Goal: Task Accomplishment & Management: Complete application form

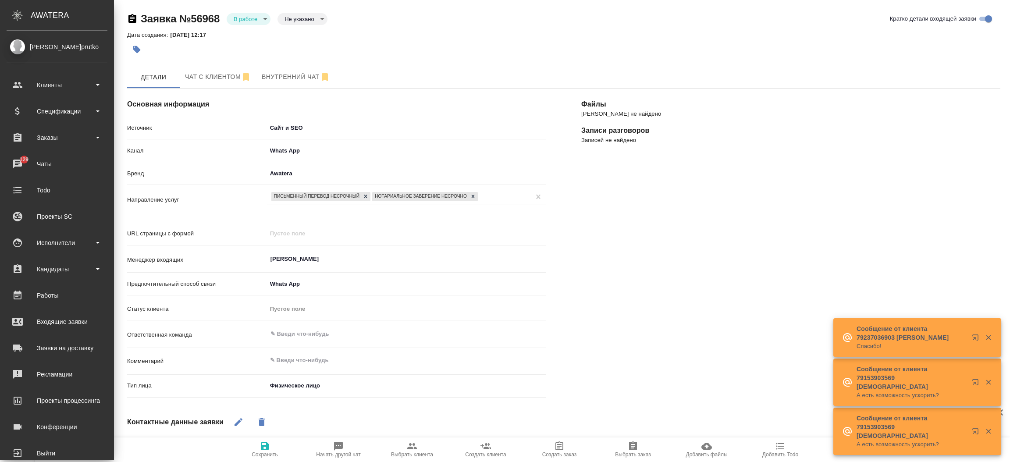
select select "RU"
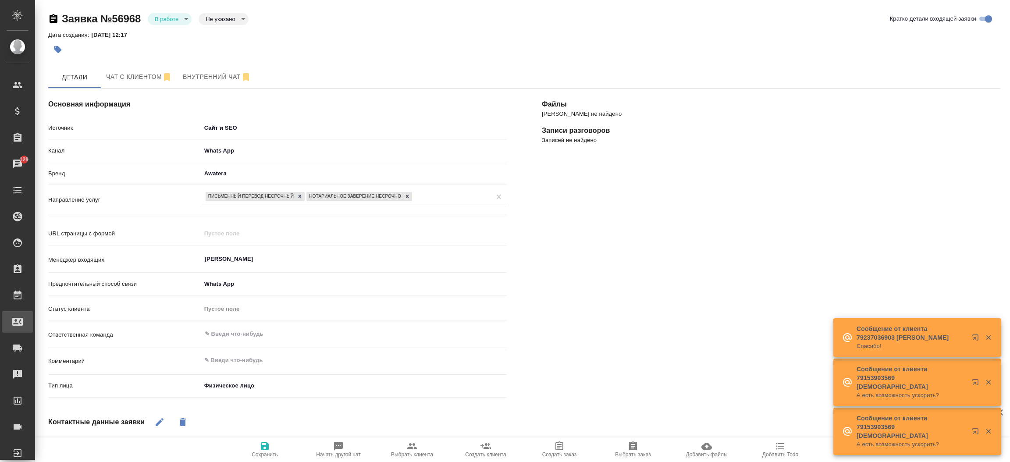
click at [18, 318] on div "Входящие заявки" at bounding box center [7, 321] width 22 height 13
select select "RU"
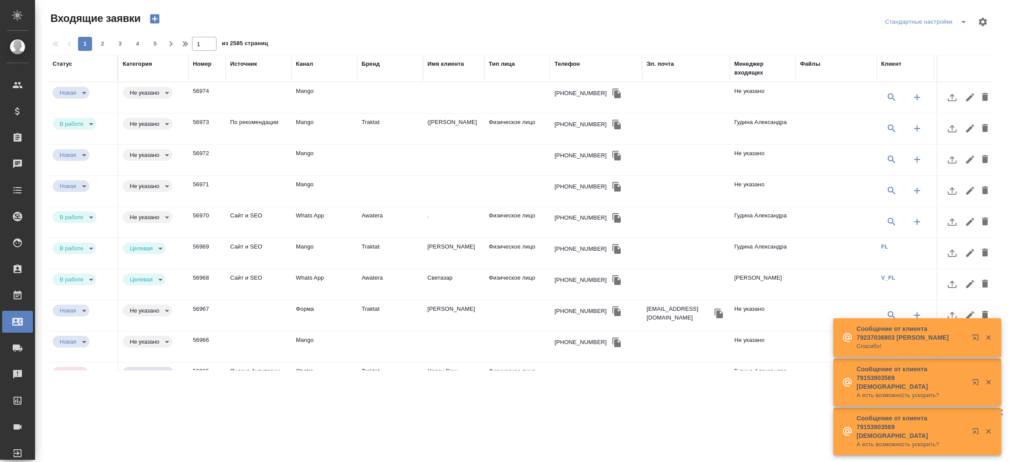
click at [153, 21] on icon "button" at bounding box center [154, 18] width 9 height 9
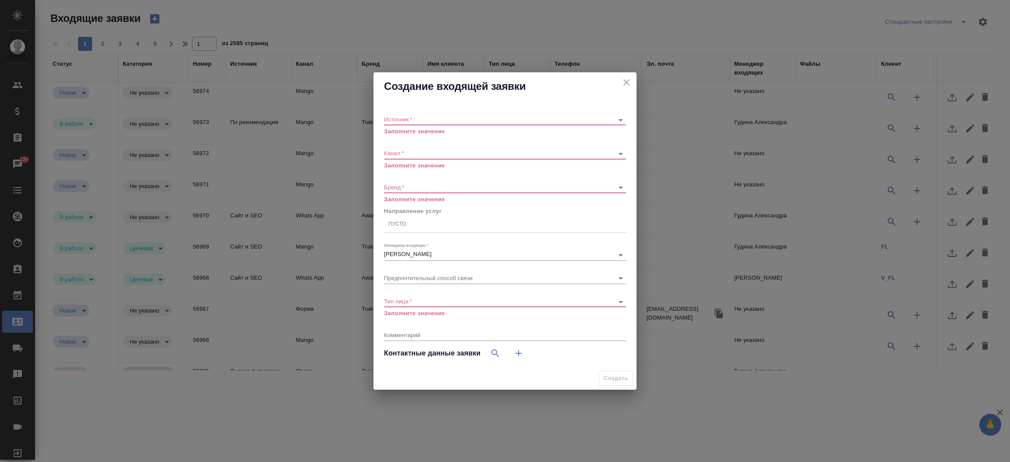
click at [444, 125] on div "​" at bounding box center [505, 119] width 242 height 11
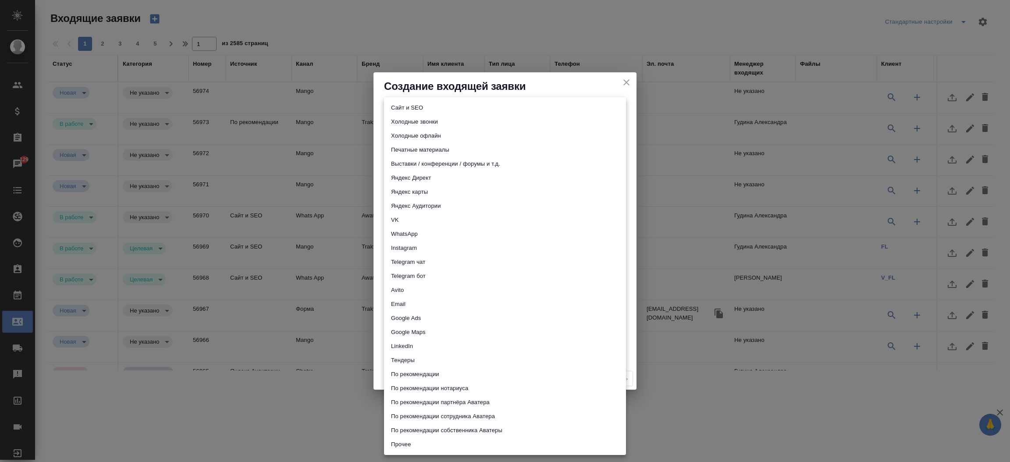
click at [442, 118] on body "🙏 .cls-1 fill:#fff; AWATERA Прутько Ирина i.prutko Клиенты Спецификации Заказы …" at bounding box center [505, 231] width 1010 height 462
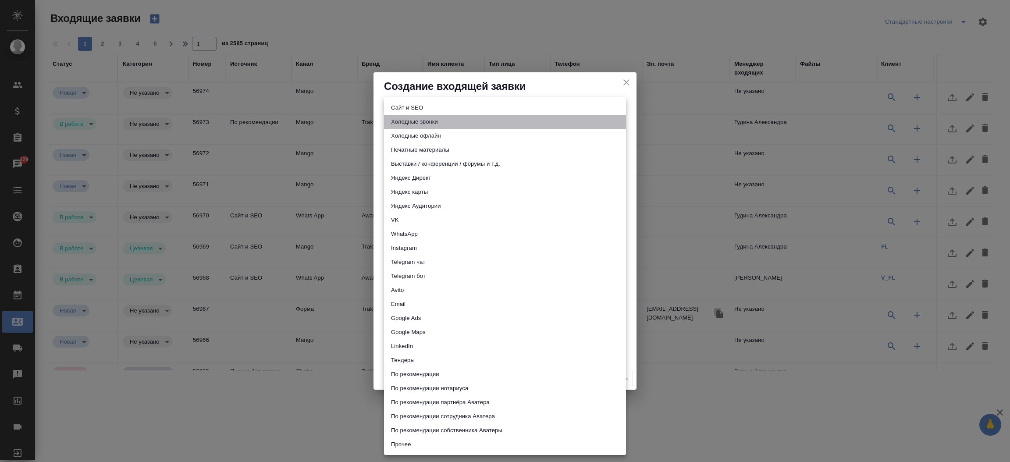
click at [442, 118] on li "Холодные звонки" at bounding box center [505, 122] width 242 height 14
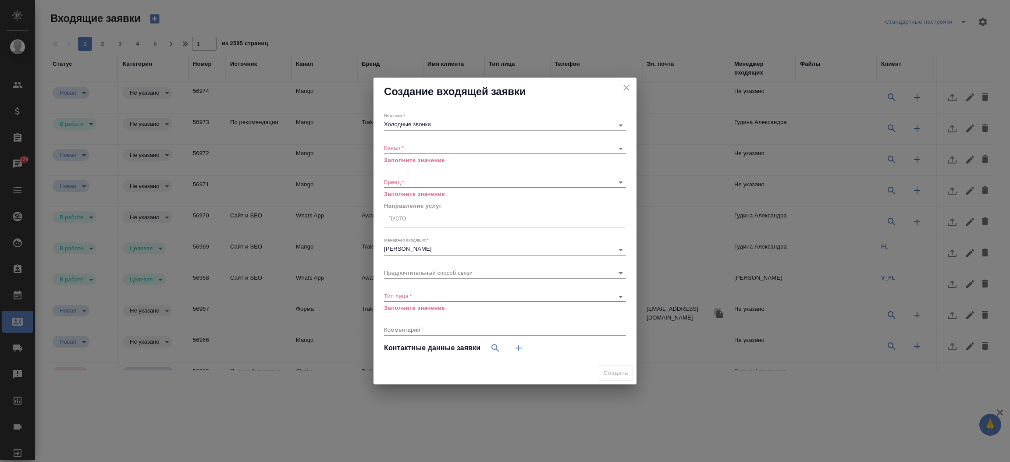
click at [437, 118] on div "Источник   * Холодные звонки сoldСalls" at bounding box center [505, 122] width 242 height 18
click at [430, 125] on body "🙏 .cls-1 fill:#fff; AWATERA Прутько Ирина i.prutko Клиенты Спецификации Заказы …" at bounding box center [505, 231] width 1010 height 462
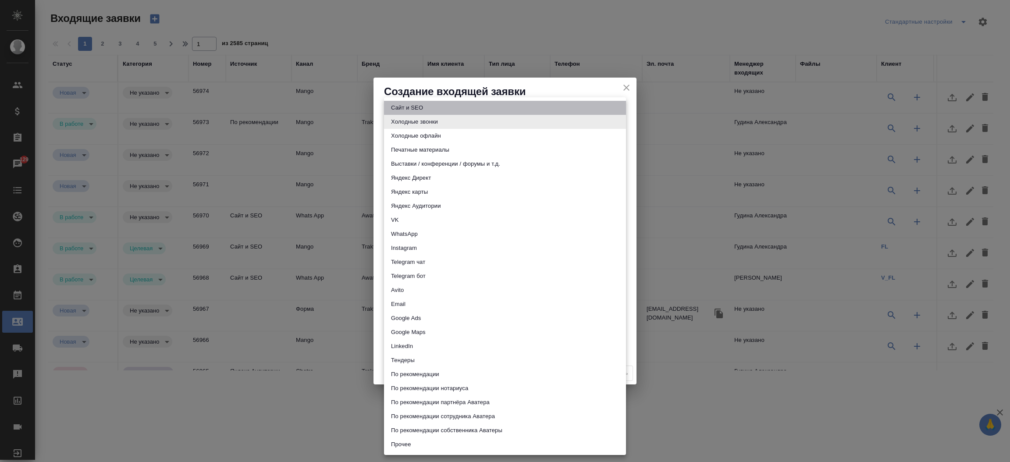
click at [425, 105] on li "Сайт и SEO" at bounding box center [505, 108] width 242 height 14
type input "seo"
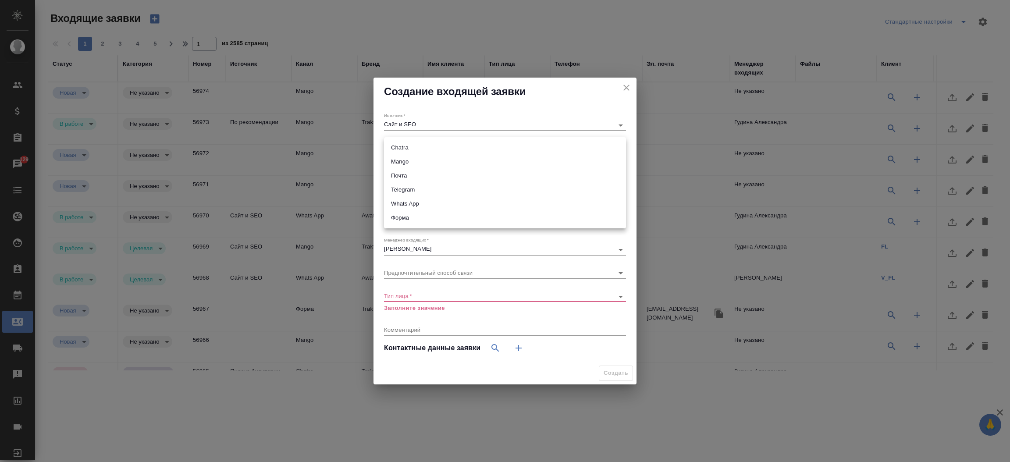
click at [418, 147] on body "🙏 .cls-1 fill:#fff; AWATERA Прутько Ирина i.prutko Клиенты Спецификации Заказы …" at bounding box center [505, 231] width 1010 height 462
click at [420, 172] on li "Почта" at bounding box center [505, 176] width 242 height 14
type input "640a088c6aae0874b0a8d791"
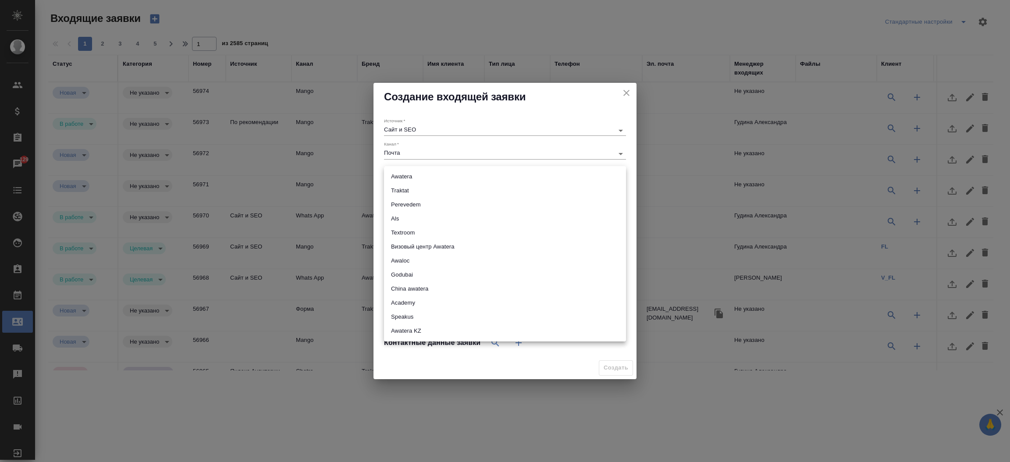
click at [407, 175] on body "🙏 .cls-1 fill:#fff; AWATERA Прутько Ирина i.prutko Клиенты Спецификации Заказы …" at bounding box center [505, 231] width 1010 height 462
click at [402, 191] on li "Traktat" at bounding box center [505, 191] width 242 height 14
type input "traktat"
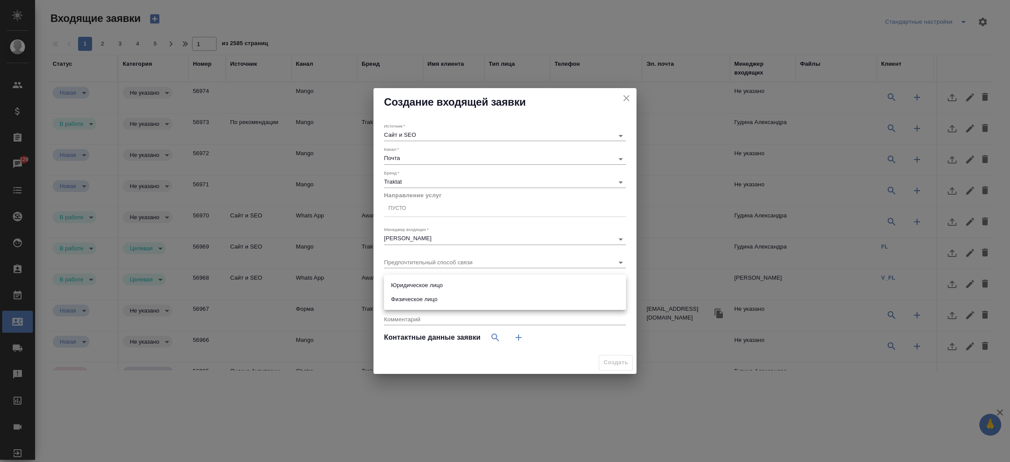
click at [404, 286] on body "🙏 .cls-1 fill:#fff; AWATERA Прутько Ирина i.prutko Клиенты Спецификации Заказы …" at bounding box center [505, 231] width 1010 height 462
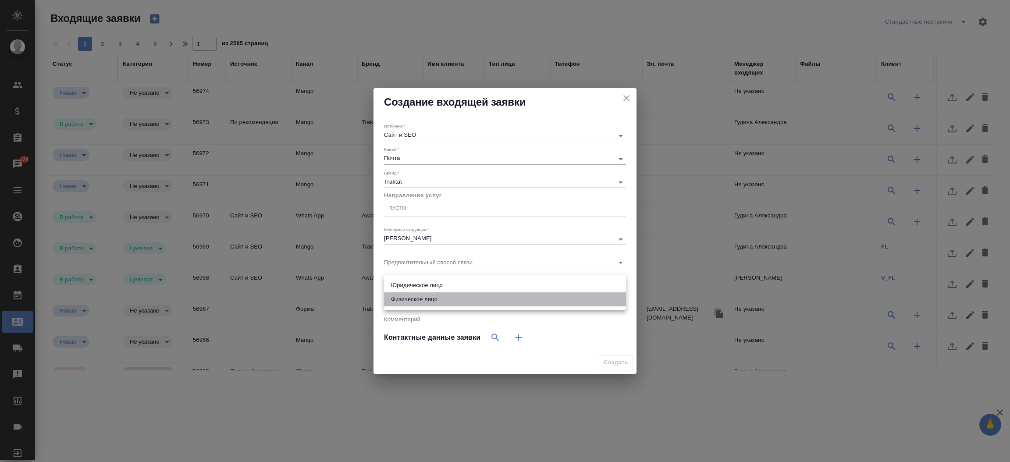
click at [409, 296] on li "Физическое лицо" at bounding box center [505, 299] width 242 height 14
type input "private"
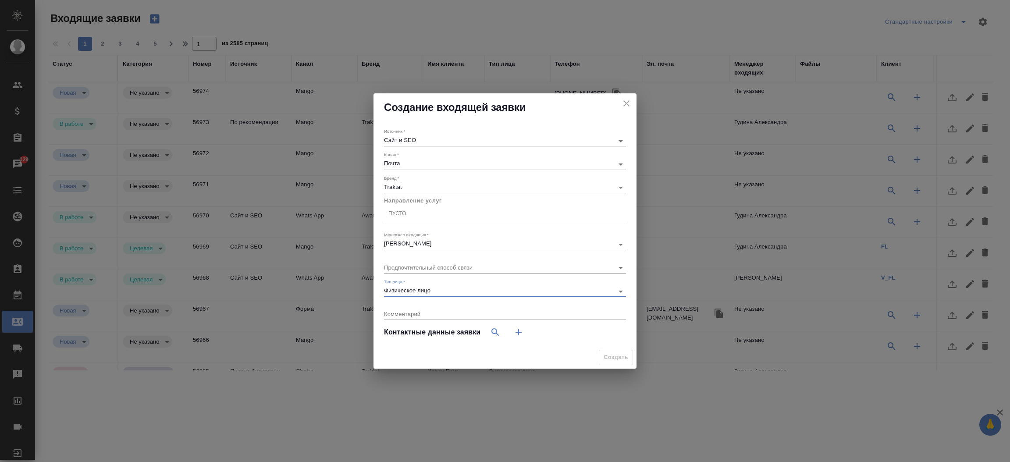
click at [512, 340] on button "button" at bounding box center [518, 332] width 21 height 21
select select "RU"
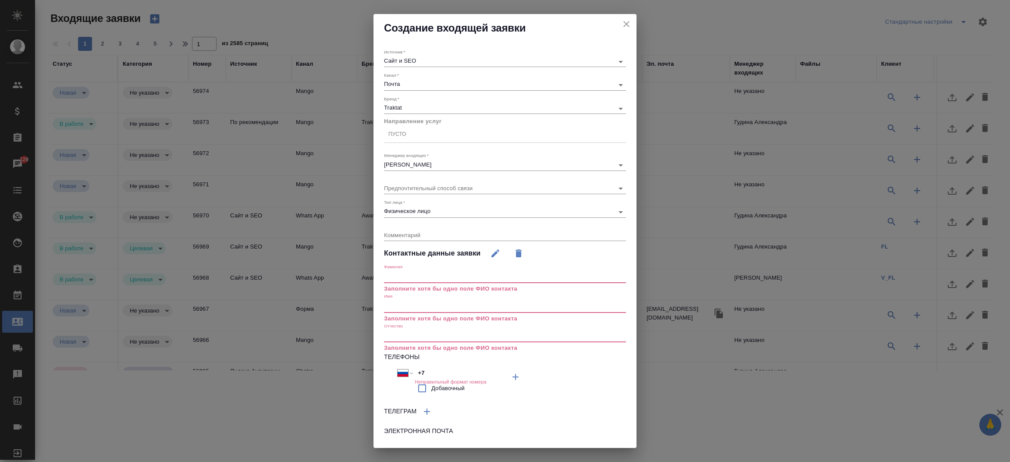
click at [411, 280] on input "text" at bounding box center [505, 277] width 242 height 12
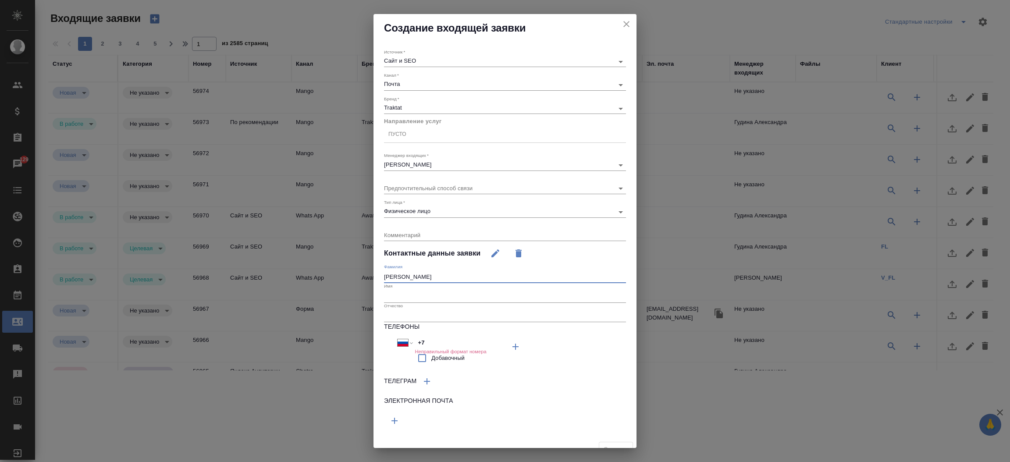
type input "Куртасов"
click at [408, 291] on input "text" at bounding box center [505, 296] width 242 height 12
type input "Андрей"
click at [400, 415] on button "button" at bounding box center [394, 420] width 21 height 21
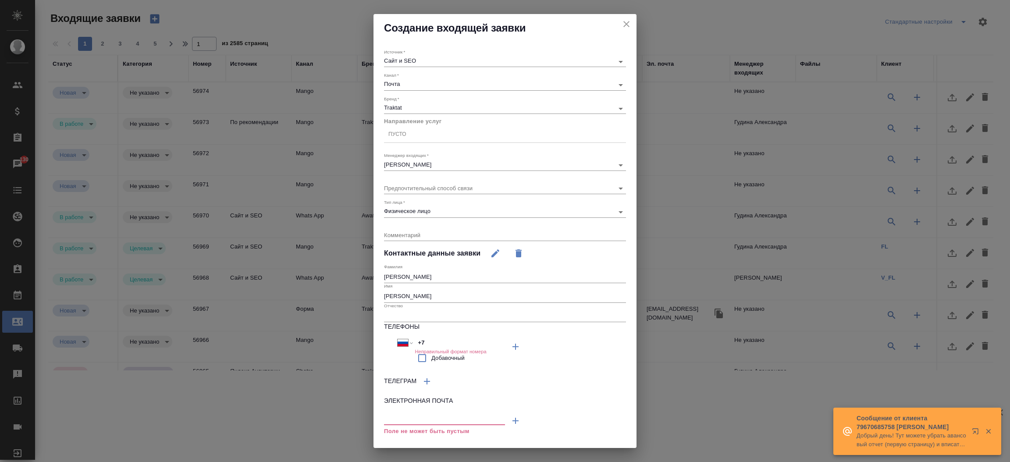
click at [405, 422] on input "text" at bounding box center [444, 419] width 121 height 11
paste input "[EMAIL_ADDRESS][DOMAIN_NAME]"
type input "[EMAIL_ADDRESS][DOMAIN_NAME]"
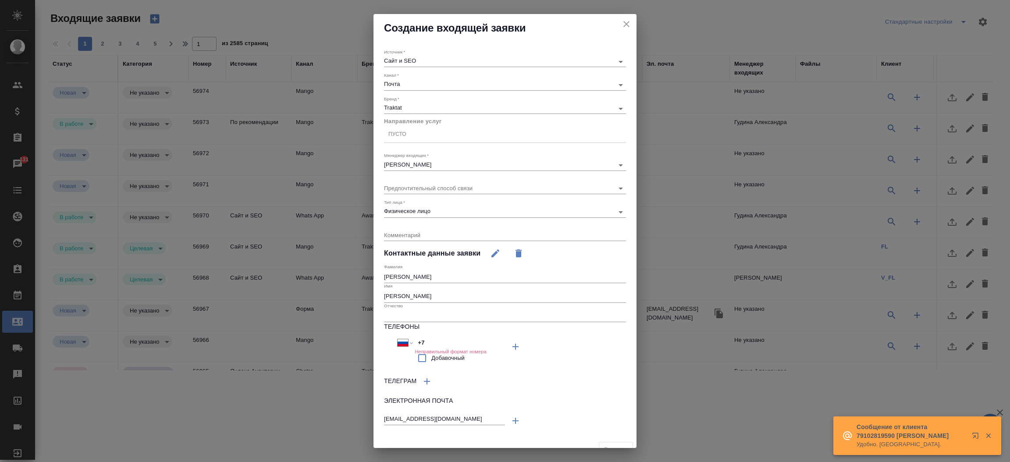
scroll to position [12, 0]
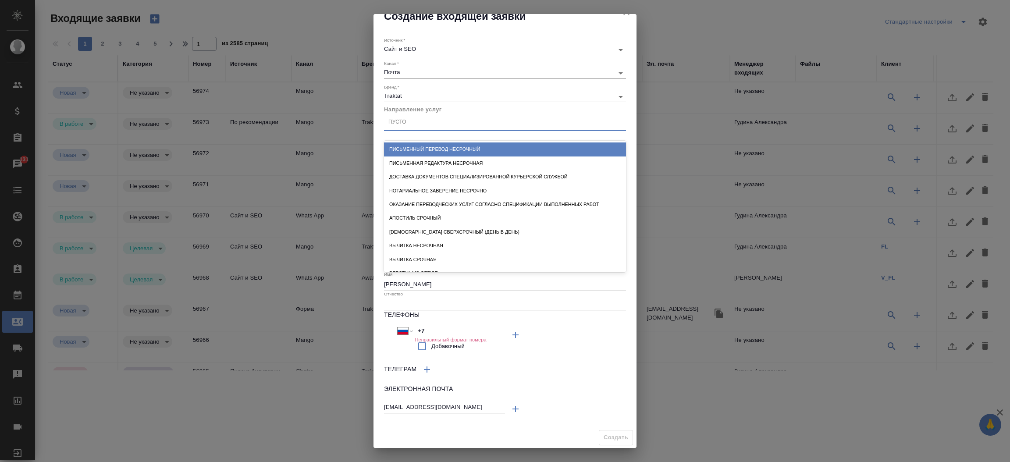
click at [422, 125] on div "Пусто" at bounding box center [505, 122] width 242 height 13
type input "письм"
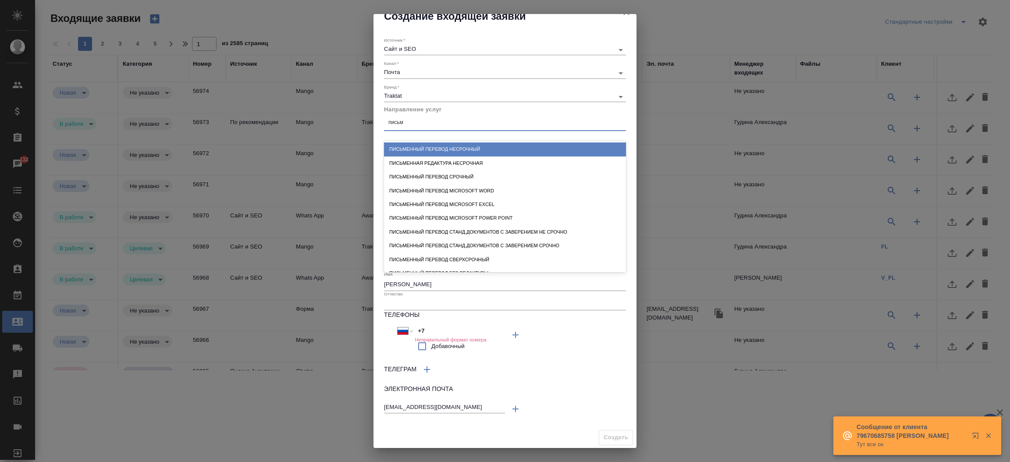
click at [429, 144] on div "Письменный перевод несрочный" at bounding box center [505, 149] width 242 height 14
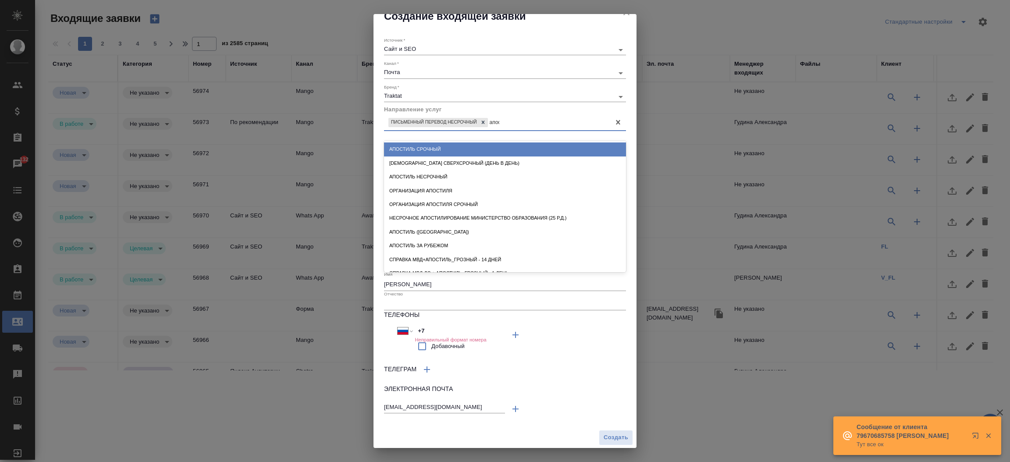
type input "апост"
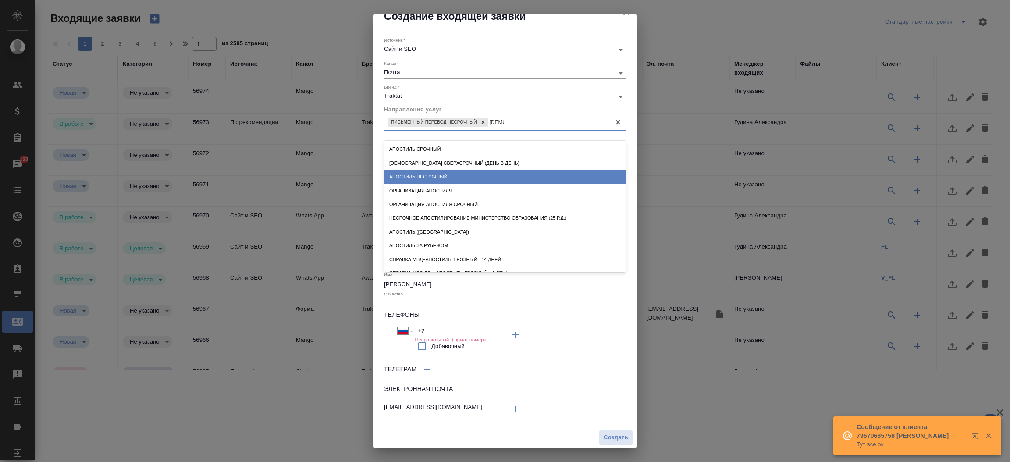
click at [422, 175] on div "Апостиль несрочный" at bounding box center [505, 177] width 242 height 14
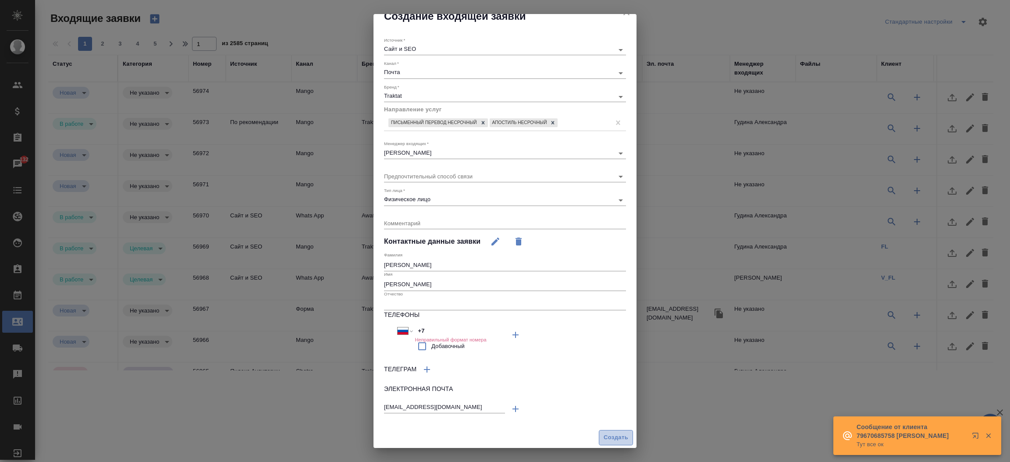
click at [599, 430] on button "Создать" at bounding box center [616, 437] width 34 height 15
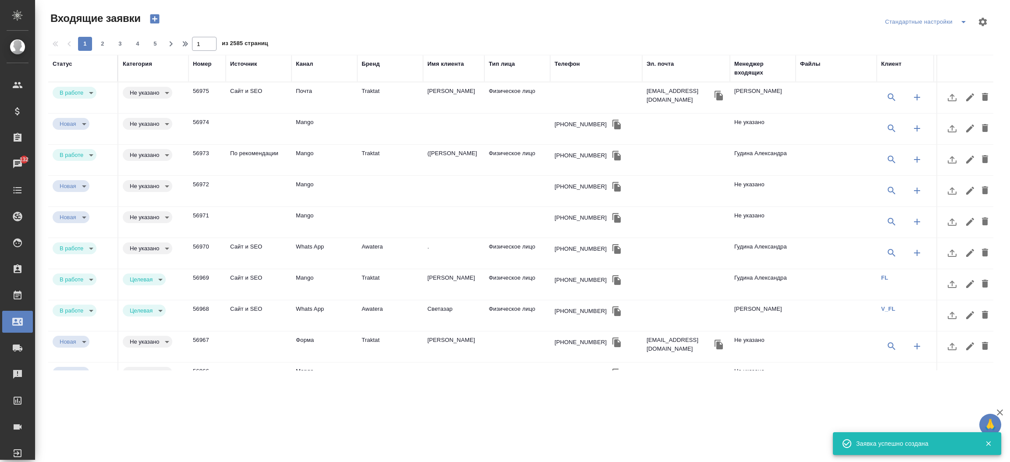
click at [369, 92] on td "Traktat" at bounding box center [390, 97] width 66 height 31
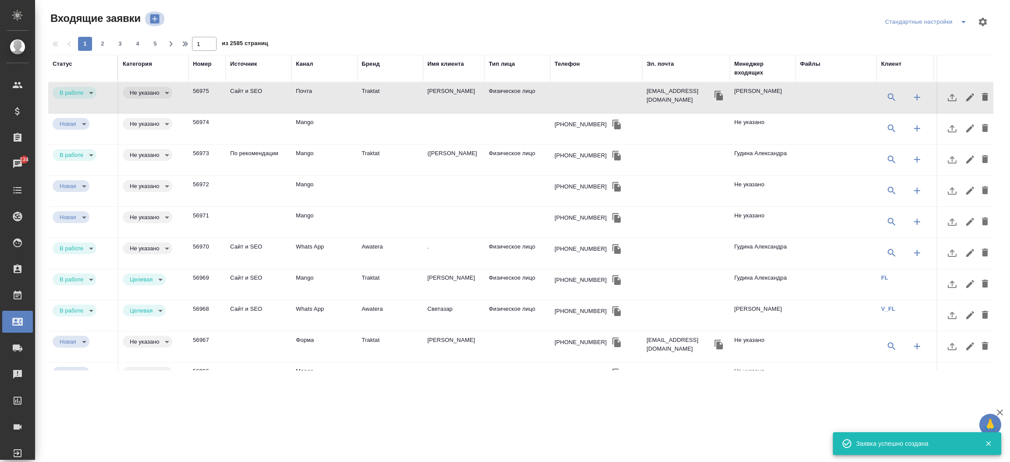
click at [157, 16] on icon "button" at bounding box center [154, 18] width 9 height 9
select select "RU"
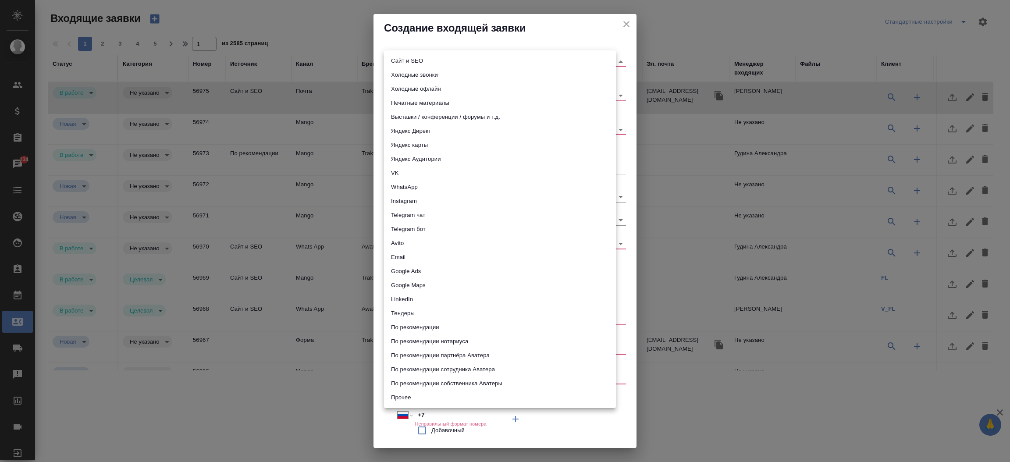
click at [404, 57] on body "🙏 .cls-1 fill:#fff; AWATERA Прутько Ирина i.prutko Клиенты Спецификации Заказы …" at bounding box center [505, 231] width 1010 height 462
click at [404, 57] on li "Сайт и SEO" at bounding box center [500, 61] width 232 height 14
type input "seo"
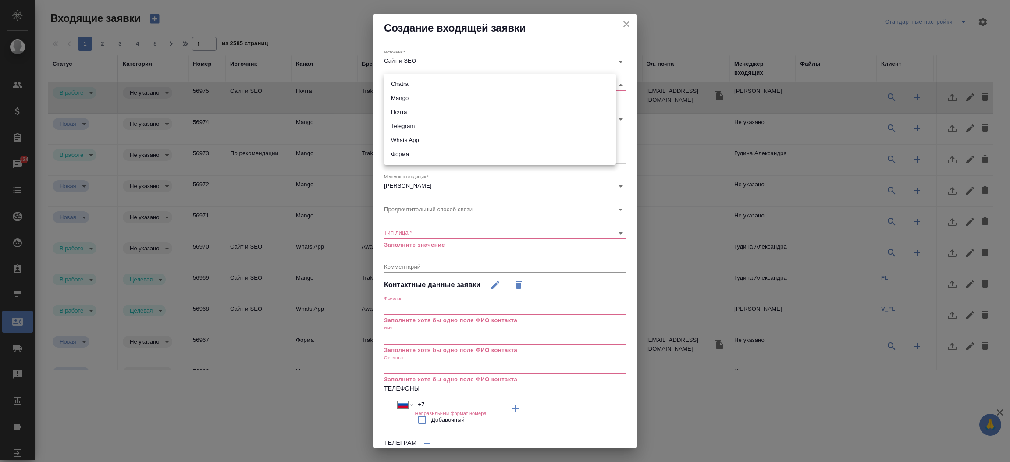
click at [403, 85] on body "🙏 .cls-1 fill:#fff; AWATERA Прутько Ирина i.prutko Клиенты Спецификации Заказы …" at bounding box center [505, 231] width 1010 height 462
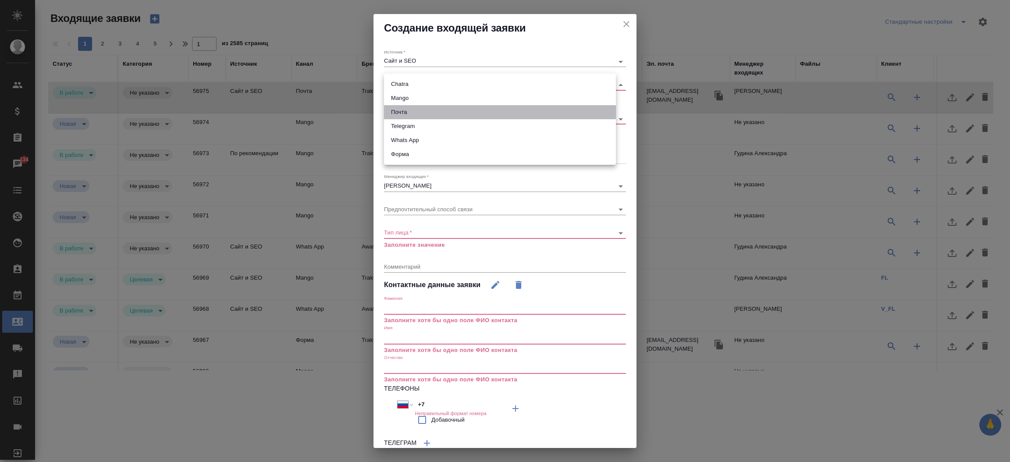
click at [400, 109] on li "Почта" at bounding box center [500, 112] width 232 height 14
type input "640a088c6aae0874b0a8d791"
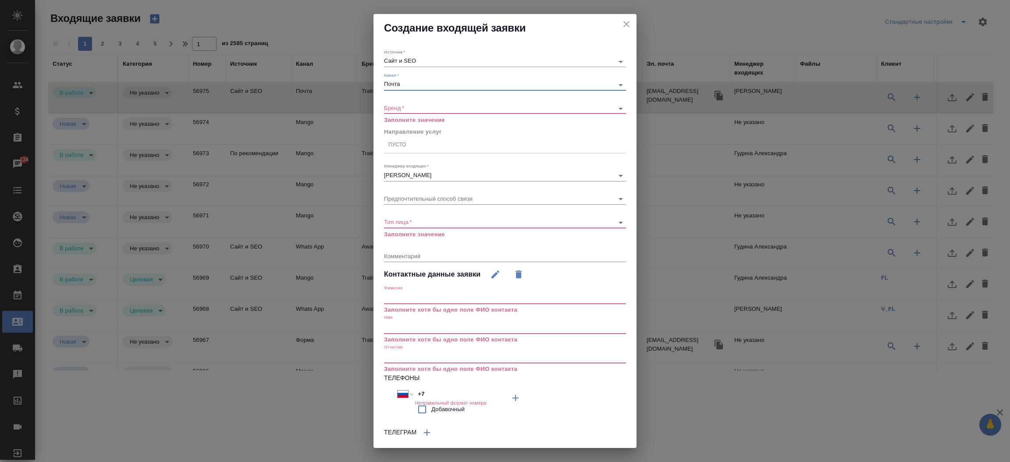
click at [399, 112] on div "​" at bounding box center [505, 108] width 242 height 11
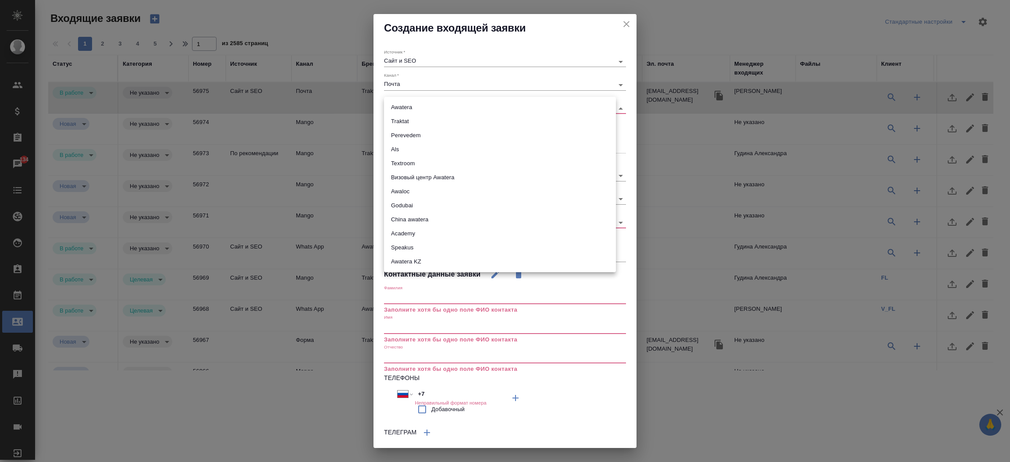
click at [397, 106] on body "🙏 .cls-1 fill:#fff; AWATERA Прутько Ирина i.prutko Клиенты Спецификации Заказы …" at bounding box center [505, 231] width 1010 height 462
click at [397, 106] on li "Awatera" at bounding box center [500, 107] width 232 height 14
type input "awatera"
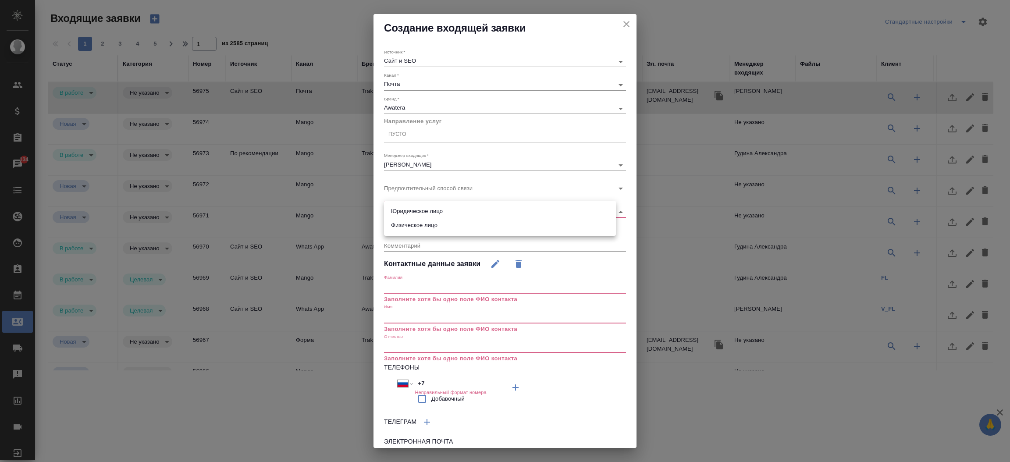
click at [419, 210] on body "🙏 .cls-1 fill:#fff; AWATERA Прутько Ирина i.prutko Клиенты Спецификации Заказы …" at bounding box center [505, 231] width 1010 height 462
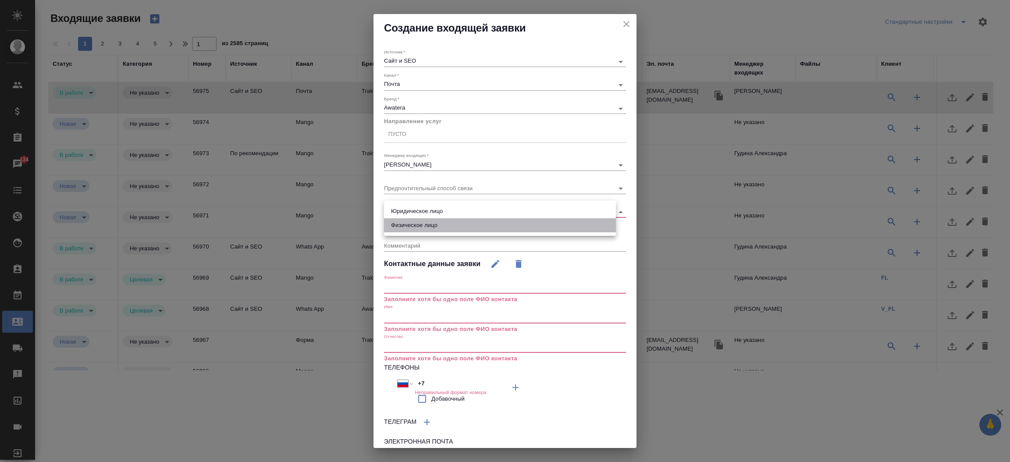
click at [420, 230] on li "Физическое лицо" at bounding box center [500, 225] width 232 height 14
type input "private"
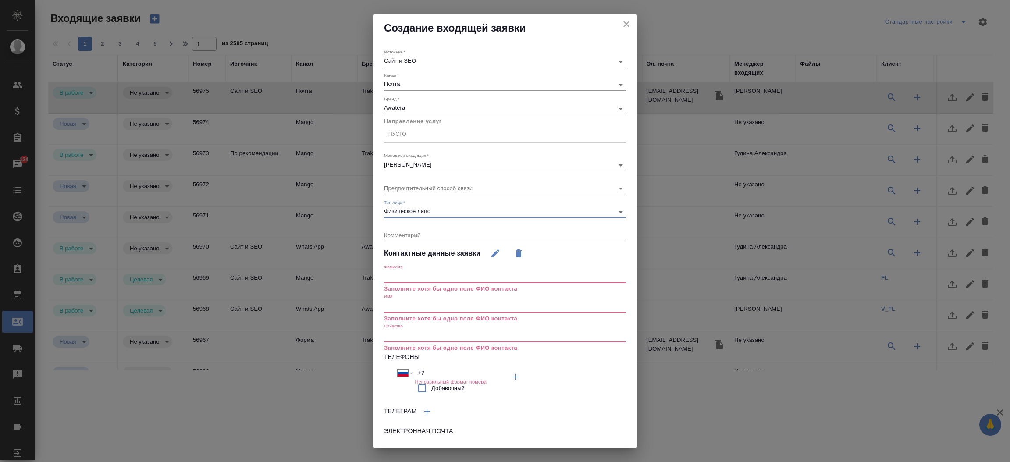
click at [395, 136] on div "Пусто" at bounding box center [397, 134] width 18 height 7
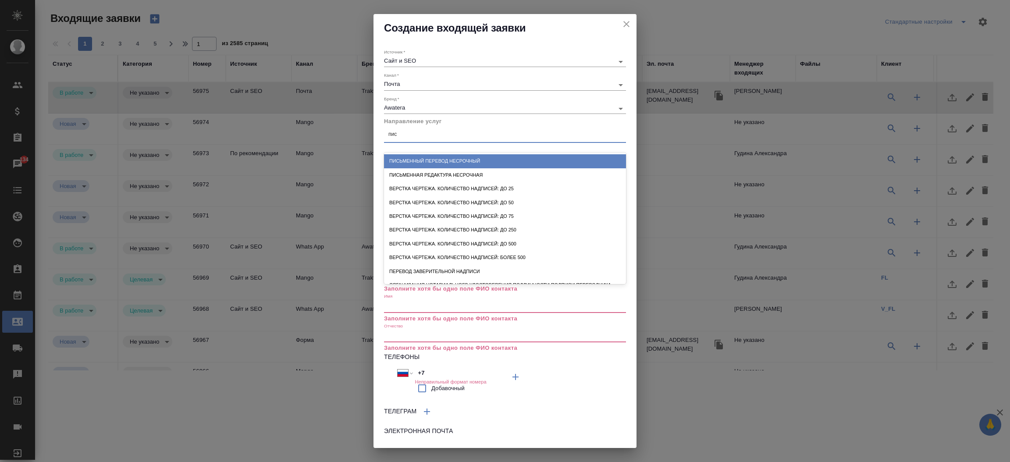
click at [395, 136] on input "пис" at bounding box center [392, 134] width 9 height 6
type input "п"
type input "пись"
click at [416, 164] on div "Письменный перевод несрочный" at bounding box center [505, 161] width 242 height 14
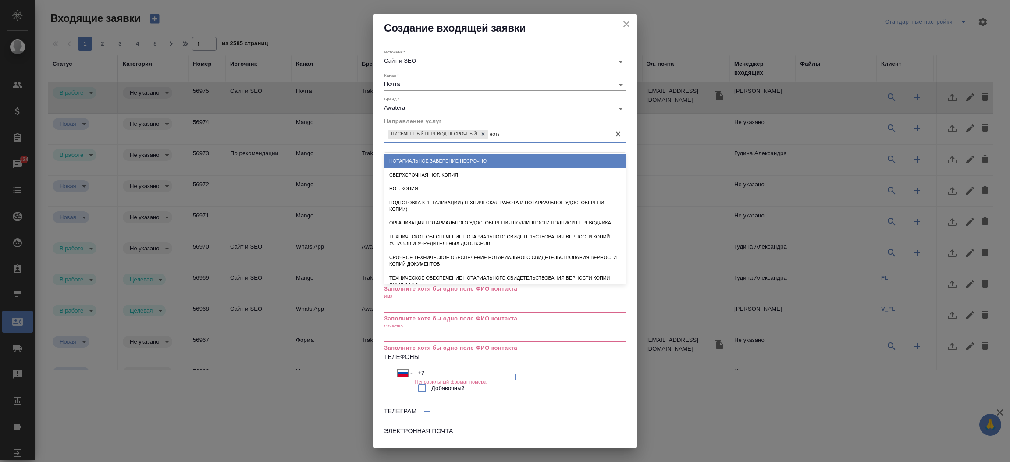
type input "нотар"
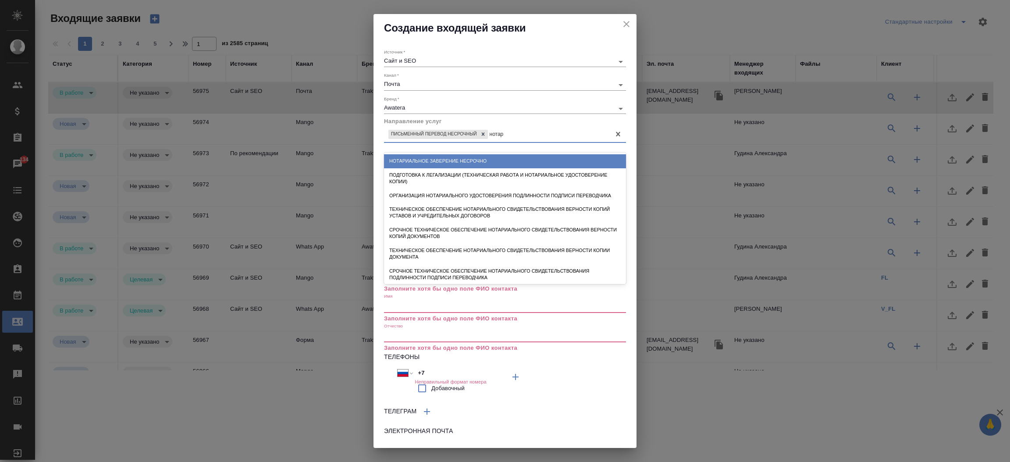
click at [416, 164] on div "Нотариальное заверение несрочно" at bounding box center [505, 161] width 242 height 14
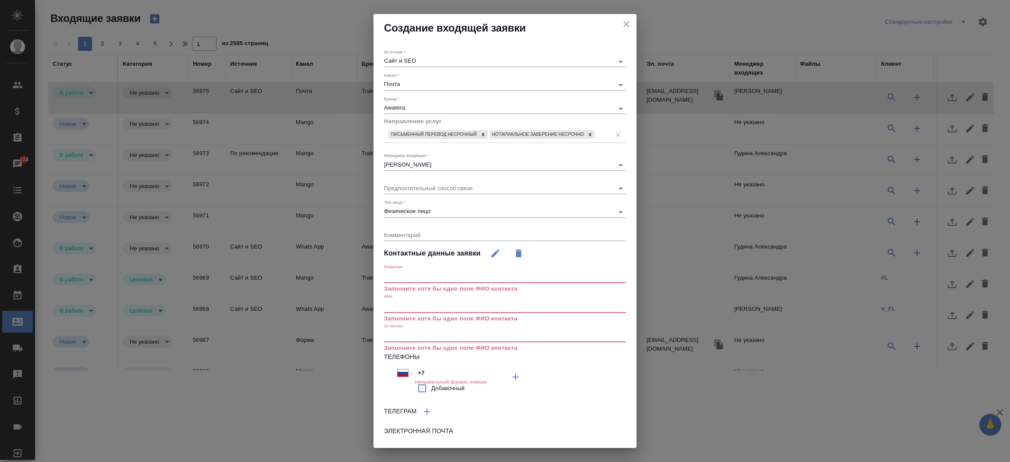
click at [410, 310] on input "text" at bounding box center [505, 306] width 242 height 12
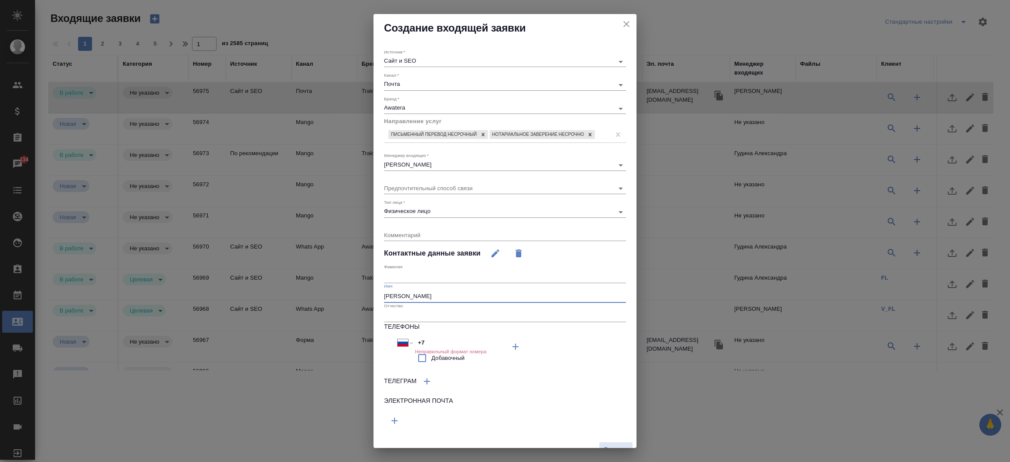
type input "[PERSON_NAME]"
click at [402, 280] on input "text" at bounding box center [505, 277] width 242 height 12
type input "[PERSON_NAME]"
click at [397, 426] on icon "button" at bounding box center [394, 420] width 11 height 11
click at [397, 425] on input "text" at bounding box center [444, 419] width 121 height 11
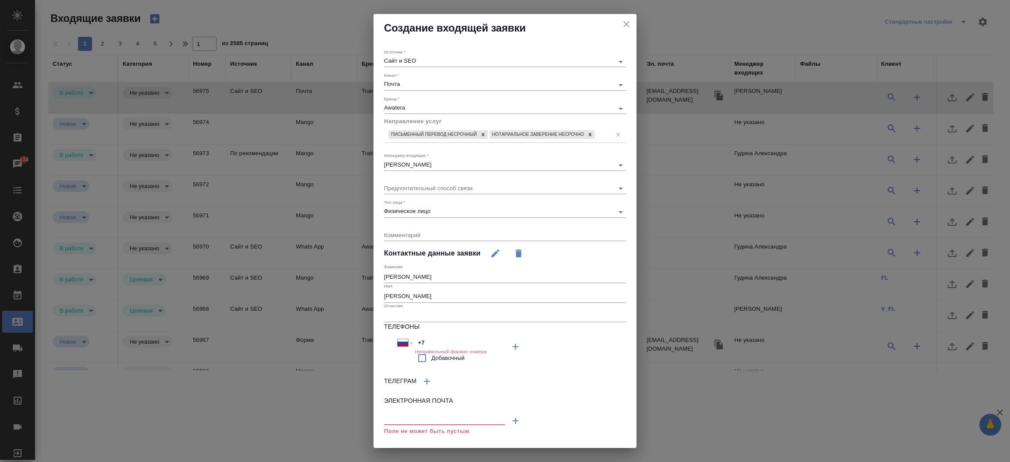
paste input "[EMAIL_ADDRESS][DOMAIN_NAME]"
type input "[EMAIL_ADDRESS][DOMAIN_NAME]"
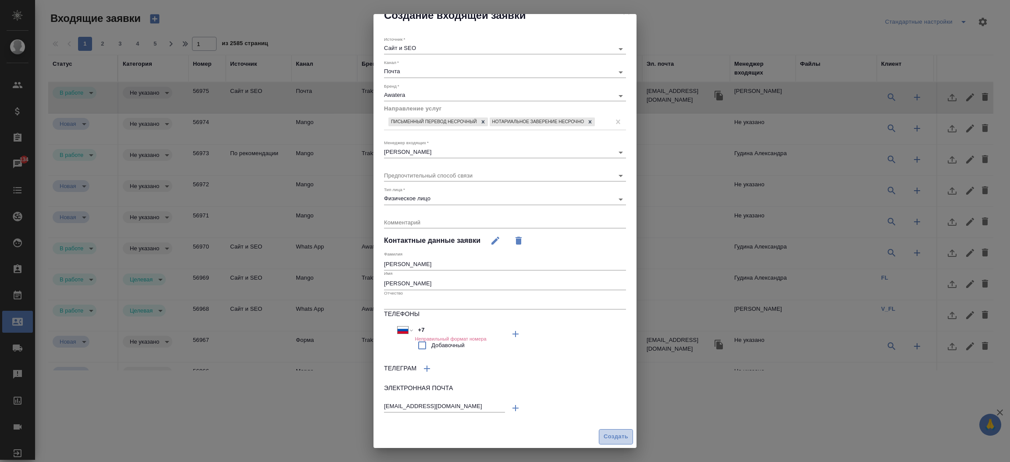
click at [603, 439] on span "Создать" at bounding box center [615, 437] width 25 height 10
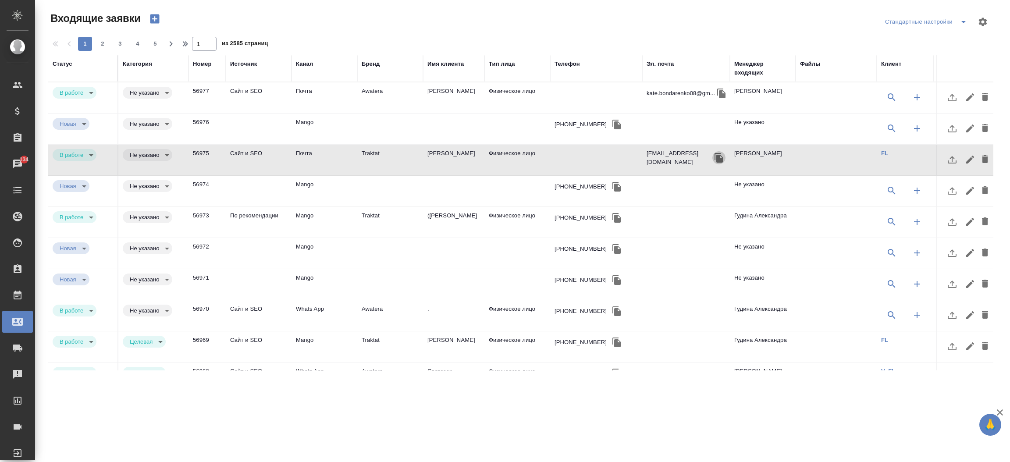
click at [713, 152] on icon "button" at bounding box center [718, 157] width 11 height 11
click at [154, 17] on icon "button" at bounding box center [155, 19] width 12 height 12
select select "RU"
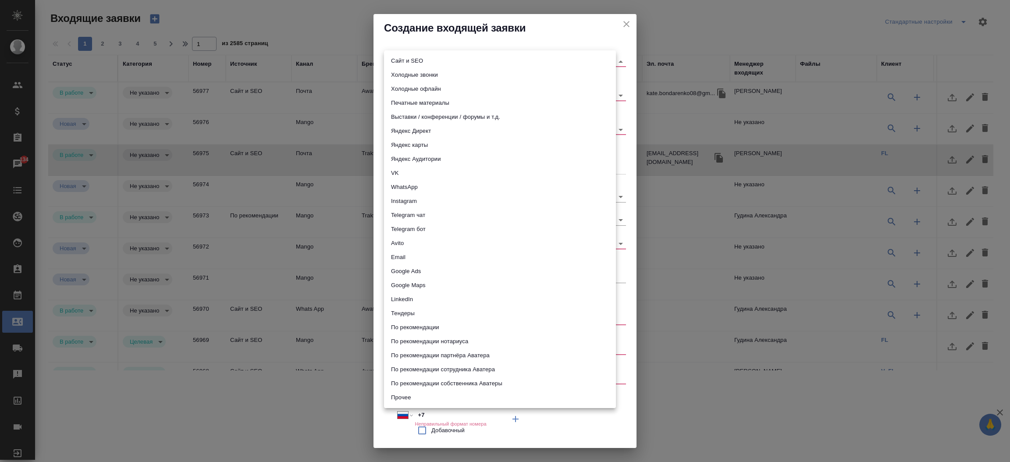
click at [393, 60] on body "🙏 .cls-1 fill:#fff; AWATERA Прутько Ирина i.prutko Клиенты Спецификации Заказы …" at bounding box center [505, 231] width 1010 height 462
click at [393, 60] on li "Сайт и SEO" at bounding box center [500, 61] width 232 height 14
type input "seo"
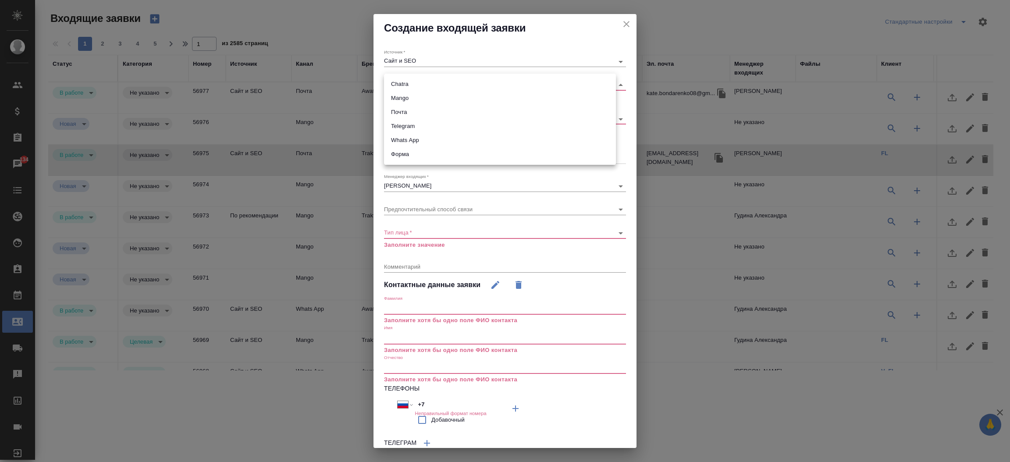
click at [393, 83] on body "🙏 .cls-1 fill:#fff; AWATERA Прутько Ирина i.prutko Клиенты Спецификации Заказы …" at bounding box center [505, 231] width 1010 height 462
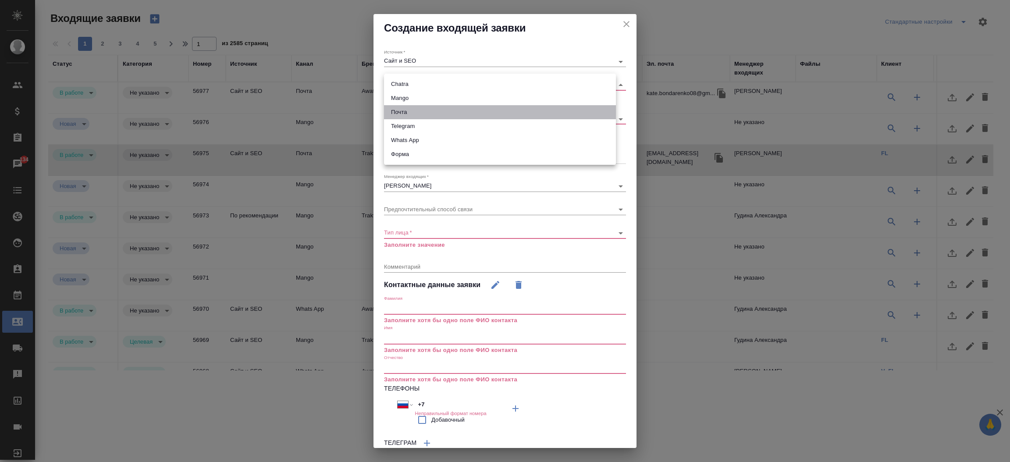
click at [398, 111] on li "Почта" at bounding box center [500, 112] width 232 height 14
type input "640a088c6aae0874b0a8d791"
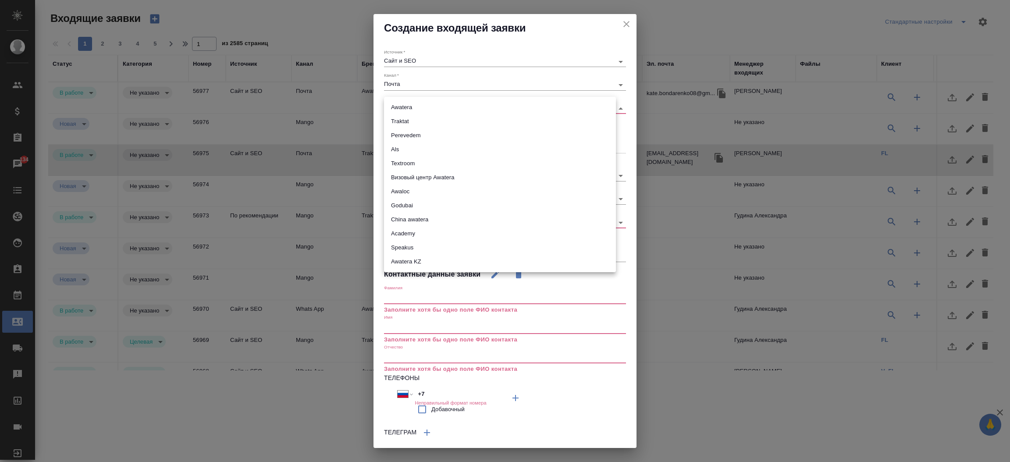
click at [393, 110] on body "🙏 .cls-1 fill:#fff; AWATERA Прутько Ирина i.prutko Клиенты Спецификации Заказы …" at bounding box center [505, 231] width 1010 height 462
click at [396, 116] on li "Traktat" at bounding box center [500, 121] width 232 height 14
type input "traktat"
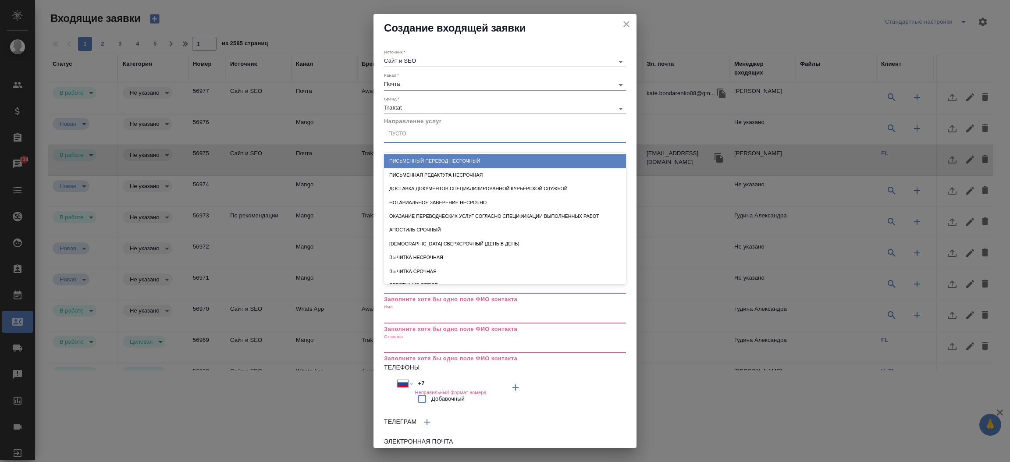
click at [397, 138] on div "Пусто" at bounding box center [505, 134] width 242 height 13
click at [427, 161] on div "Письменный перевод несрочный" at bounding box center [505, 161] width 242 height 14
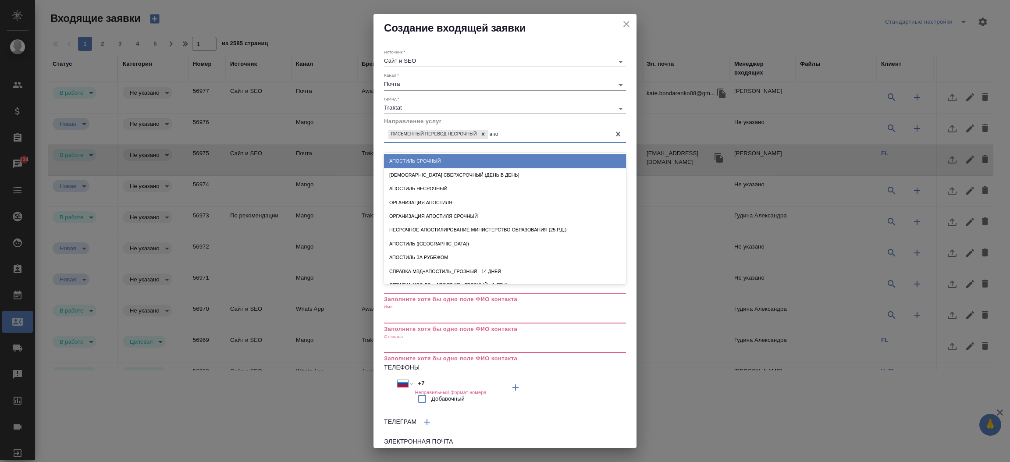
type input "апос"
click at [427, 161] on div "Апостиль срочный" at bounding box center [505, 161] width 242 height 14
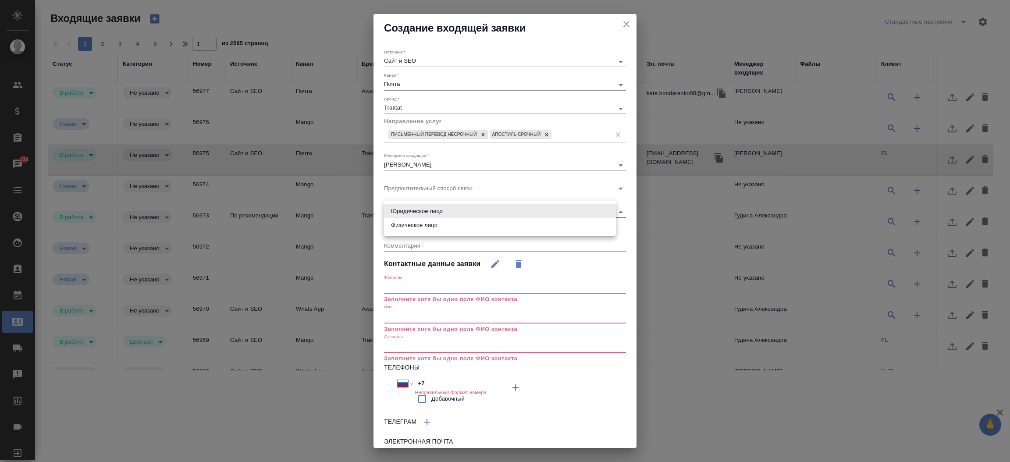
click at [438, 208] on body "🙏 .cls-1 fill:#fff; AWATERA Прутько Ирина i.prutko Клиенты Спецификации Заказы …" at bounding box center [505, 231] width 1010 height 462
click at [430, 225] on li "Физическое лицо" at bounding box center [500, 225] width 232 height 14
type input "private"
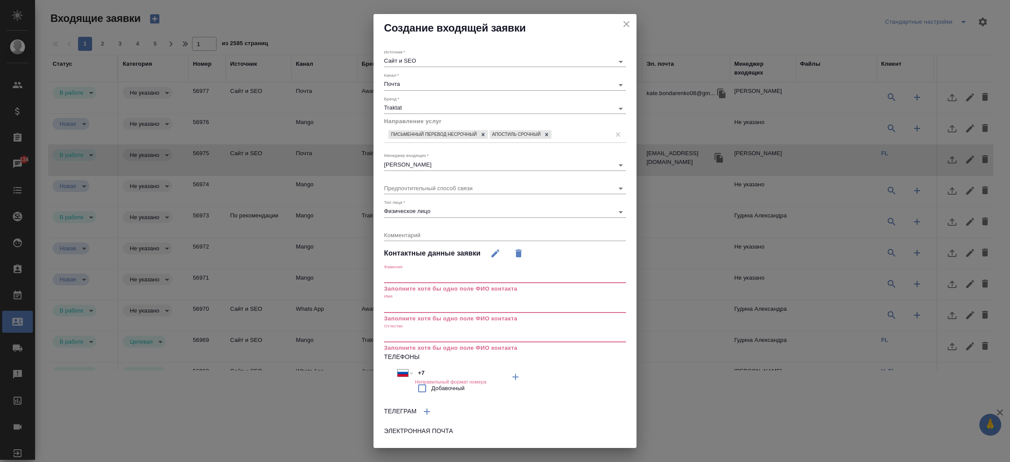
click at [414, 301] on input "text" at bounding box center [505, 306] width 242 height 12
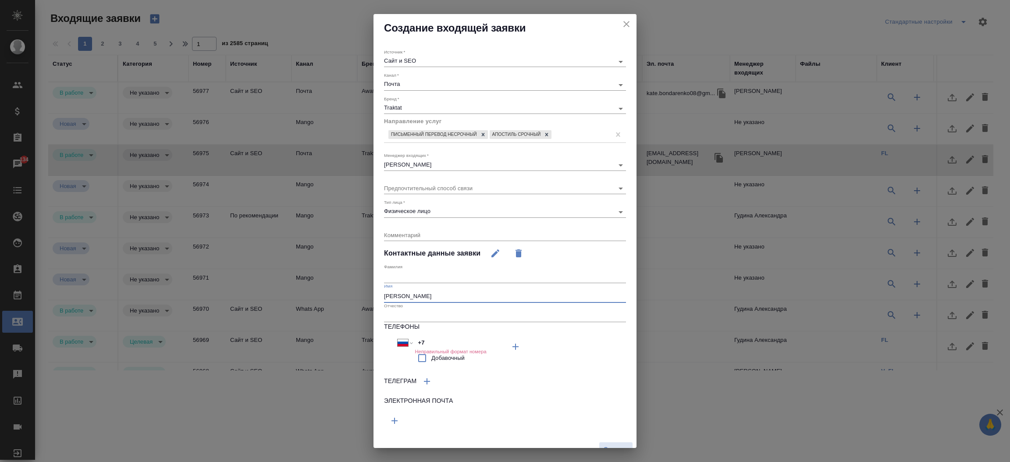
type input "Андрей"
click at [411, 282] on input "text" at bounding box center [505, 277] width 242 height 12
type input "Кутасов"
click at [397, 420] on icon "button" at bounding box center [394, 421] width 6 height 6
click at [403, 415] on input "text" at bounding box center [444, 419] width 121 height 11
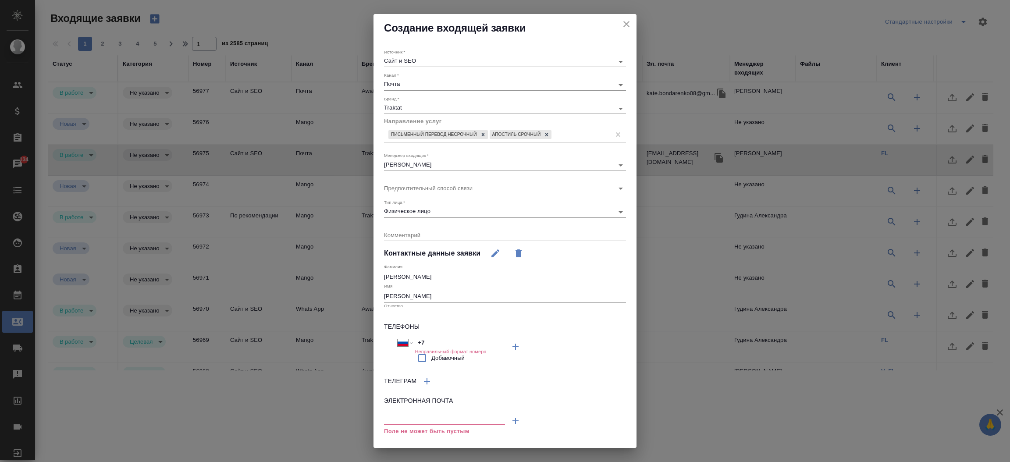
paste input "akurtasov@gmail.com"
type input "akurtasov@gmail.com"
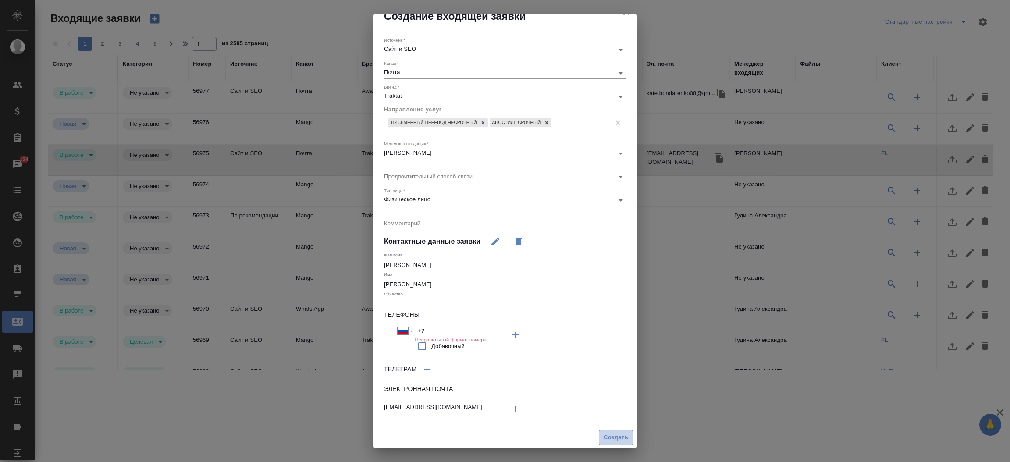
click at [611, 440] on span "Создать" at bounding box center [615, 437] width 25 height 10
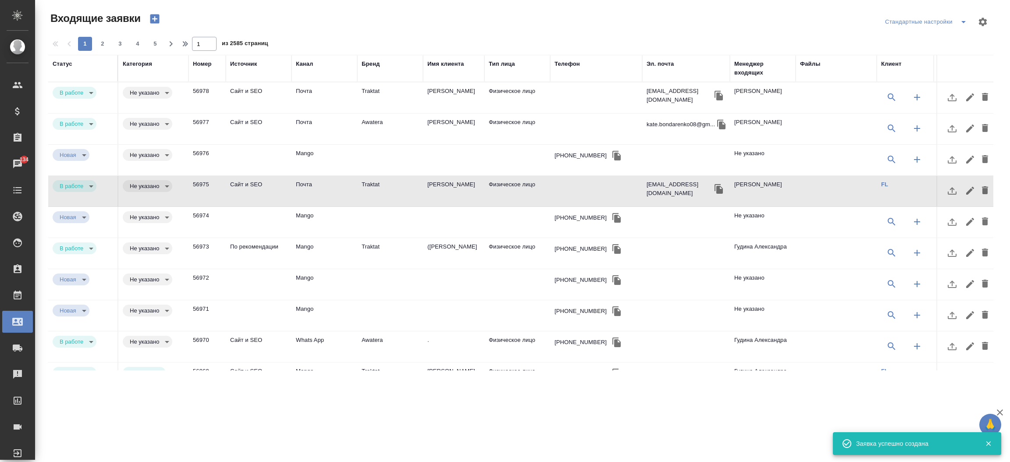
click at [452, 87] on td "[PERSON_NAME]" at bounding box center [453, 97] width 61 height 31
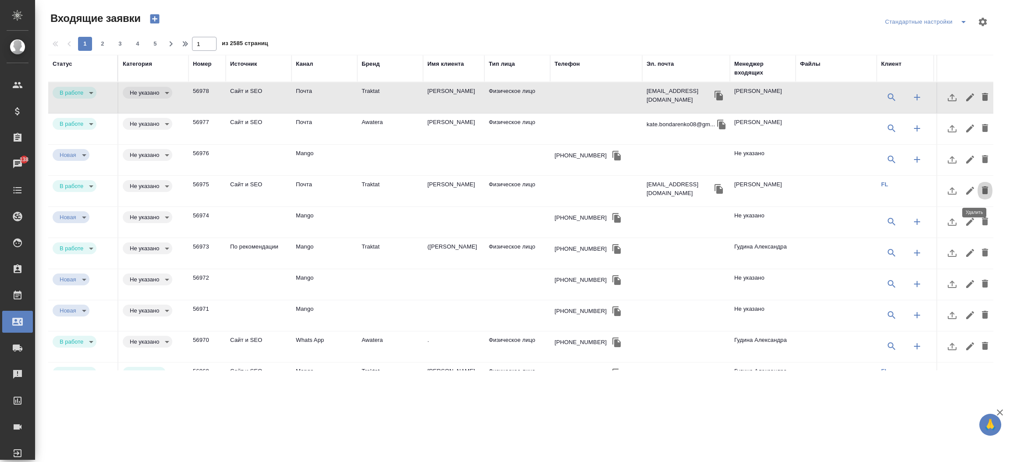
click at [981, 188] on icon "button" at bounding box center [984, 190] width 6 height 8
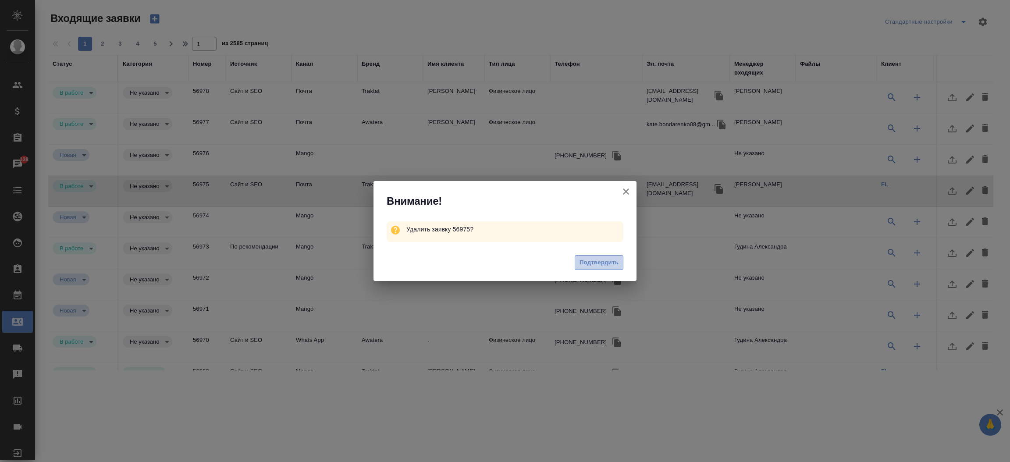
click at [612, 267] on span "Подтвердить" at bounding box center [598, 263] width 39 height 10
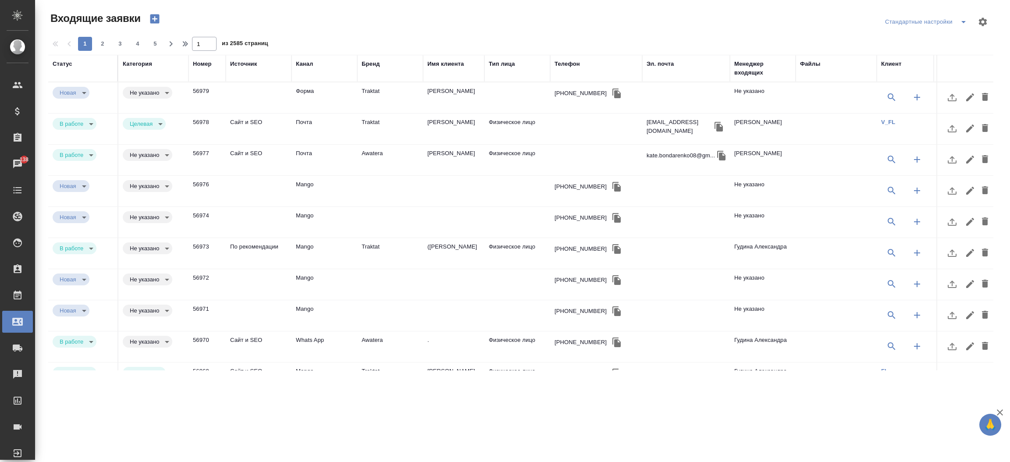
click at [744, 67] on div "Менеджер входящих" at bounding box center [762, 69] width 57 height 18
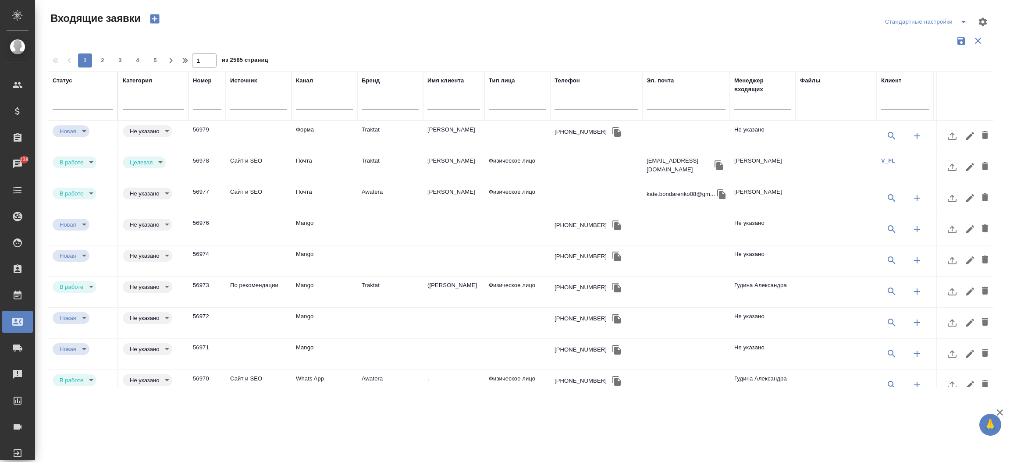
click at [745, 99] on input "text" at bounding box center [762, 103] width 57 height 11
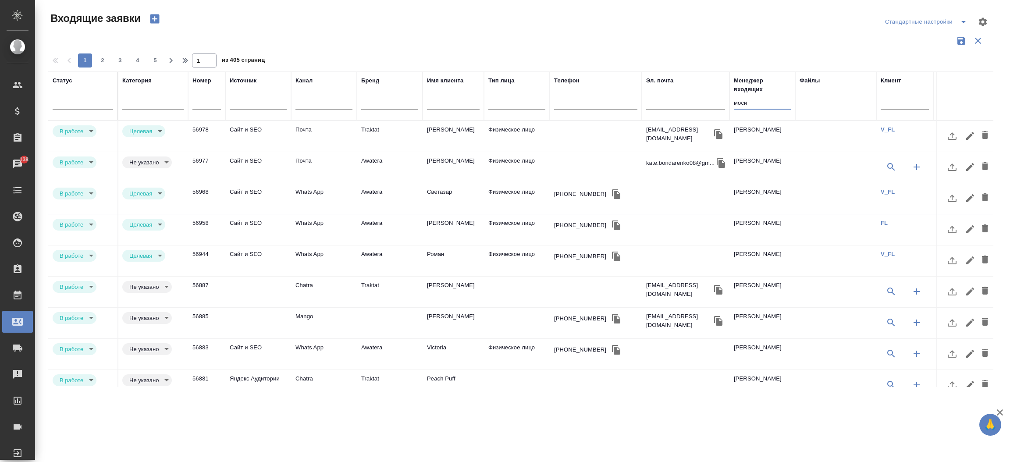
scroll to position [0, 0]
type input "моси"
click at [206, 103] on input "text" at bounding box center [207, 103] width 28 height 12
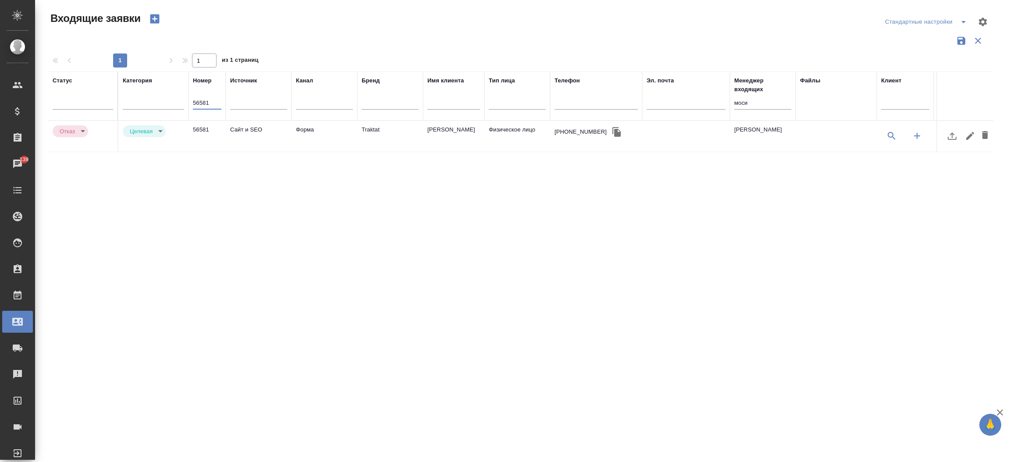
type input "56581"
click at [369, 130] on td "Traktat" at bounding box center [390, 136] width 66 height 31
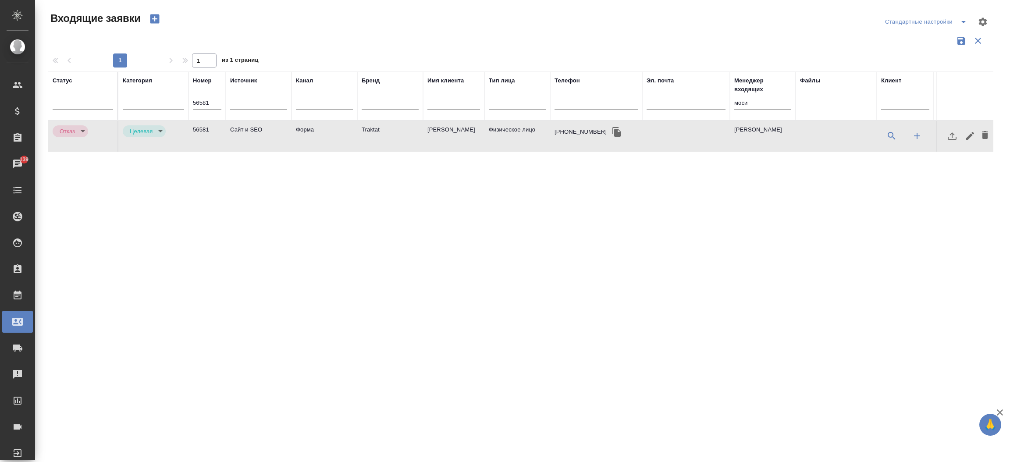
click at [369, 130] on td "Traktat" at bounding box center [390, 136] width 66 height 31
click at [213, 104] on input "56581" at bounding box center [207, 103] width 28 height 12
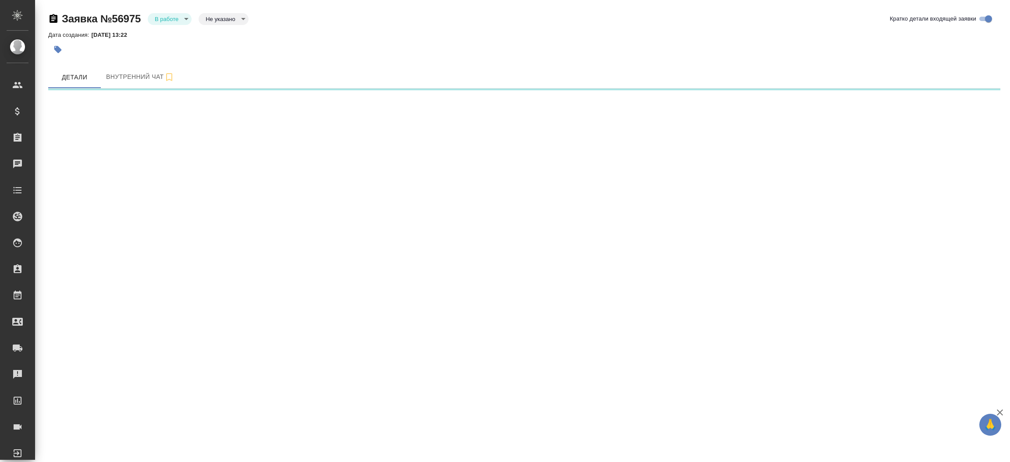
select select "RU"
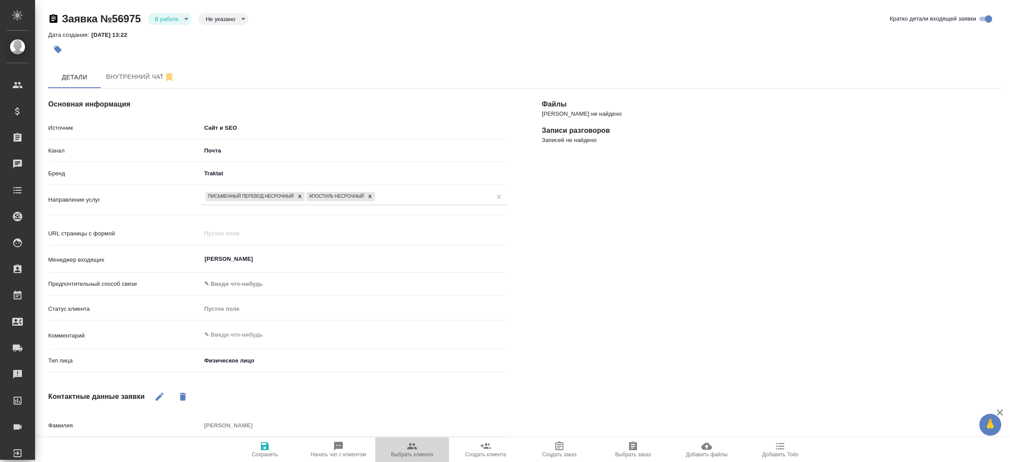
click at [415, 440] on button "Выбрать клиента" at bounding box center [412, 449] width 74 height 25
type textarea "x"
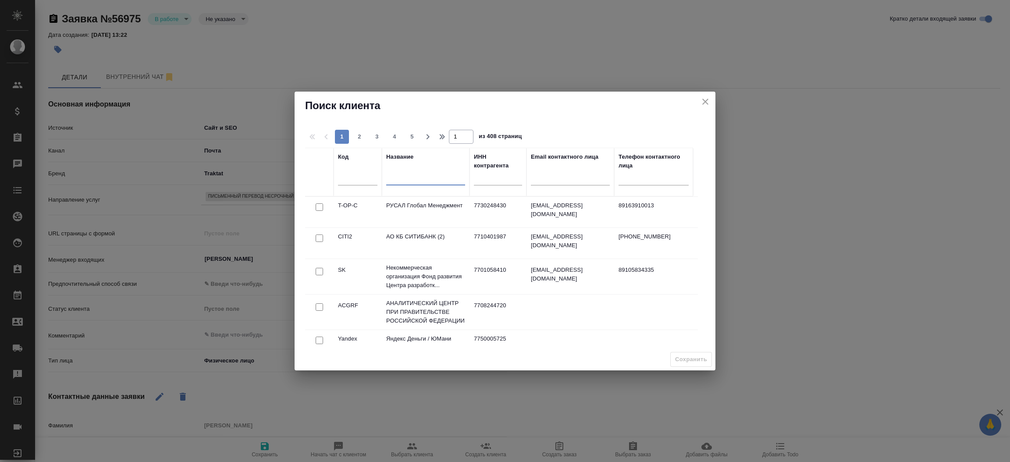
click at [426, 184] on input "text" at bounding box center [425, 179] width 79 height 11
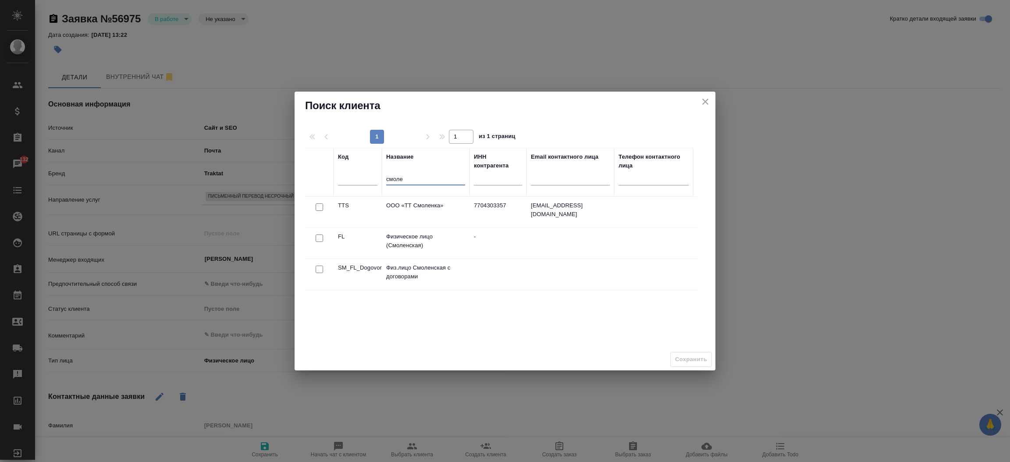
type input "смоле"
click at [319, 238] on input "checkbox" at bounding box center [318, 237] width 7 height 7
checkbox input "true"
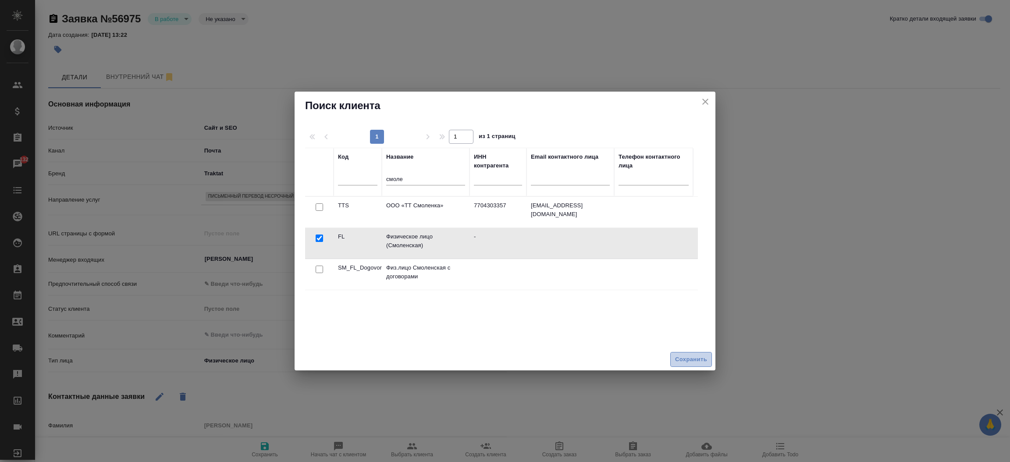
click at [678, 356] on span "Сохранить" at bounding box center [691, 359] width 32 height 10
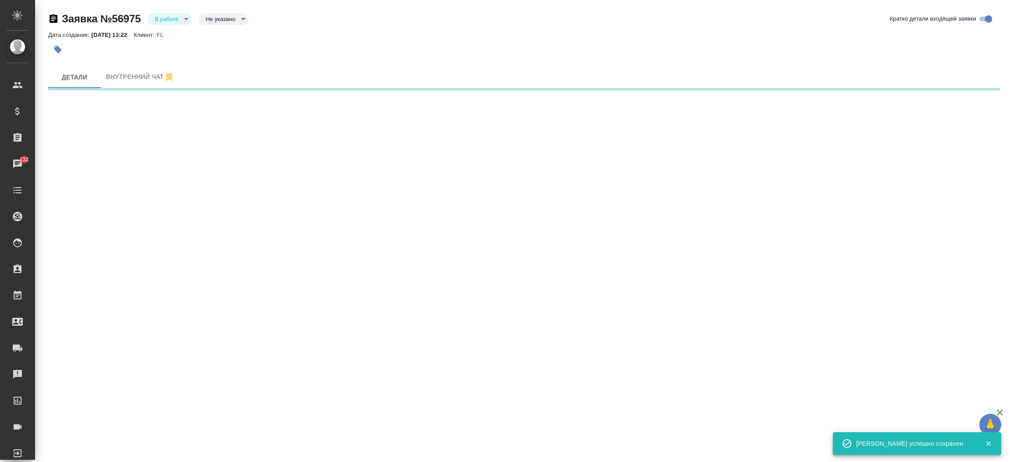
select select "RU"
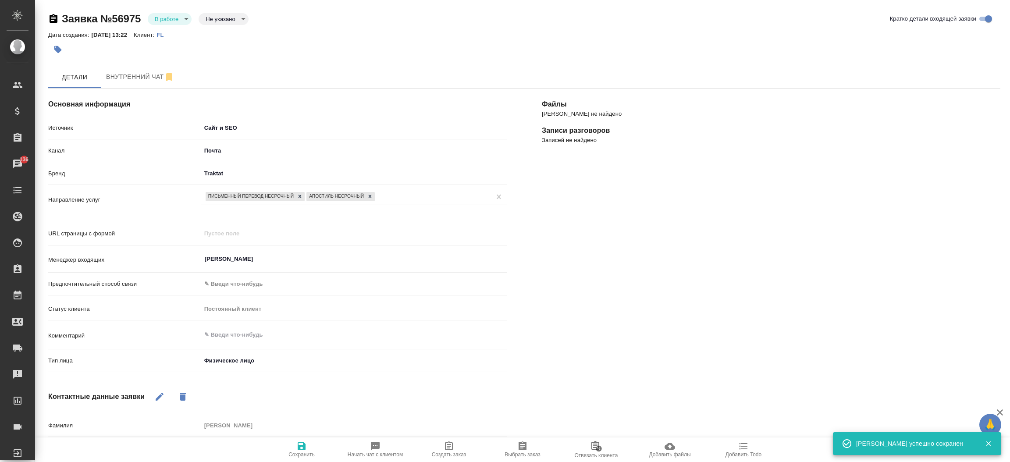
type textarea "x"
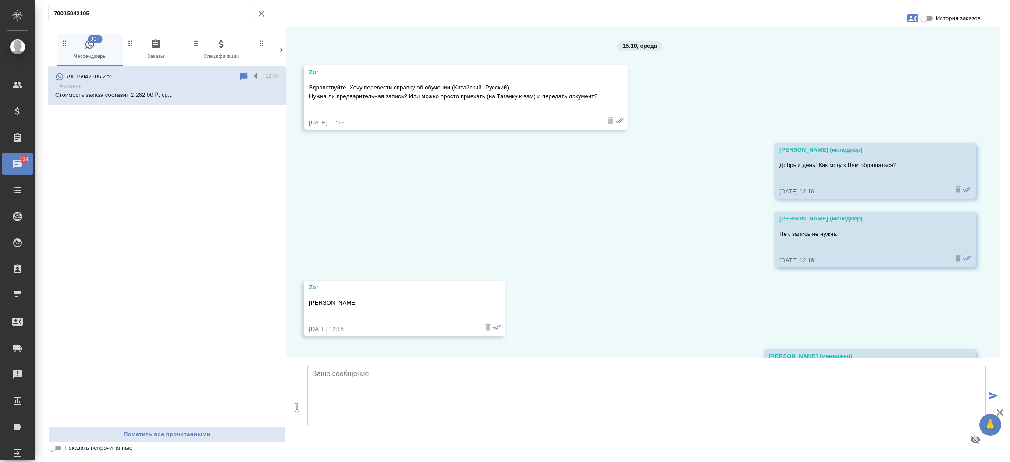
scroll to position [599, 0]
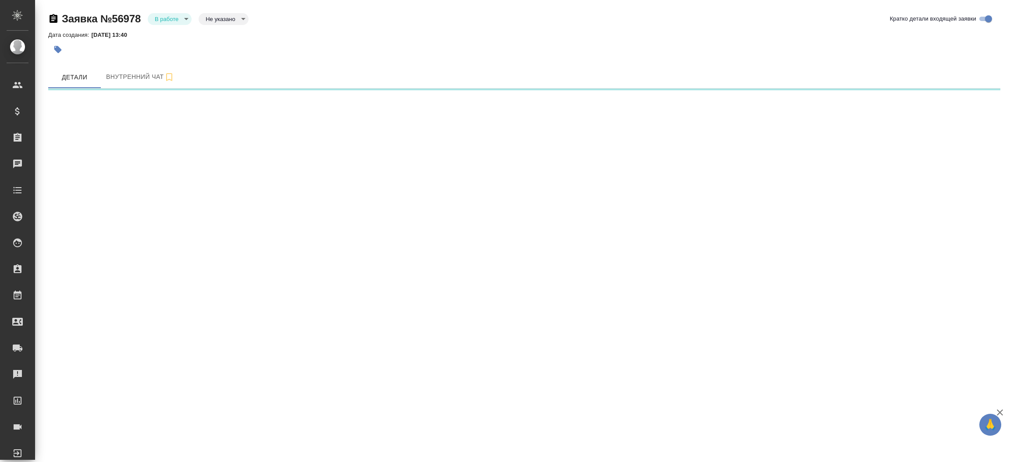
select select "RU"
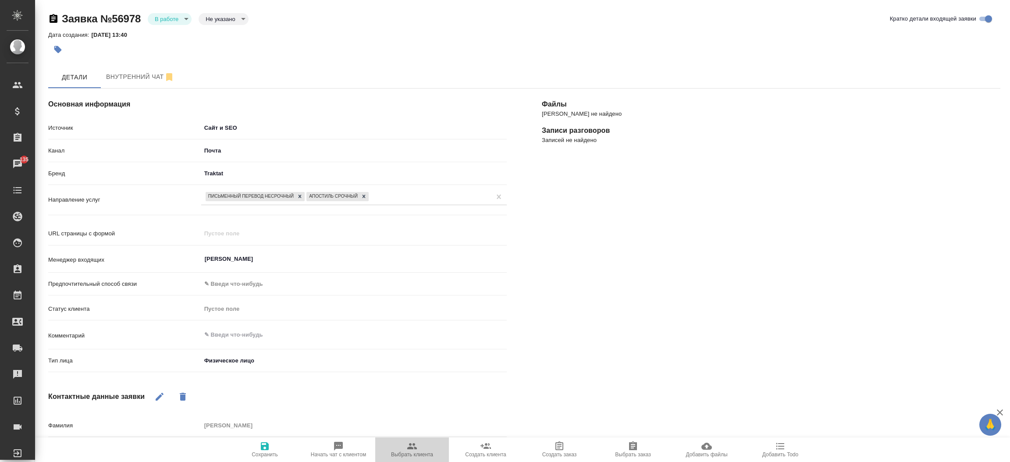
click at [414, 443] on icon "button" at bounding box center [412, 446] width 10 height 6
type textarea "x"
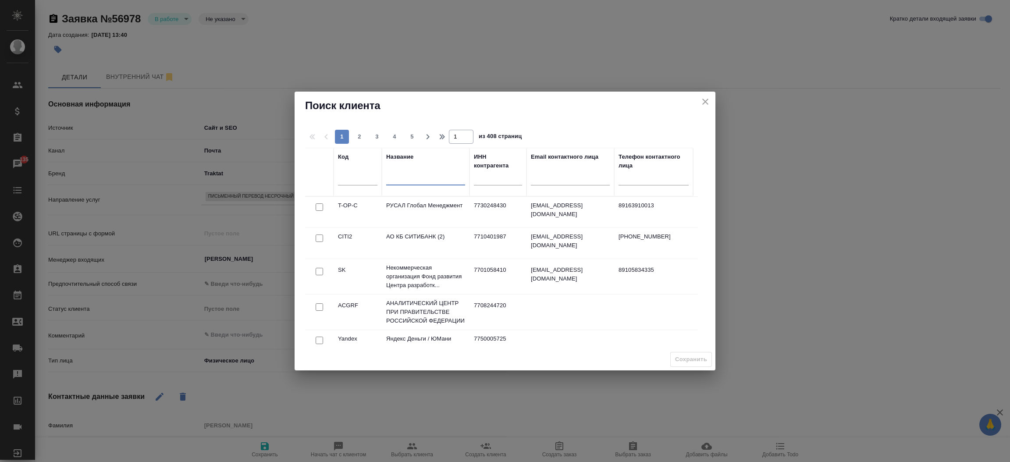
click at [413, 184] on input "text" at bounding box center [425, 179] width 79 height 11
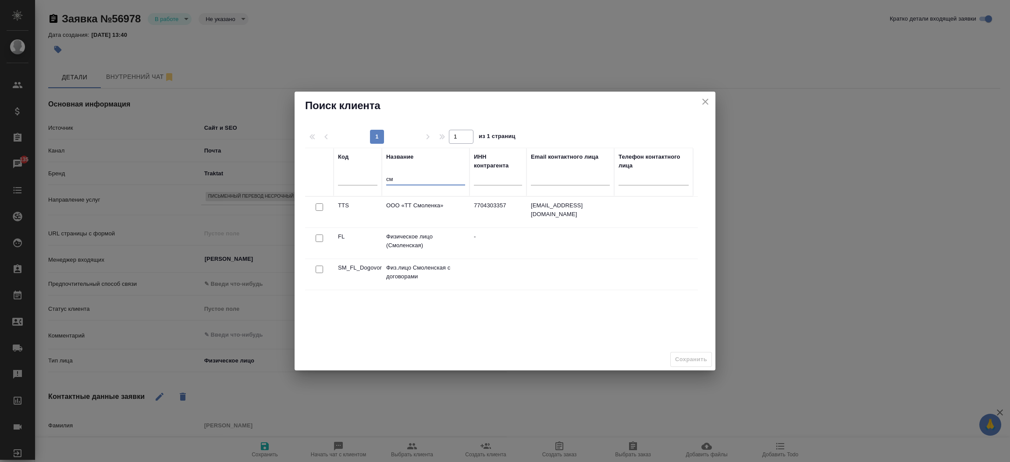
type input "с"
type input "ь"
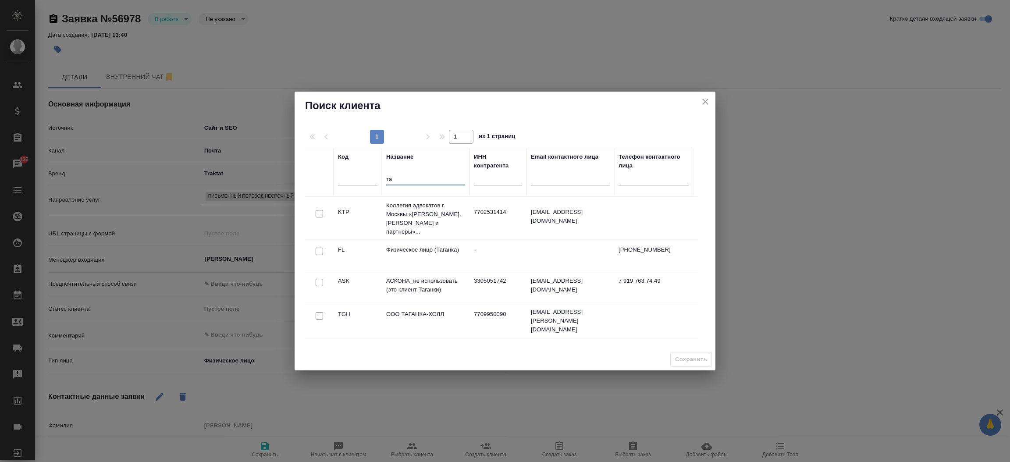
type input "т"
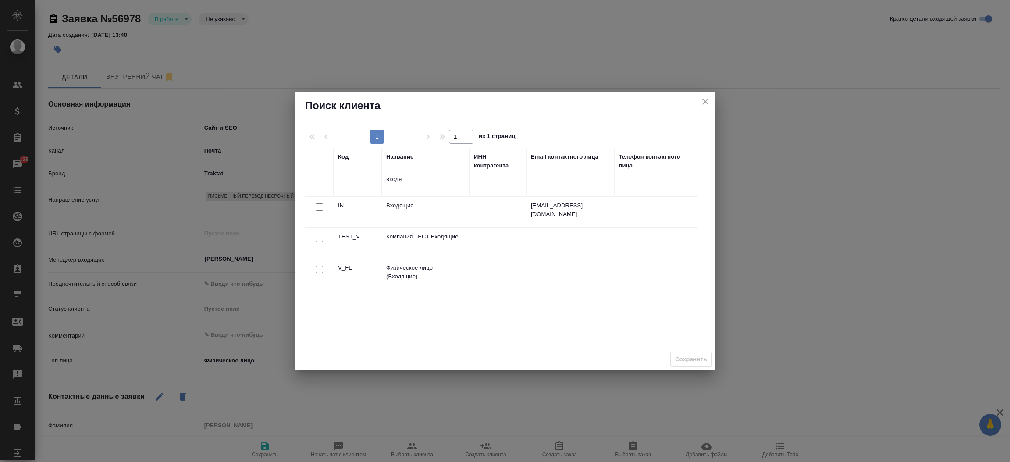
type input "входя"
click at [319, 268] on input "checkbox" at bounding box center [318, 269] width 7 height 7
checkbox input "true"
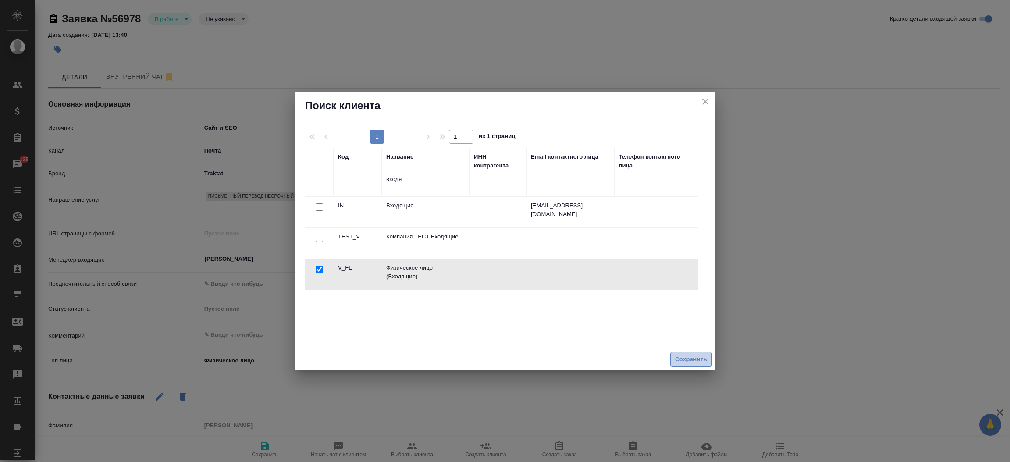
click at [706, 364] on span "Сохранить" at bounding box center [691, 359] width 32 height 10
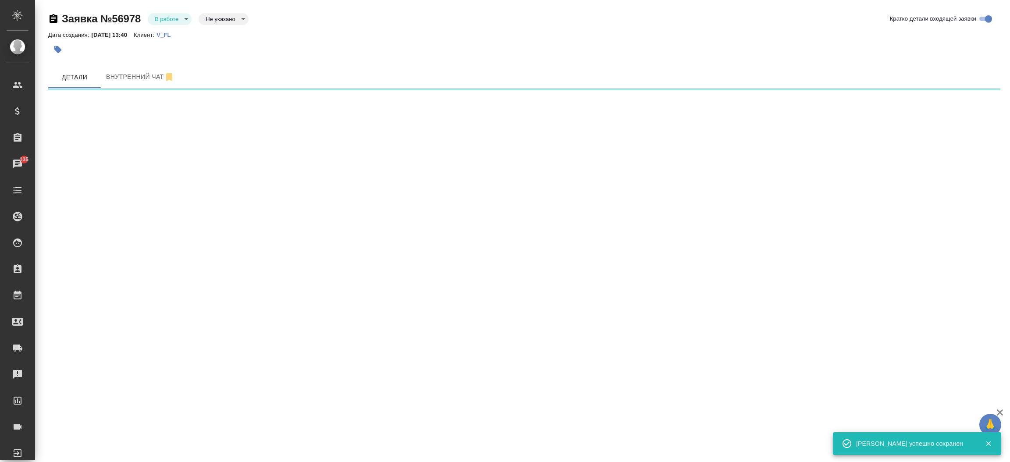
select select "RU"
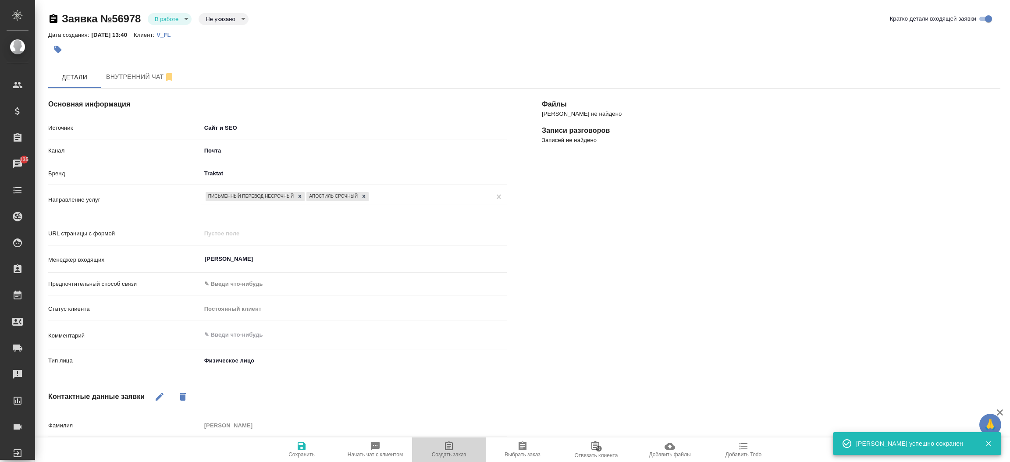
click at [466, 448] on span "Создать заказ" at bounding box center [448, 449] width 63 height 17
type textarea "x"
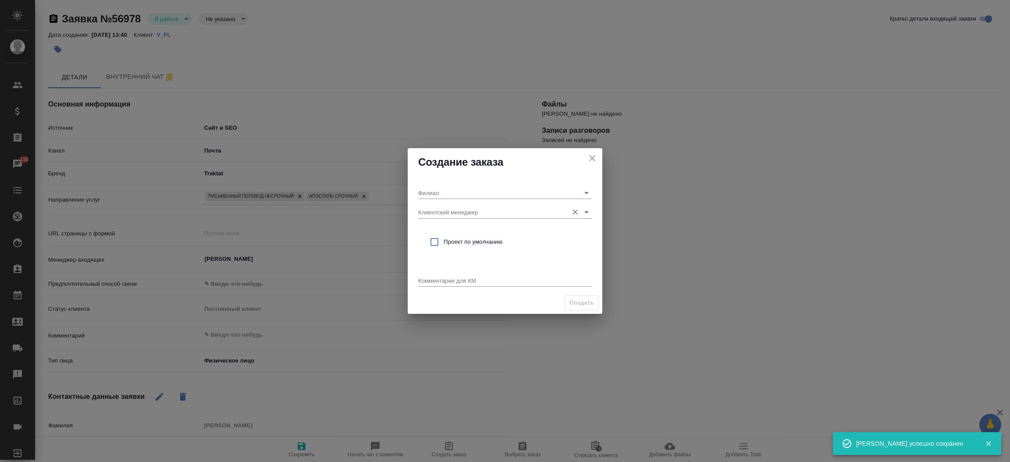
click at [456, 210] on input "Клиентский менеджер" at bounding box center [490, 212] width 145 height 12
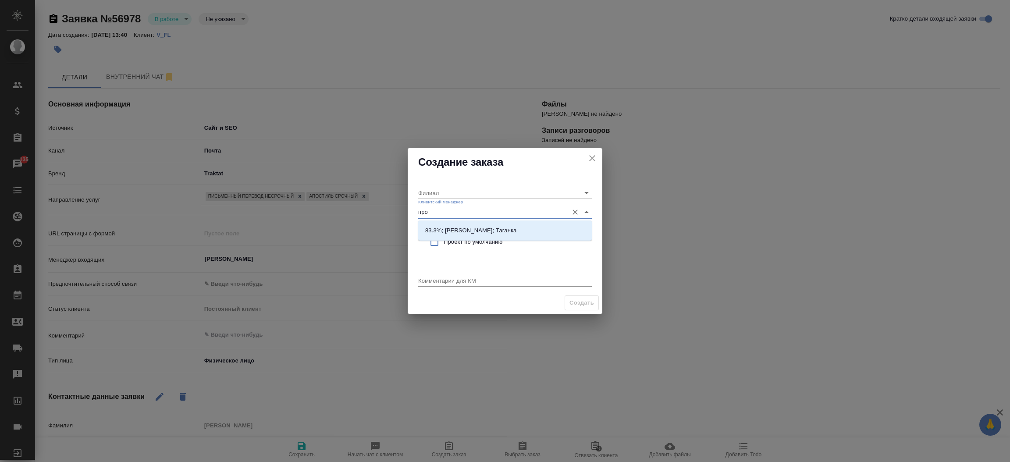
type input "прох"
click at [471, 236] on li "83.3%; Прохорова Анастасия; Таганка" at bounding box center [505, 231] width 174 height 16
type input "Таганка"
type input "83.3%; Прохорова Анастасия; Таганка"
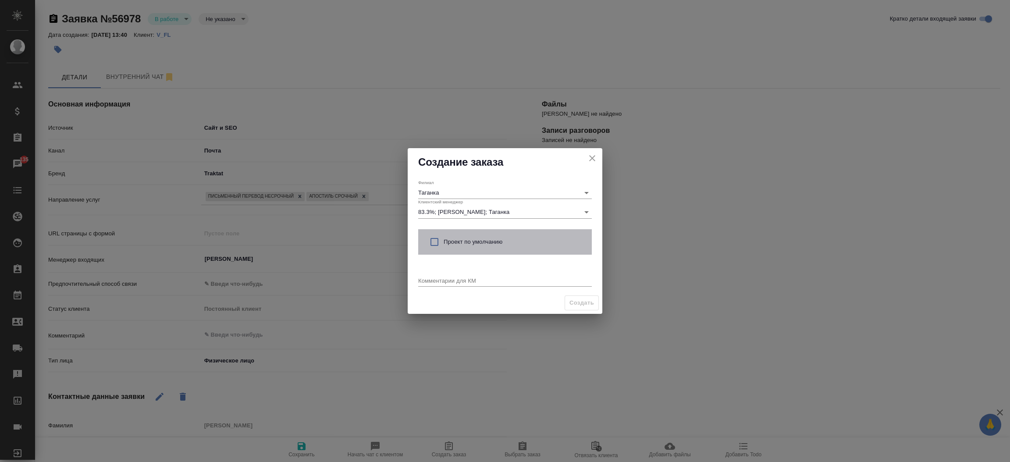
click at [445, 239] on span "Проект по умолчанию" at bounding box center [513, 241] width 141 height 9
checkbox input "true"
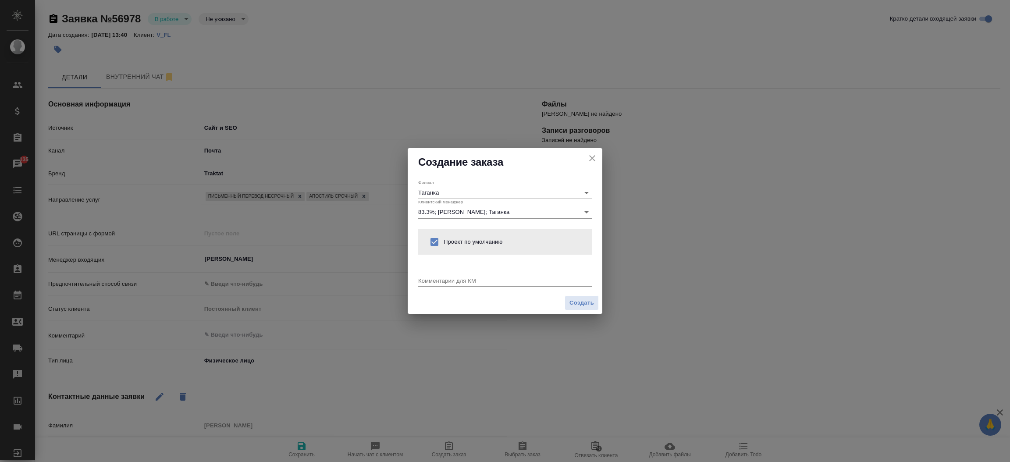
click at [427, 280] on textarea at bounding box center [505, 280] width 174 height 7
type textarea "от КВ:"
type textarea "x"
paste textarea "Скажите, пожалуйста, вы можете выполнить перевод справки на португальский язык …"
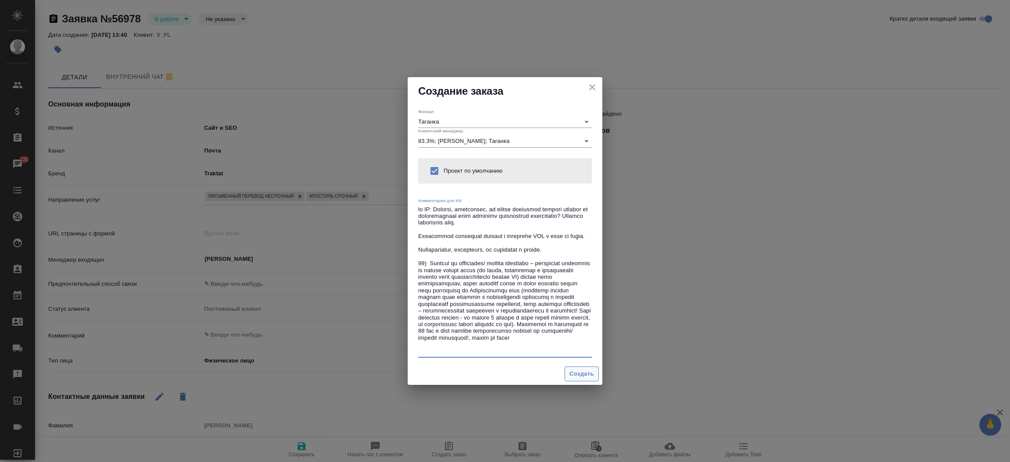
type textarea "от КВ: Скажите, пожалуйста, вы можете выполнить перевод справки на португальски…"
click at [583, 380] on button "Создать" at bounding box center [581, 373] width 34 height 15
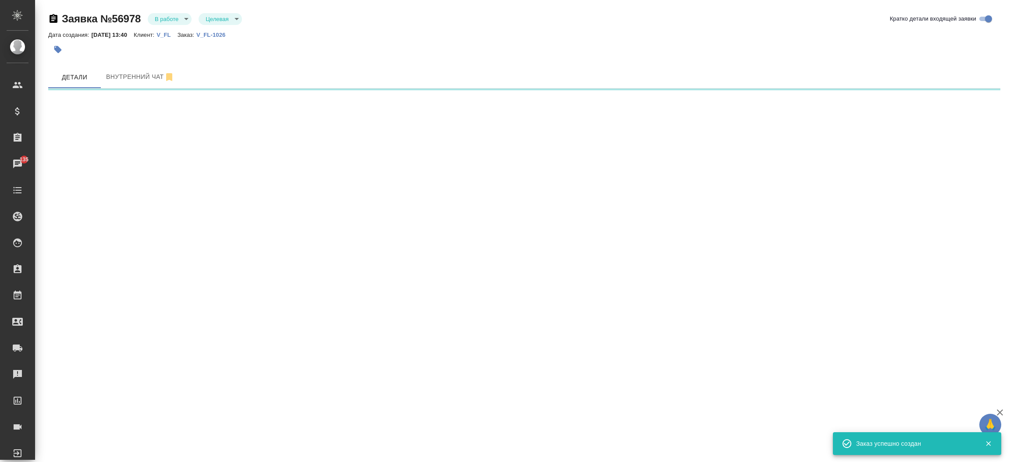
select select "RU"
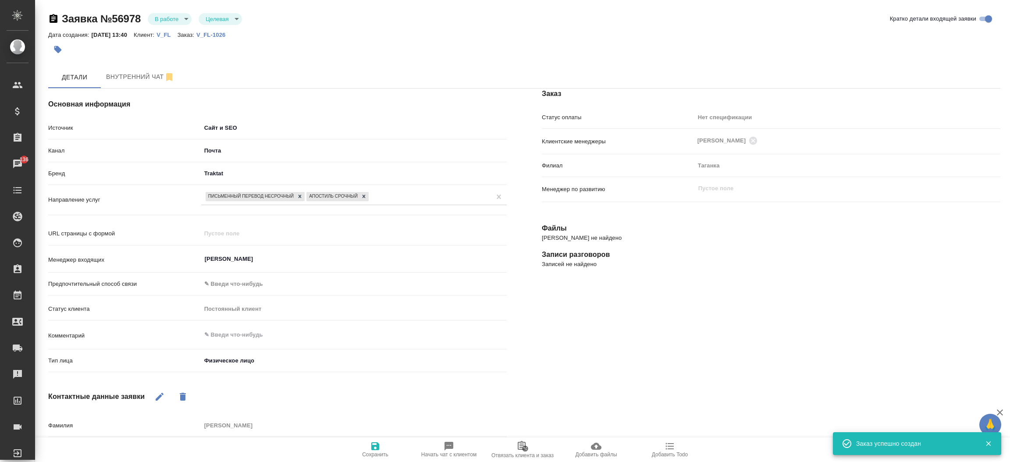
type textarea "x"
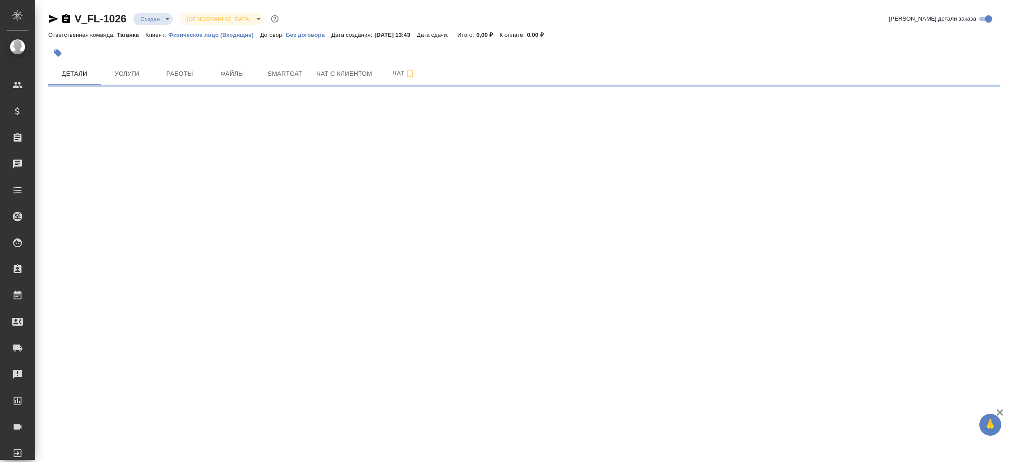
select select "RU"
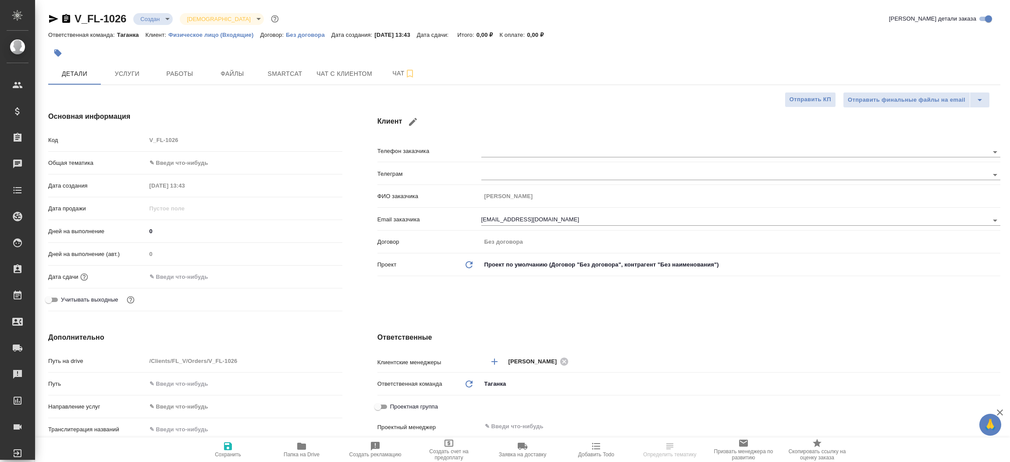
type textarea "x"
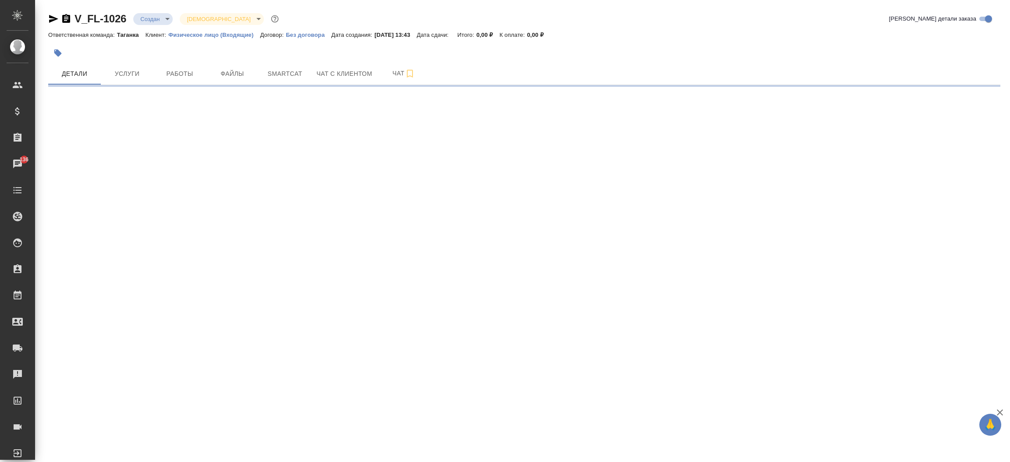
select select "RU"
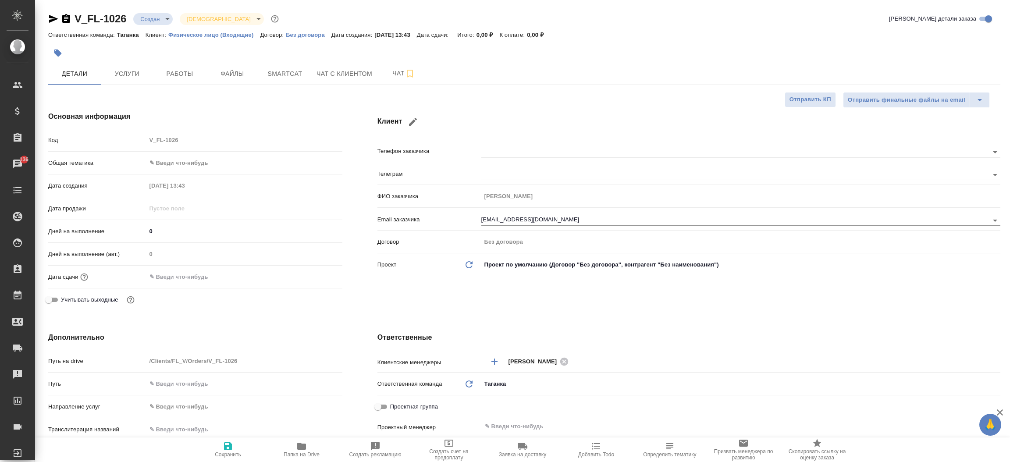
type textarea "x"
click at [231, 75] on span "Файлы" at bounding box center [232, 73] width 42 height 11
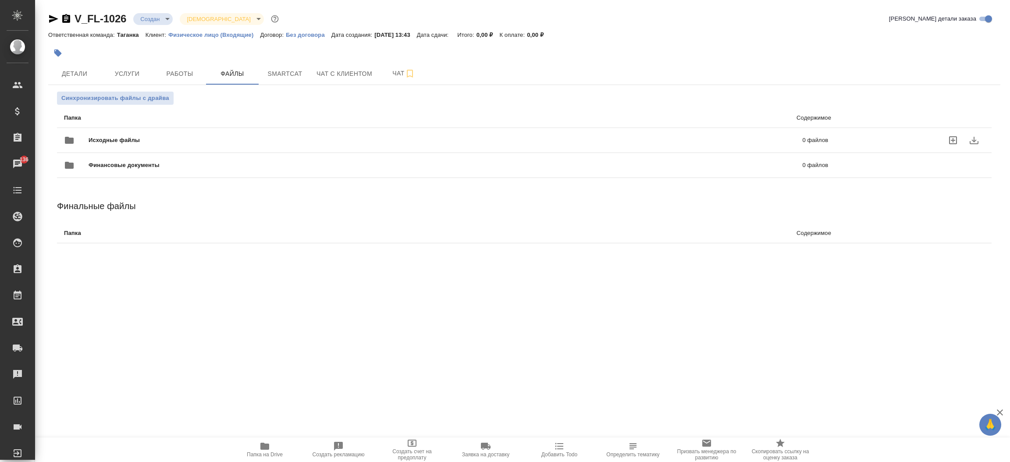
click at [154, 138] on span "Исходные файлы" at bounding box center [280, 140] width 383 height 9
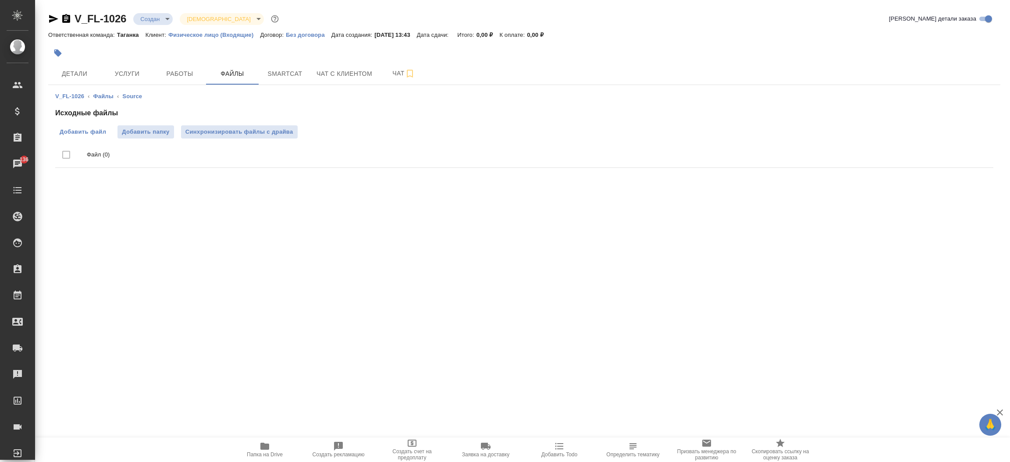
drag, startPoint x: 74, startPoint y: 121, endPoint x: 74, endPoint y: 128, distance: 6.6
click at [74, 128] on div "Исходные файлы Добавить файл Добавить папку Синхронизировать файлы с драйва Фай…" at bounding box center [524, 140] width 938 height 64
click at [74, 128] on span "Добавить файл" at bounding box center [83, 132] width 46 height 9
click at [0, 0] on input "Добавить файл" at bounding box center [0, 0] width 0 height 0
click at [78, 76] on span "Детали" at bounding box center [74, 73] width 42 height 11
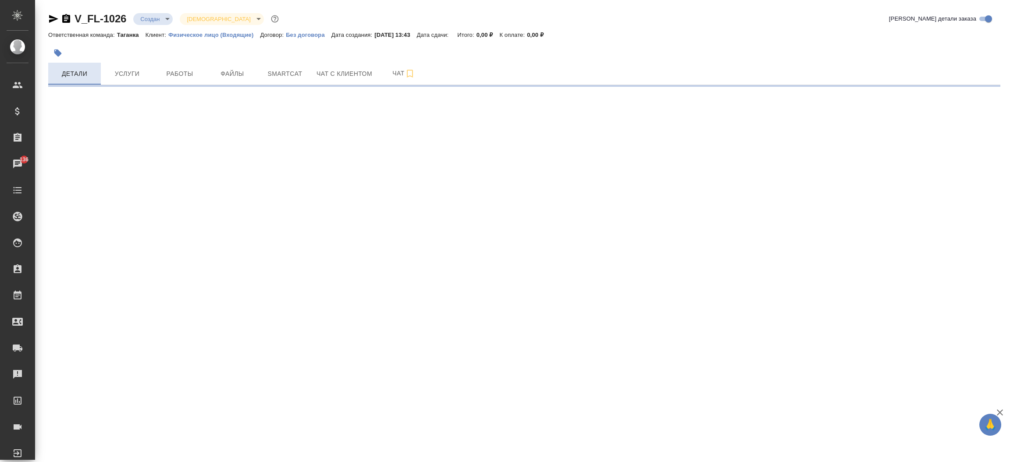
select select "RU"
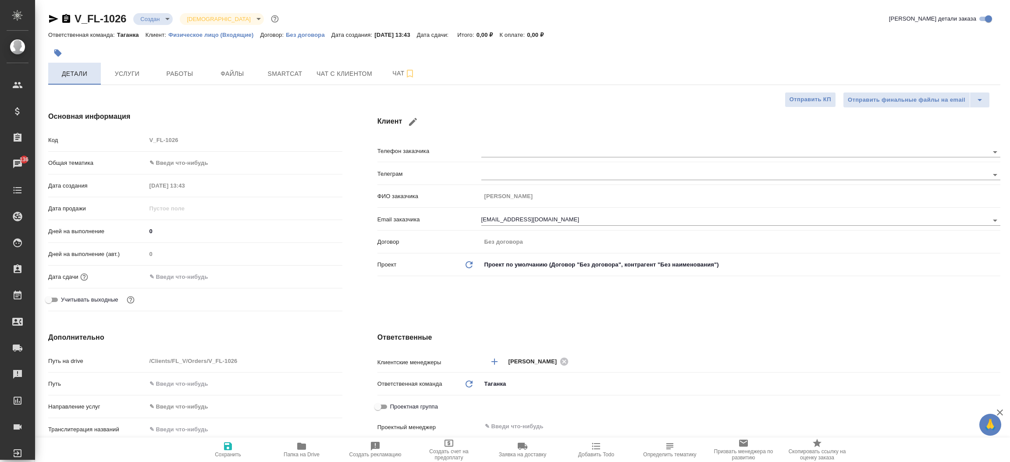
type textarea "x"
click at [345, 235] on div "Основная информация Код V_FL-1026 Общая тематика ✎ Введи что-нибудь Дата создан…" at bounding box center [195, 213] width 329 height 238
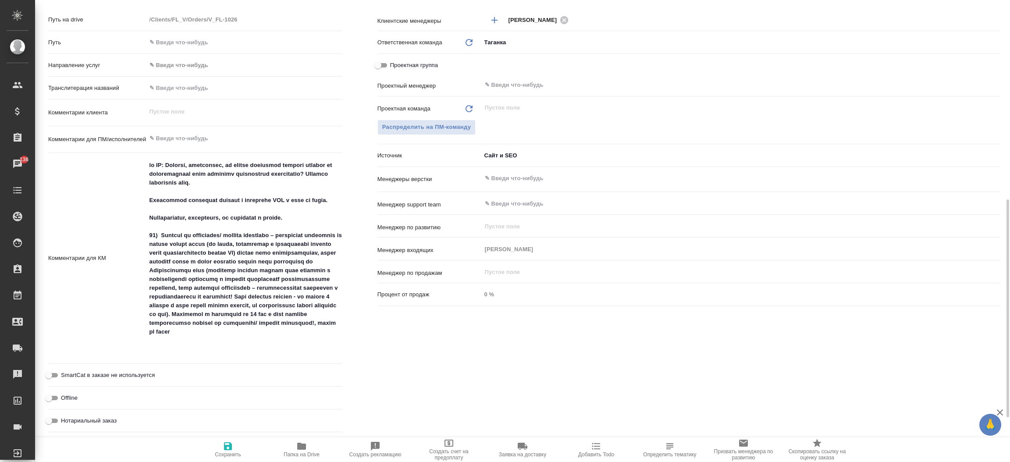
scroll to position [394, 0]
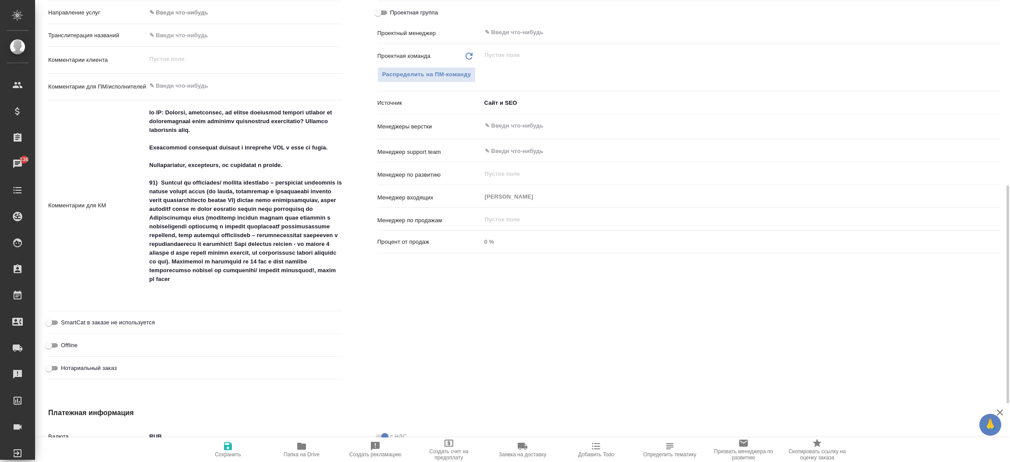
type textarea "x"
click at [263, 294] on textarea at bounding box center [244, 205] width 195 height 199
type textarea "от КВ: Скажите, пожалуйста, вы можете выполнить перевод справки на португальски…"
type textarea "x"
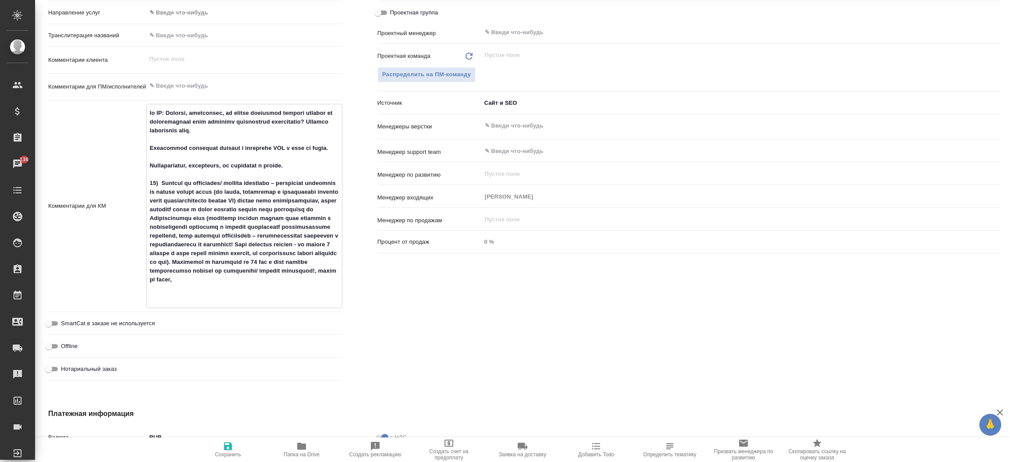
type textarea "x"
type textarea "от КВ: Скажите, пожалуйста, вы можете выполнить перевод справки на португальски…"
type textarea "x"
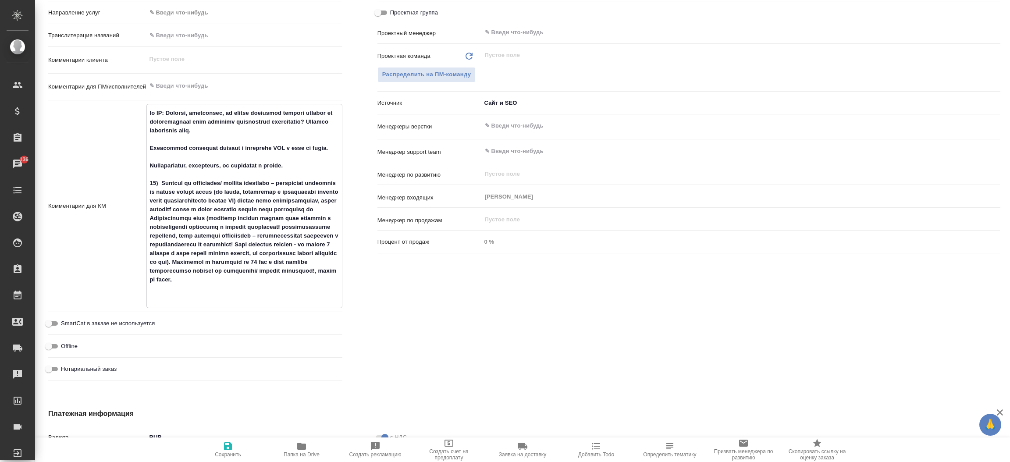
type textarea "от КВ: Скажите, пожалуйста, вы можете выполнить перевод справки на португальски…"
type textarea "x"
type textarea "от КВ: Скажите, пожалуйста, вы можете выполнить перевод справки на португальски…"
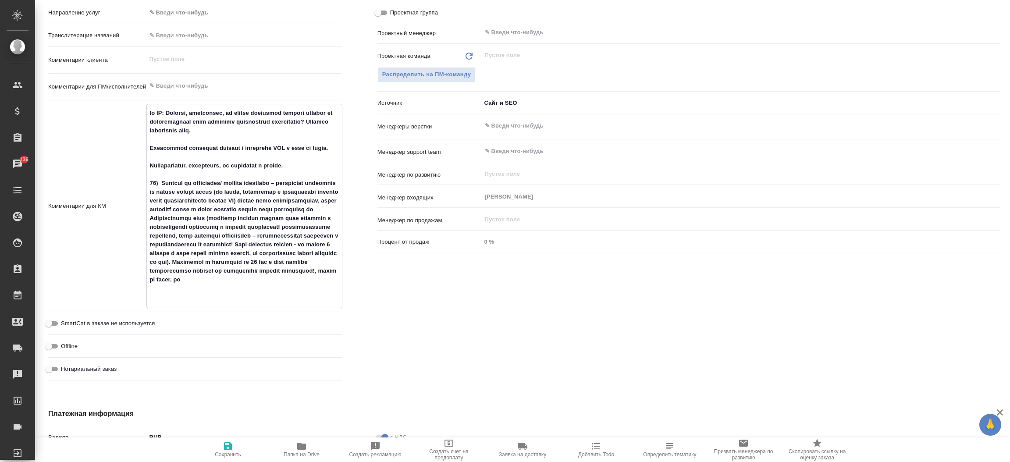
type textarea "x"
type textarea "от КВ: Скажите, пожалуйста, вы можете выполнить перевод справки на португальски…"
type textarea "x"
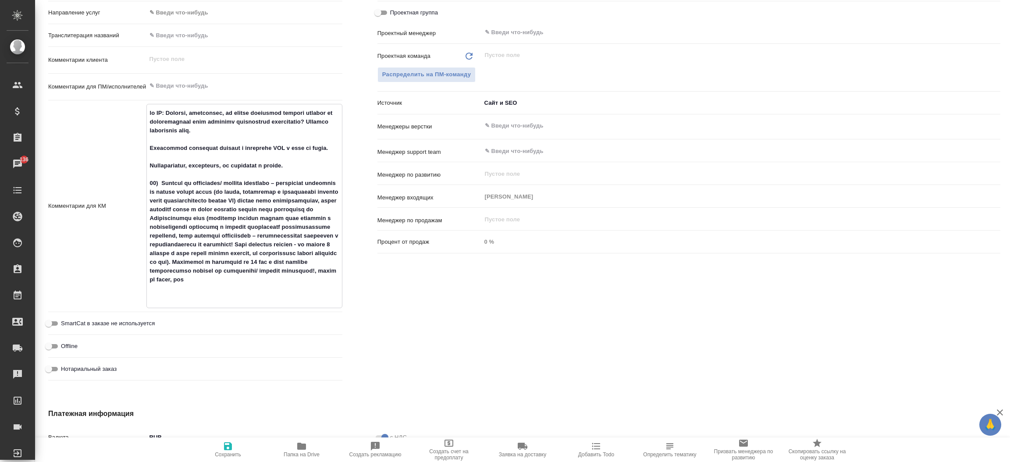
type textarea "x"
type textarea "от КВ: Скажите, пожалуйста, вы можете выполнить перевод справки на португальски…"
type textarea "x"
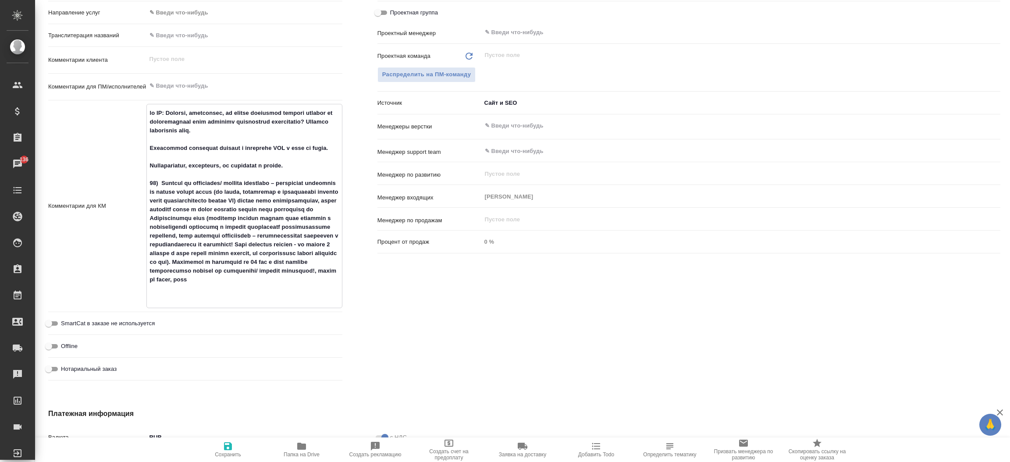
type textarea "x"
type textarea "от КВ: Скажите, пожалуйста, вы можете выполнить перевод справки на португальски…"
type textarea "x"
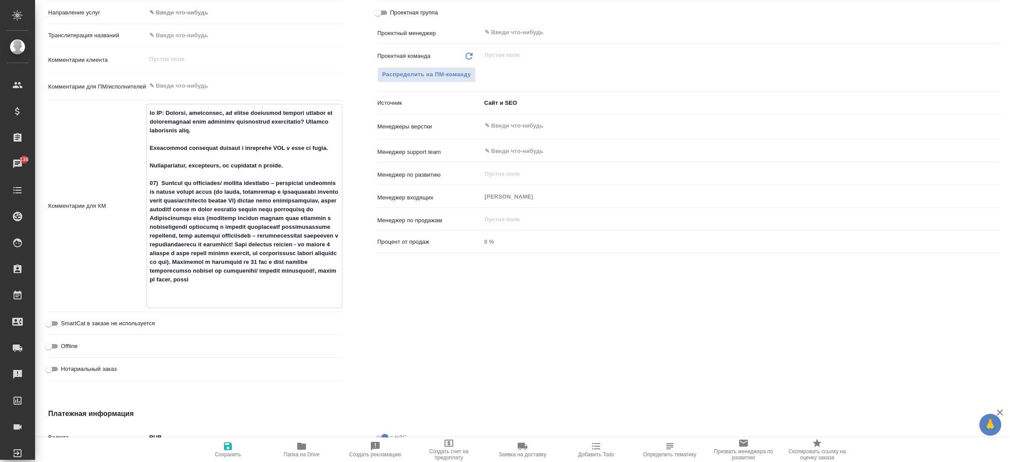
type textarea "от КВ: Скажите, пожалуйста, вы можете выполнить перевод справки на португальски…"
type textarea "x"
type textarea "от КВ: Скажите, пожалуйста, вы можете выполнить перевод справки на португальски…"
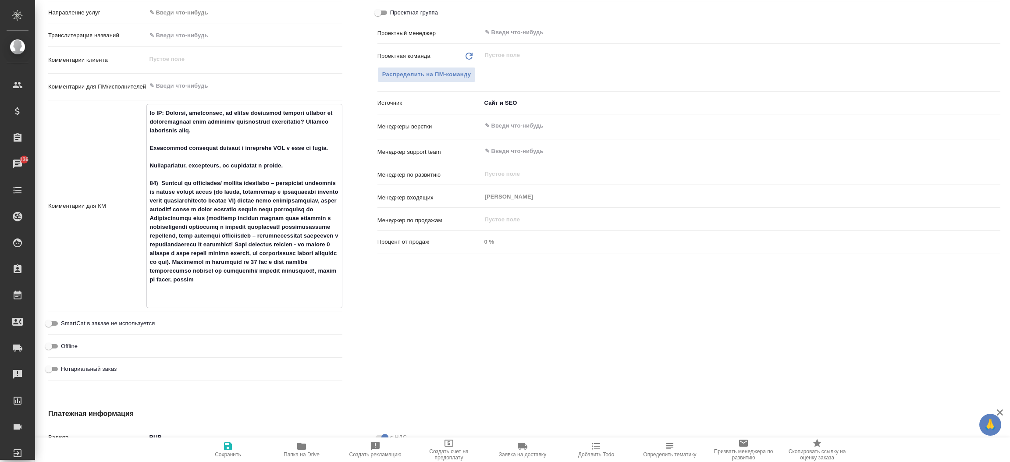
type textarea "x"
type textarea "от КВ: Скажите, пожалуйста, вы можете выполнить перевод справки на португальски…"
type textarea "x"
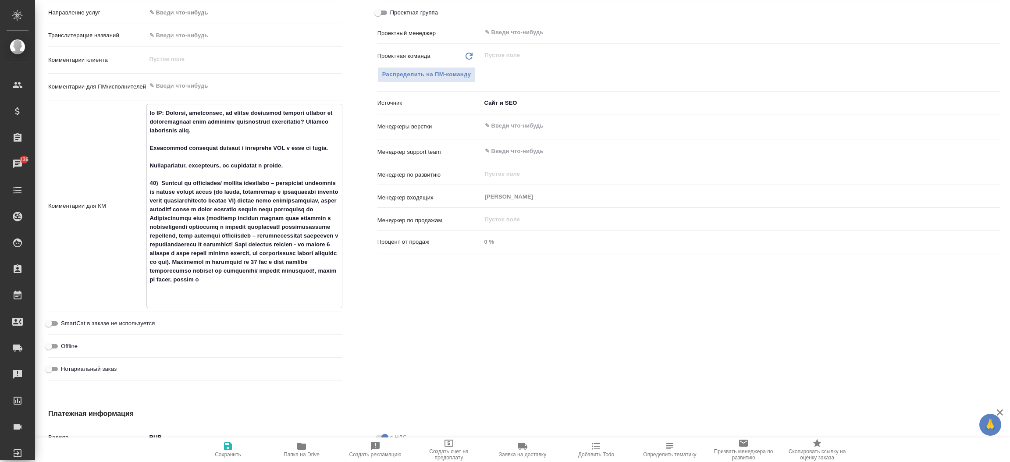
type textarea "x"
type textarea "от КВ: Скажите, пожалуйста, вы можете выполнить перевод справки на португальски…"
type textarea "x"
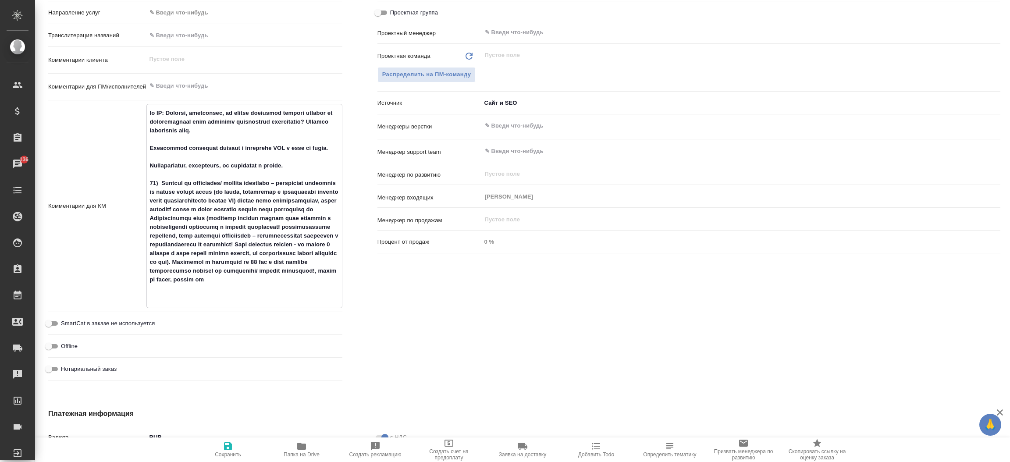
type textarea "x"
type textarea "от КВ: Скажите, пожалуйста, вы можете выполнить перевод справки на португальски…"
type textarea "x"
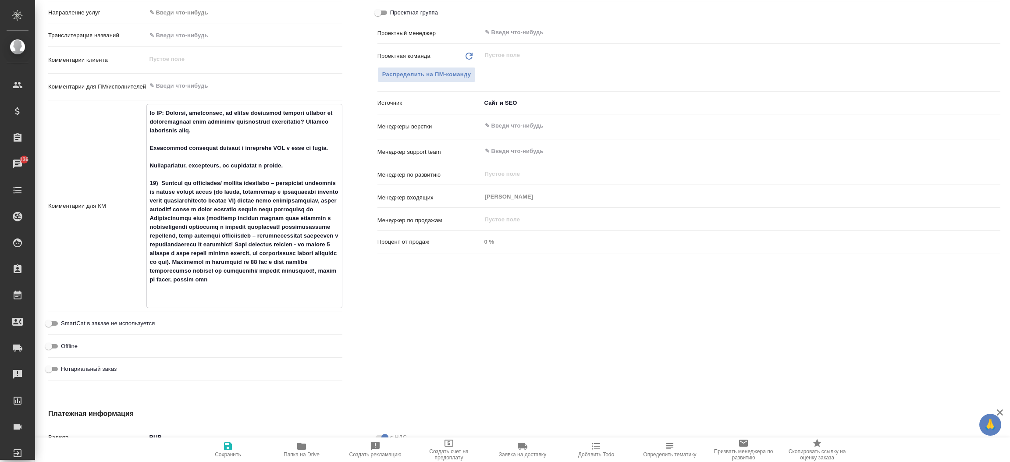
type textarea "от КВ: Скажите, пожалуйста, вы можете выполнить перевод справки на португальски…"
type textarea "x"
type textarea "от КВ: Скажите, пожалуйста, вы можете выполнить перевод справки на португальски…"
type textarea "x"
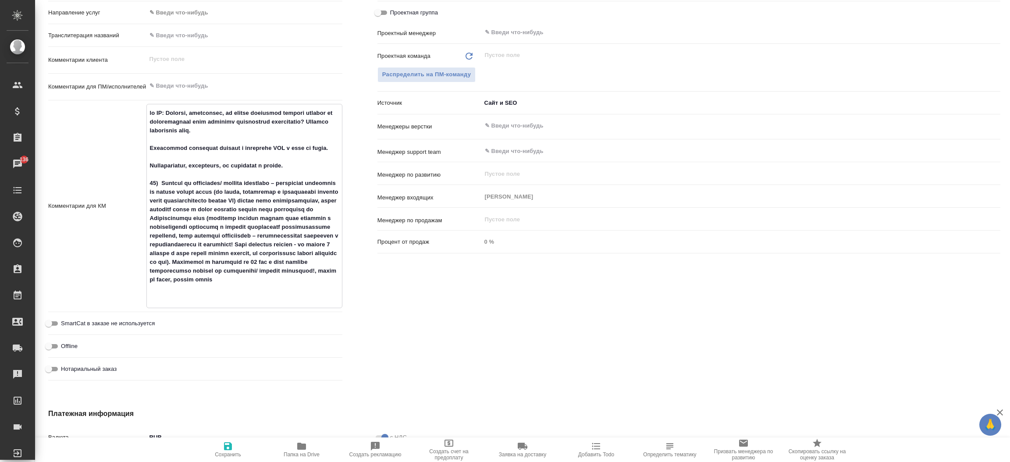
type textarea "от КВ: Скажите, пожалуйста, вы можете выполнить перевод справки на португальски…"
type textarea "x"
type textarea "от КВ: Скажите, пожалуйста, вы можете выполнить перевод справки на португальски…"
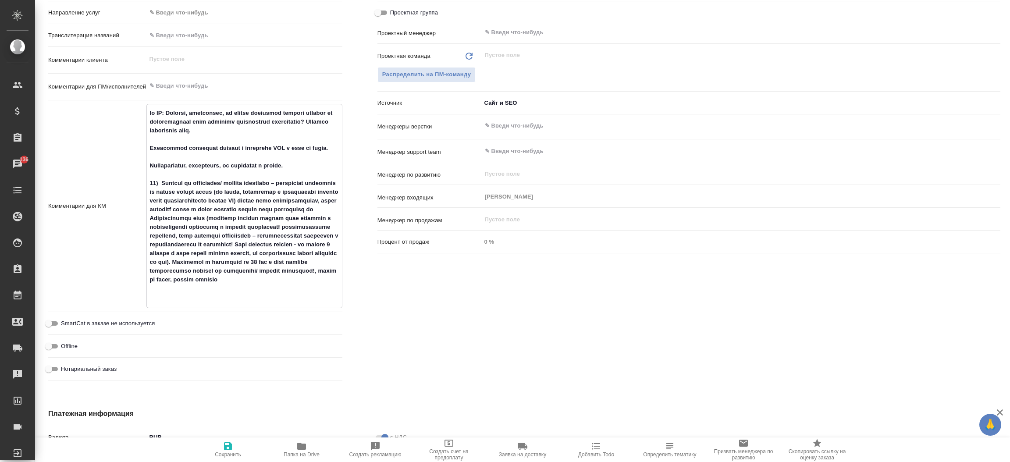
type textarea "x"
type textarea "от КВ: Скажите, пожалуйста, вы можете выполнить перевод справки на португальски…"
type textarea "x"
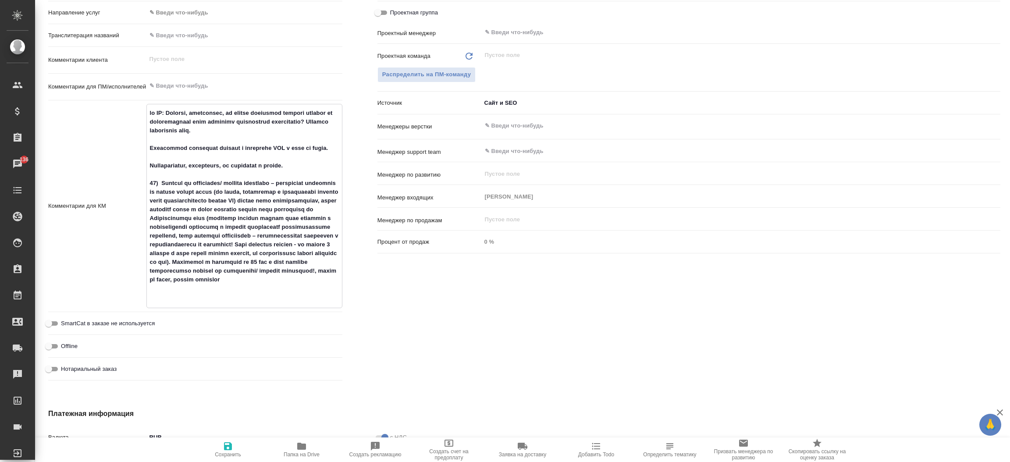
type textarea "x"
type textarea "от КВ: Скажите, пожалуйста, вы можете выполнить перевод справки на португальски…"
type textarea "x"
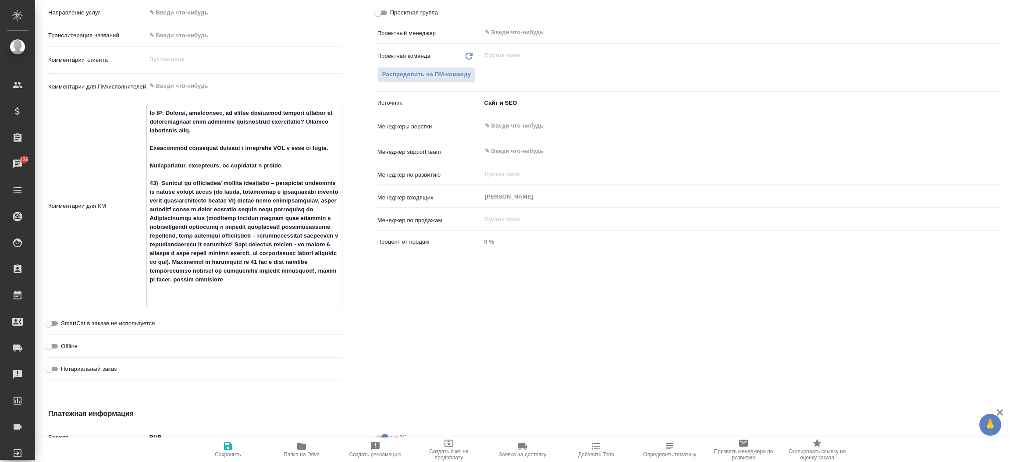
type textarea "x"
type textarea "от КВ: Скажите, пожалуйста, вы можете выполнить перевод справки на португальски…"
type textarea "x"
click at [224, 447] on icon "button" at bounding box center [228, 446] width 8 height 8
type textarea "x"
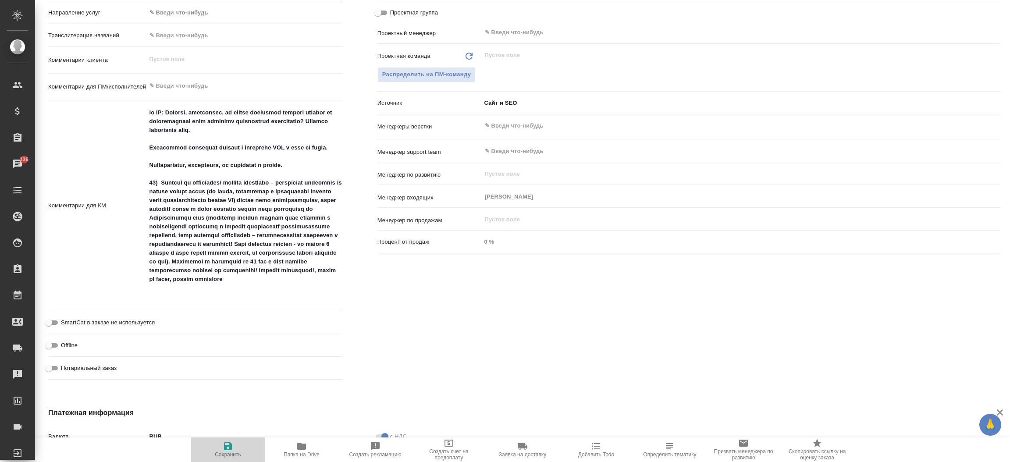
type textarea "x"
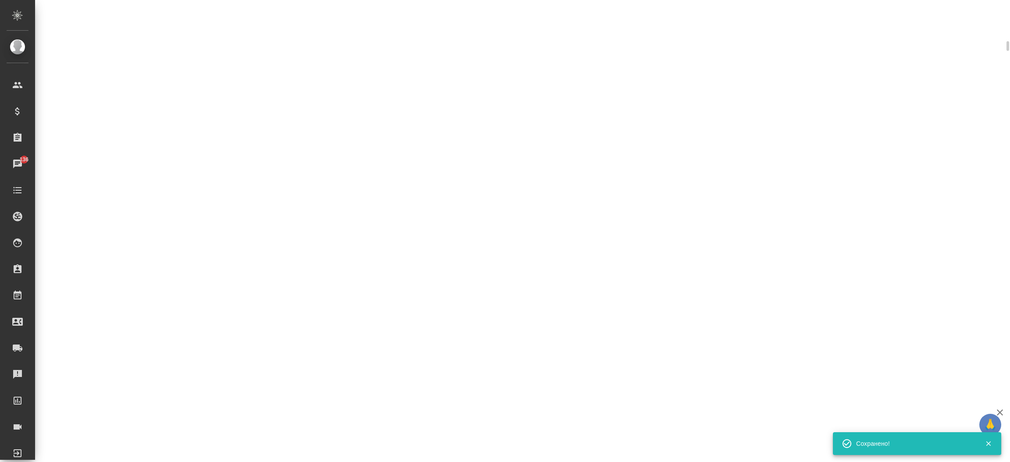
scroll to position [387, 0]
select select "RU"
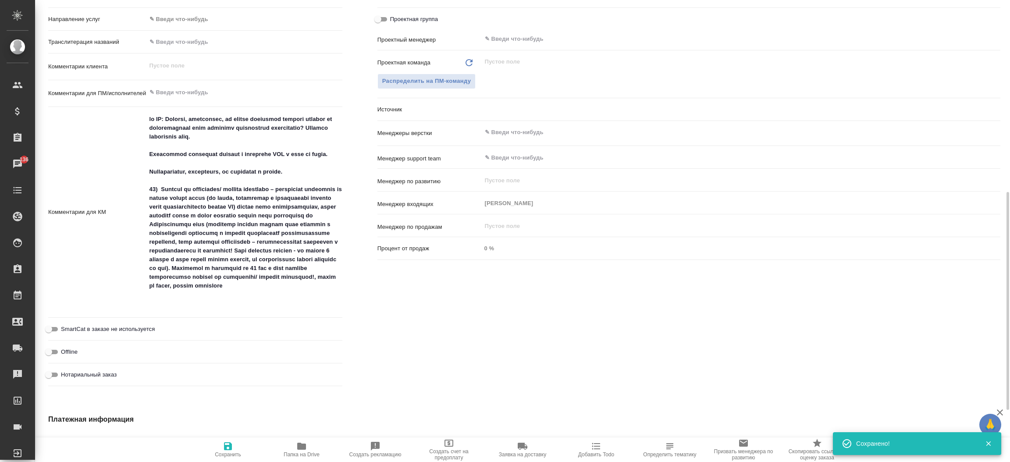
scroll to position [394, 0]
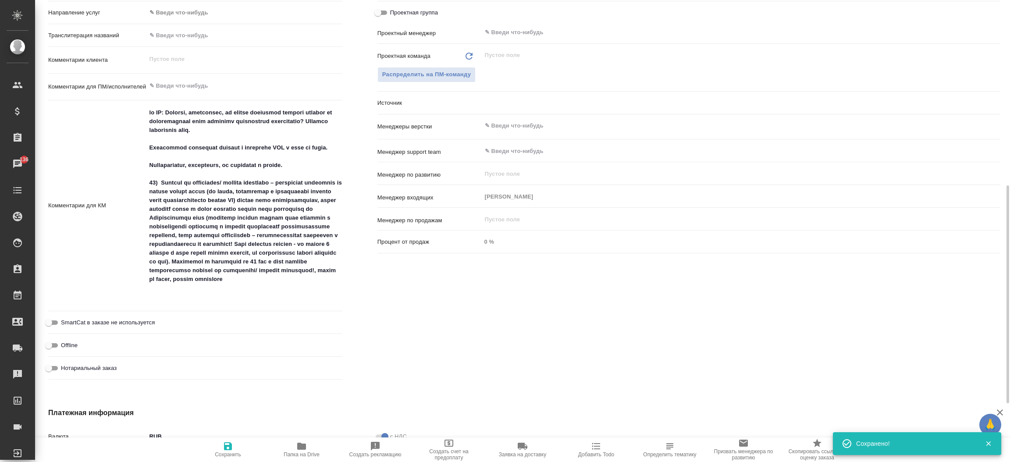
type textarea "x"
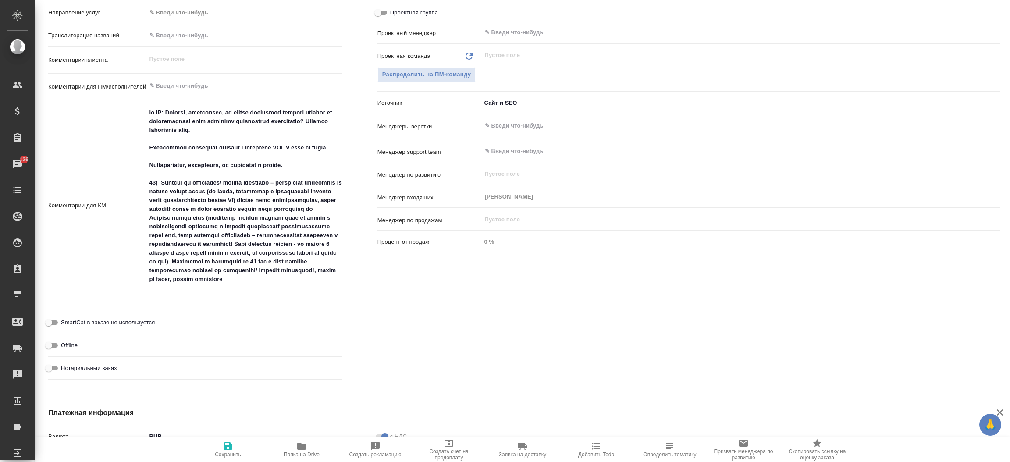
click at [353, 224] on div "Дополнительно Путь на drive /Clients/FL_V/Orders/V_FL-1026 Путь Направление усл…" at bounding box center [195, 161] width 329 height 480
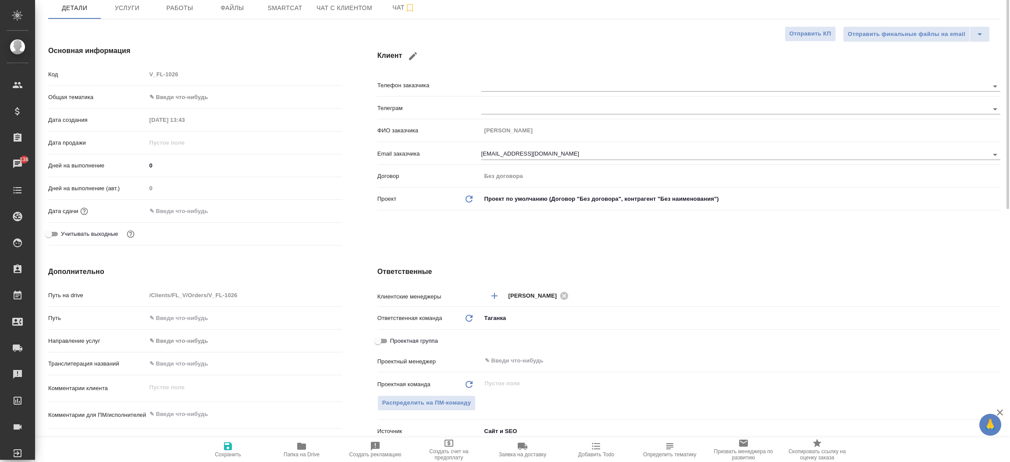
scroll to position [0, 0]
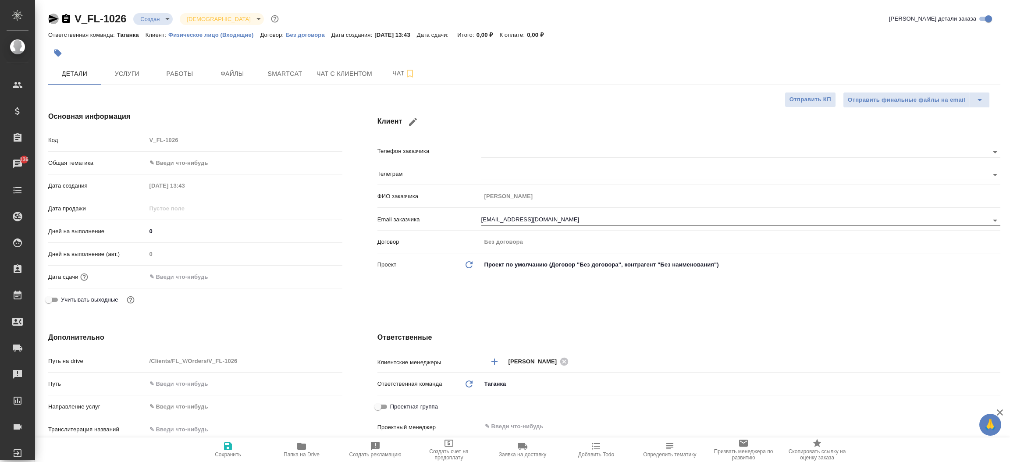
click at [51, 18] on icon "button" at bounding box center [53, 19] width 9 height 8
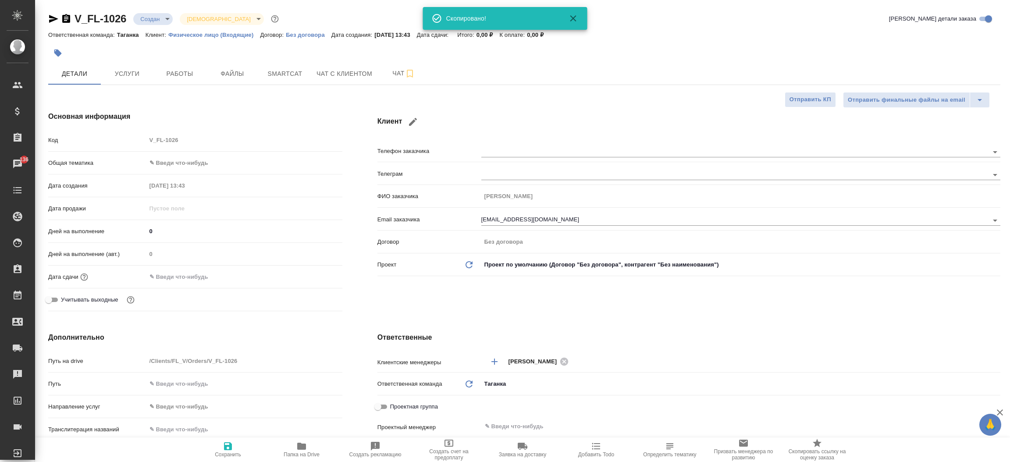
type textarea "x"
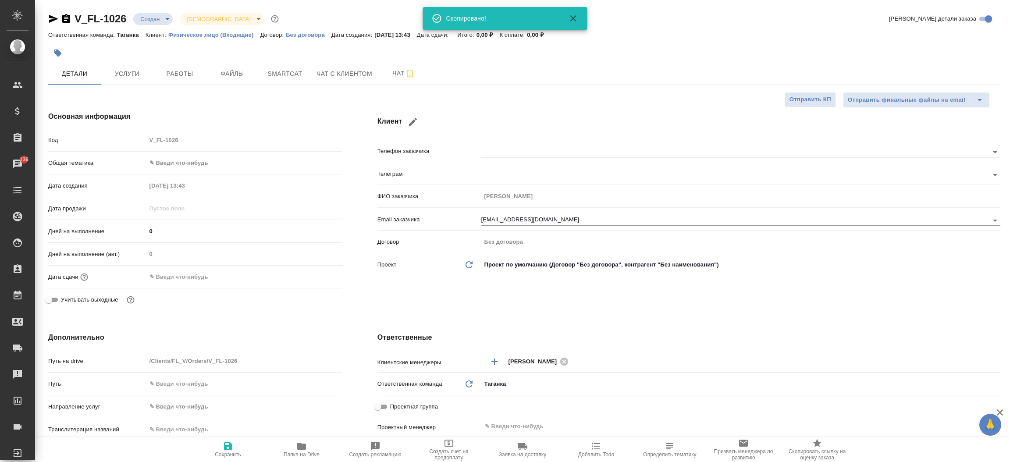
type textarea "x"
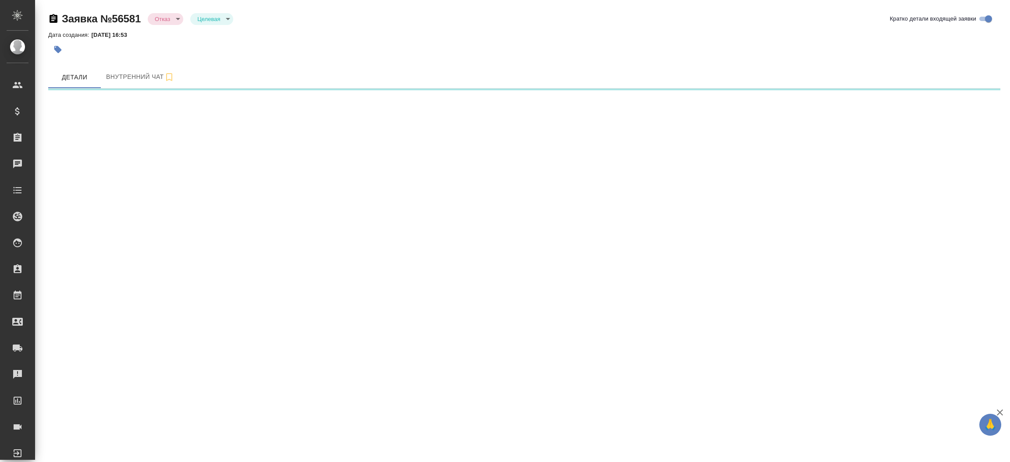
select select "RU"
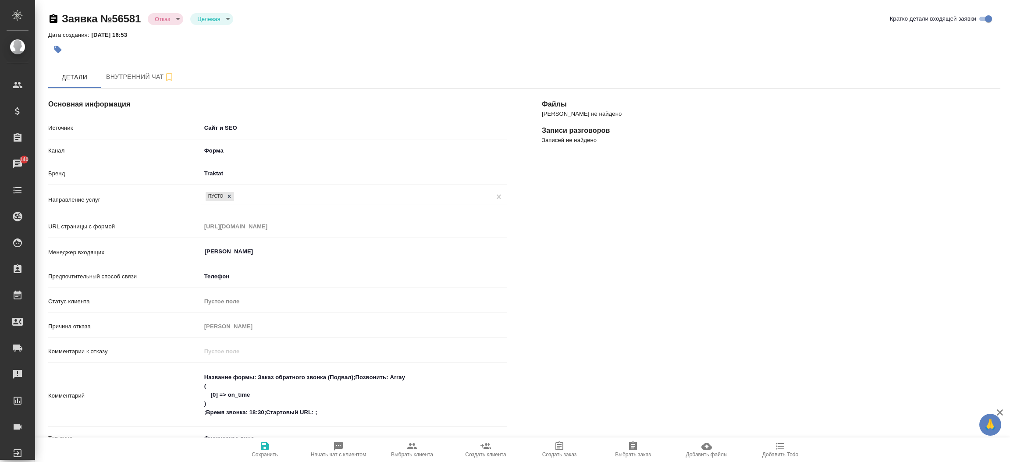
type textarea "x"
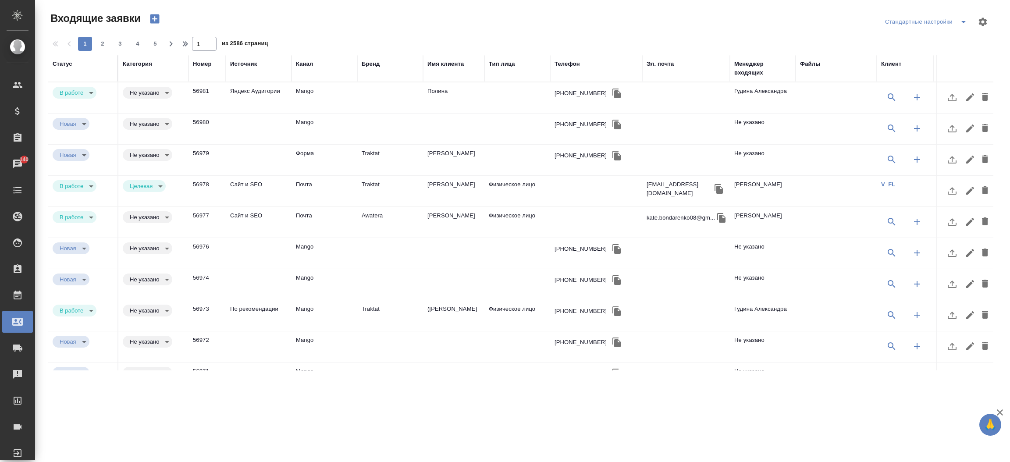
select select "RU"
click at [429, 214] on td "[PERSON_NAME]" at bounding box center [453, 222] width 61 height 31
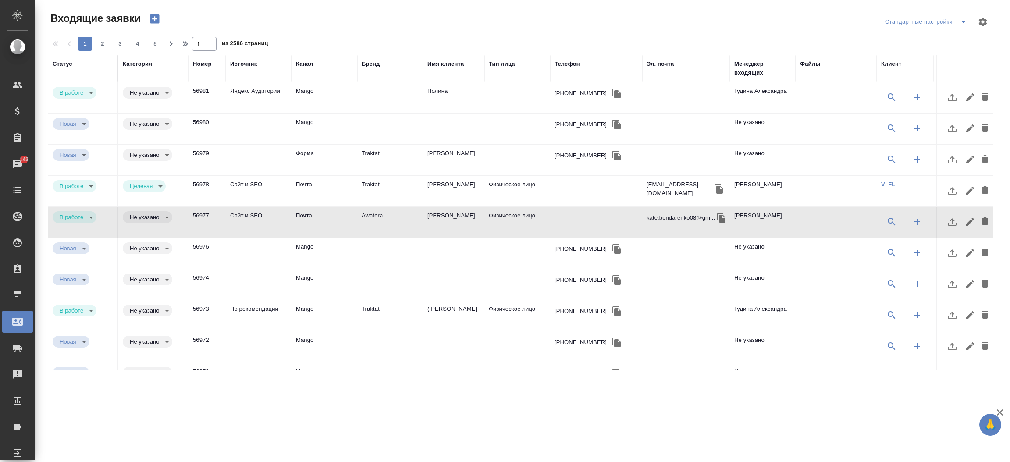
click at [429, 226] on td "[PERSON_NAME]" at bounding box center [453, 222] width 61 height 31
click at [714, 188] on icon "button" at bounding box center [718, 189] width 8 height 10
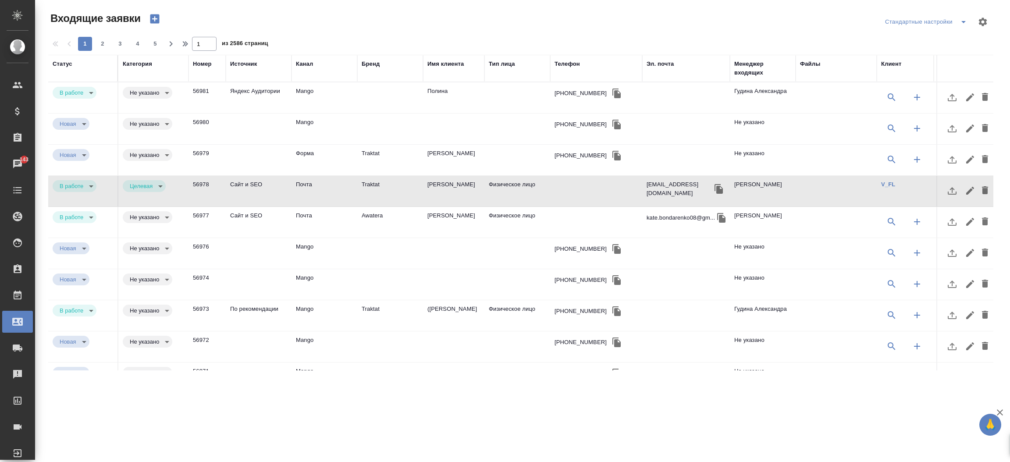
click at [660, 64] on div "Эл. почта" at bounding box center [659, 64] width 27 height 9
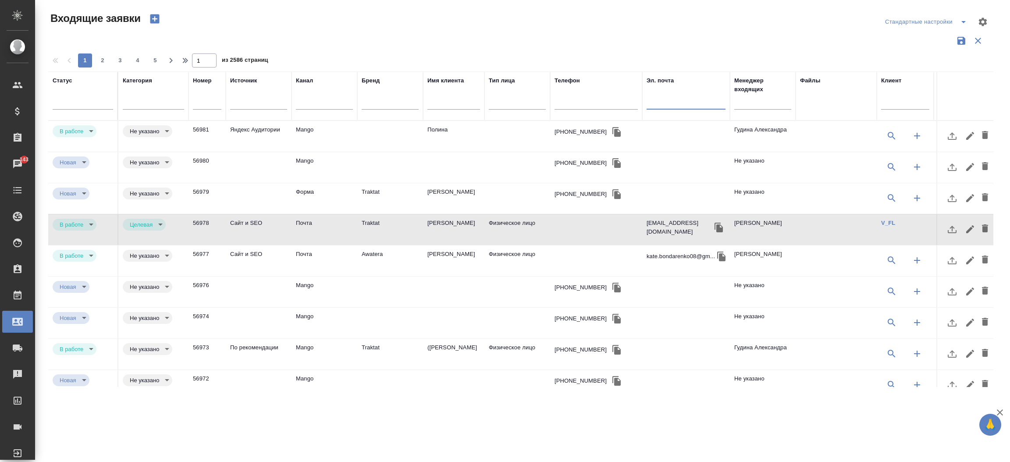
click at [669, 100] on input "text" at bounding box center [685, 103] width 79 height 11
paste input "[EMAIL_ADDRESS][DOMAIN_NAME]"
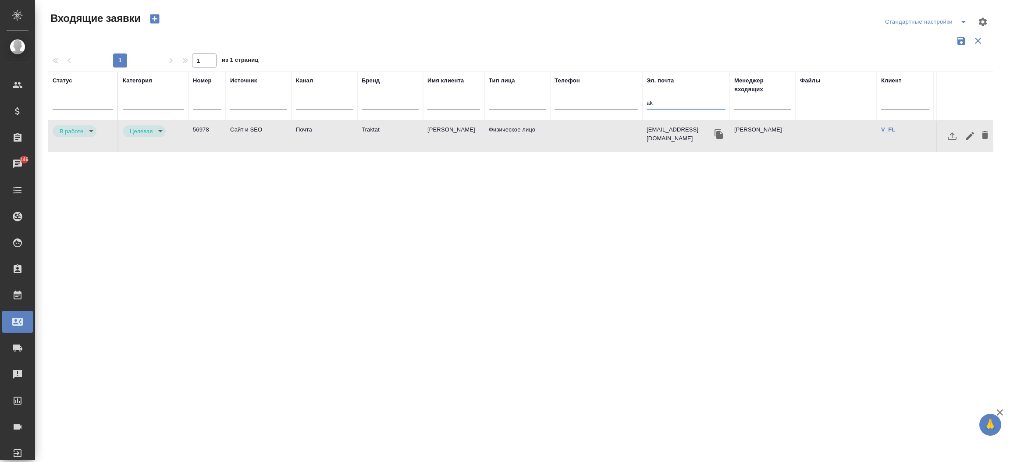
type input "a"
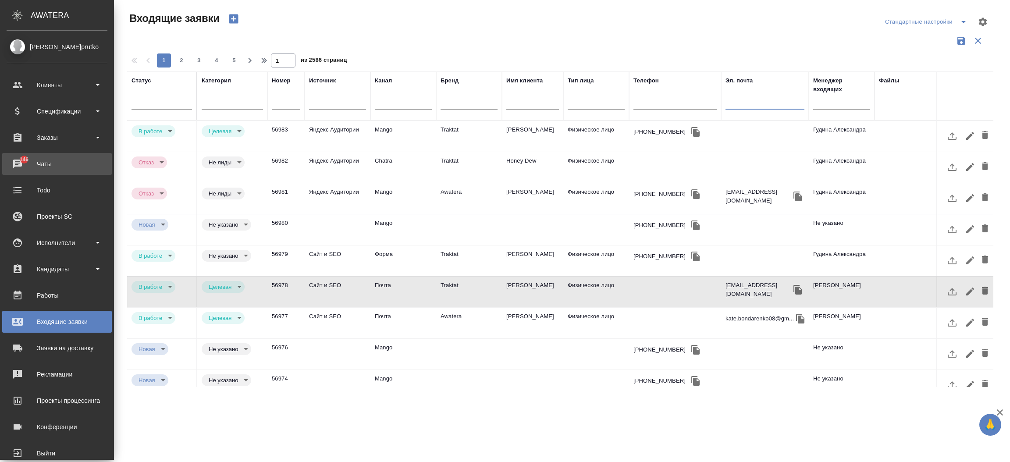
click at [10, 166] on div "Чаты" at bounding box center [57, 163] width 101 height 13
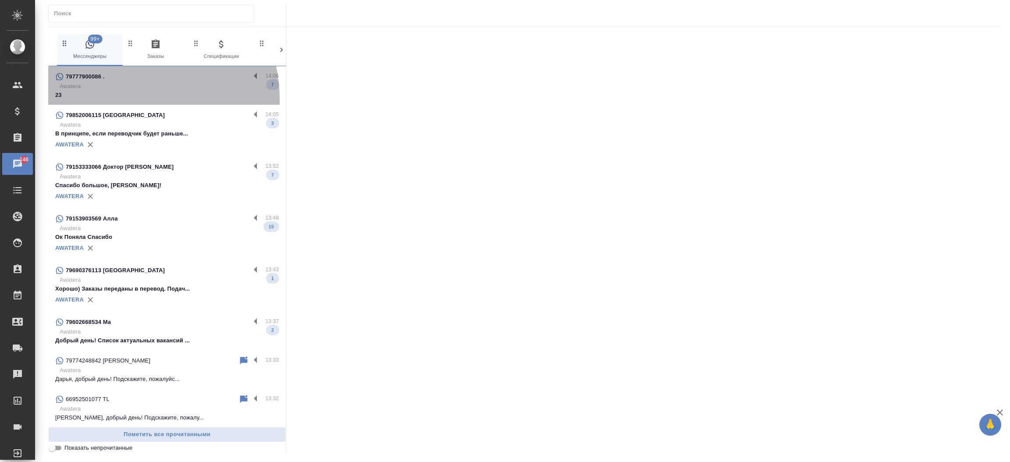
click at [121, 99] on div "79777900086 . 14:06 Awatera 23 7" at bounding box center [166, 85] width 237 height 39
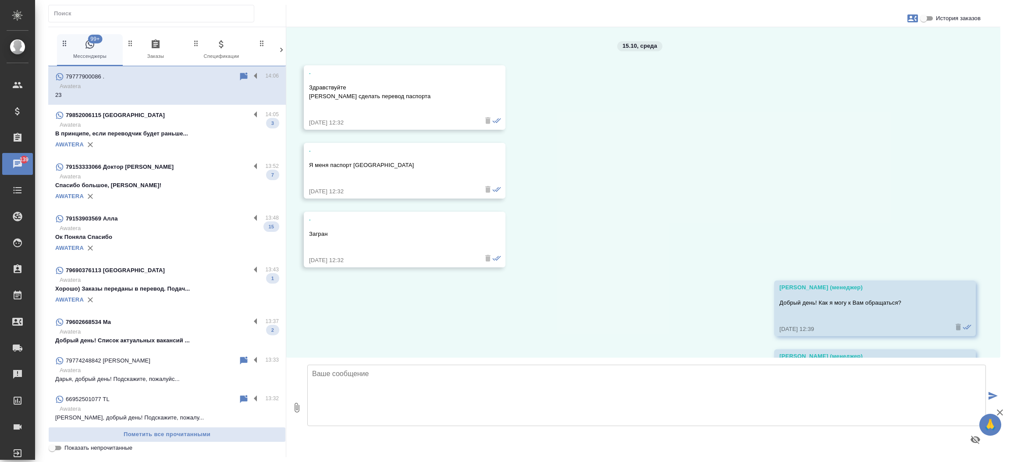
scroll to position [421, 0]
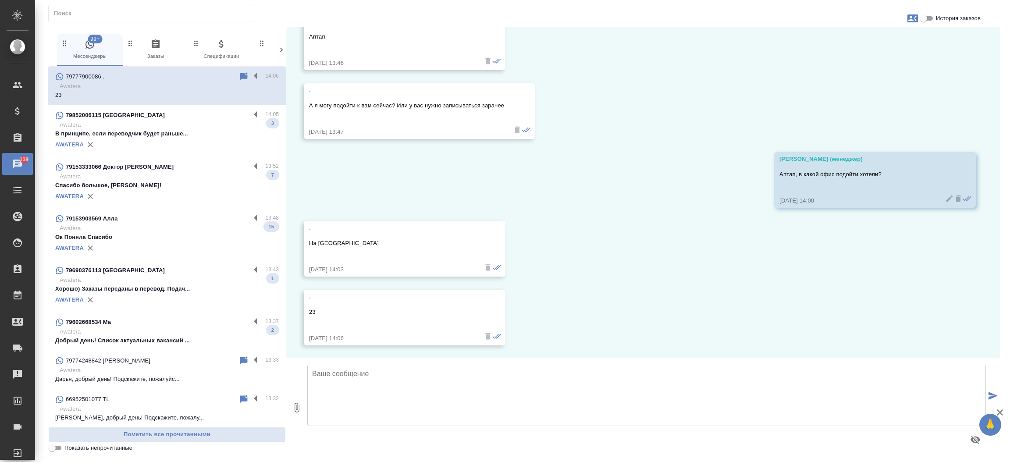
click at [484, 379] on textarea at bounding box center [646, 395] width 678 height 61
type textarea "Да, вы можете подойти, офис работает до 18:00"
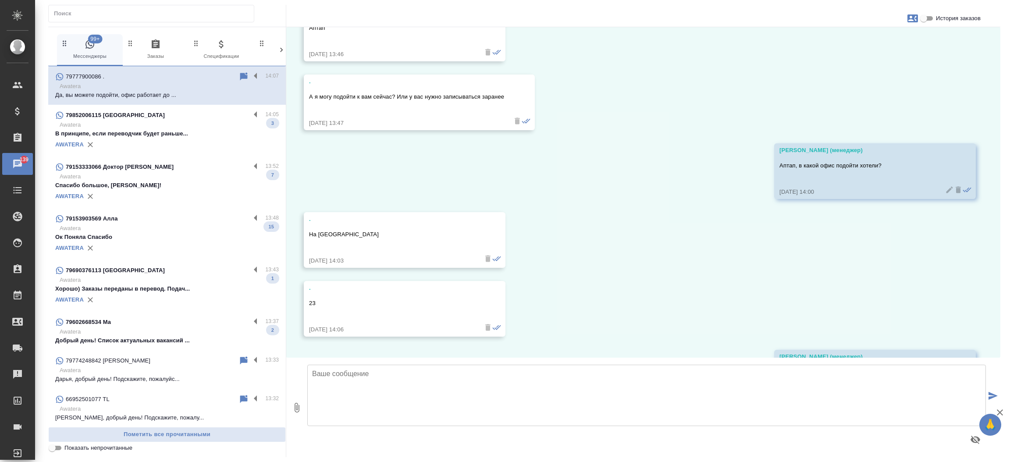
scroll to position [490, 0]
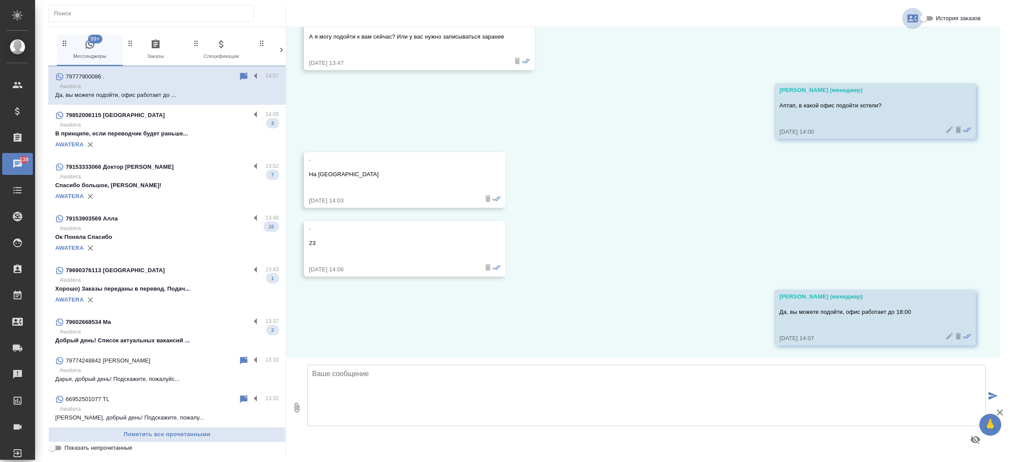
click at [912, 14] on icon "button" at bounding box center [912, 18] width 11 height 11
click at [716, 72] on div at bounding box center [505, 231] width 1010 height 462
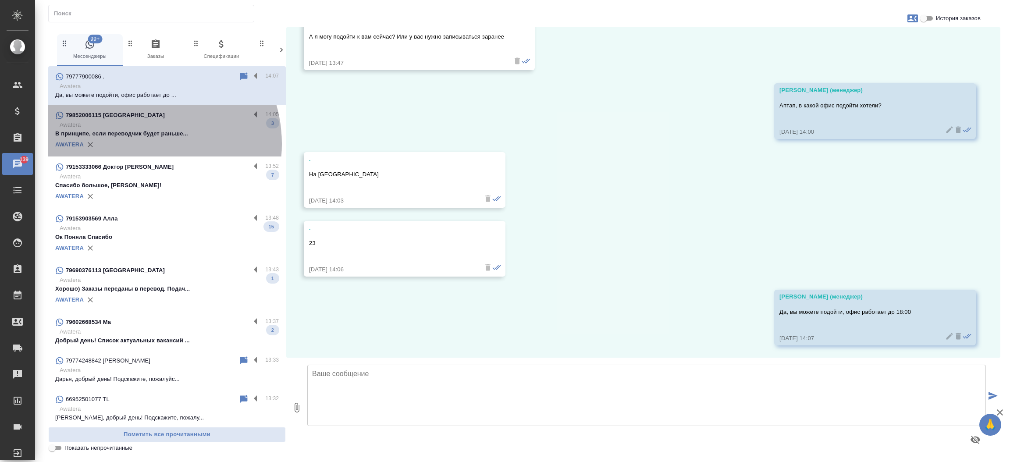
click at [141, 144] on div "AWATERA" at bounding box center [166, 144] width 223 height 13
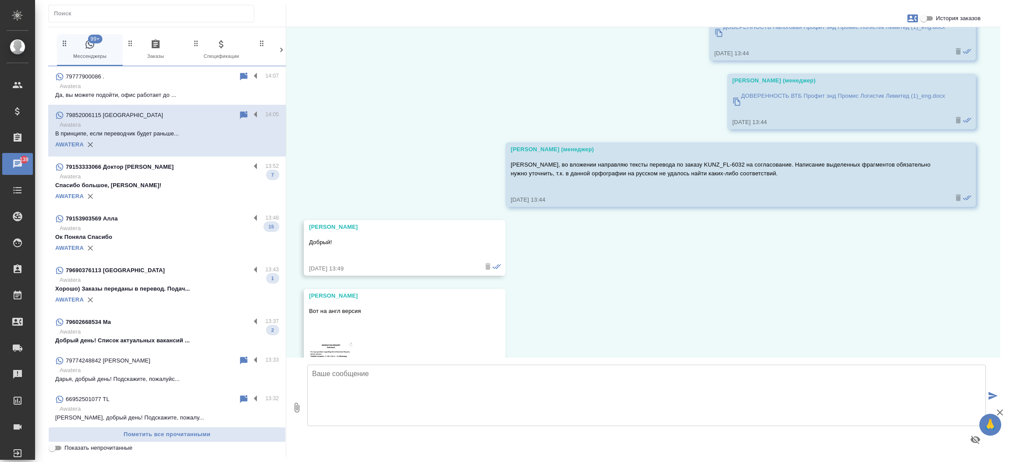
scroll to position [3231, 0]
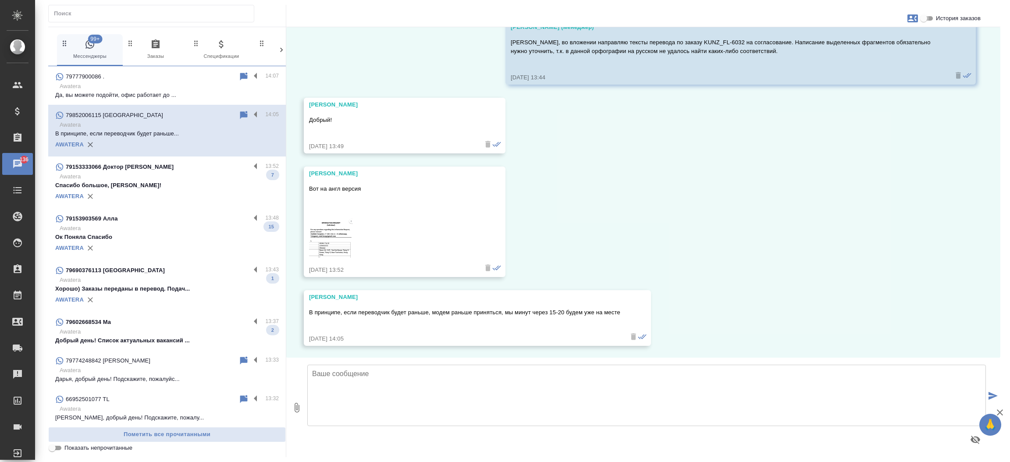
click at [930, 18] on input "История заказов" at bounding box center [923, 18] width 32 height 11
checkbox input "true"
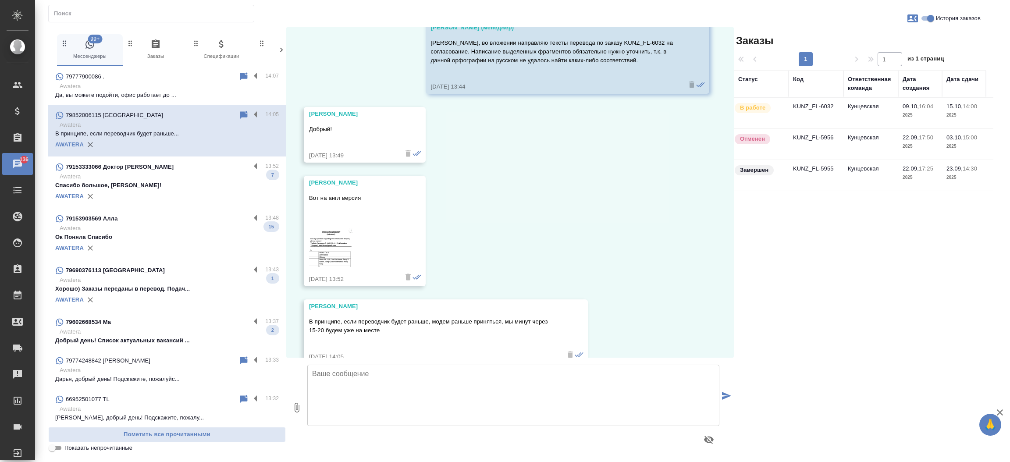
click at [817, 101] on td "KUNZ_FL-6032" at bounding box center [815, 113] width 55 height 31
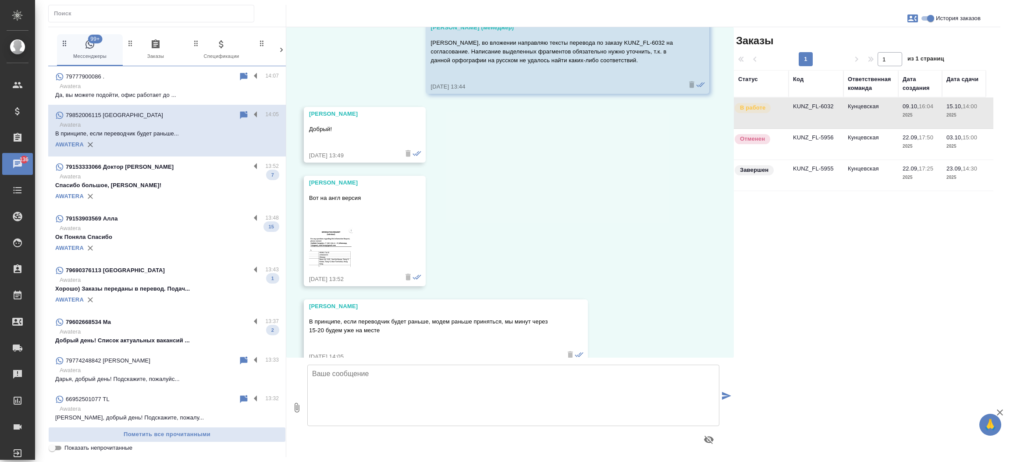
click at [817, 101] on td "KUNZ_FL-6032" at bounding box center [815, 113] width 55 height 31
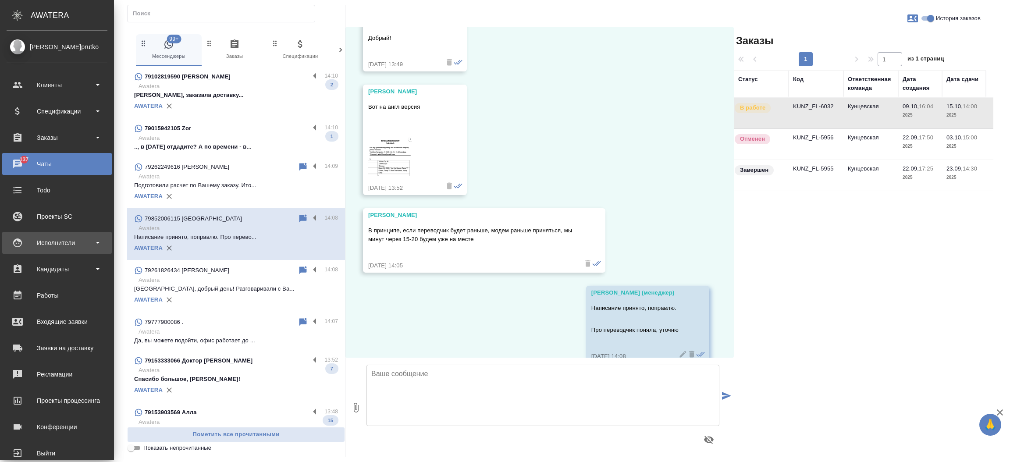
scroll to position [3524, 0]
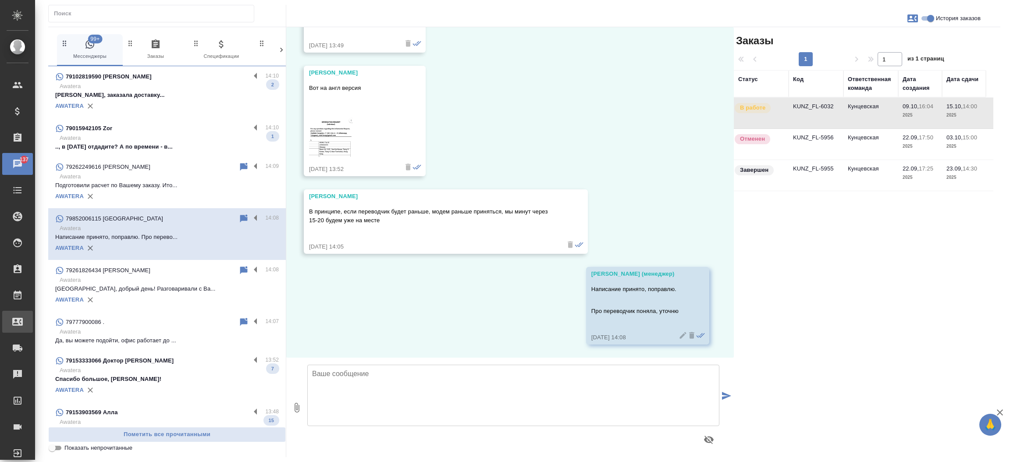
click at [18, 322] on div "Входящие заявки" at bounding box center [7, 321] width 22 height 13
click at [49, 322] on div ".cls-1 fill:#fff; AWATERA Прутько Ирина i.prutko Клиенты Спецификации Заказы 13…" at bounding box center [505, 231] width 1010 height 462
select select "RU"
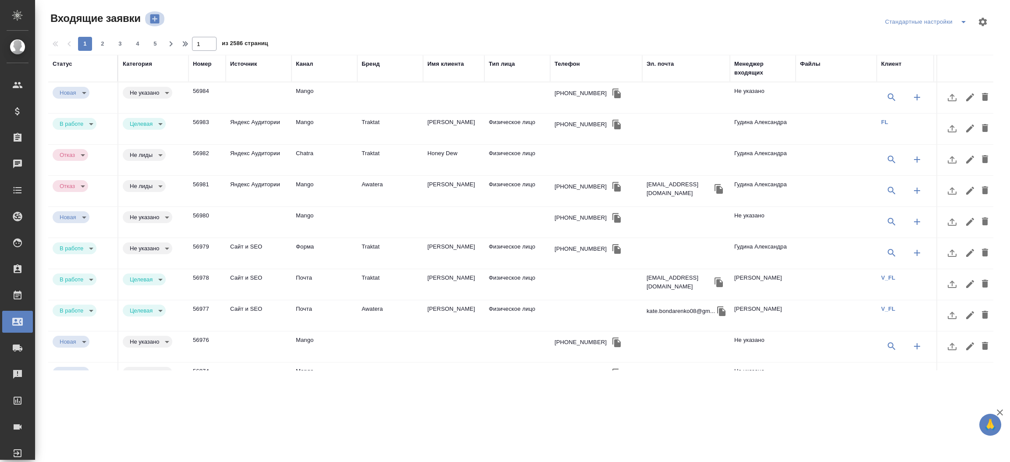
click at [156, 15] on icon "button" at bounding box center [154, 18] width 9 height 9
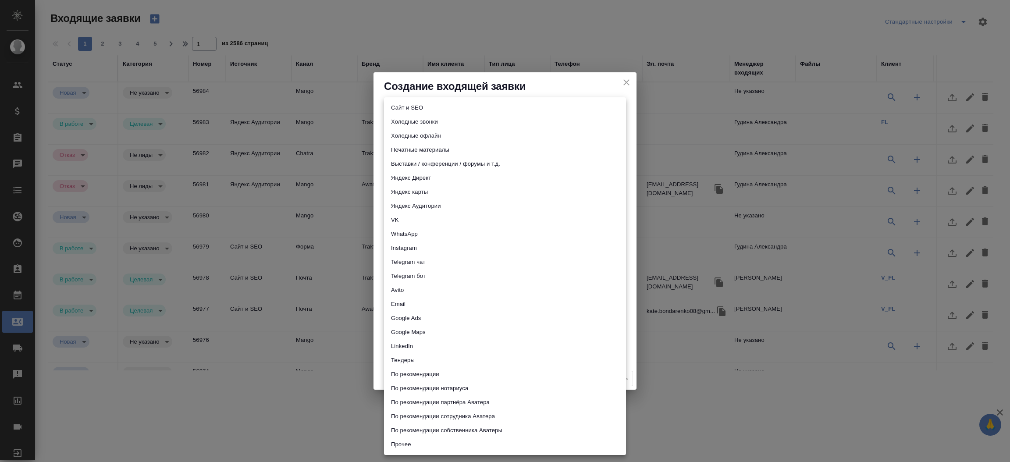
click at [391, 121] on body "🙏 .cls-1 fill:#fff; AWATERA Прутько Ирина i.prutko Клиенты Спецификации Заказы …" at bounding box center [505, 231] width 1010 height 462
drag, startPoint x: 391, startPoint y: 121, endPoint x: 393, endPoint y: 113, distance: 8.3
click at [393, 113] on ul "Сайт и SEO Холодные звонки Холодные офлайн Печатные материалы Выставки / конфер…" at bounding box center [505, 276] width 242 height 358
click at [393, 113] on li "Сайт и SEO" at bounding box center [505, 108] width 242 height 14
type input "seo"
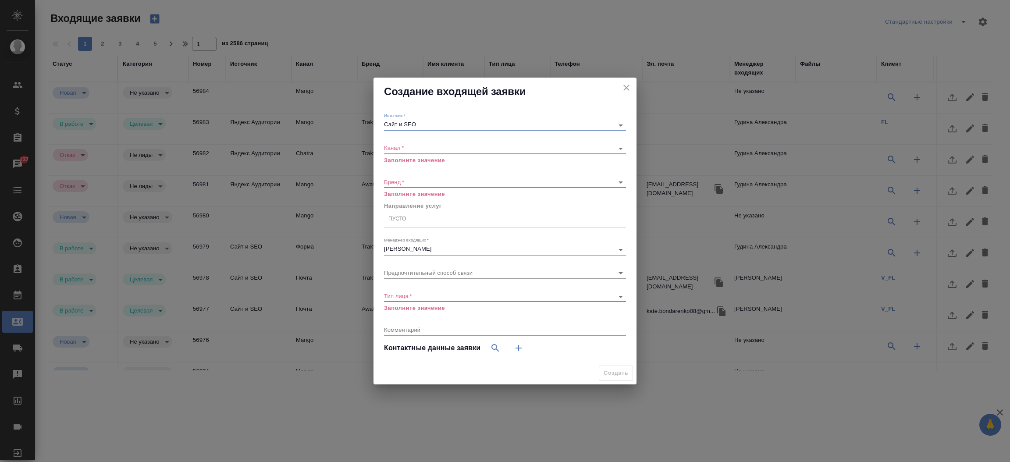
click at [396, 145] on body "🙏 .cls-1 fill:#fff; AWATERA Прутько Ирина i.prutko Клиенты Спецификации Заказы …" at bounding box center [505, 231] width 1010 height 462
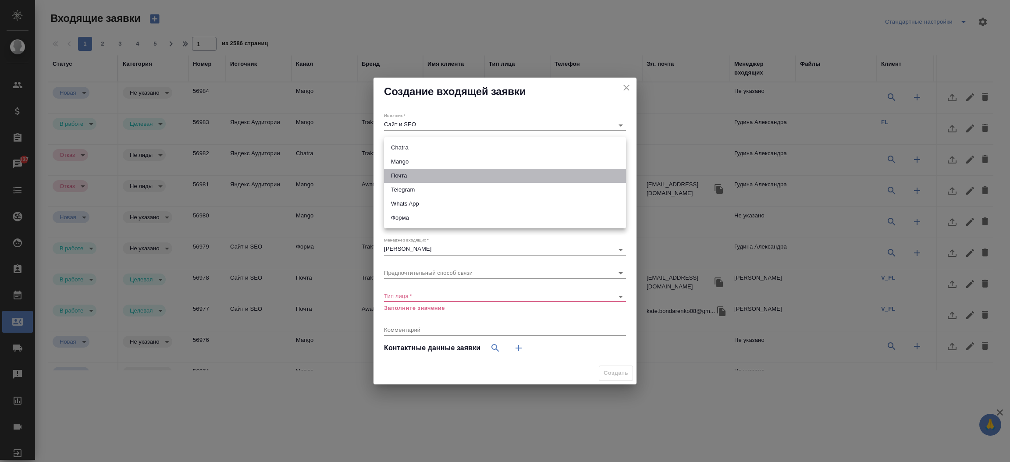
click at [397, 175] on li "Почта" at bounding box center [505, 176] width 242 height 14
type input "640a088c6aae0874b0a8d791"
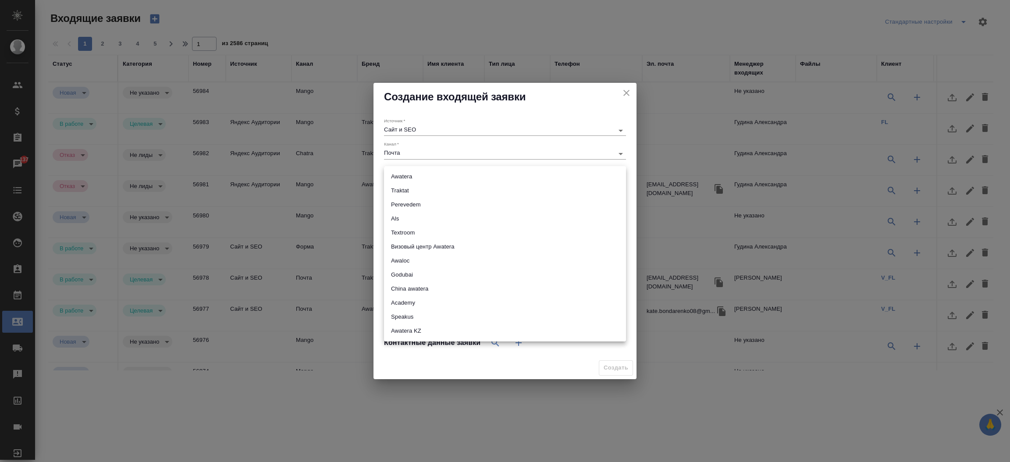
click at [396, 173] on body "🙏 .cls-1 fill:#fff; AWATERA Прутько Ирина i.prutko Клиенты Спецификации Заказы …" at bounding box center [505, 231] width 1010 height 462
click at [404, 191] on li "Traktat" at bounding box center [505, 191] width 242 height 14
type input "traktat"
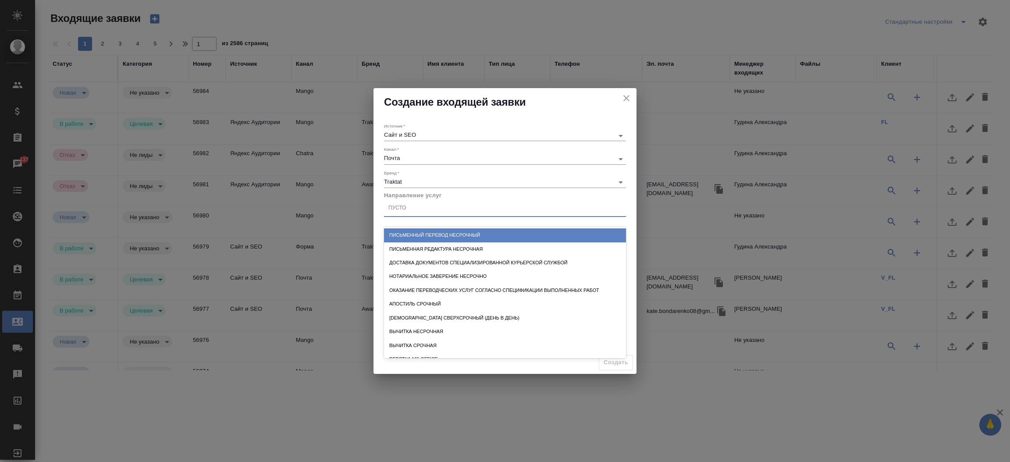
click at [416, 209] on div "Пусто" at bounding box center [505, 208] width 242 height 13
type input "пись"
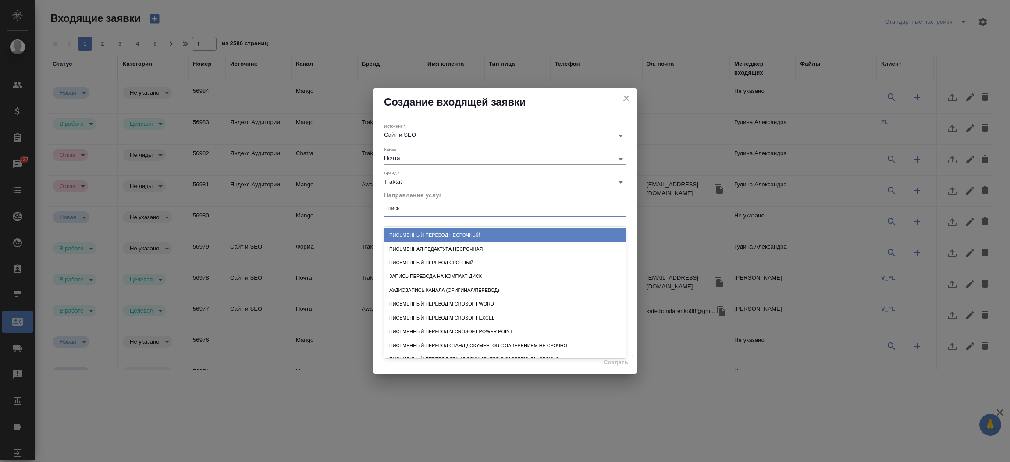
click at [425, 230] on div "Письменный перевод несрочный" at bounding box center [505, 235] width 242 height 14
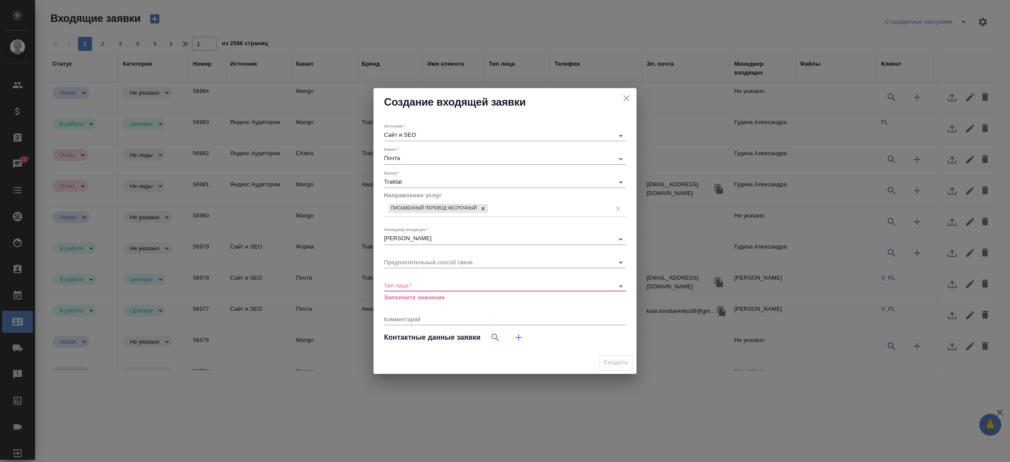
drag, startPoint x: 405, startPoint y: 281, endPoint x: 404, endPoint y: 287, distance: 6.0
click at [404, 287] on div "​" at bounding box center [505, 285] width 242 height 11
click at [404, 287] on body "🙏 .cls-1 fill:#fff; AWATERA Прутько Ирина i.prutko Клиенты Спецификации Заказы …" at bounding box center [505, 231] width 1010 height 462
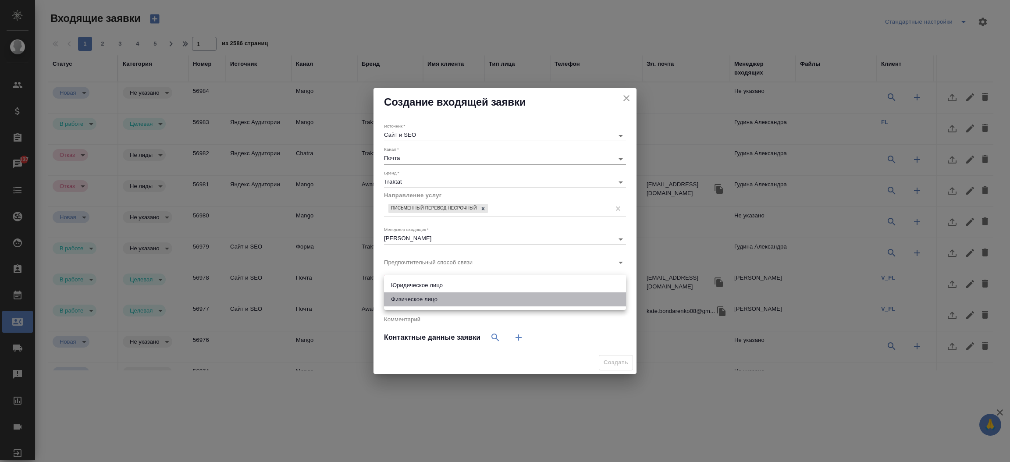
click at [429, 300] on li "Физическое лицо" at bounding box center [505, 299] width 242 height 14
type input "private"
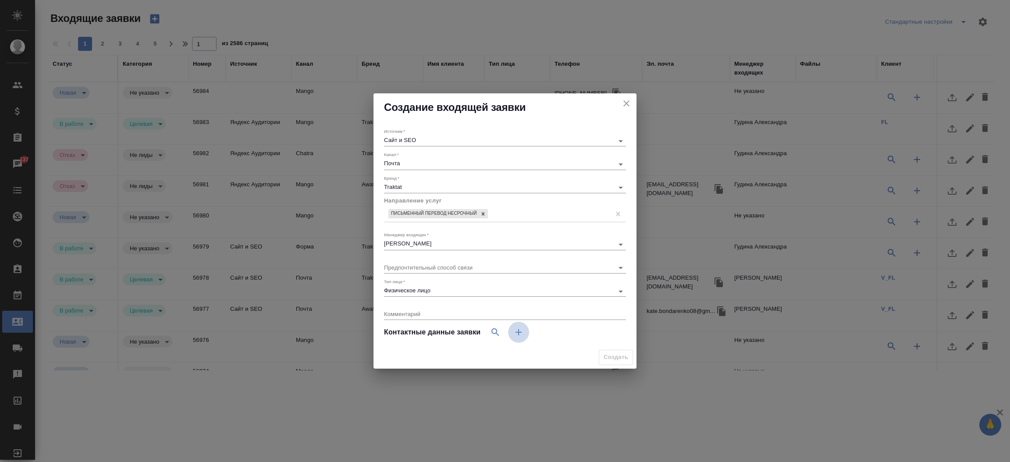
click at [518, 326] on button "button" at bounding box center [518, 332] width 21 height 21
select select "RU"
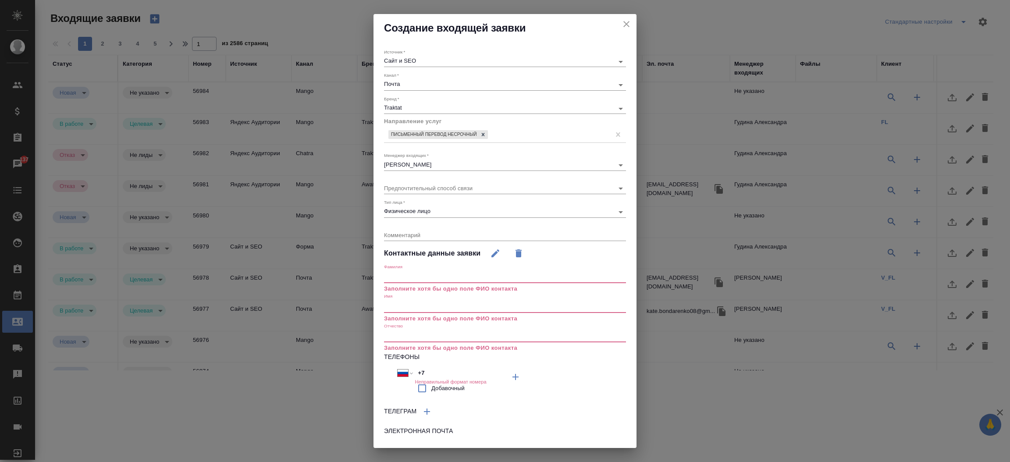
click at [448, 307] on input "text" at bounding box center [505, 306] width 242 height 12
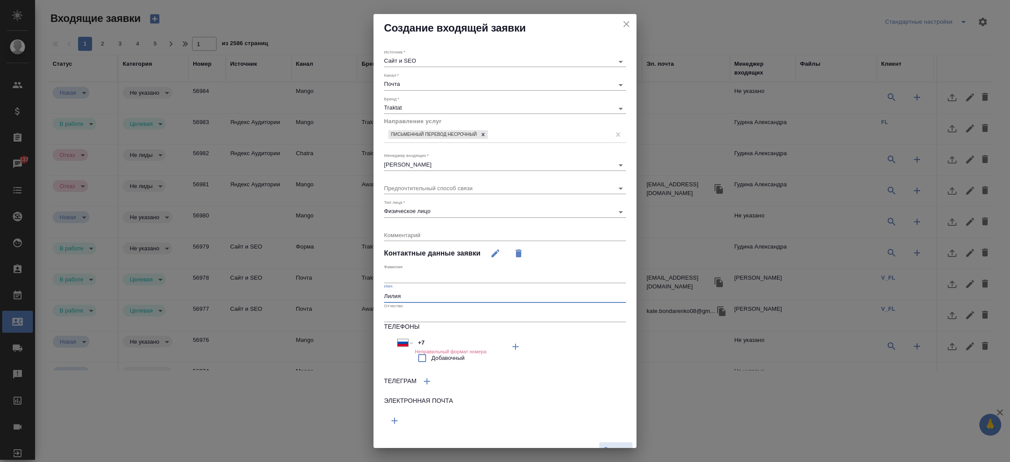
type input "Лилия"
click at [444, 266] on div "Фамилия" at bounding box center [505, 273] width 242 height 19
click at [432, 272] on input "text" at bounding box center [505, 277] width 242 height 12
type input "Сабирова"
click at [393, 422] on icon "button" at bounding box center [394, 420] width 11 height 11
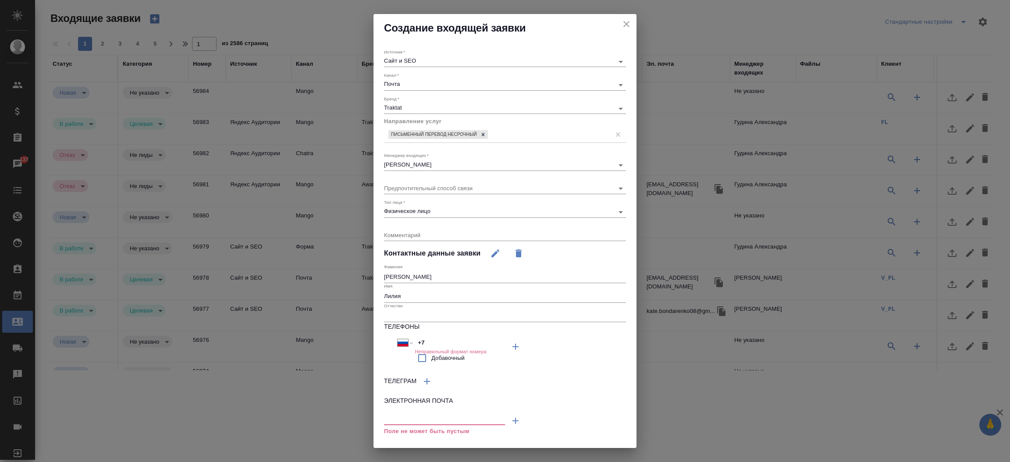
click at [395, 421] on input "text" at bounding box center [444, 419] width 121 height 11
paste input "l.sabirova@exoatlet.com"
type input "l.sabirova@exoatlet.com"
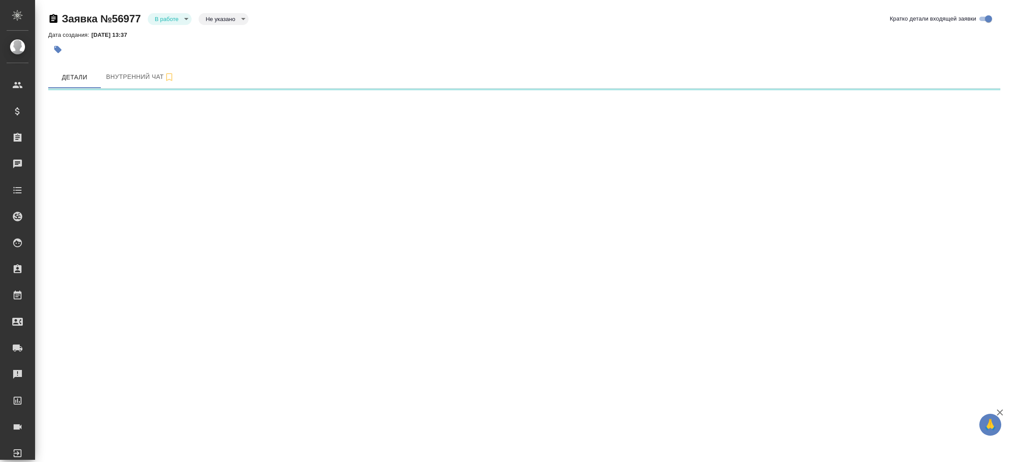
select select "RU"
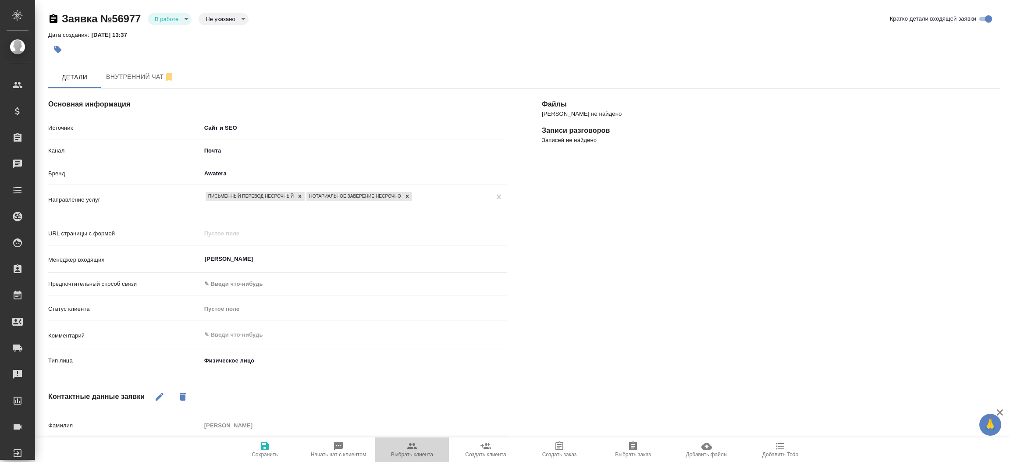
click at [414, 448] on icon "button" at bounding box center [412, 446] width 11 height 11
type textarea "x"
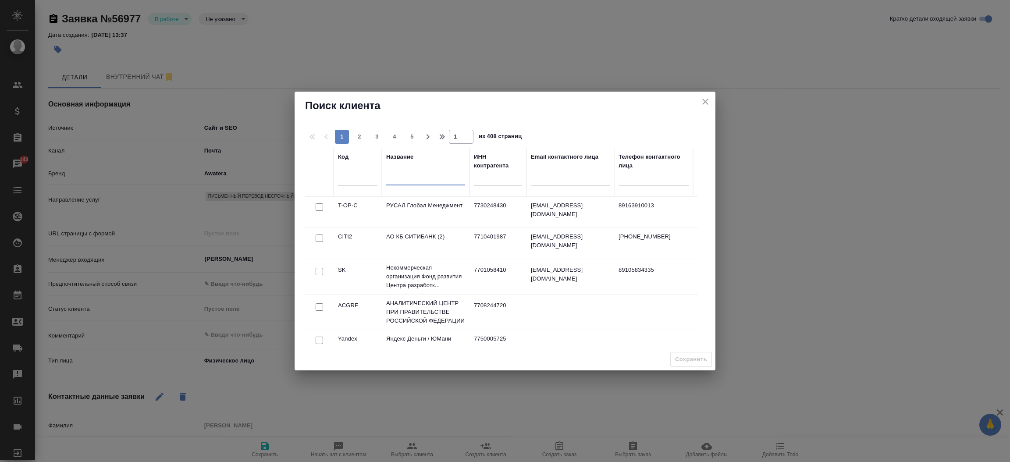
click at [401, 182] on input "text" at bounding box center [425, 179] width 79 height 11
type input "б"
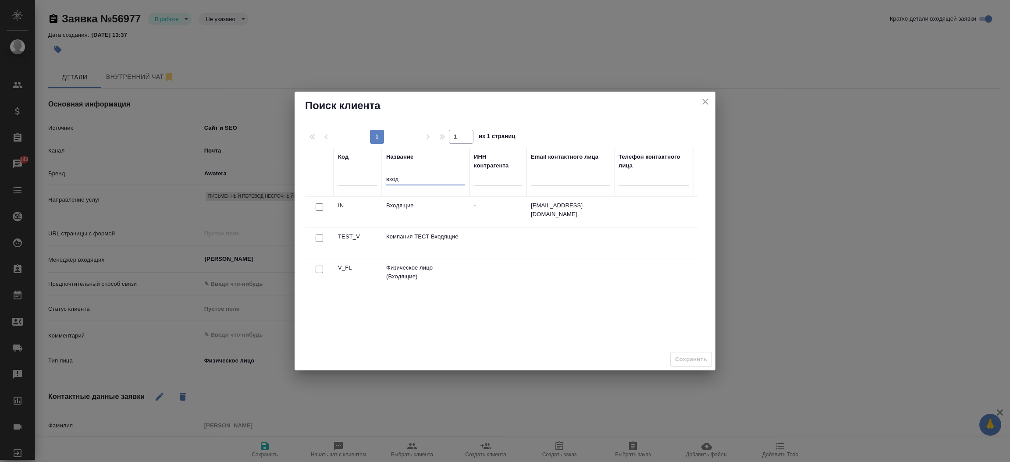
type input "вход"
click at [320, 270] on input "checkbox" at bounding box center [318, 269] width 7 height 7
checkbox input "true"
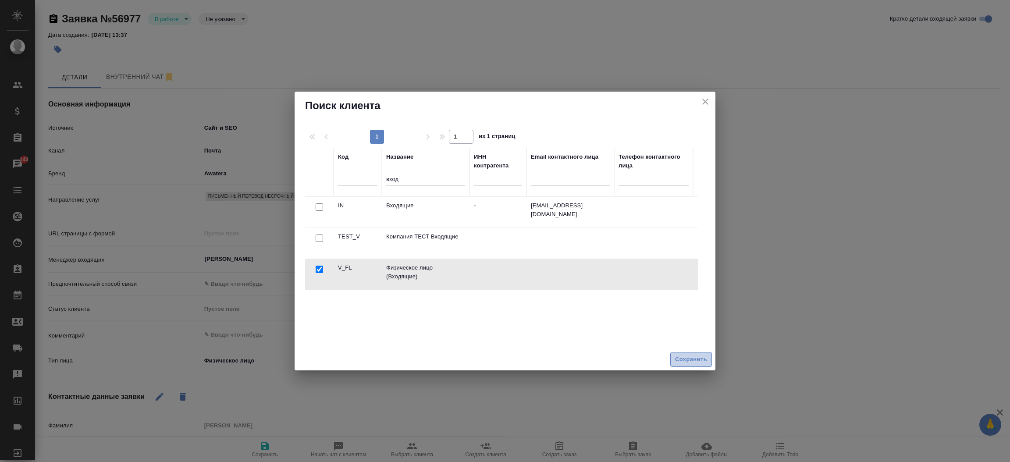
click at [680, 356] on span "Сохранить" at bounding box center [691, 359] width 32 height 10
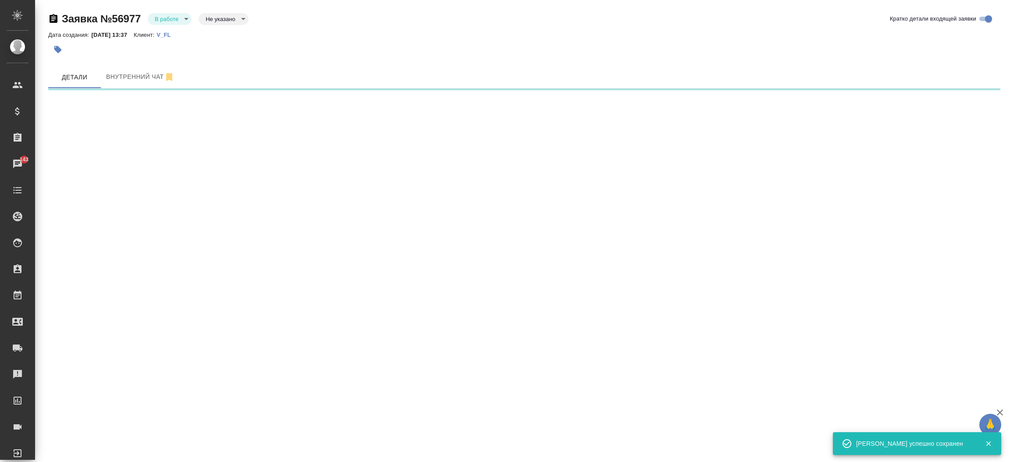
select select "RU"
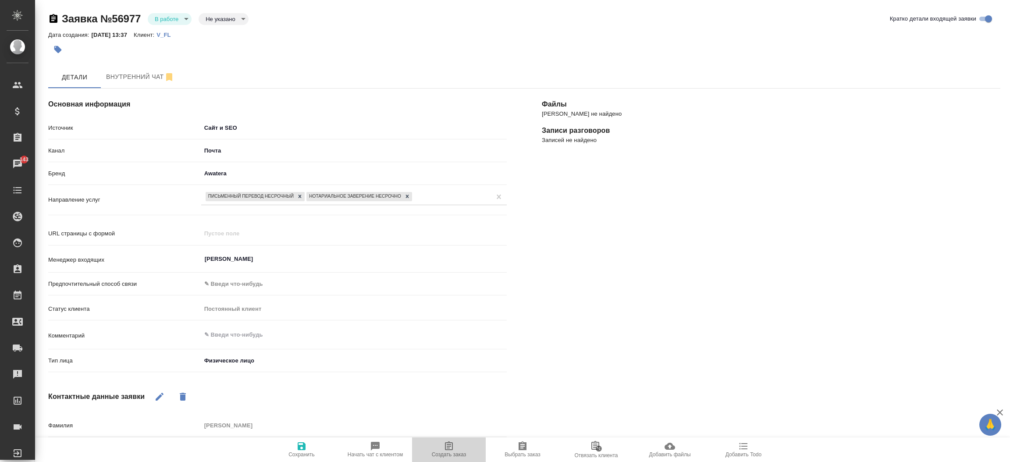
click at [451, 455] on span "Создать заказ" at bounding box center [449, 454] width 35 height 6
type textarea "x"
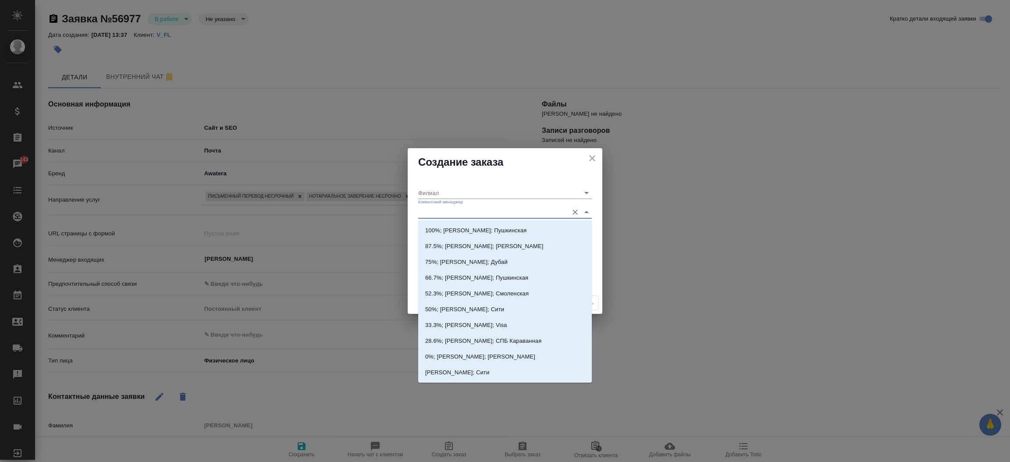
click at [436, 210] on input "Клиентский менеджер" at bounding box center [490, 212] width 145 height 12
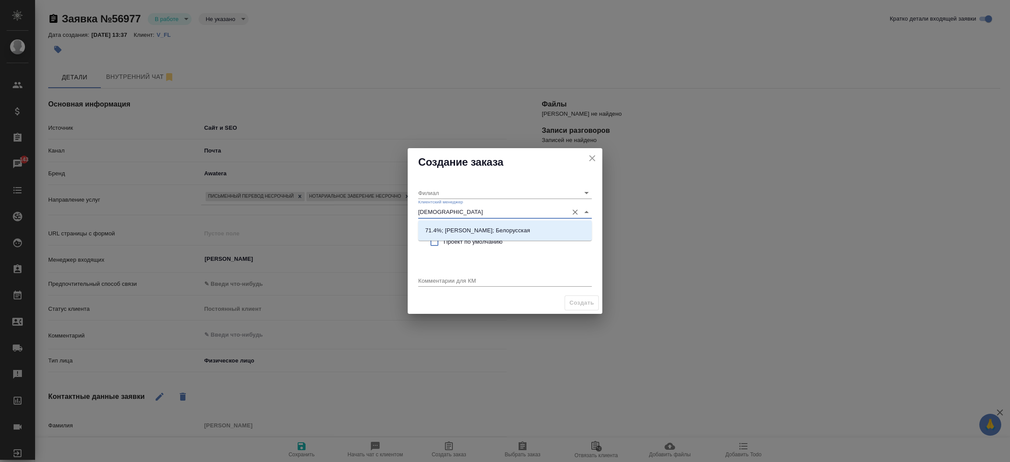
type input "[DEMOGRAPHIC_DATA]"
click at [452, 223] on li "71.4%; [PERSON_NAME]; Белорусская" at bounding box center [505, 231] width 174 height 16
type input "Белорусская"
type input "71.4%; [PERSON_NAME]; Белорусская"
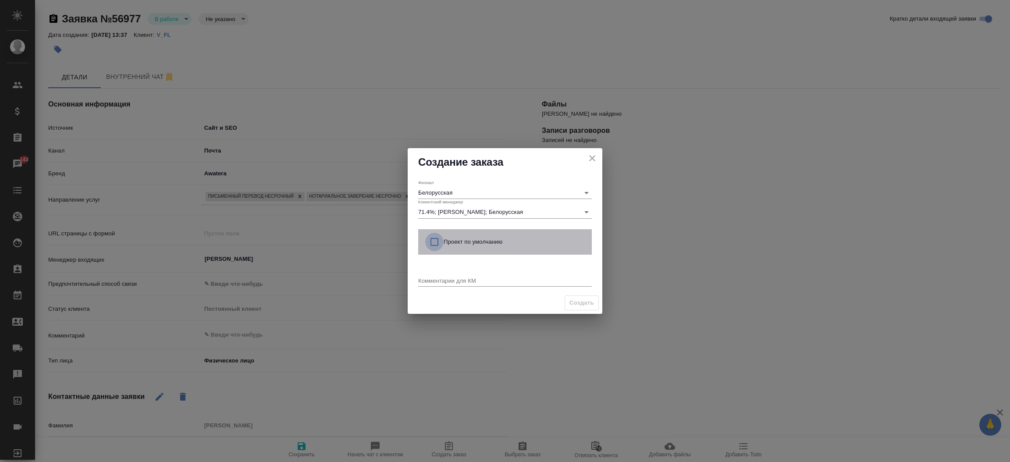
click at [437, 238] on input "checkbox" at bounding box center [434, 242] width 18 height 18
checkbox input "true"
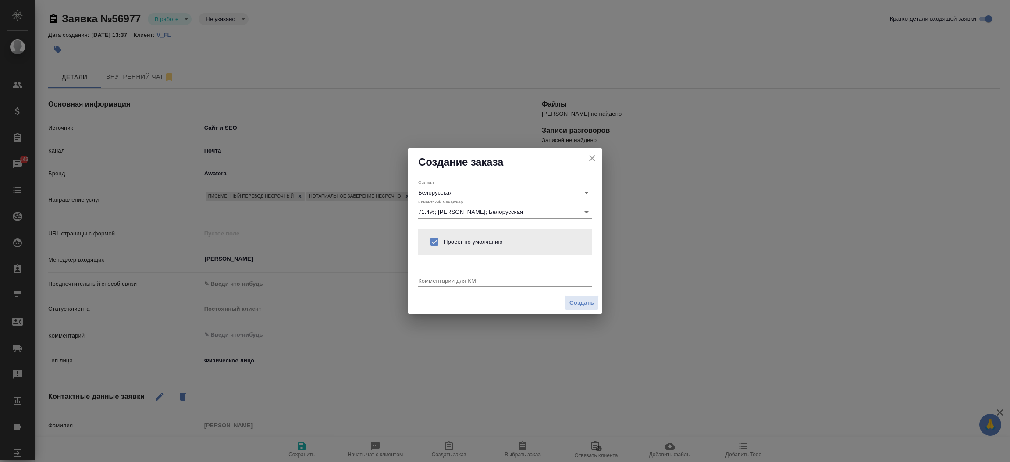
click at [431, 281] on textarea at bounding box center [505, 280] width 174 height 7
type textarea "от КВ:"
type textarea "x"
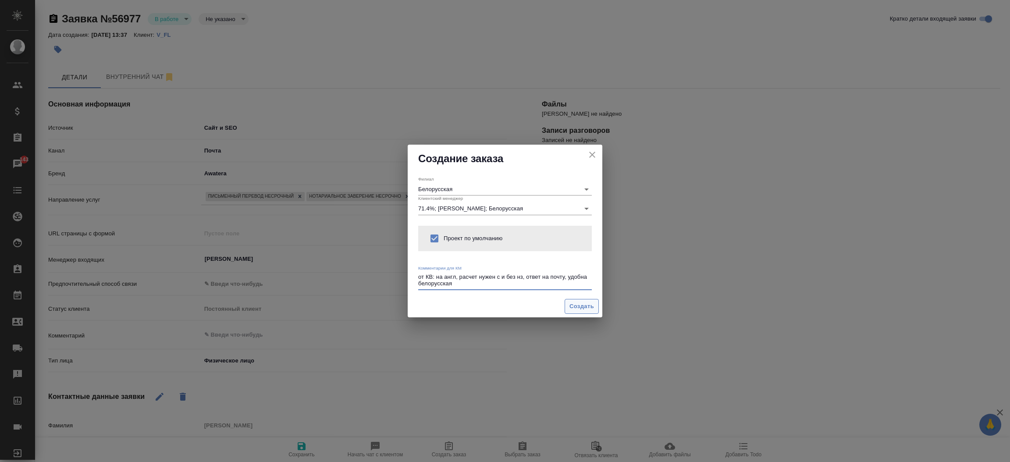
type textarea "от КВ: на англ, расчет нужен с и без нз, ответ на почту, удобна белорусская"
click at [571, 309] on span "Создать" at bounding box center [581, 306] width 25 height 10
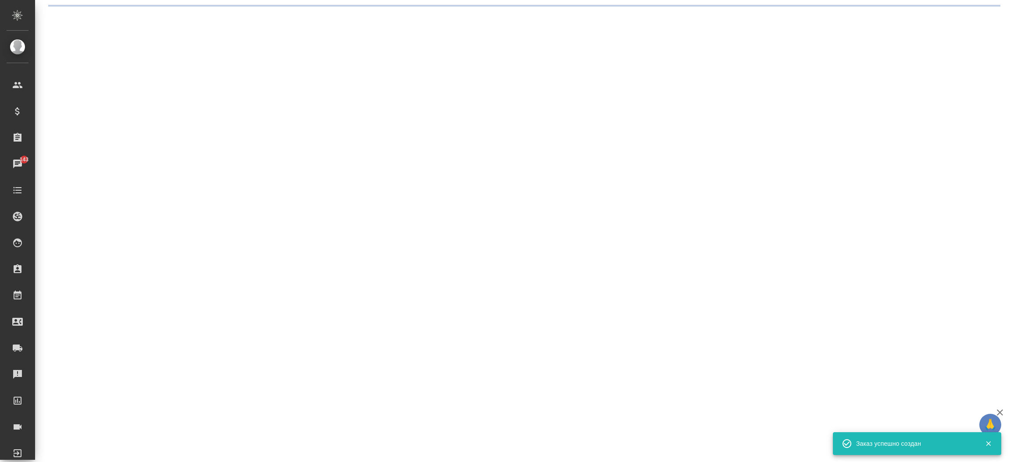
select select "RU"
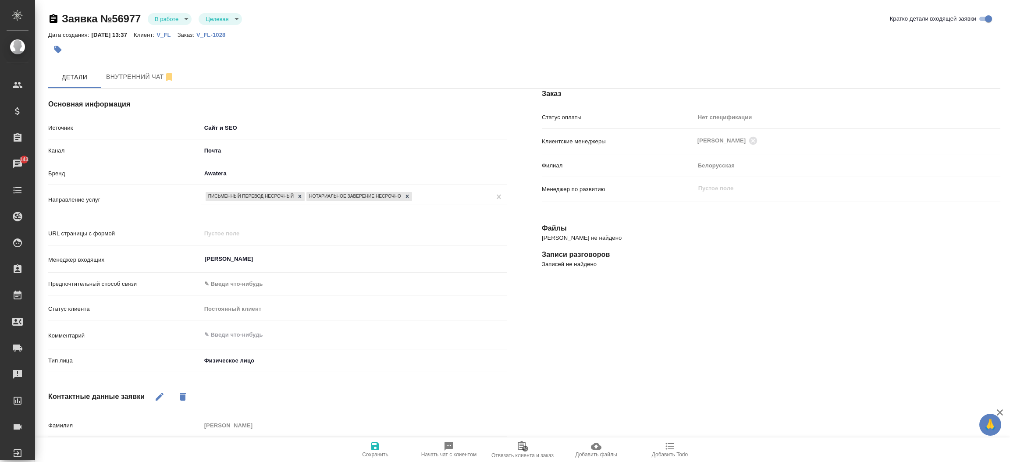
type textarea "x"
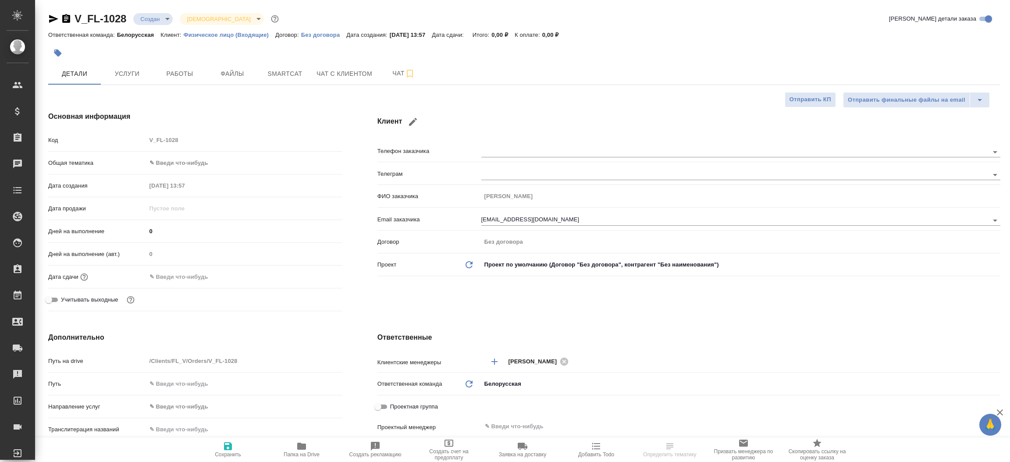
select select "RU"
type textarea "x"
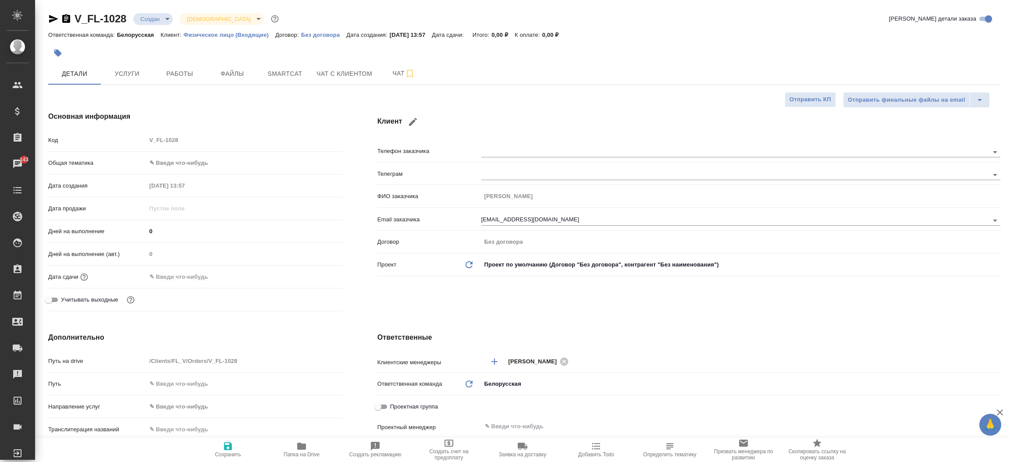
type textarea "x"
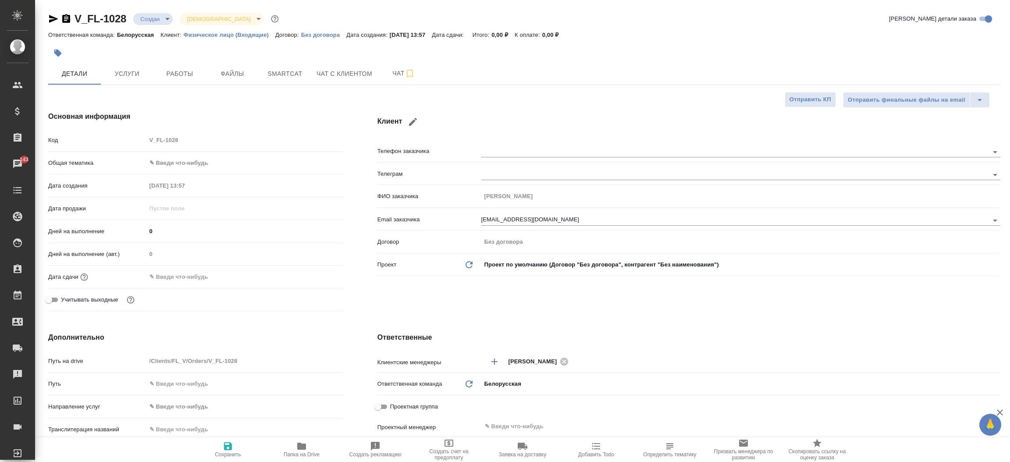
type textarea "x"
click at [226, 67] on button "Файлы" at bounding box center [232, 74] width 53 height 22
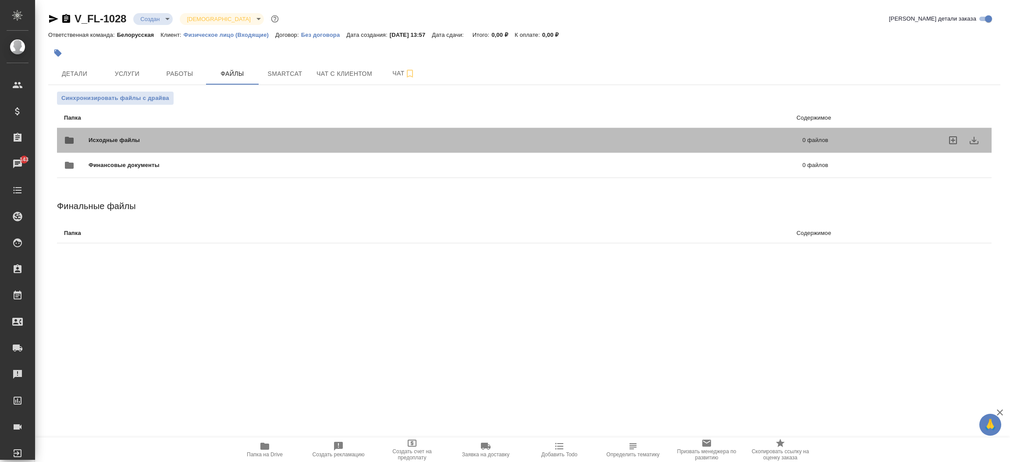
click at [144, 136] on span "Исходные файлы" at bounding box center [280, 140] width 383 height 9
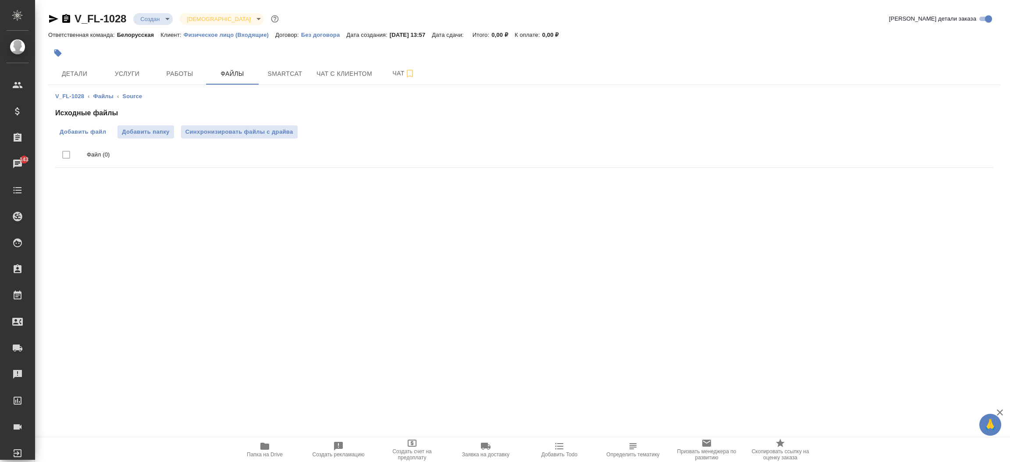
click at [78, 133] on span "Добавить файл" at bounding box center [83, 132] width 46 height 9
click at [0, 0] on input "Добавить файл" at bounding box center [0, 0] width 0 height 0
click at [84, 73] on span "Детали" at bounding box center [74, 73] width 42 height 11
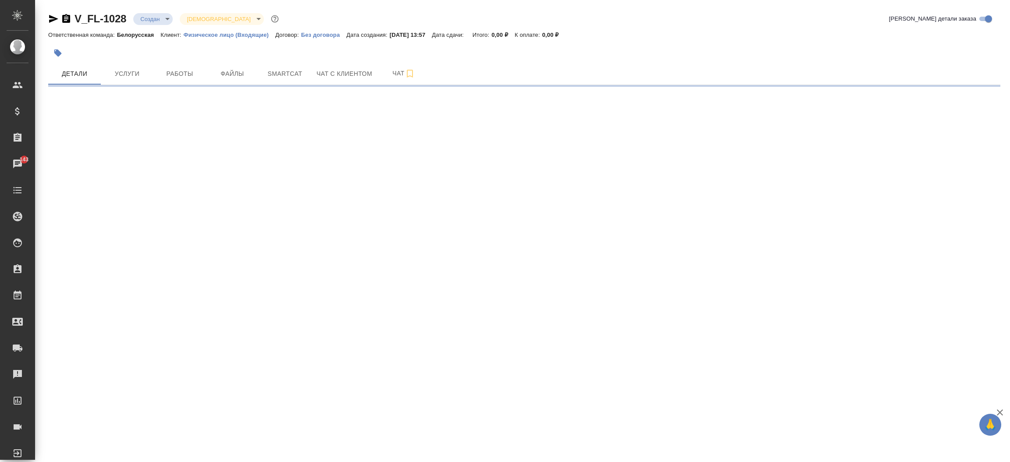
select select "RU"
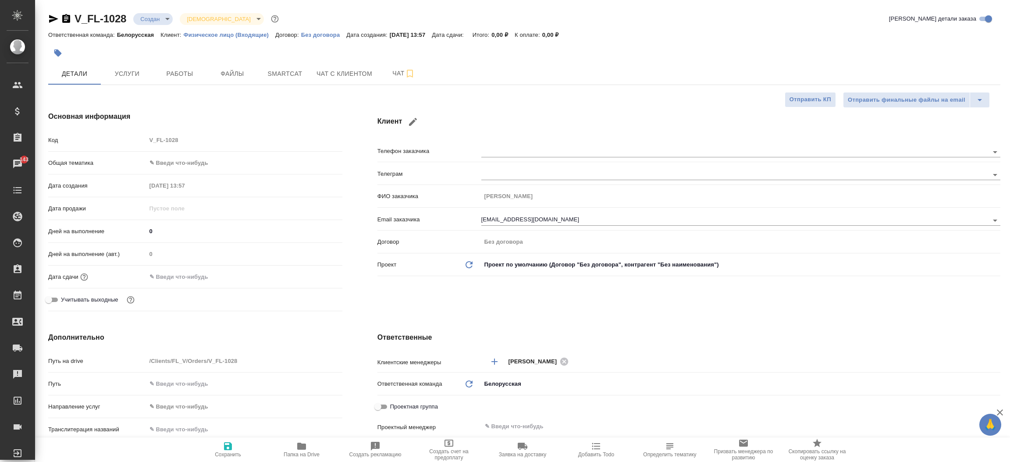
type textarea "x"
click at [54, 14] on icon "button" at bounding box center [53, 19] width 11 height 11
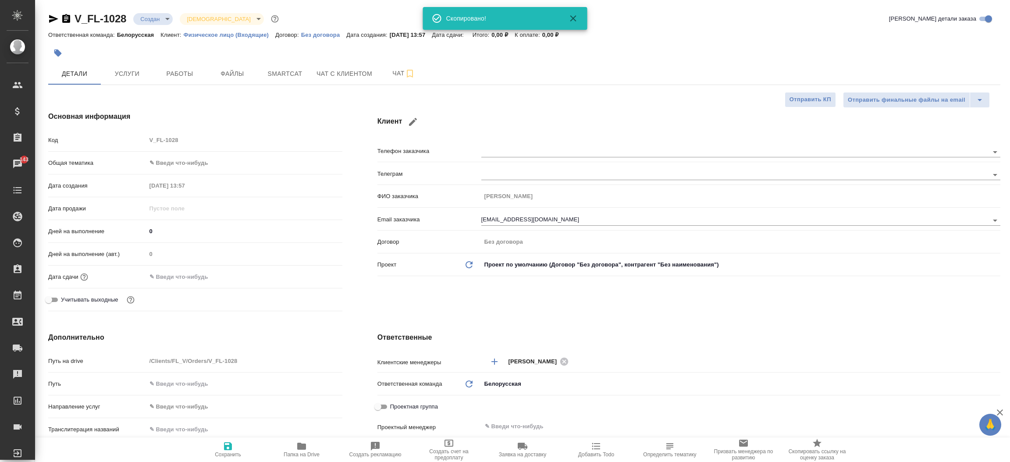
type textarea "x"
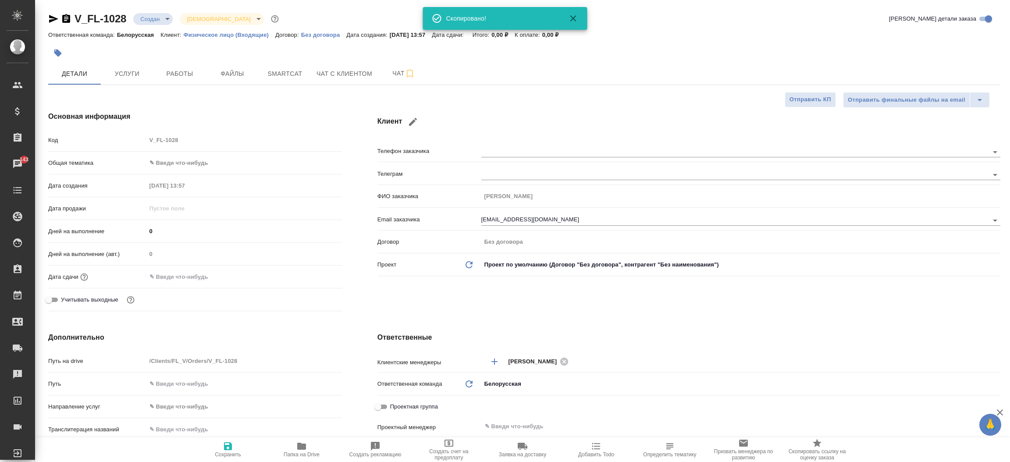
type textarea "x"
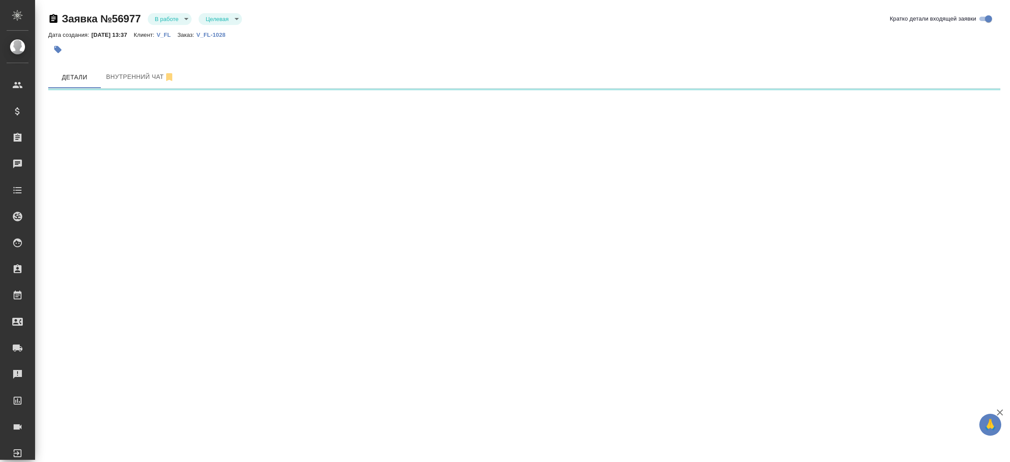
select select "RU"
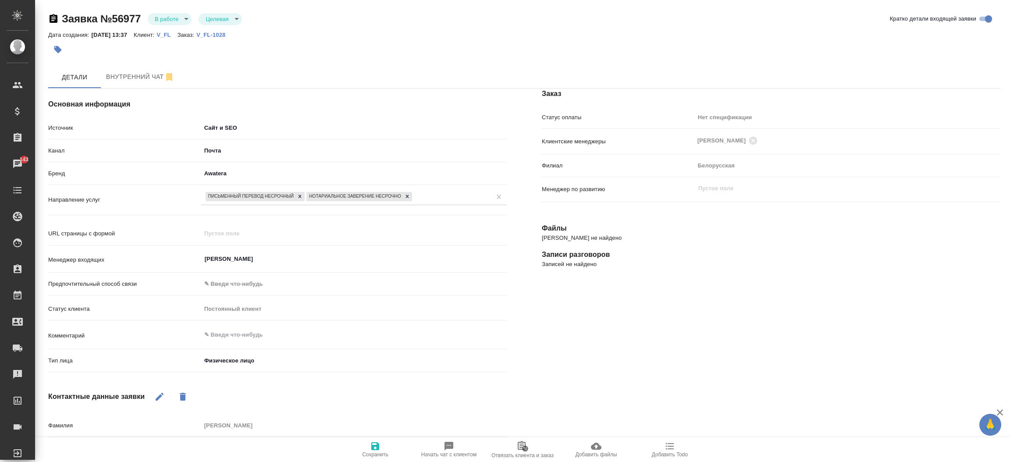
type textarea "x"
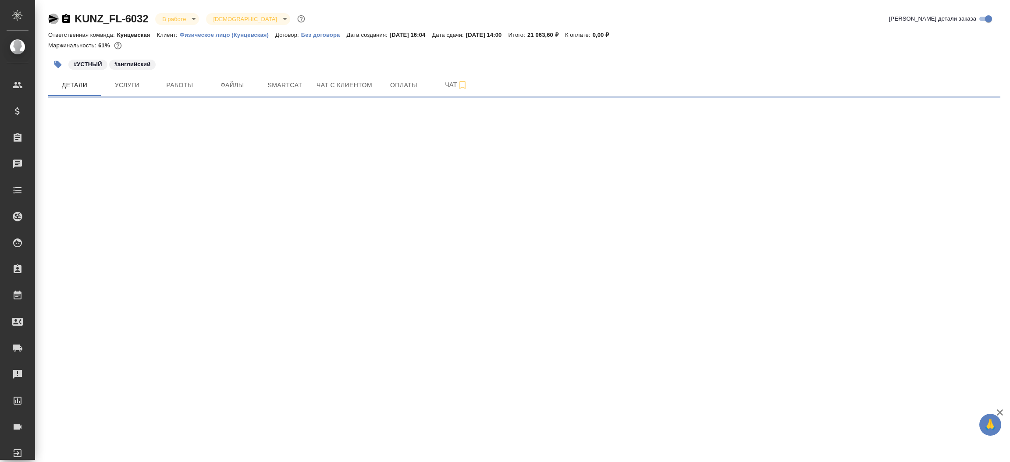
click at [55, 14] on icon "button" at bounding box center [53, 19] width 11 height 11
select select "RU"
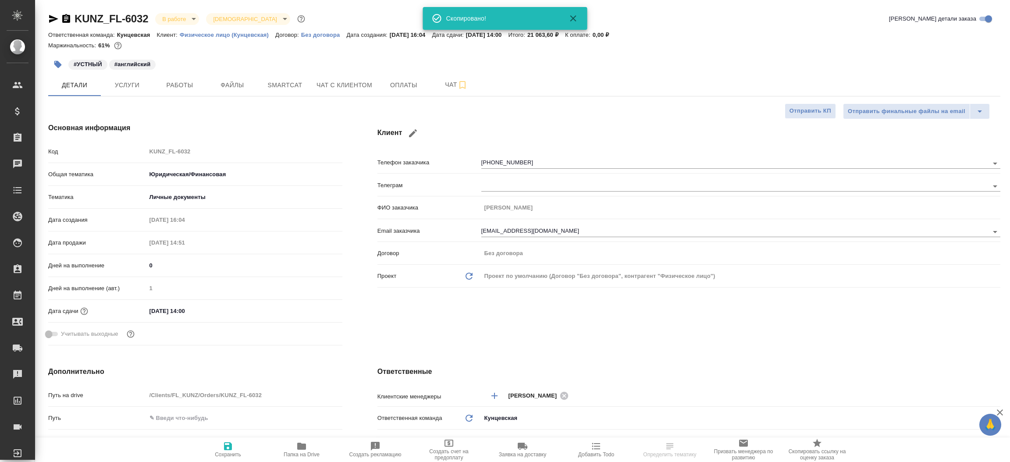
type textarea "x"
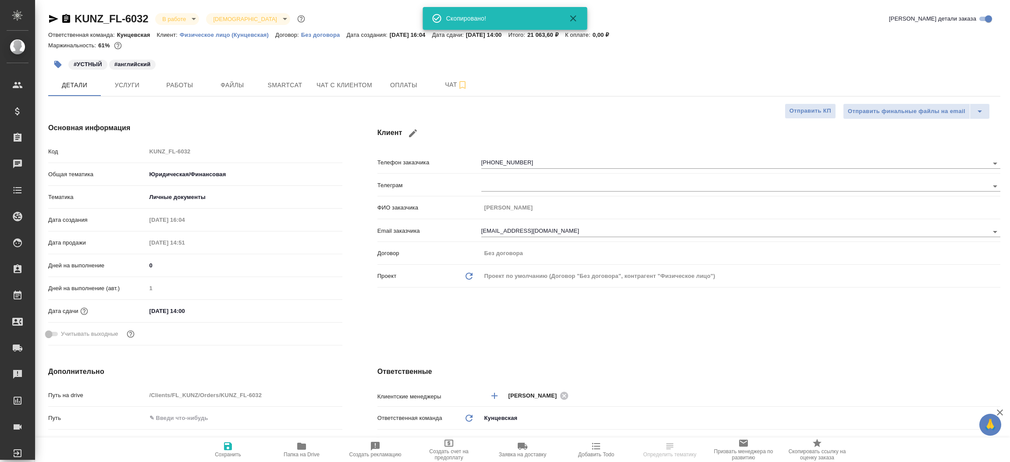
type textarea "x"
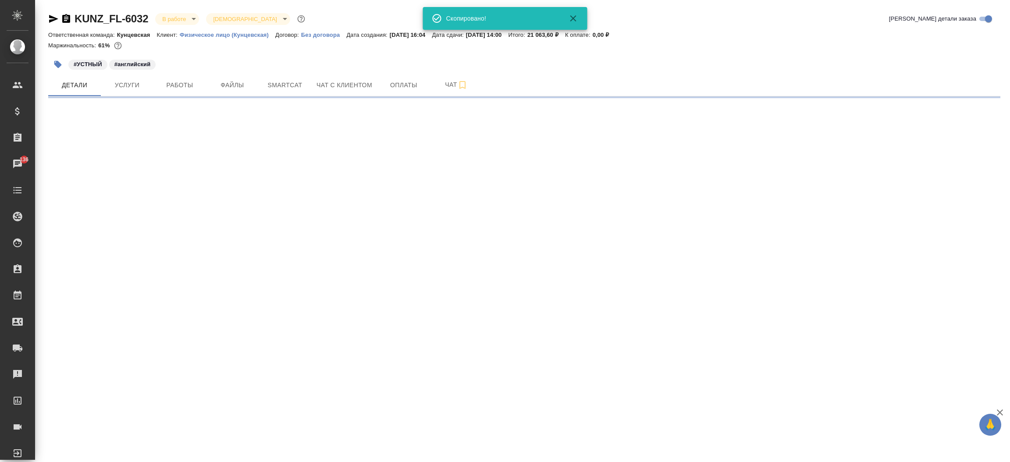
select select "RU"
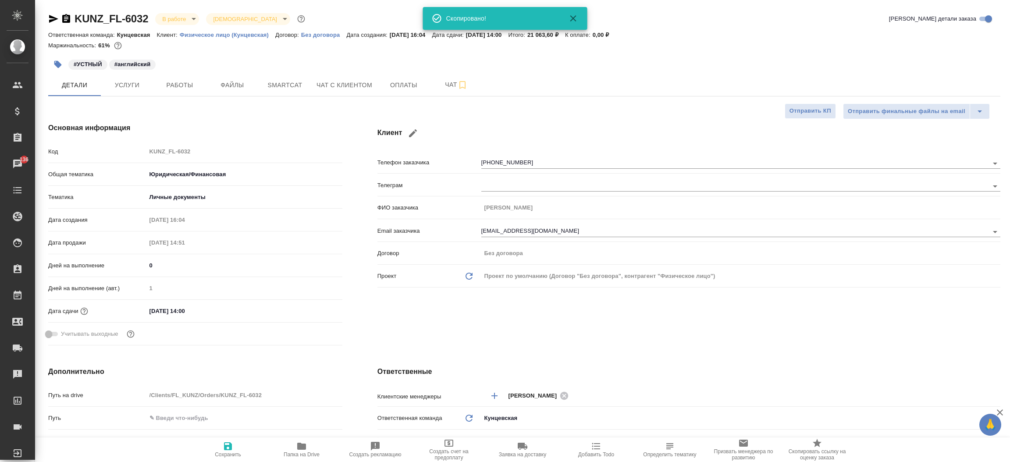
type textarea "x"
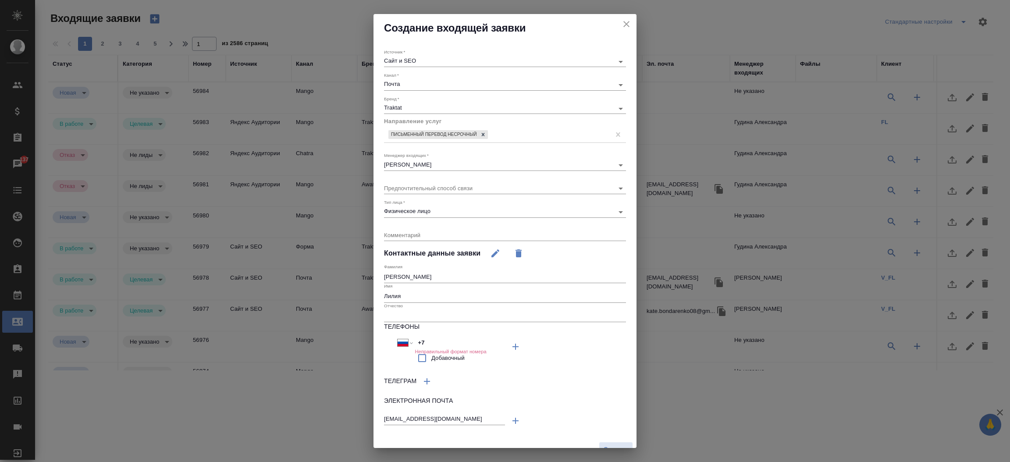
select select "RU"
click at [435, 344] on input "+7" at bounding box center [452, 342] width 77 height 13
click at [435, 344] on input "+7" at bounding box center [452, 343] width 77 height 13
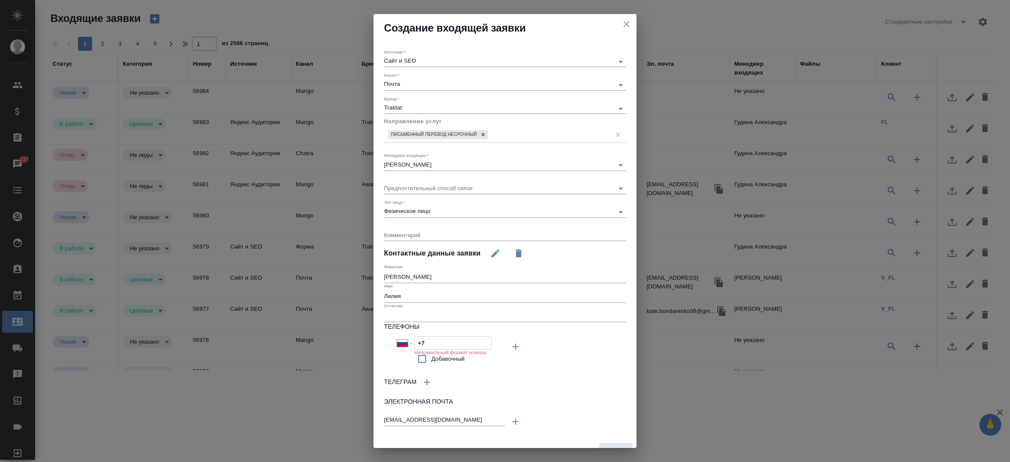
paste input "905 555 75 11"
type input "[PHONE_NUMBER]"
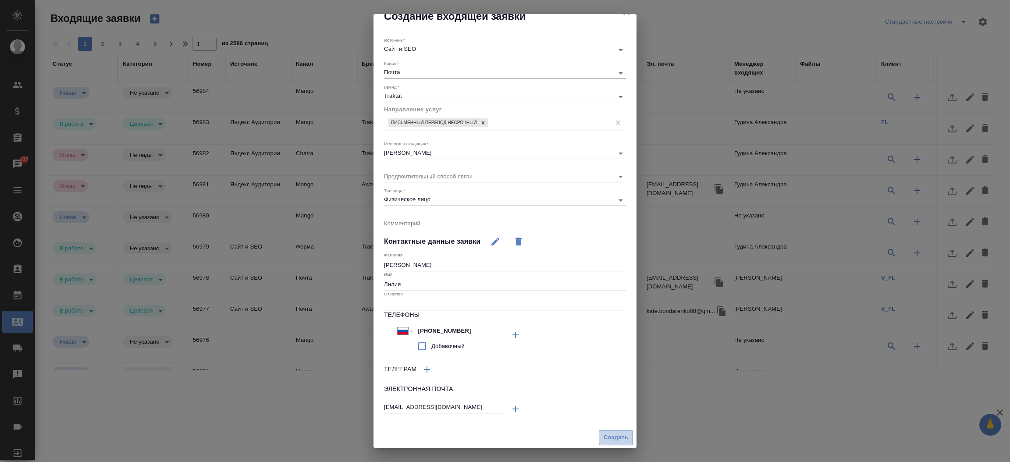
click at [606, 436] on span "Создать" at bounding box center [615, 437] width 25 height 10
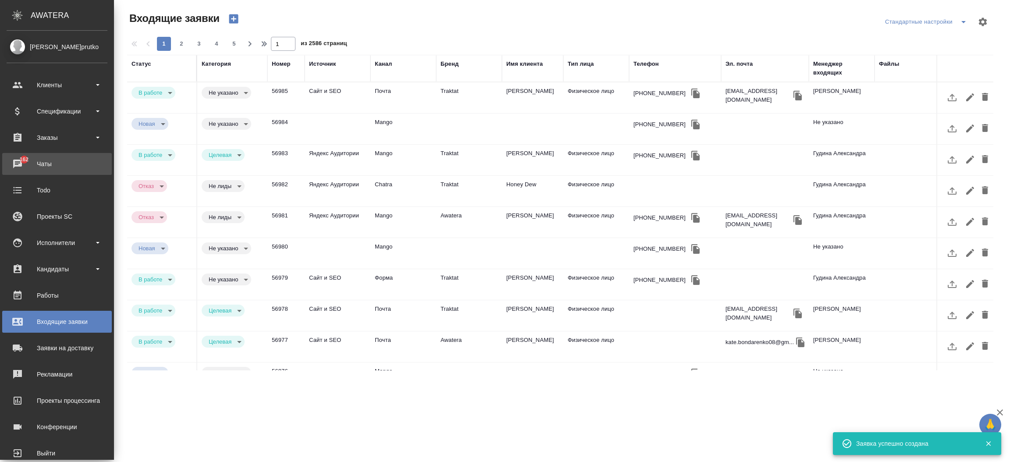
click at [15, 168] on div "Чаты" at bounding box center [57, 163] width 101 height 13
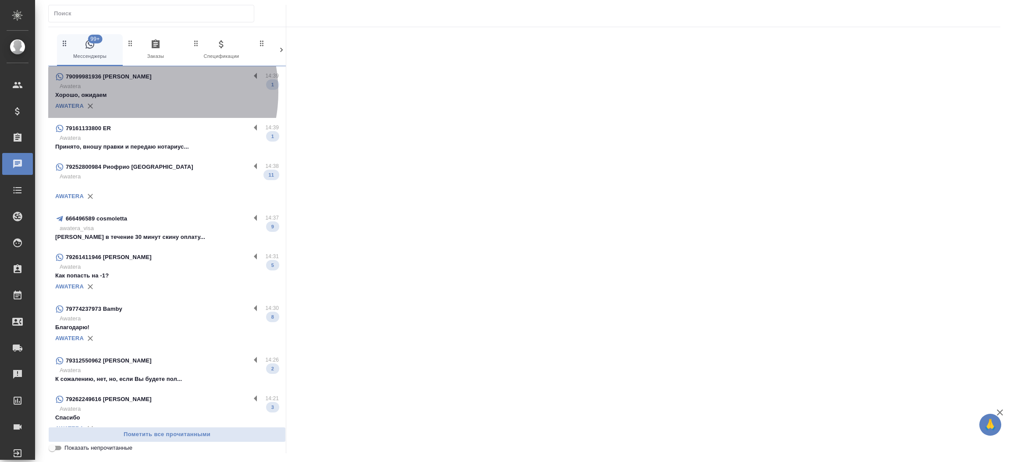
click at [131, 92] on p "Хорошо, ожидаем" at bounding box center [166, 95] width 223 height 9
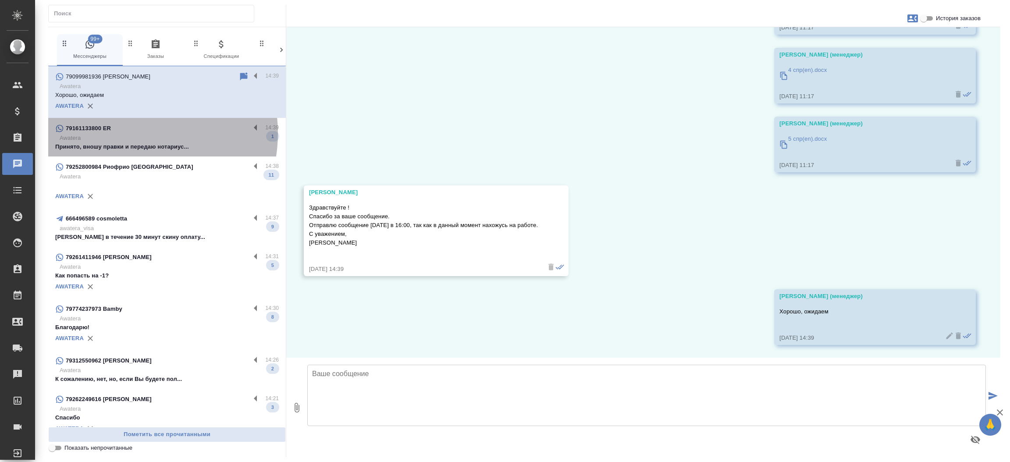
click at [128, 133] on div "79161133800 ER" at bounding box center [152, 128] width 195 height 11
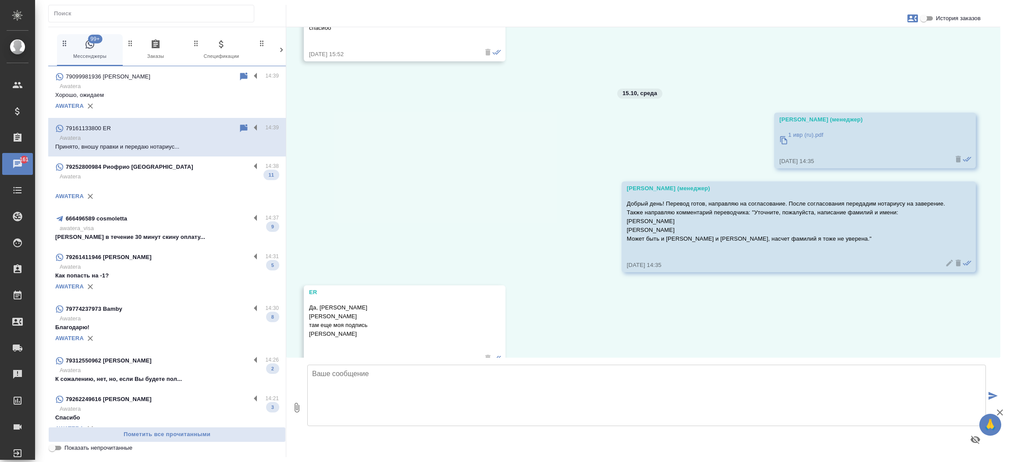
scroll to position [3926, 0]
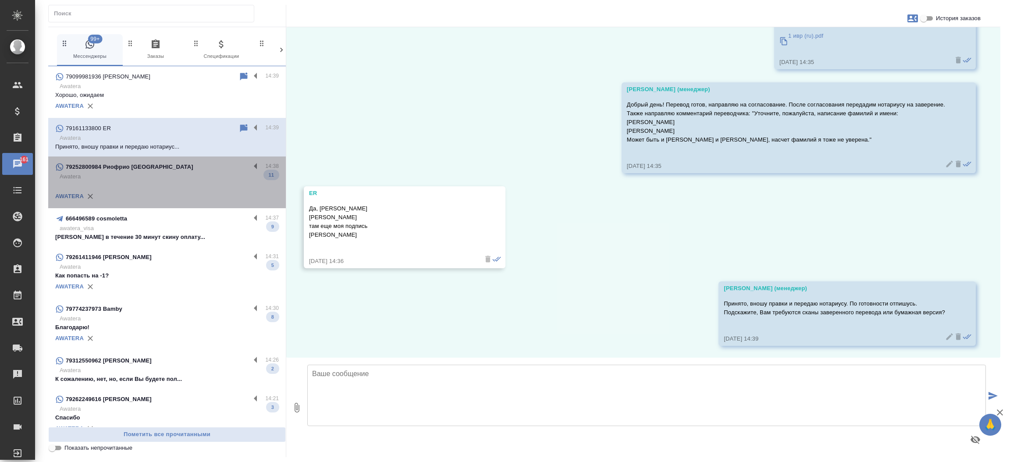
click at [186, 194] on div "AWATERA" at bounding box center [166, 196] width 223 height 13
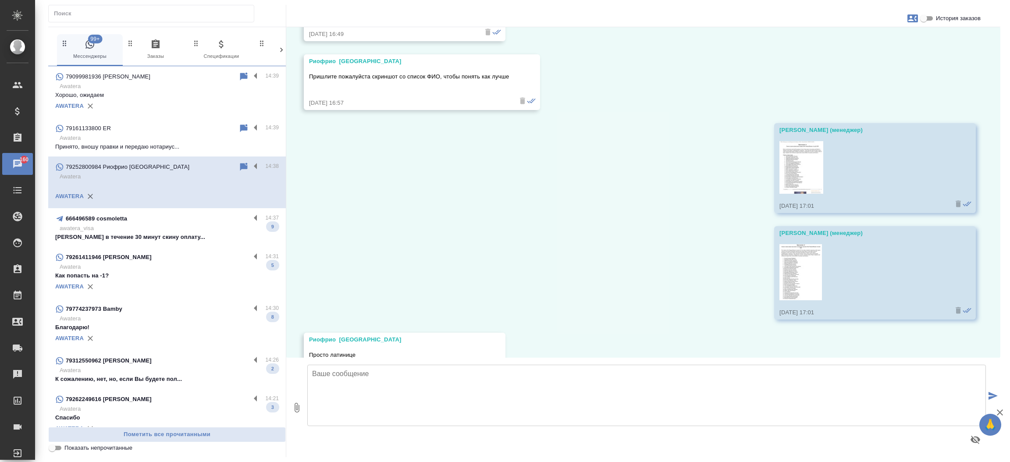
scroll to position [878, 0]
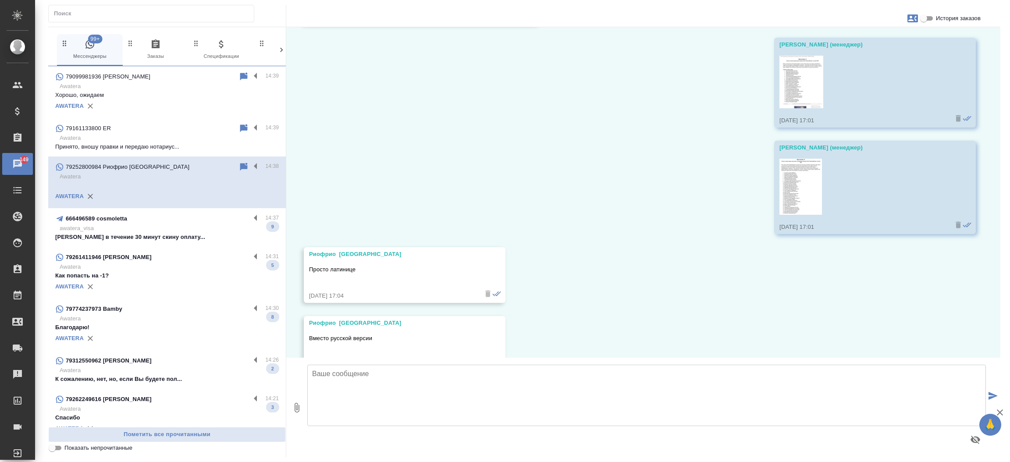
click at [929, 15] on input "История заказов" at bounding box center [923, 18] width 32 height 11
checkbox input "true"
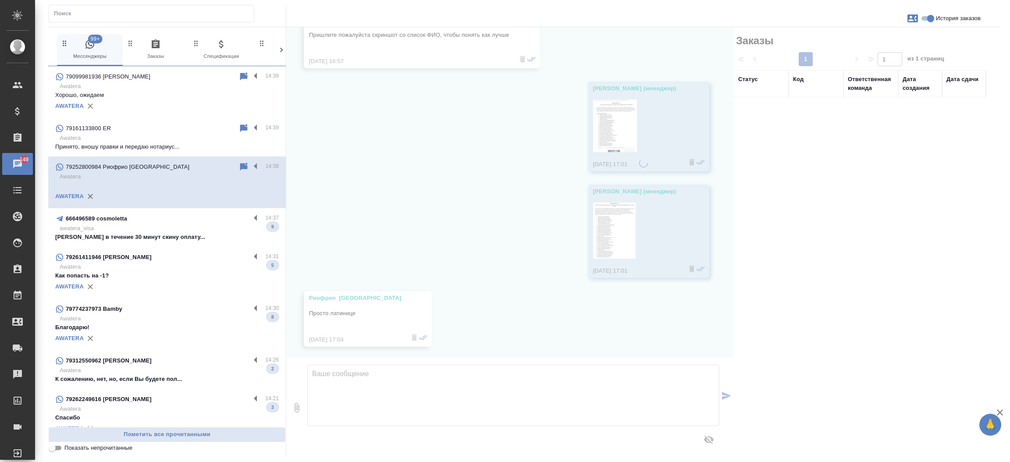
scroll to position [931, 0]
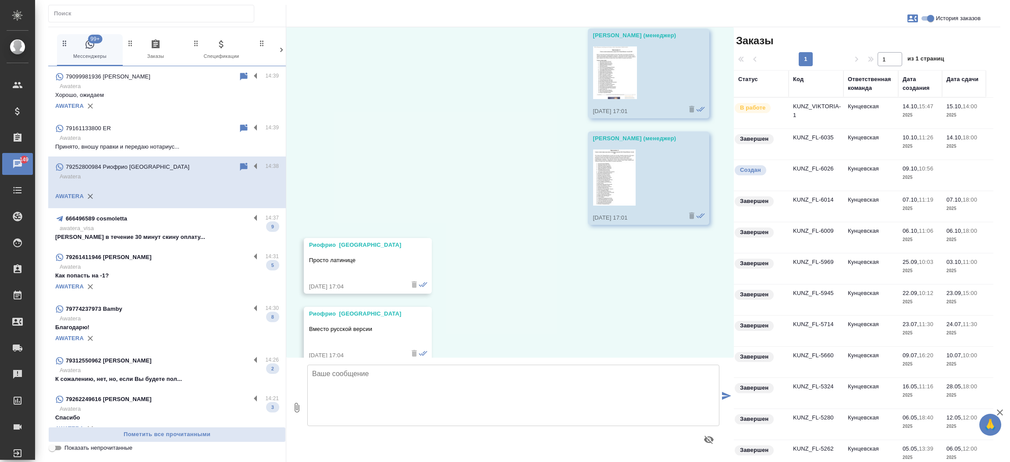
click at [817, 107] on td "KUNZ_VIKTORIA-1" at bounding box center [815, 113] width 55 height 31
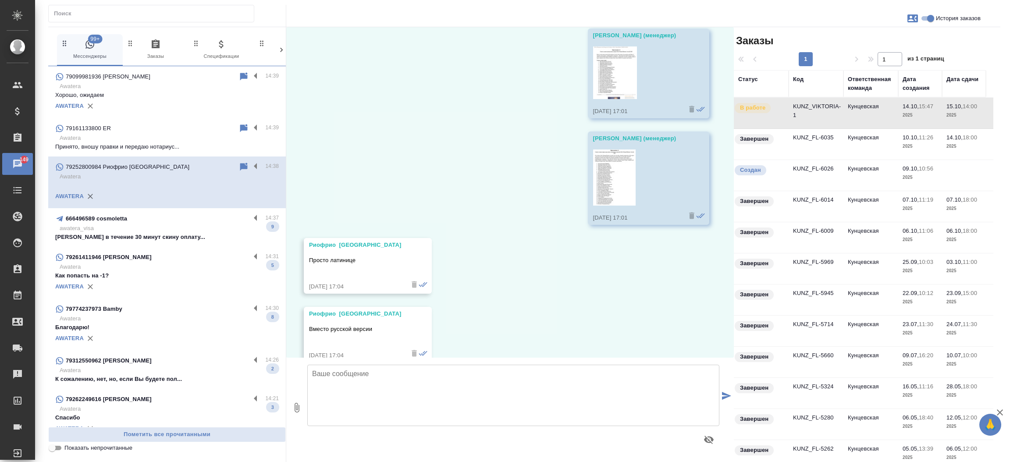
click at [817, 107] on td "KUNZ_VIKTORIA-1" at bounding box center [815, 113] width 55 height 31
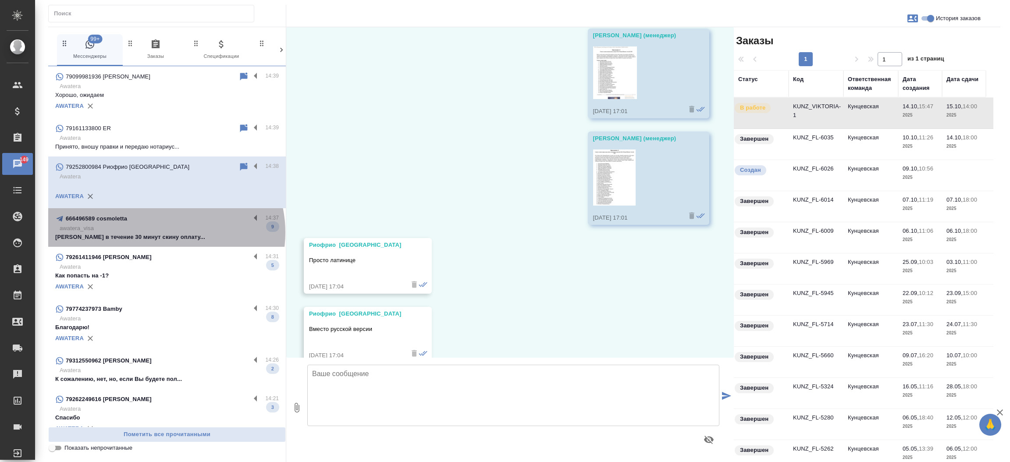
click at [165, 233] on p "Виолетта в течение 30 минут скину оплату..." at bounding box center [166, 237] width 223 height 9
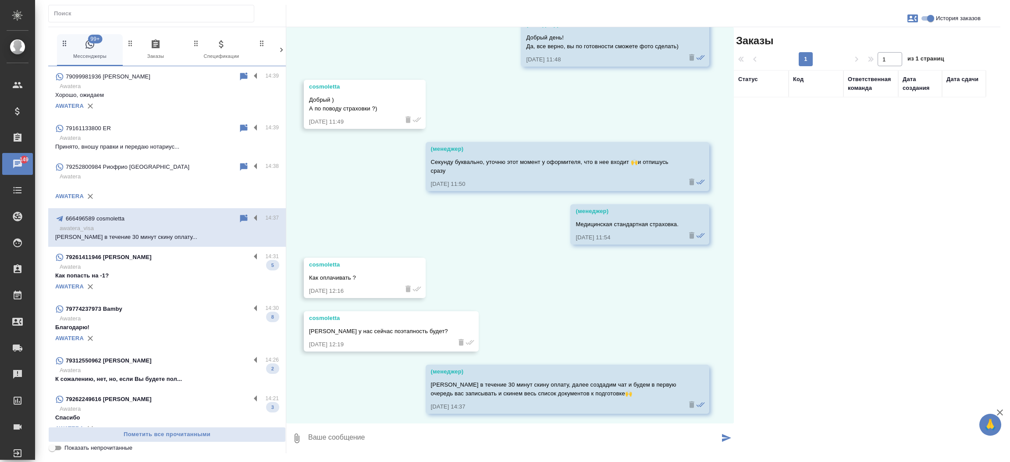
scroll to position [2510, 0]
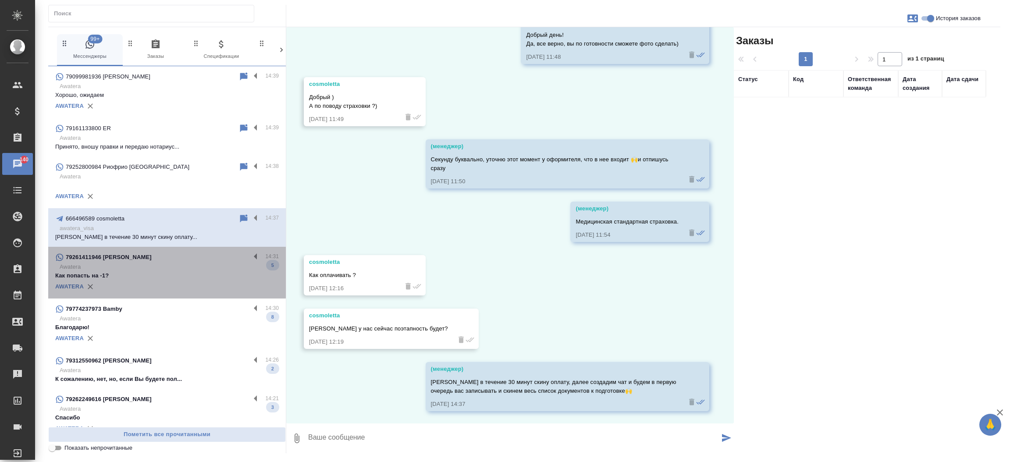
click at [166, 265] on p "Awatera" at bounding box center [169, 266] width 219 height 9
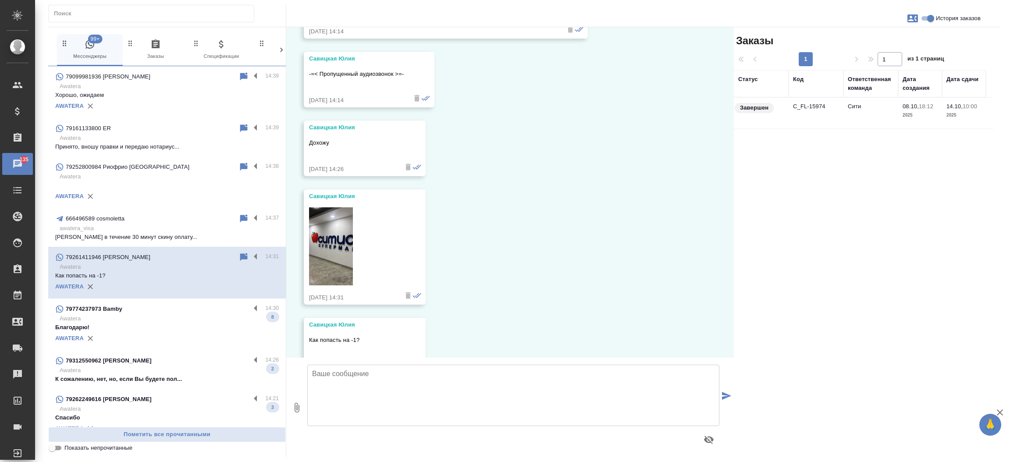
scroll to position [2244, 0]
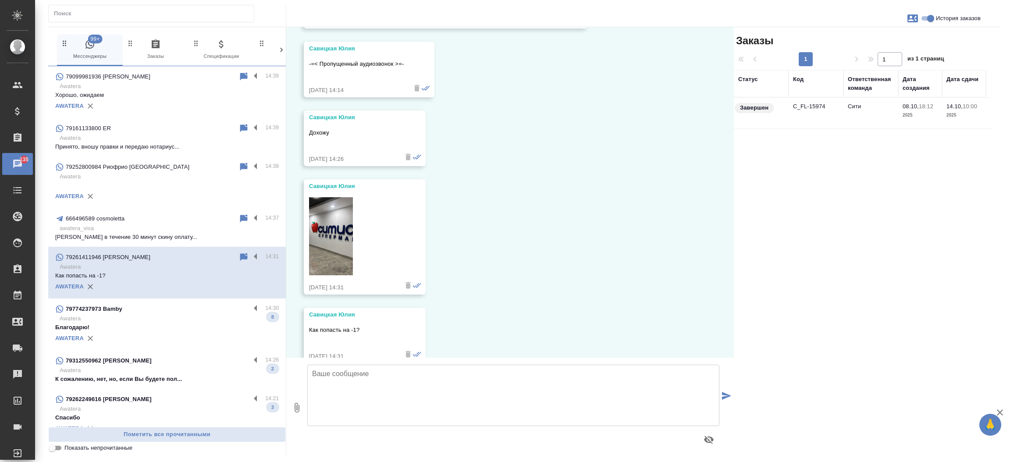
click at [151, 315] on p "Awatera" at bounding box center [169, 318] width 219 height 9
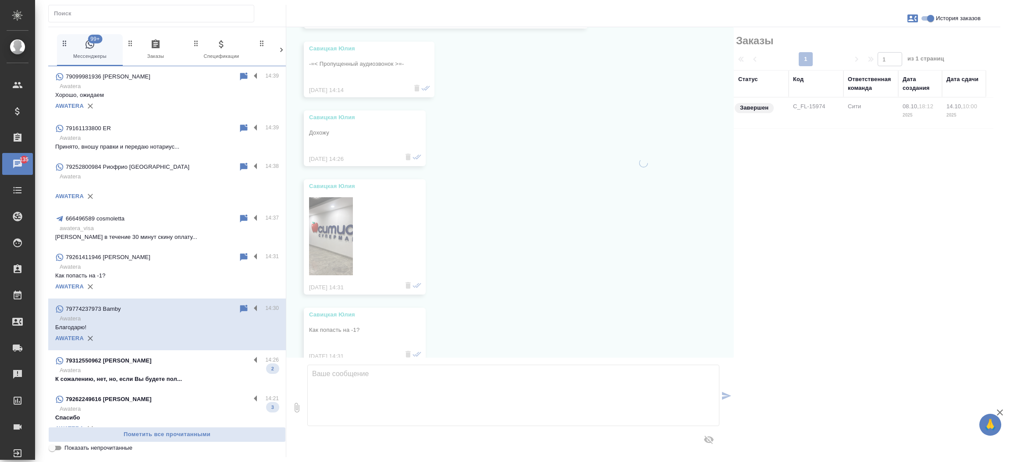
scroll to position [528, 0]
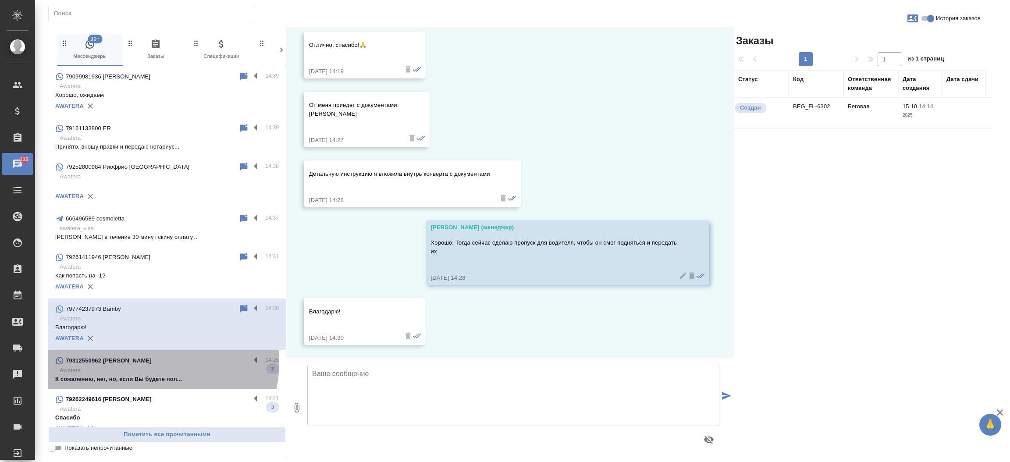
click at [153, 362] on div "79312550962 [PERSON_NAME]" at bounding box center [152, 360] width 195 height 11
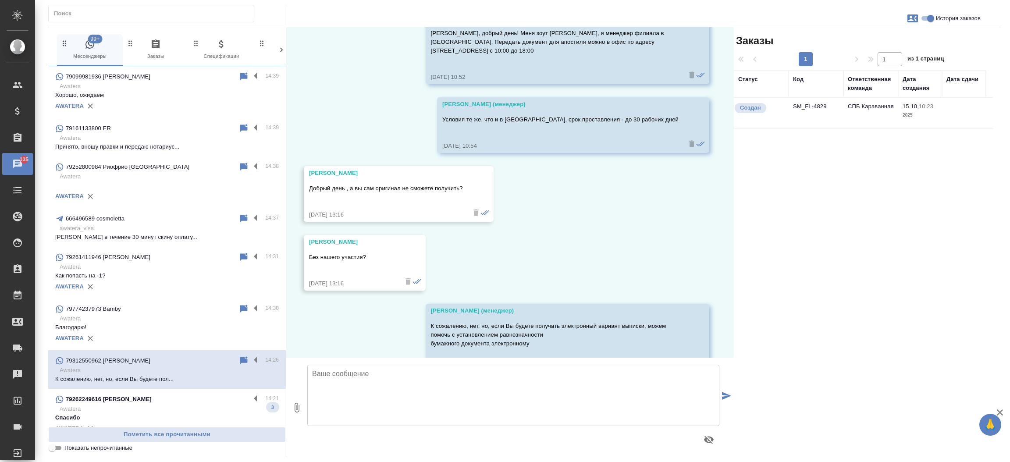
scroll to position [560, 0]
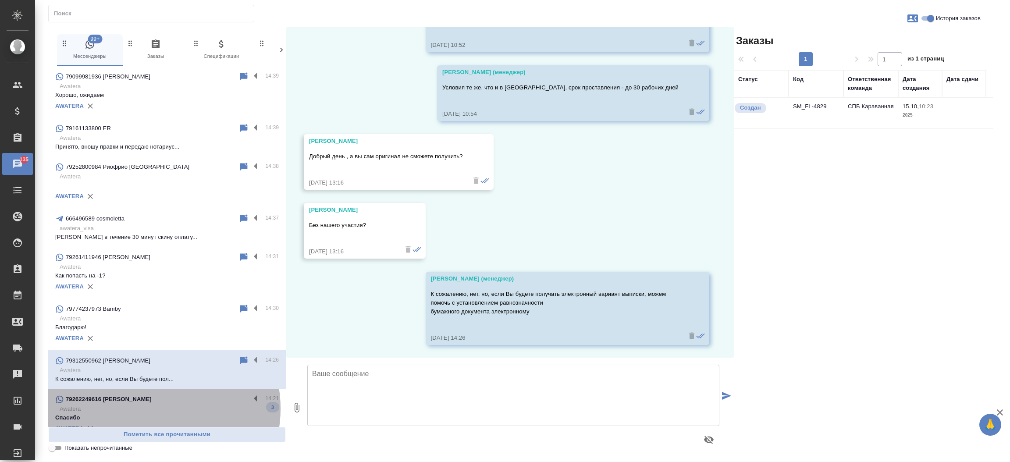
click at [153, 408] on p "Awatera" at bounding box center [169, 408] width 219 height 9
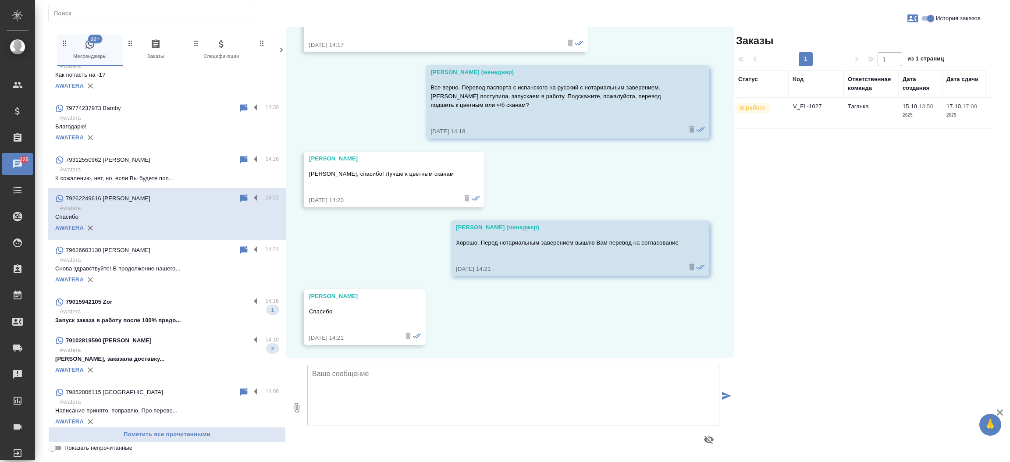
scroll to position [215, 0]
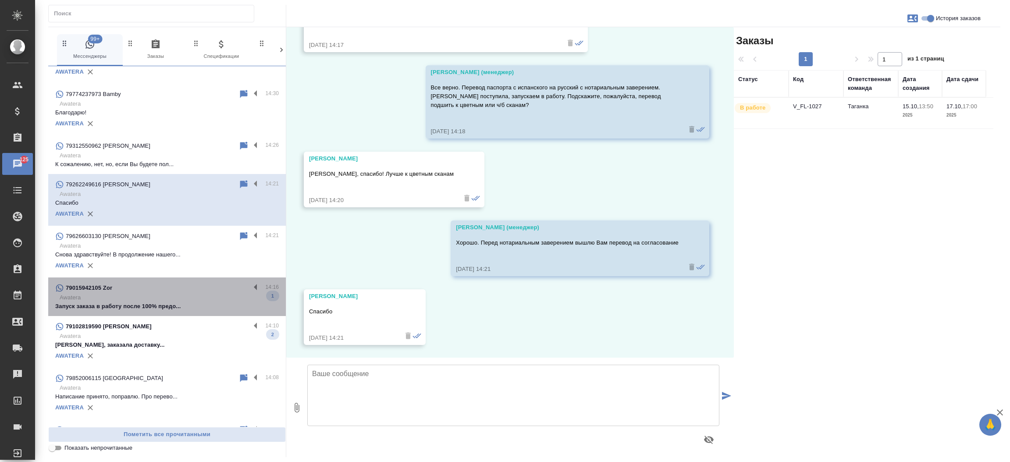
click at [169, 291] on div "79015942105 Zor" at bounding box center [152, 288] width 195 height 11
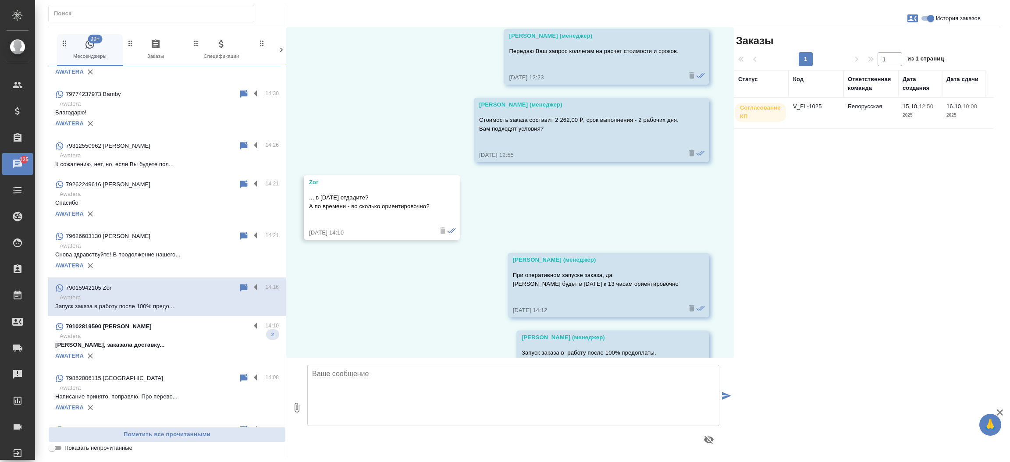
scroll to position [805, 0]
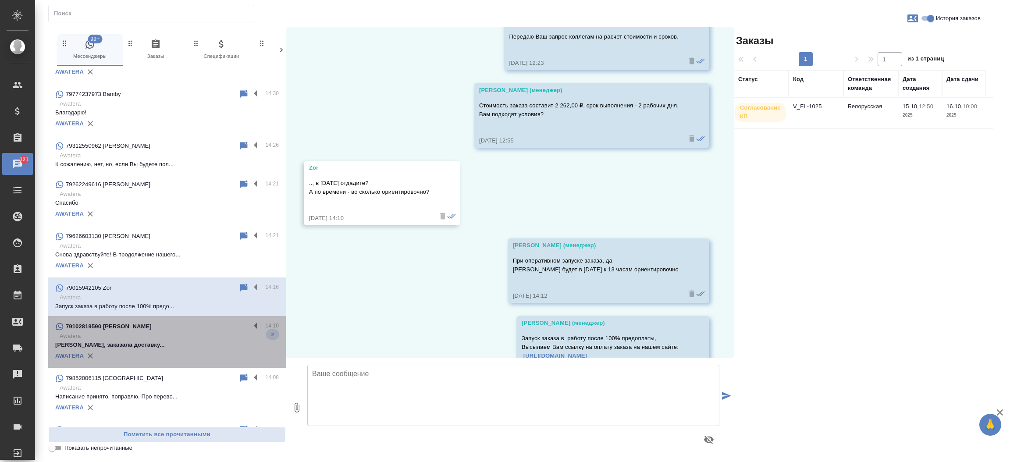
click at [190, 335] on p "Awatera" at bounding box center [169, 336] width 219 height 9
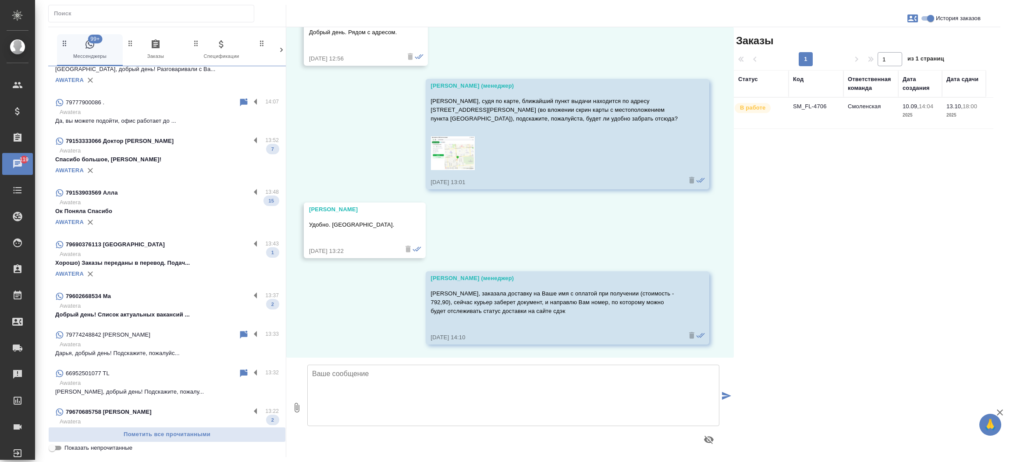
scroll to position [598, 0]
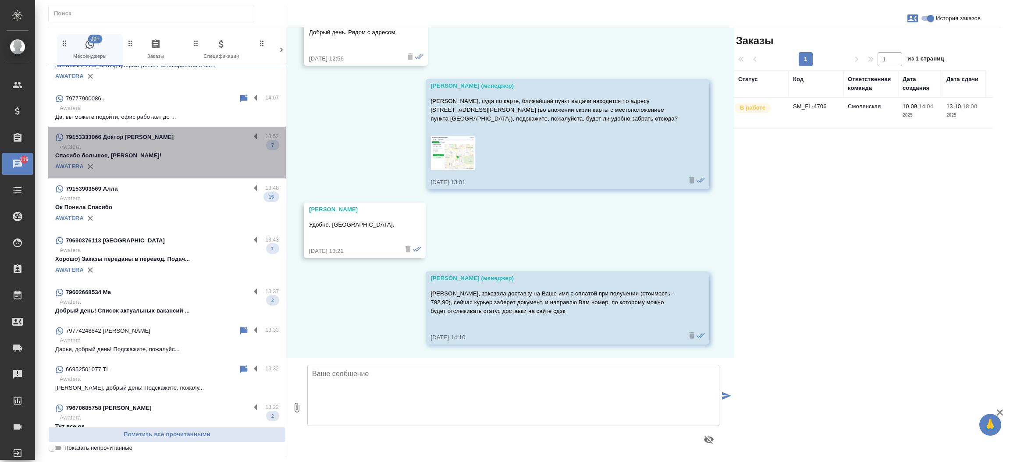
click at [167, 146] on p "Awatera" at bounding box center [169, 146] width 219 height 9
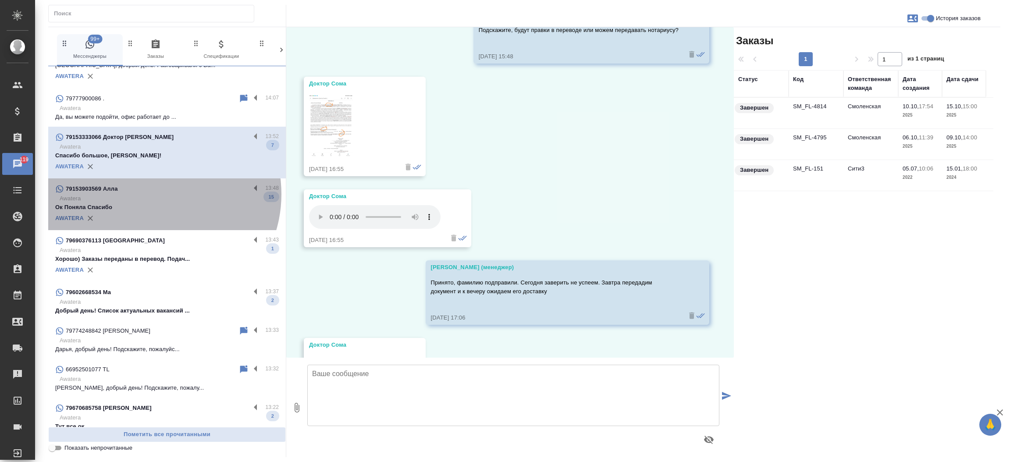
click at [153, 194] on p "Awatera" at bounding box center [169, 198] width 219 height 9
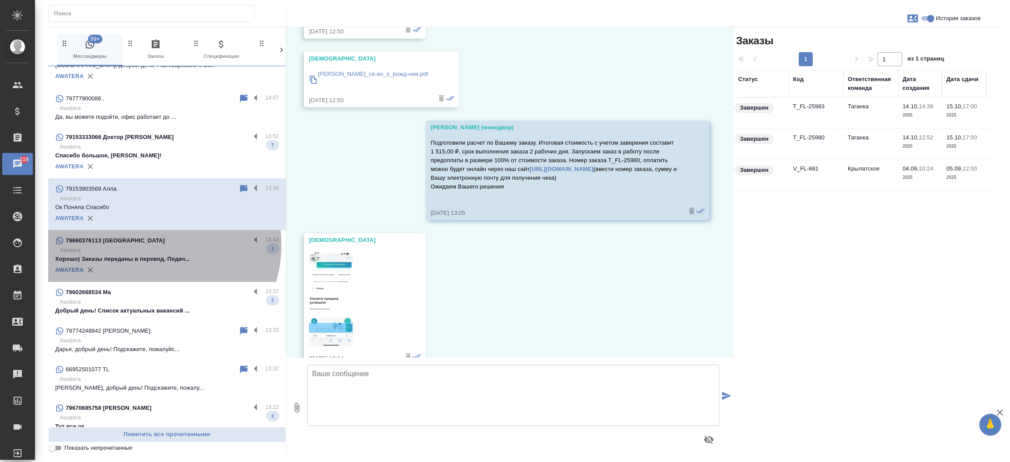
click at [149, 244] on div "79690376113 [GEOGRAPHIC_DATA]" at bounding box center [152, 240] width 195 height 11
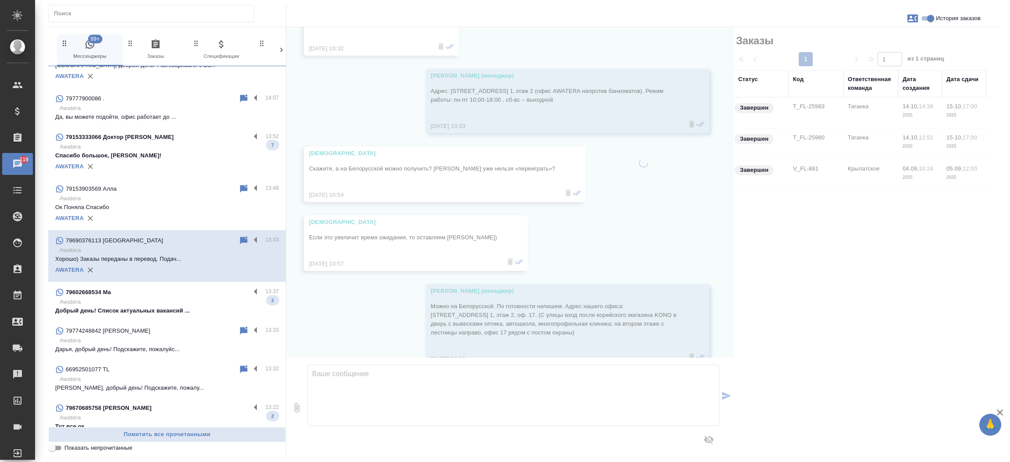
scroll to position [2200, 0]
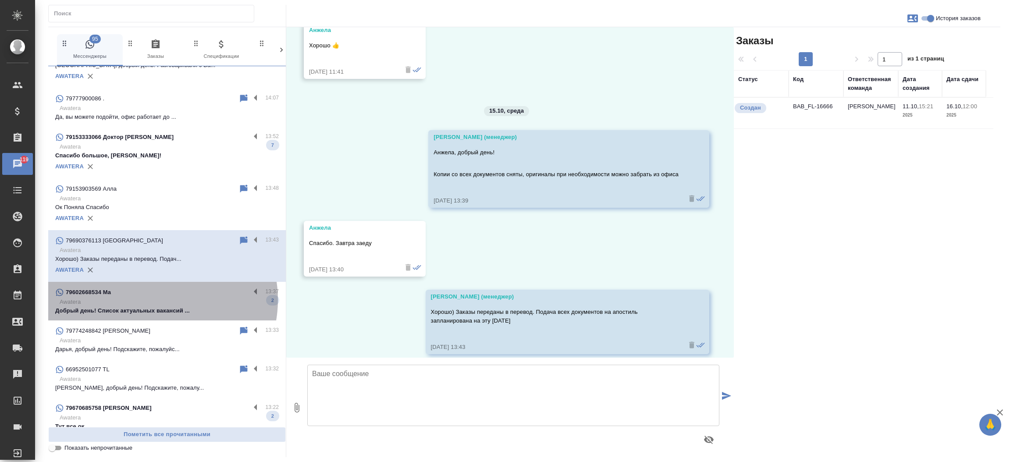
click at [156, 299] on p "Awatera" at bounding box center [169, 302] width 219 height 9
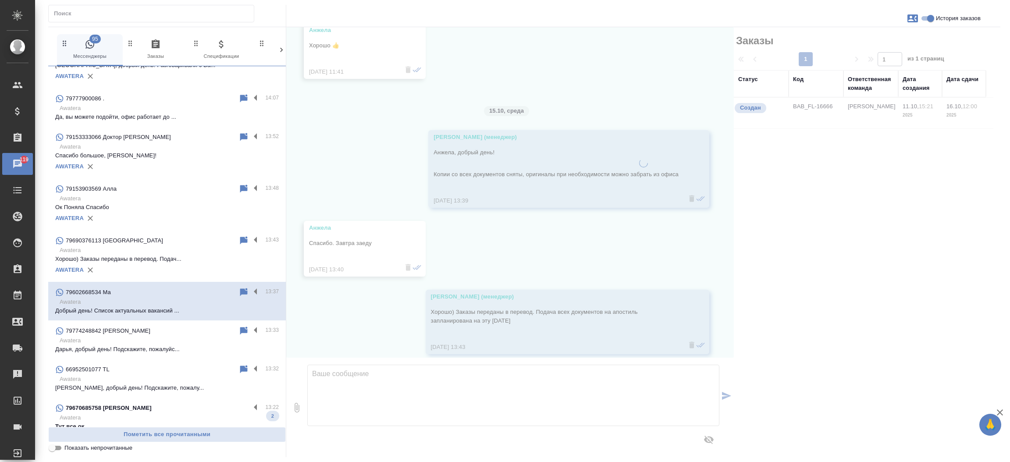
scroll to position [0, 0]
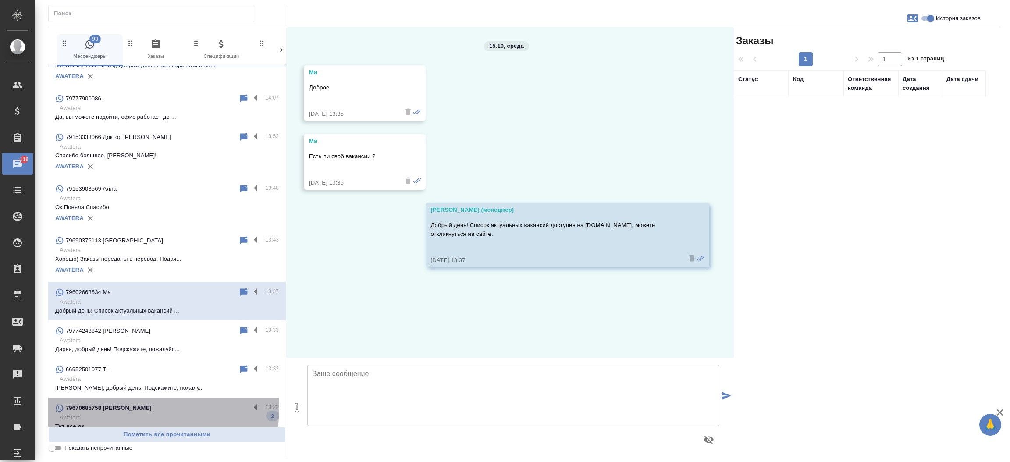
click at [130, 407] on p "79670685758 [PERSON_NAME]" at bounding box center [109, 408] width 86 height 9
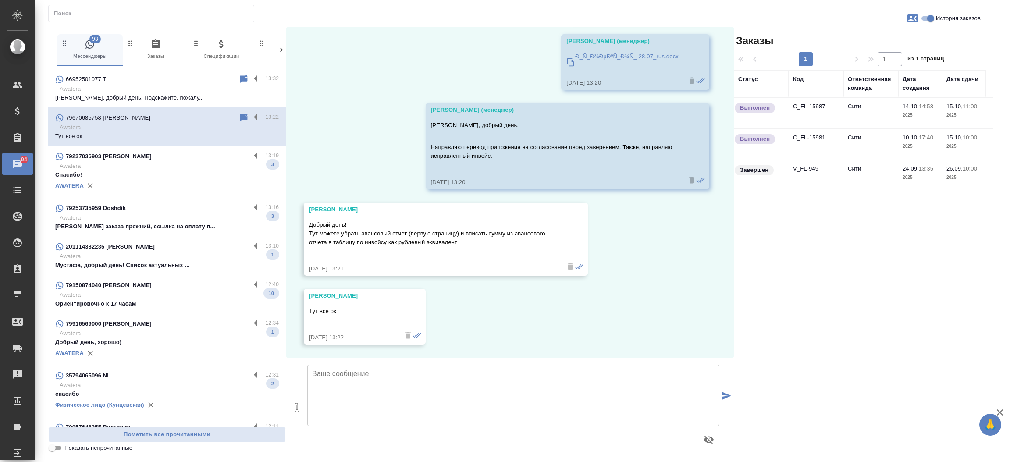
scroll to position [4570, 0]
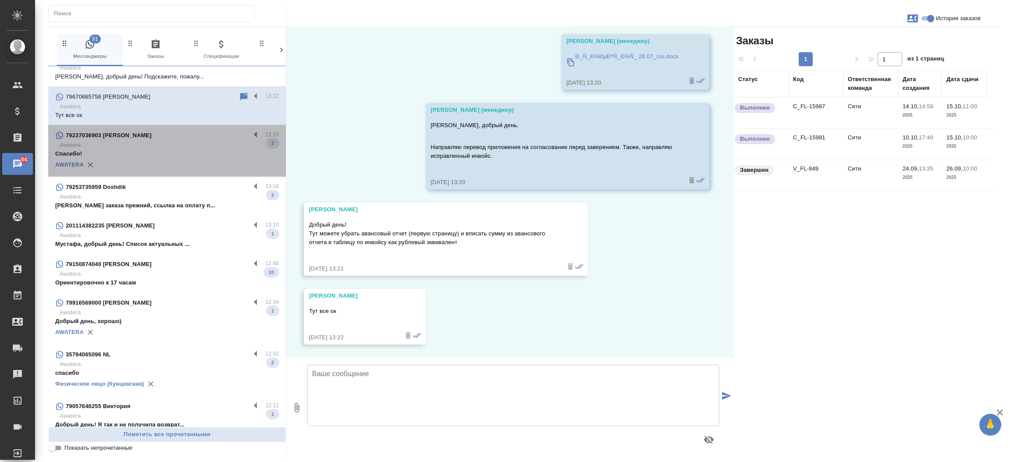
click at [180, 134] on div "79237036903 [PERSON_NAME]" at bounding box center [152, 135] width 195 height 11
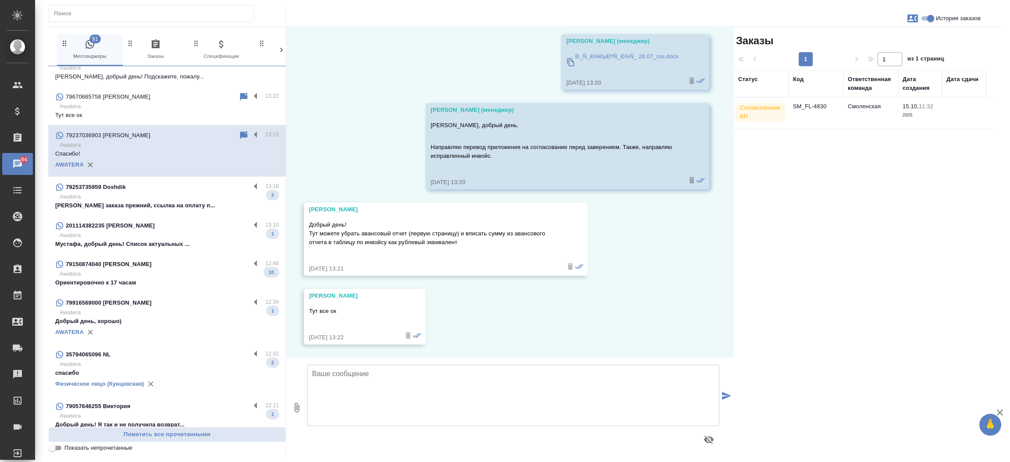
scroll to position [190, 0]
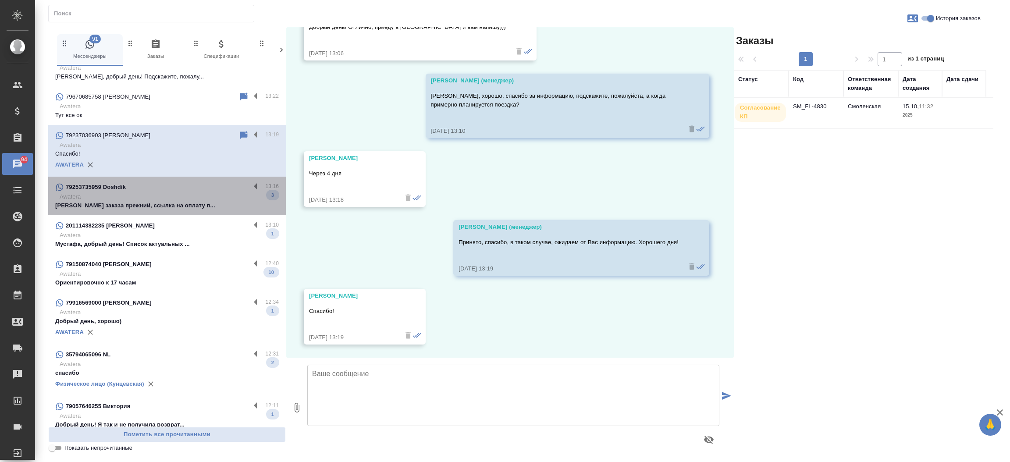
click at [167, 184] on div "79253735959 Doshdik" at bounding box center [152, 187] width 195 height 11
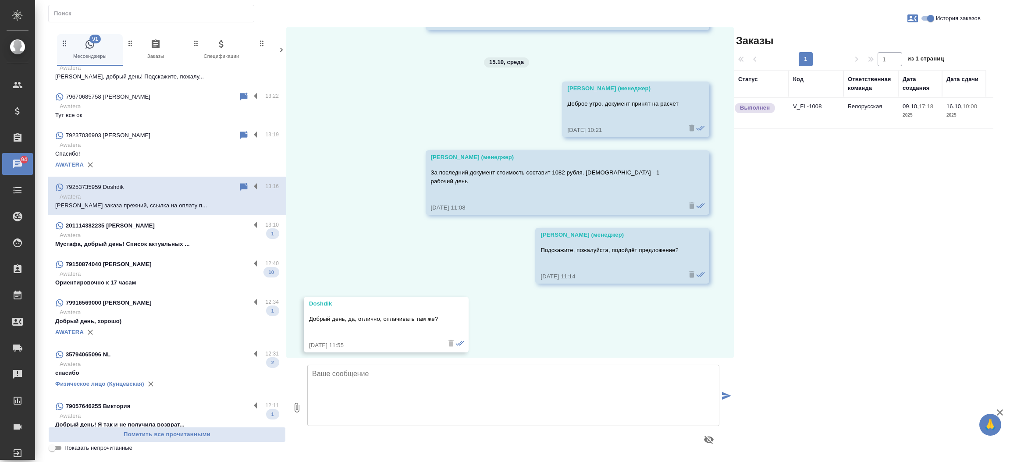
click at [169, 231] on p "Awatera" at bounding box center [169, 235] width 219 height 9
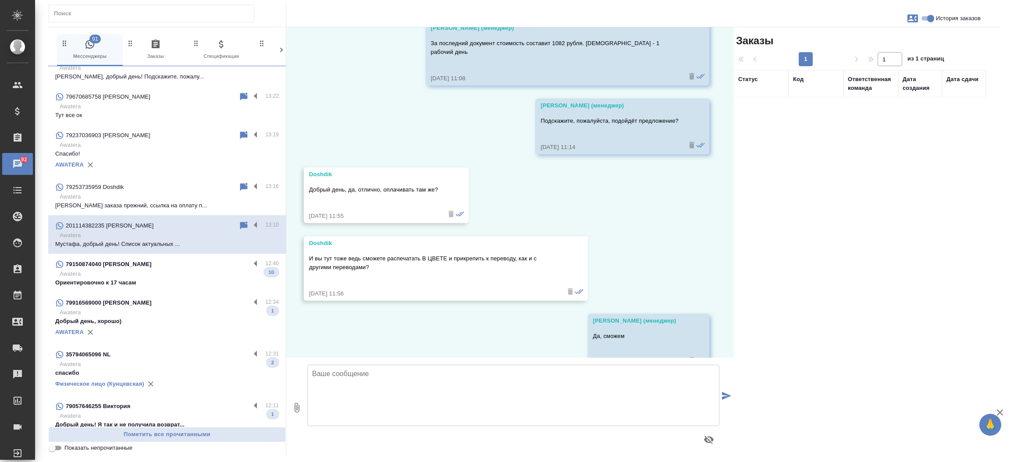
scroll to position [0, 0]
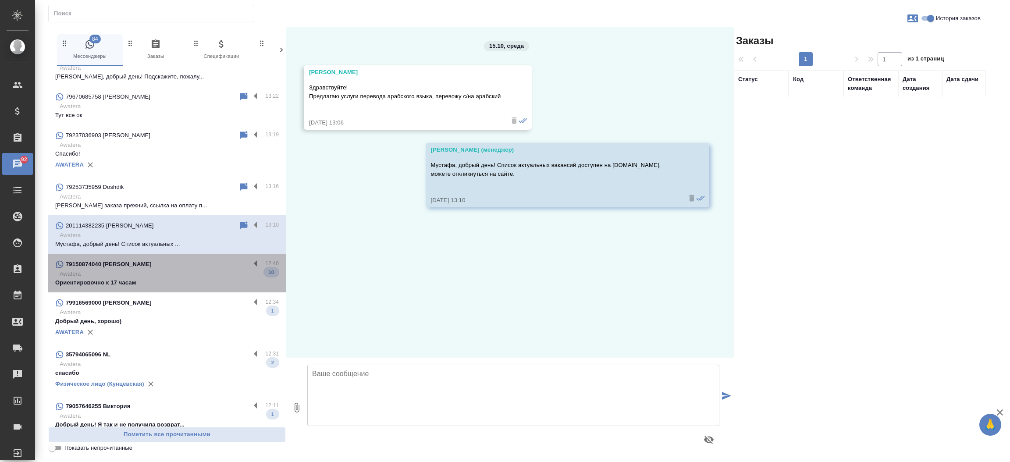
click at [167, 268] on div "79150874040 [PERSON_NAME]" at bounding box center [152, 264] width 195 height 11
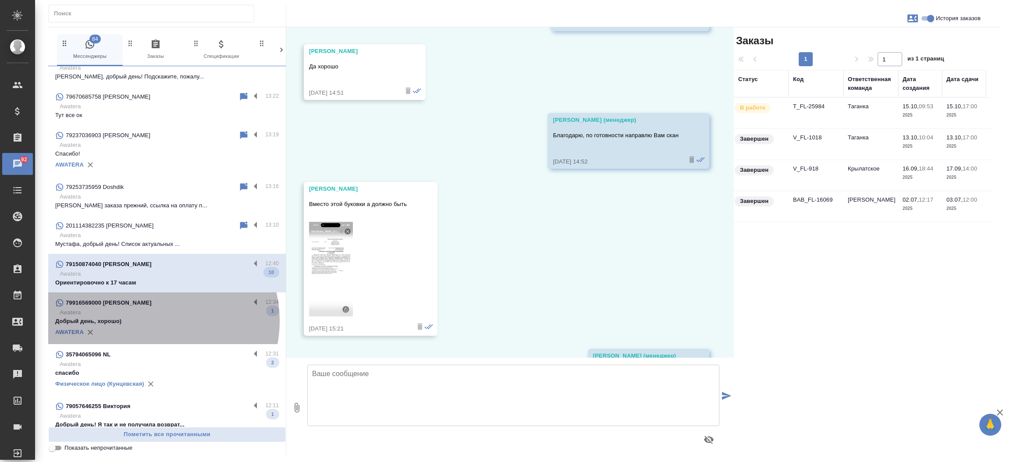
click at [155, 320] on p "Добрый день, хорошо)" at bounding box center [166, 321] width 223 height 9
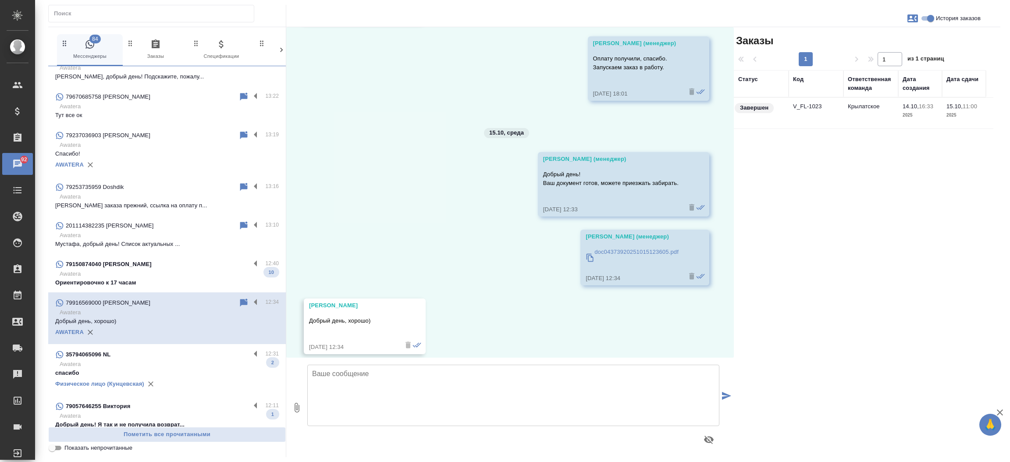
click at [153, 349] on div "35794065096 NL" at bounding box center [152, 354] width 195 height 11
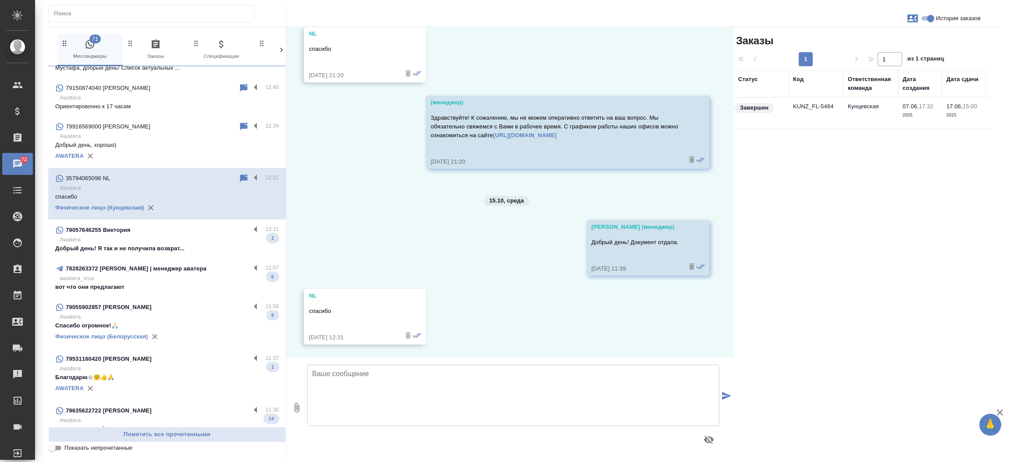
scroll to position [1131, 0]
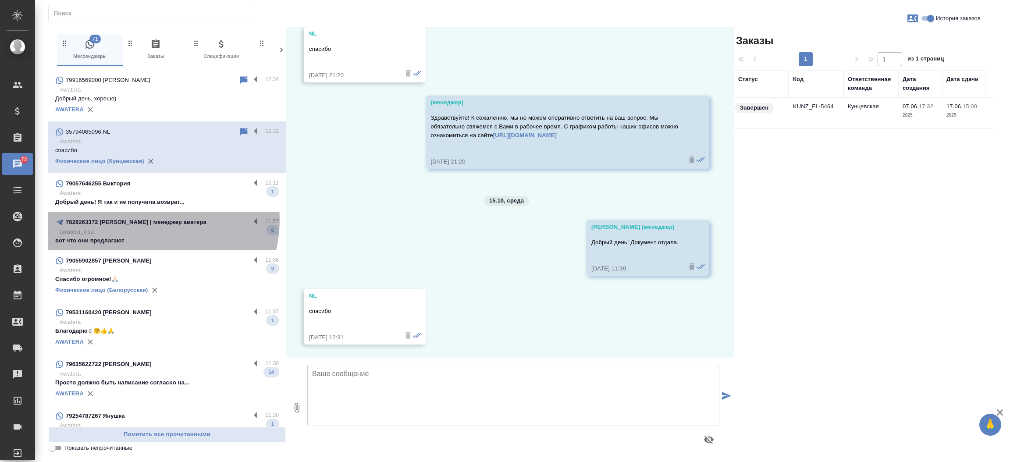
click at [144, 219] on p "7828263372 [PERSON_NAME] | менеджер аватера" at bounding box center [136, 222] width 141 height 9
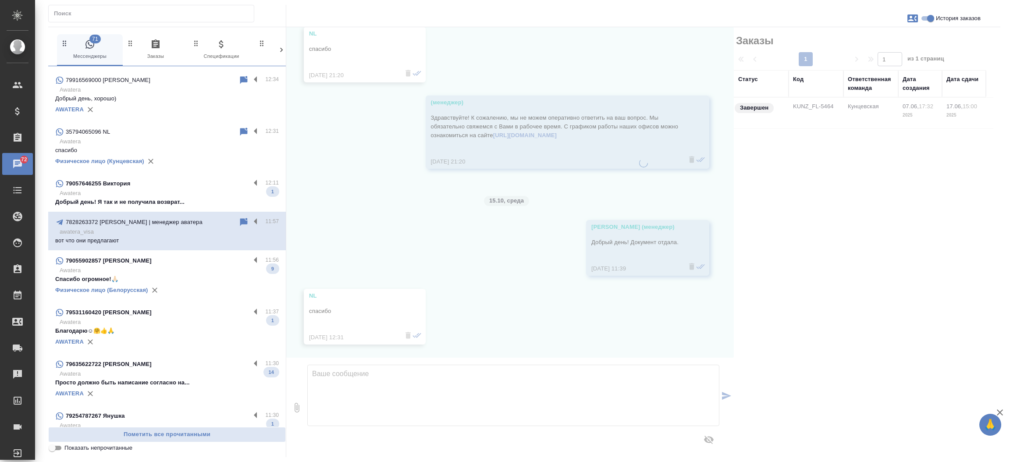
click at [135, 256] on p "79055902857 [PERSON_NAME]" at bounding box center [109, 260] width 86 height 9
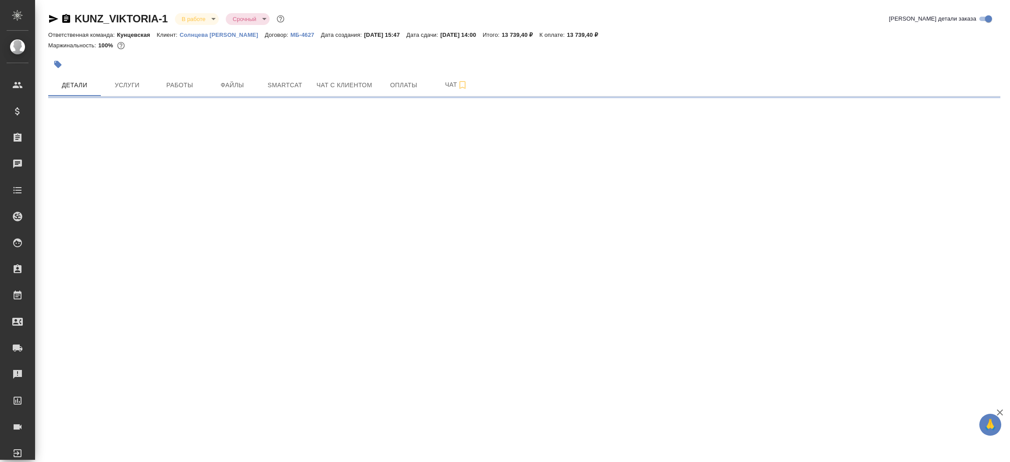
select select "RU"
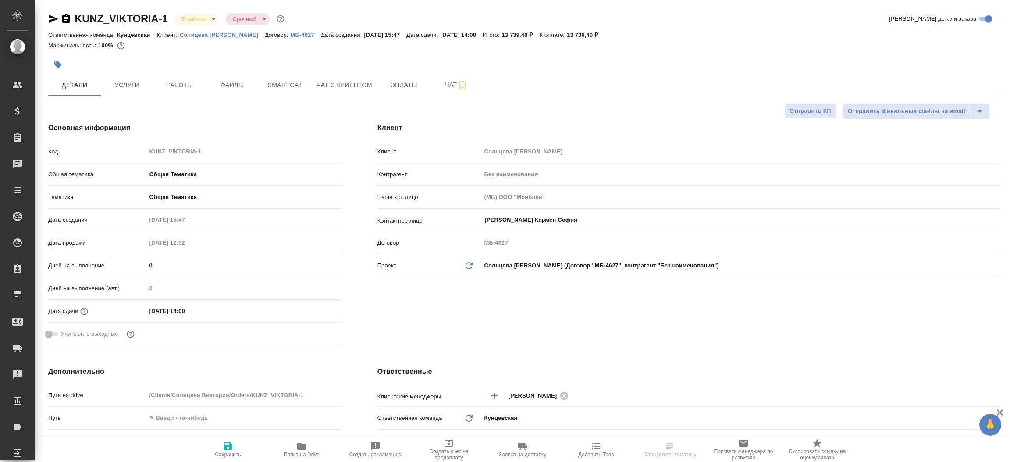
type textarea "x"
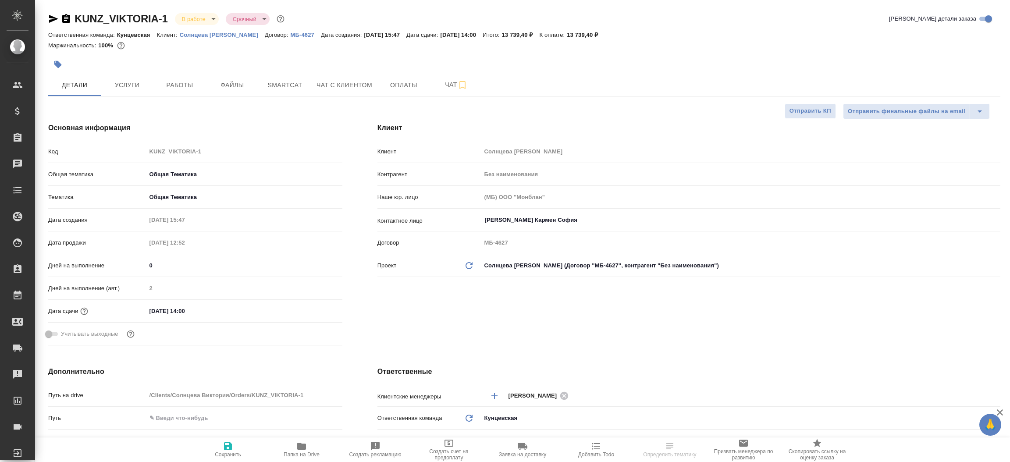
type textarea "x"
click at [52, 20] on icon "button" at bounding box center [53, 19] width 9 height 8
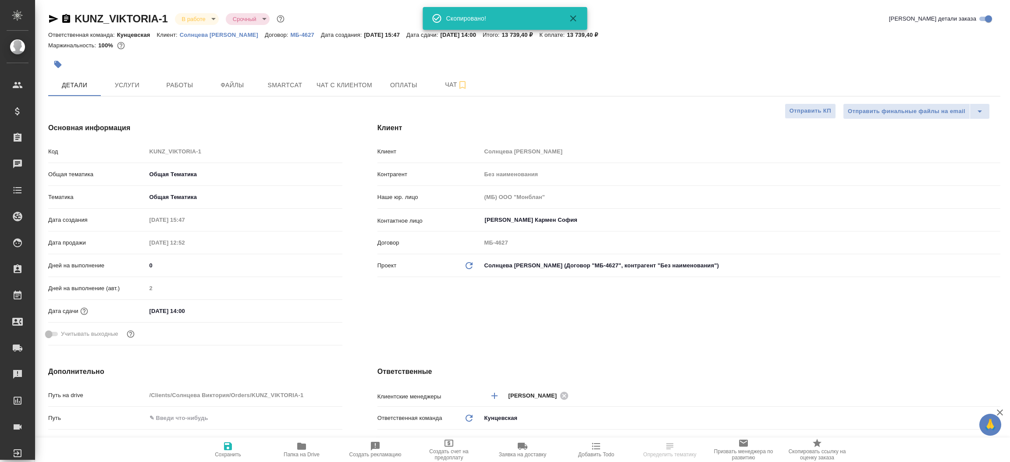
type textarea "x"
select select "RU"
type textarea "x"
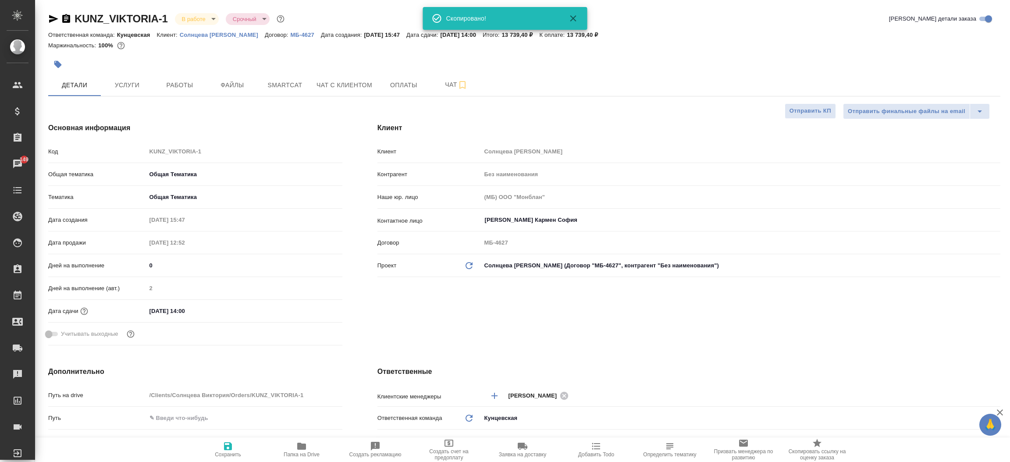
type textarea "x"
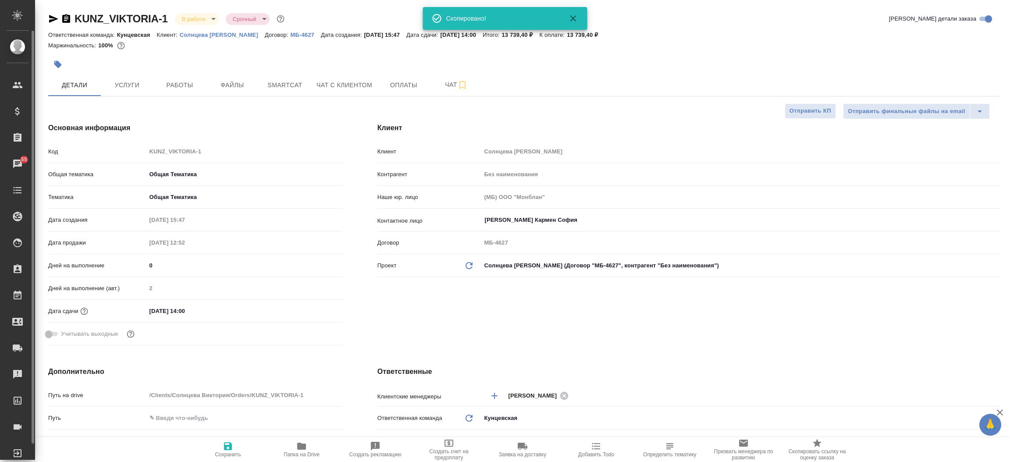
type textarea "x"
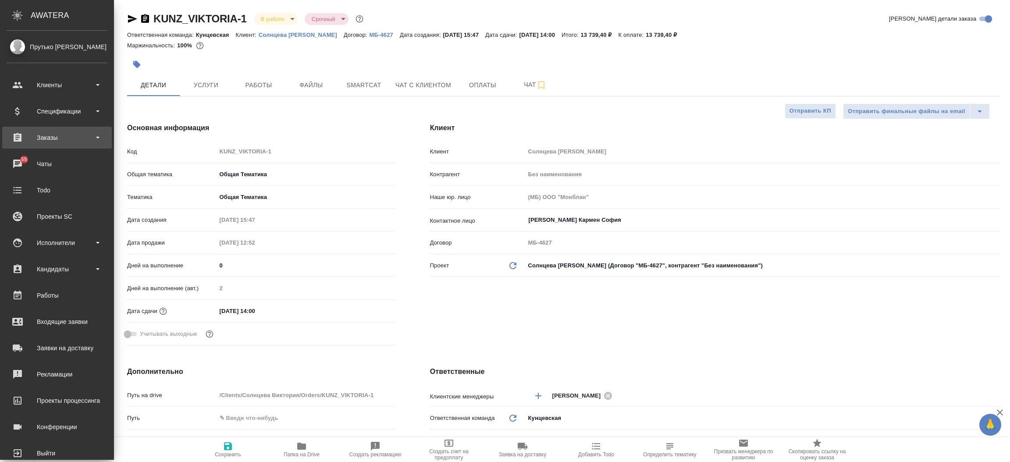
click at [50, 146] on div "Заказы" at bounding box center [57, 138] width 110 height 22
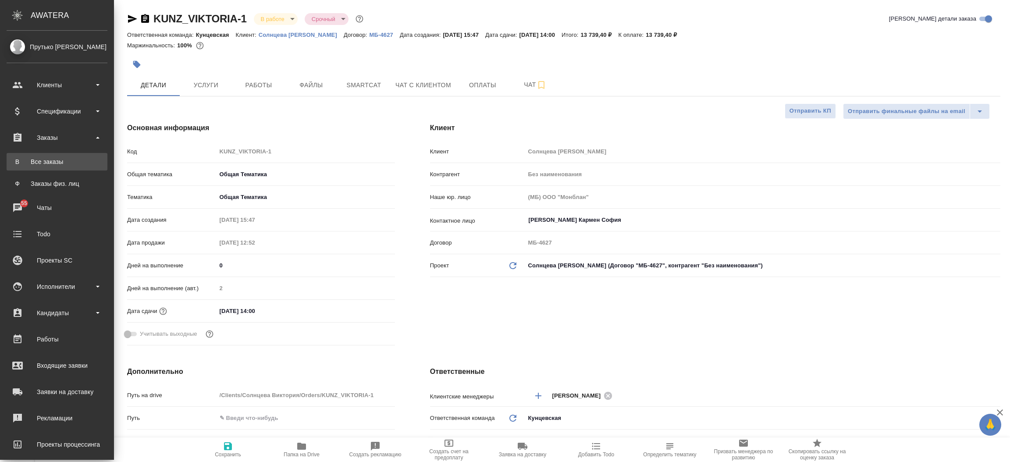
type textarea "x"
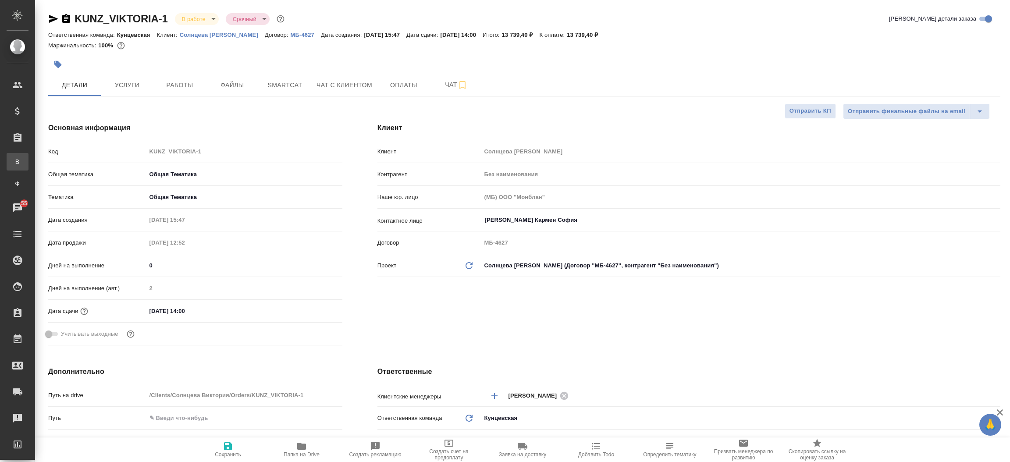
click at [13, 164] on div "Все заказы" at bounding box center [6, 161] width 13 height 9
type textarea "x"
click at [52, 164] on div ".cls-1 fill:#fff; AWATERA Прутько Ирина i.prutko Клиенты Спецификации Заказы В …" at bounding box center [505, 231] width 1010 height 462
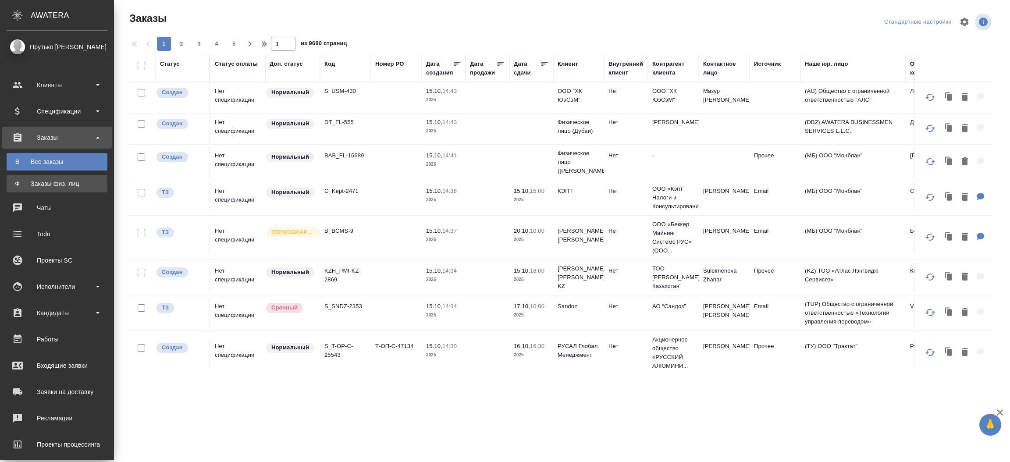
click at [25, 180] on div "Заказы физ. лиц" at bounding box center [57, 183] width 92 height 9
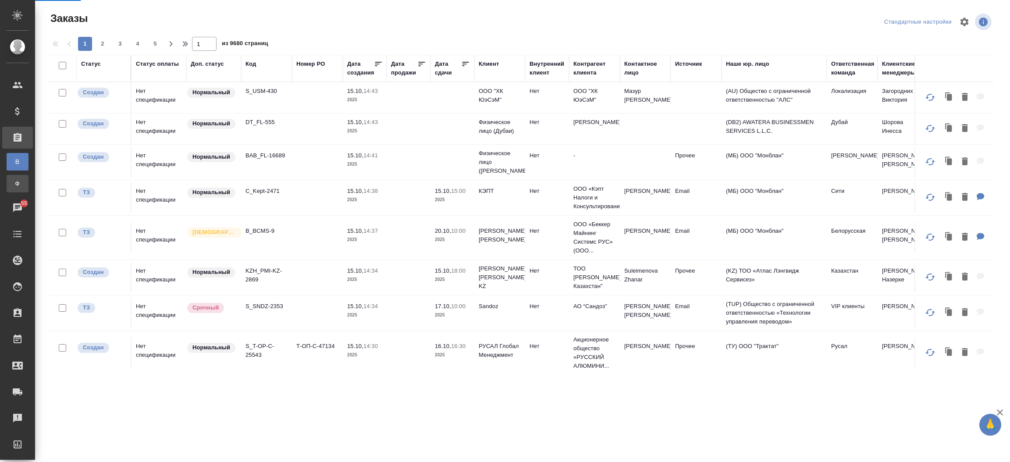
click at [13, 180] on div "Заказы физ. лиц" at bounding box center [6, 183] width 13 height 9
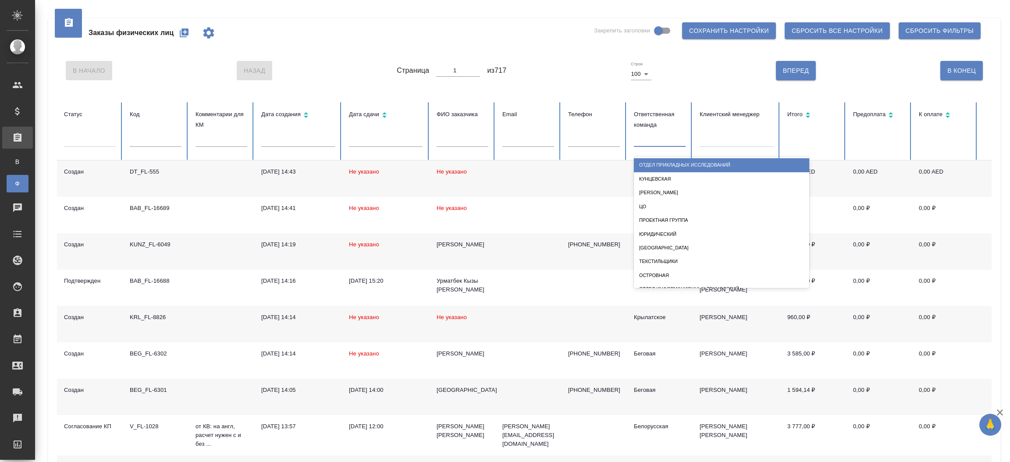
click at [671, 140] on div at bounding box center [660, 138] width 52 height 13
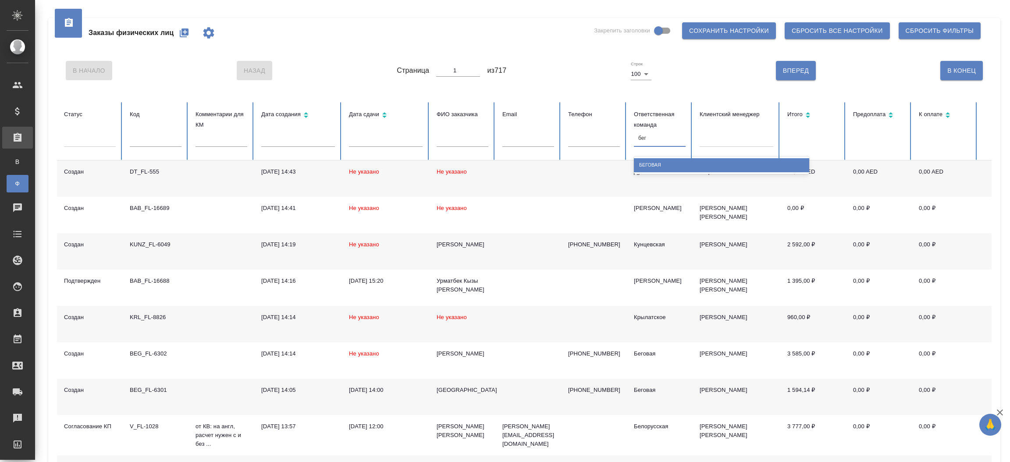
type input "бего"
click at [668, 163] on div "Беговая" at bounding box center [721, 165] width 175 height 14
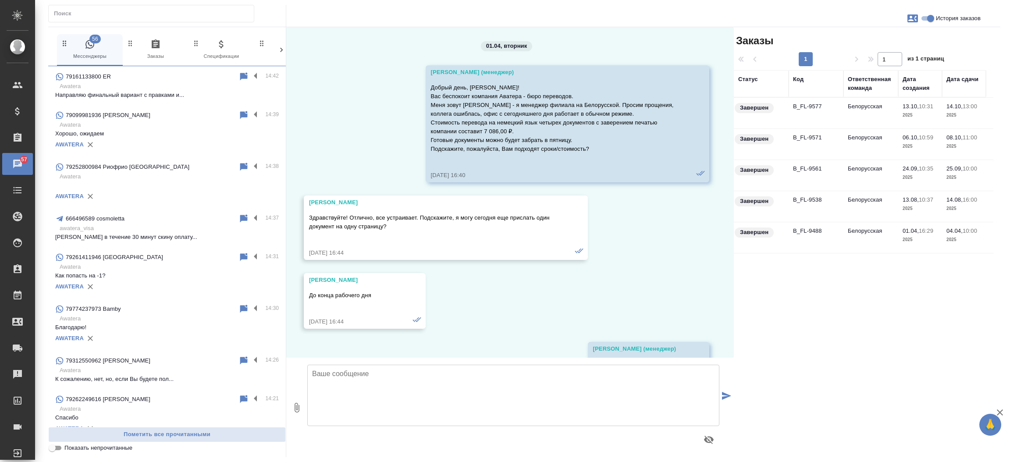
scroll to position [17800, 0]
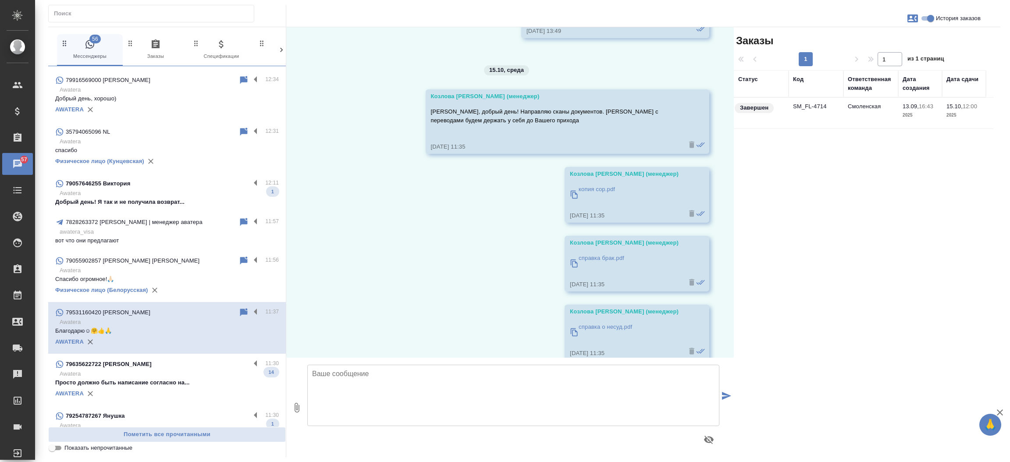
scroll to position [3518, 0]
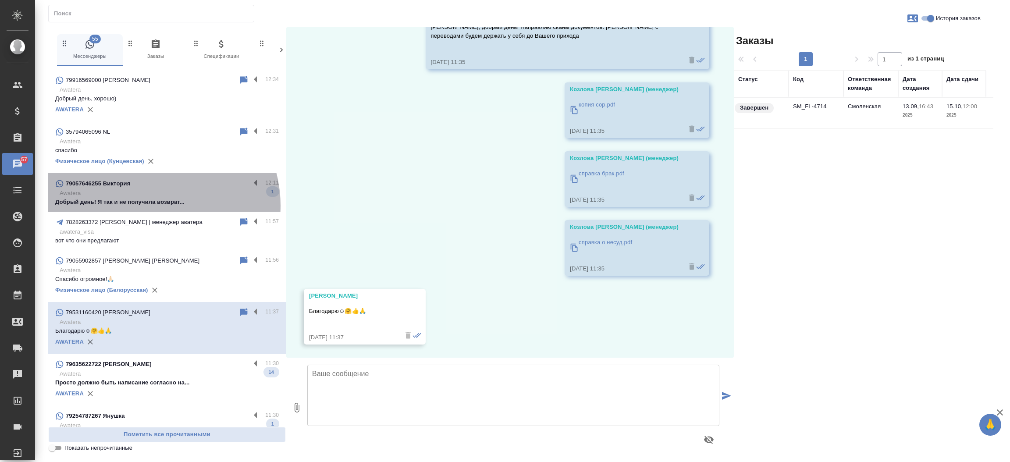
click at [151, 205] on p "Добрый день! Я так и не получила возврат..." at bounding box center [166, 202] width 223 height 9
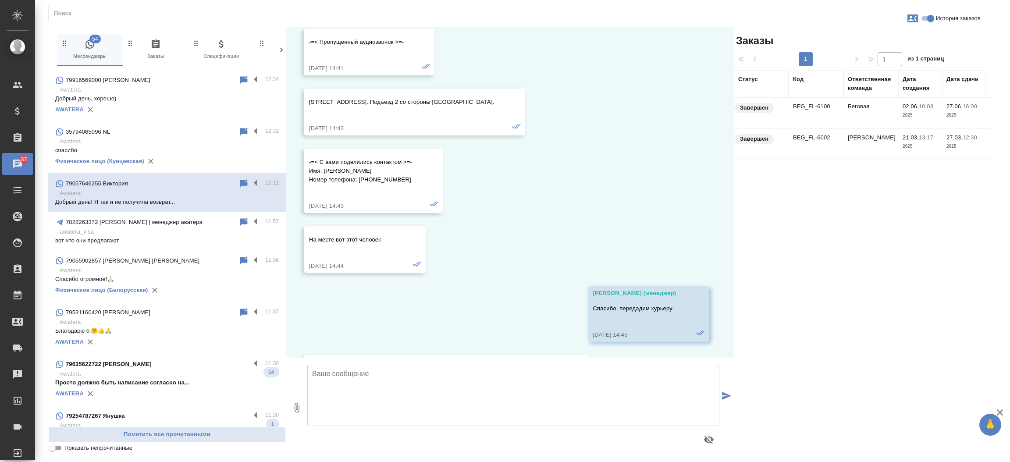
scroll to position [16281, 0]
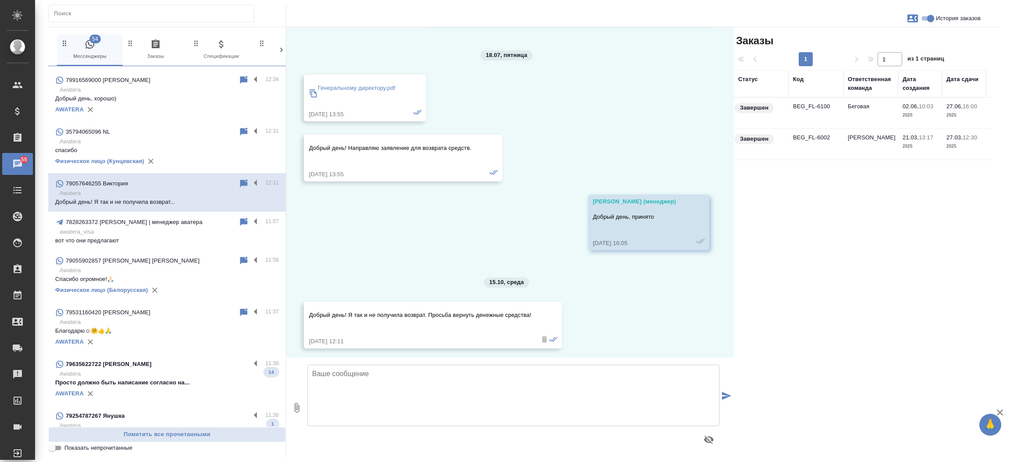
click at [816, 107] on td "BEG_FL-6100" at bounding box center [815, 113] width 55 height 31
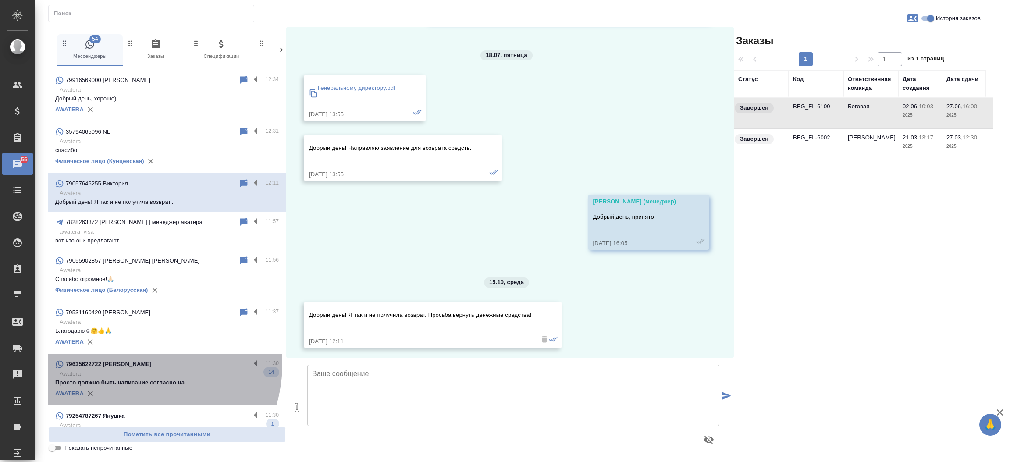
click at [140, 364] on p "79635622722 [PERSON_NAME]" at bounding box center [109, 364] width 86 height 9
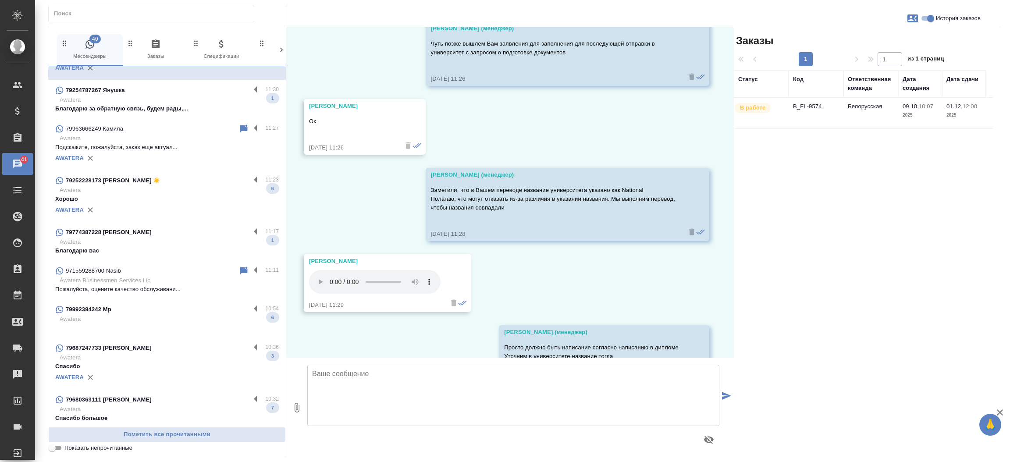
scroll to position [1446, 0]
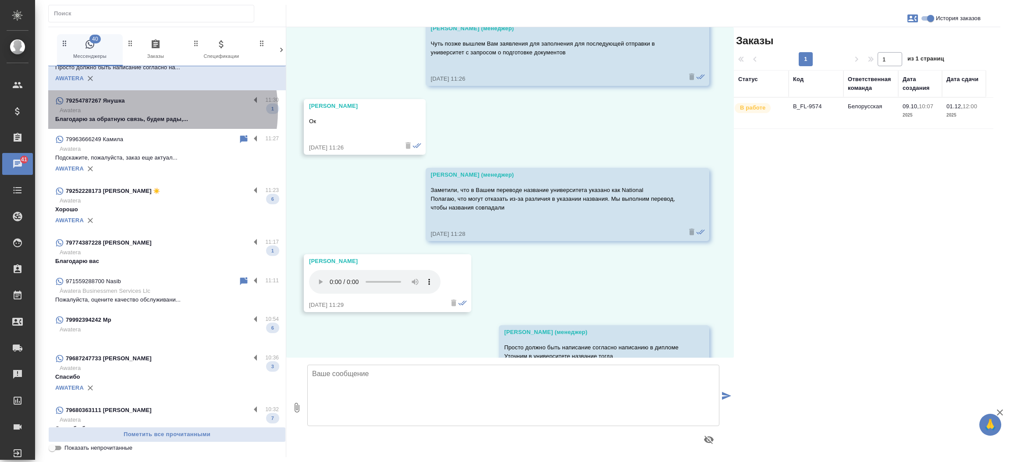
click at [141, 110] on p "Awatera" at bounding box center [169, 110] width 219 height 9
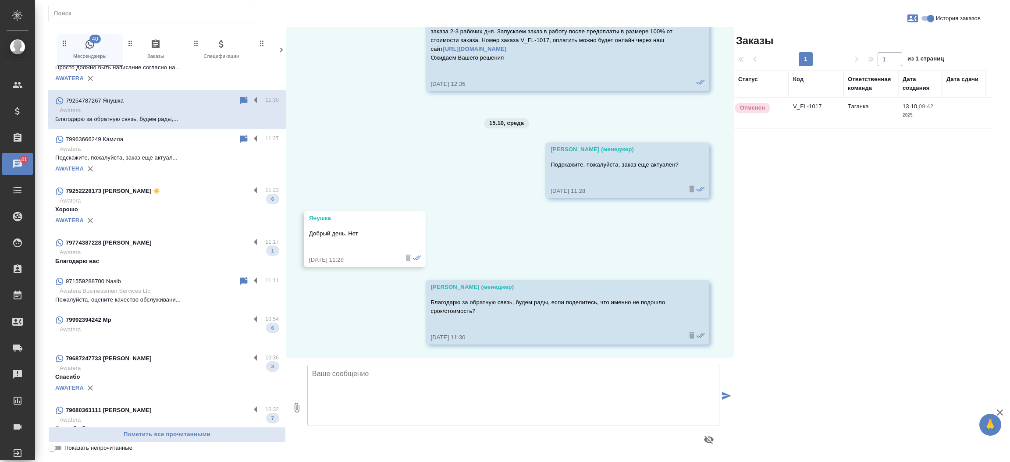
scroll to position [1109, 0]
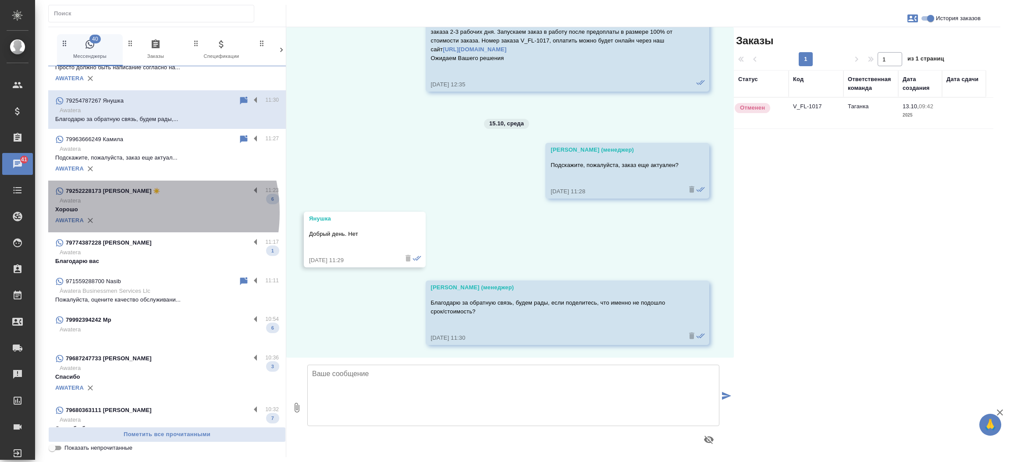
click at [125, 212] on p "Хорошо" at bounding box center [166, 209] width 223 height 9
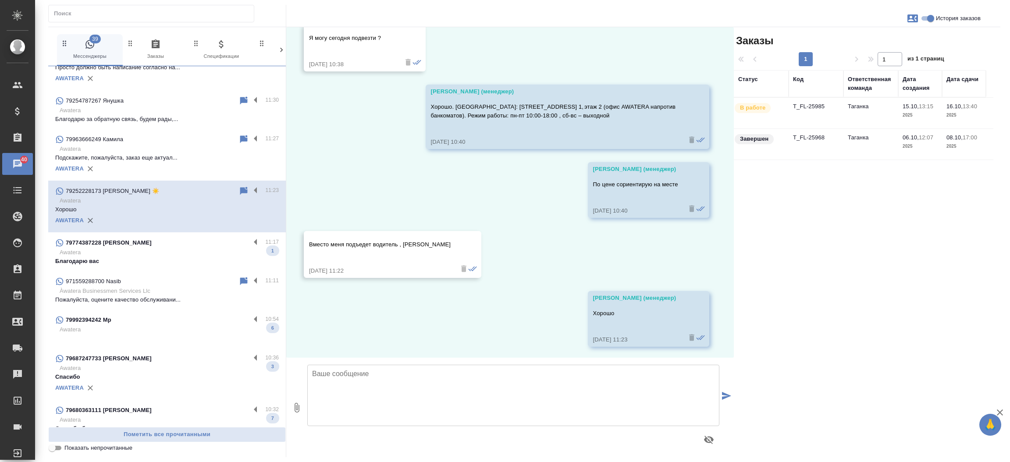
click at [127, 252] on p "Awatera" at bounding box center [169, 252] width 219 height 9
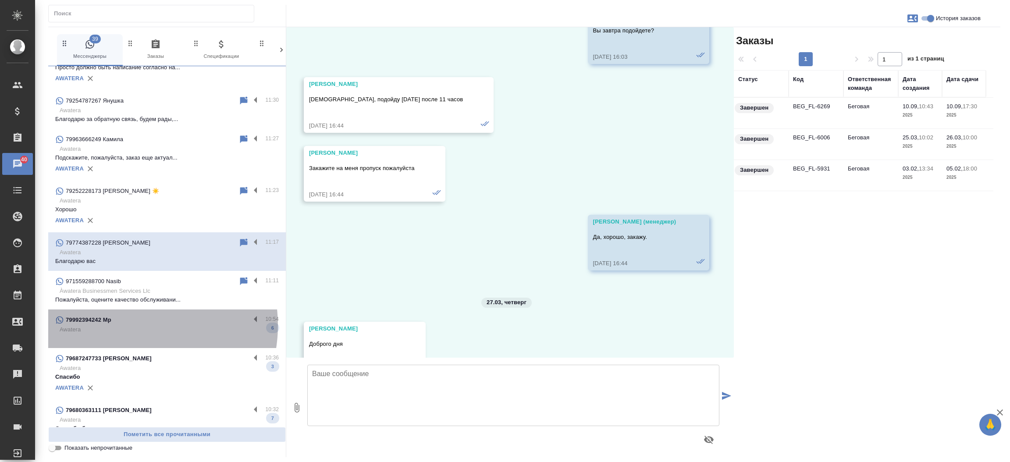
click at [128, 324] on div "79992394242 Мр" at bounding box center [152, 320] width 195 height 11
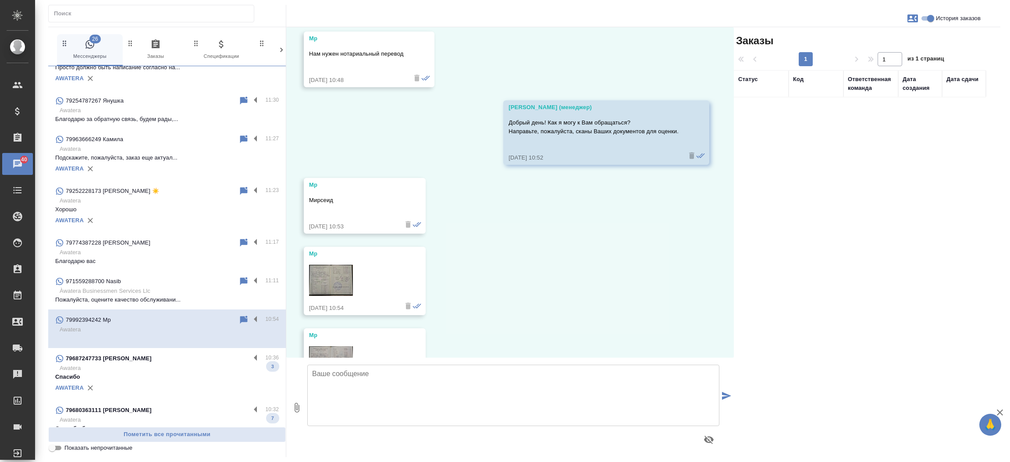
scroll to position [221, 0]
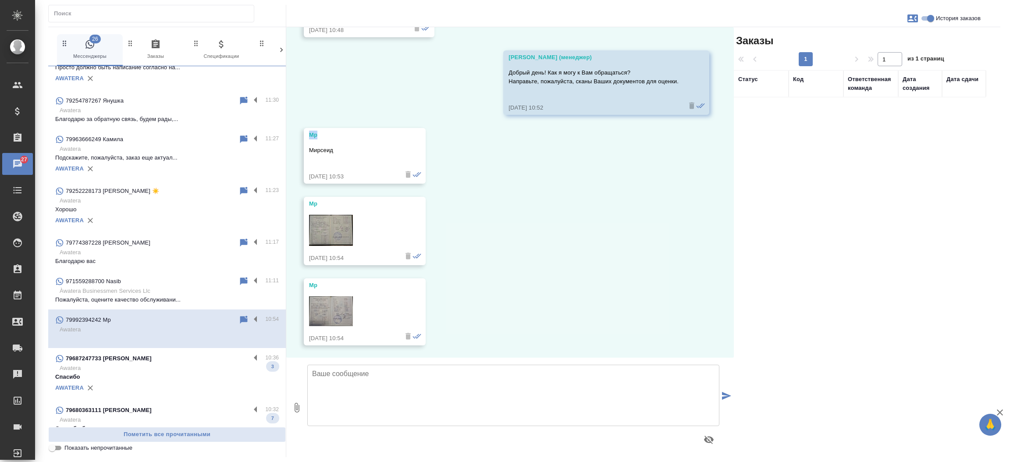
drag, startPoint x: 317, startPoint y: 138, endPoint x: 302, endPoint y: 135, distance: 15.1
click at [302, 135] on div "15.10, среда Мр Доброе утро 15.10.25, 10:46 Мр Хотел заказать услуги 15.10.25, …" at bounding box center [509, 192] width 447 height 330
copy div "Мр"
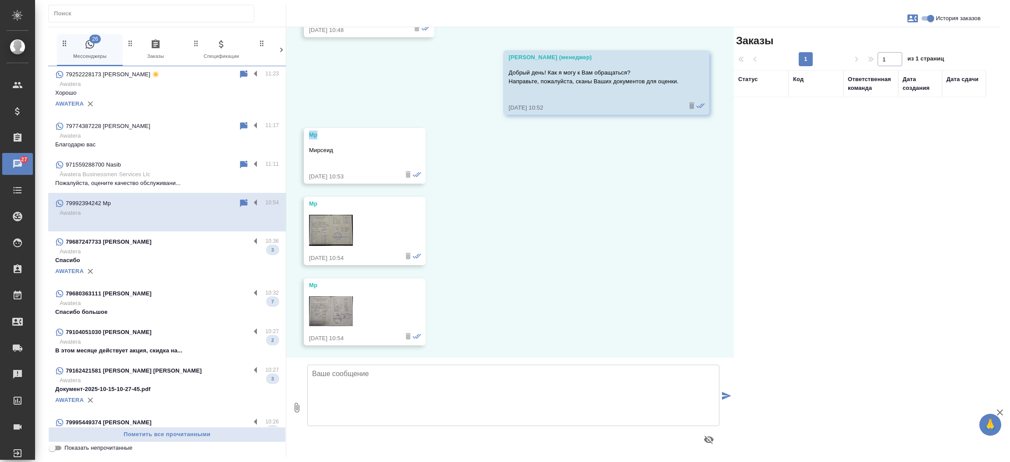
scroll to position [1594, 0]
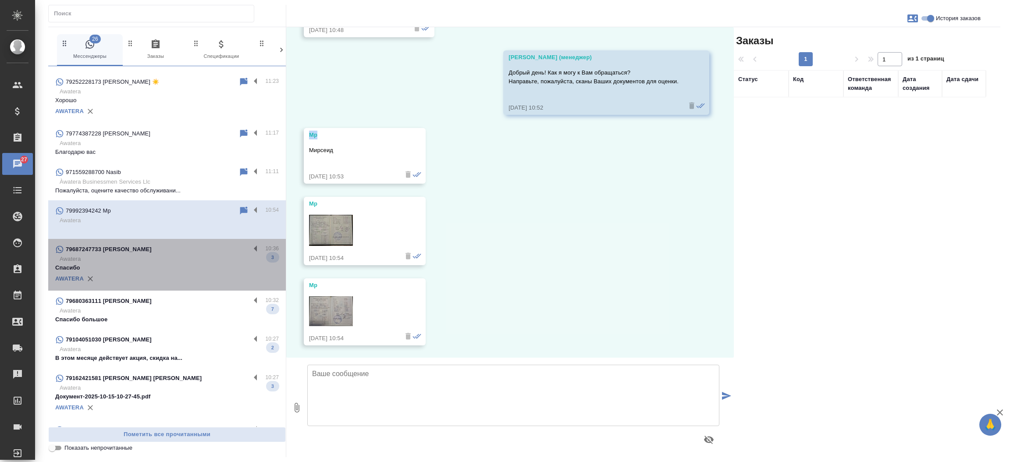
click at [191, 245] on div "79687247733 [PERSON_NAME]" at bounding box center [152, 249] width 195 height 11
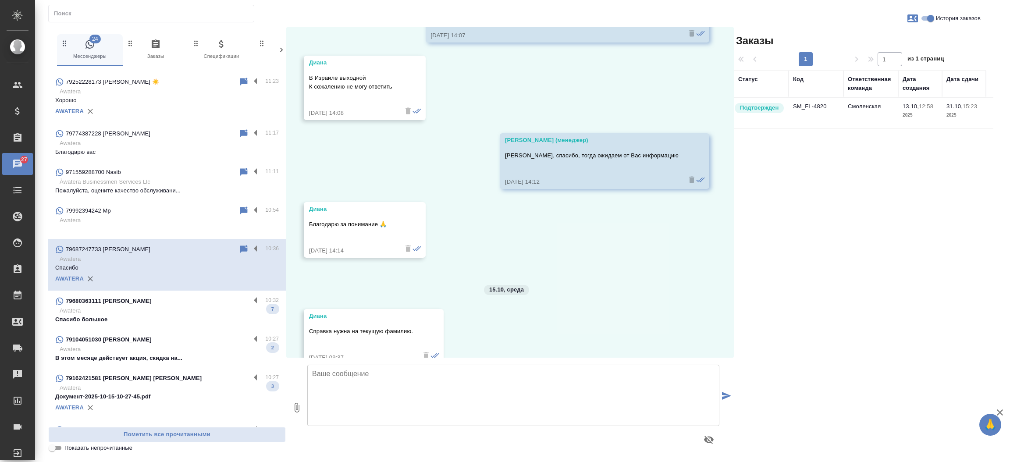
scroll to position [2856, 0]
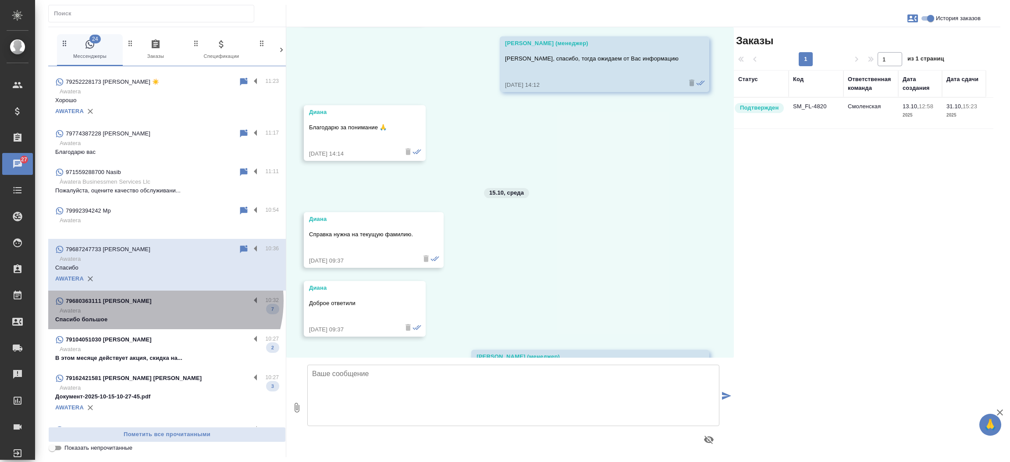
click at [164, 300] on div "79680363111 [PERSON_NAME]" at bounding box center [152, 301] width 195 height 11
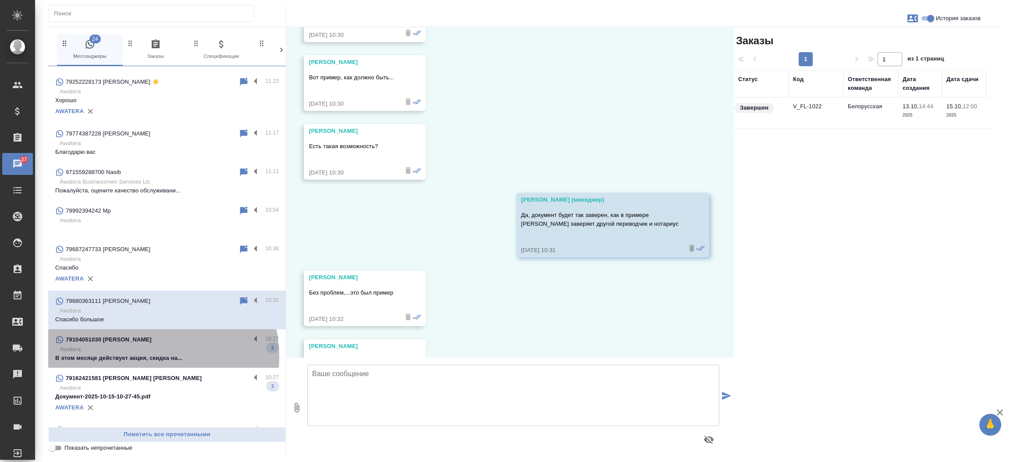
click at [146, 356] on p "В этом месяце действует акция, скидка на..." at bounding box center [166, 358] width 223 height 9
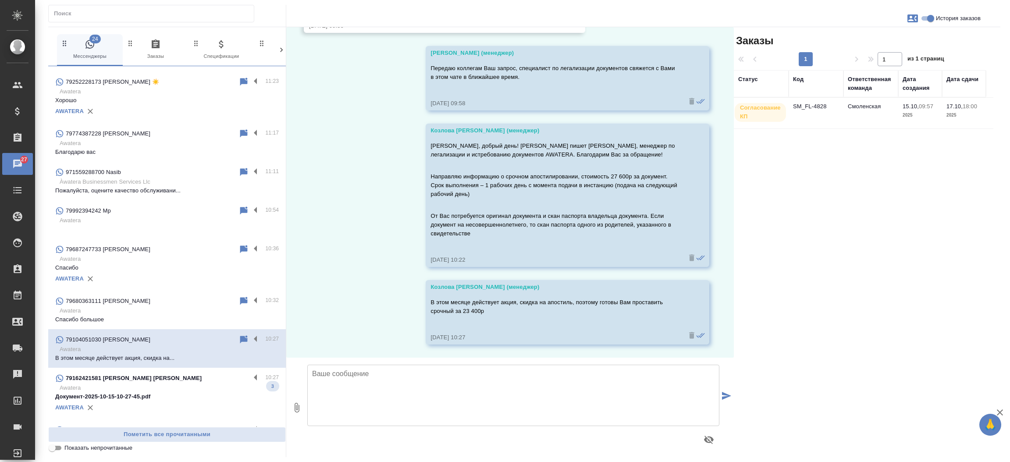
scroll to position [251, 0]
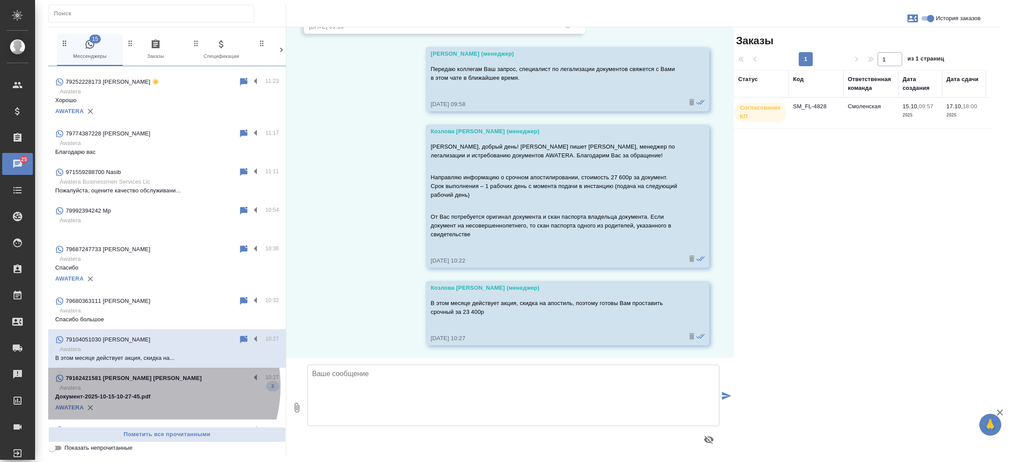
click at [146, 385] on p "Awatera" at bounding box center [169, 387] width 219 height 9
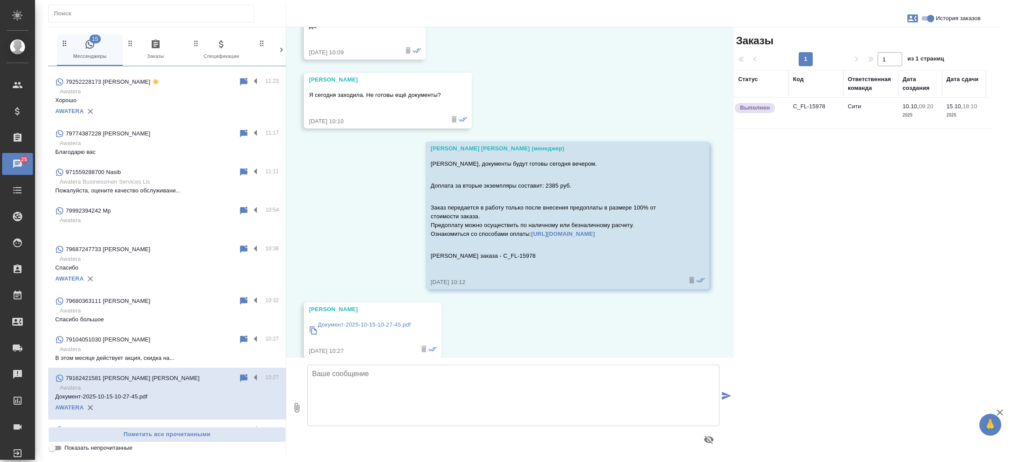
scroll to position [931, 0]
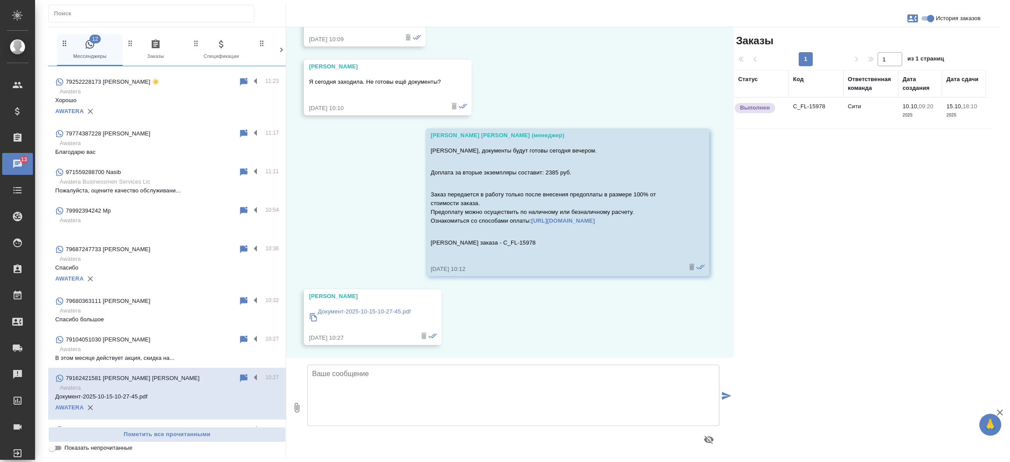
click at [819, 107] on td "C_FL-15978" at bounding box center [815, 113] width 55 height 31
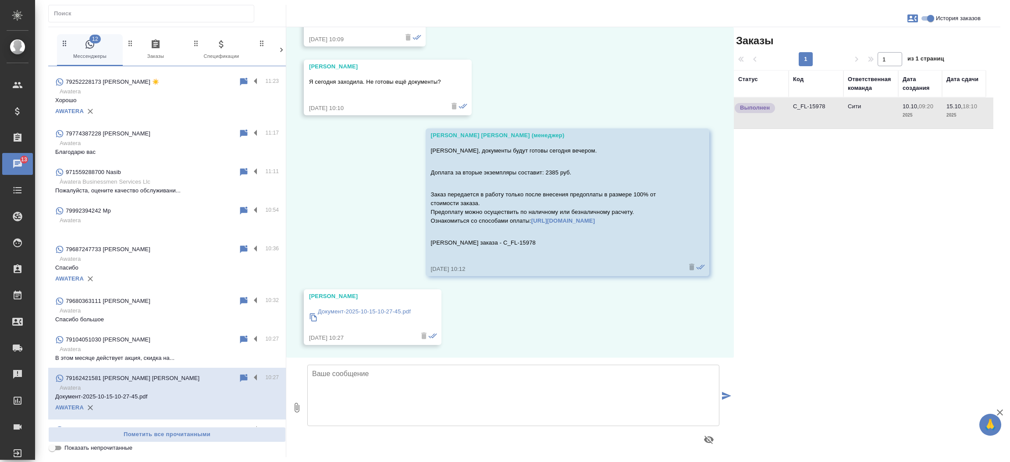
click at [819, 107] on td "C_FL-15978" at bounding box center [815, 113] width 55 height 31
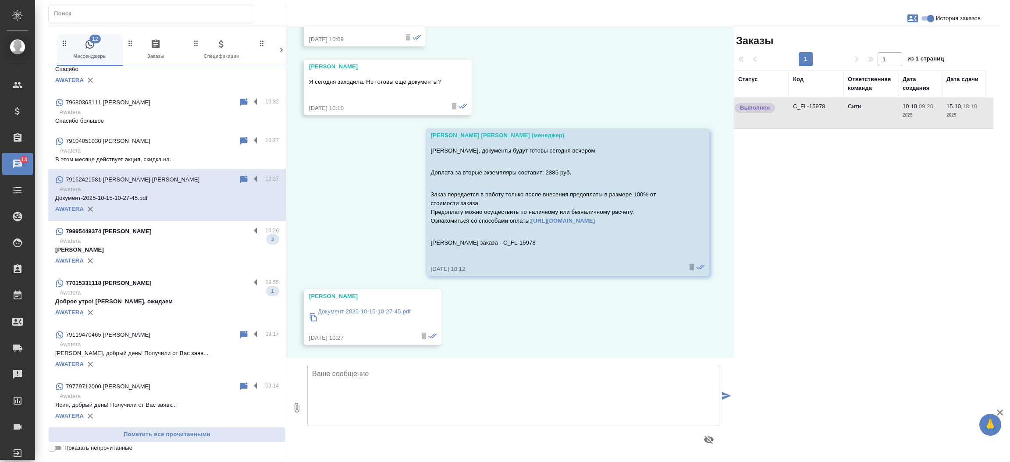
scroll to position [1815, 0]
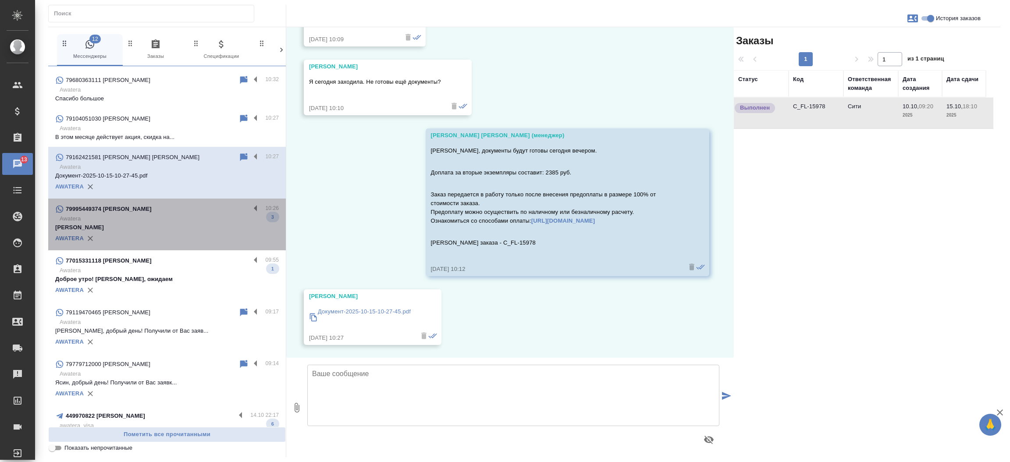
click at [215, 218] on p "Awatera" at bounding box center [169, 218] width 219 height 9
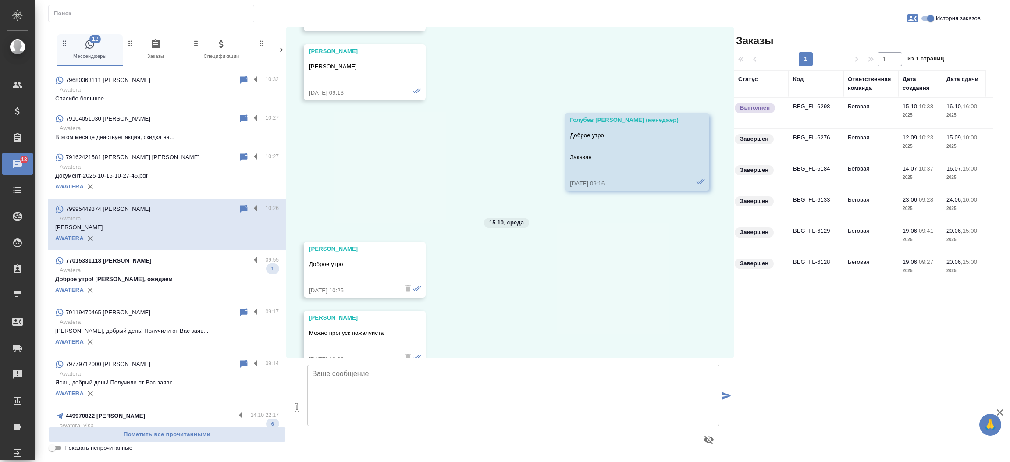
scroll to position [2845, 0]
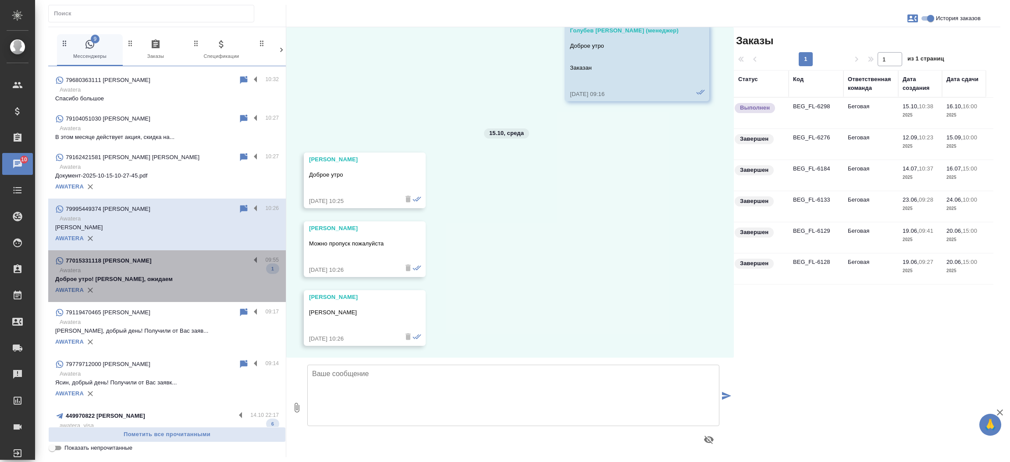
click at [198, 267] on p "Awatera" at bounding box center [169, 270] width 219 height 9
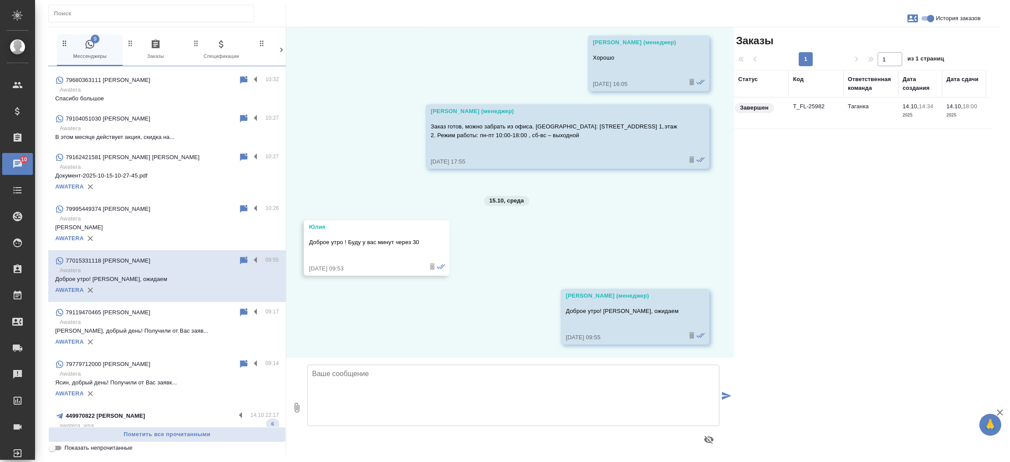
scroll to position [382, 0]
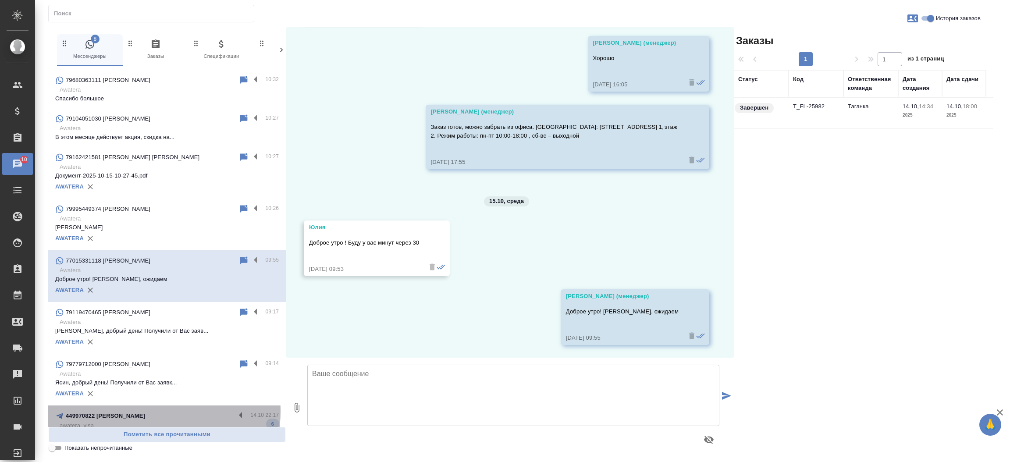
click at [145, 411] on p "449970822 [PERSON_NAME]" at bounding box center [105, 415] width 79 height 9
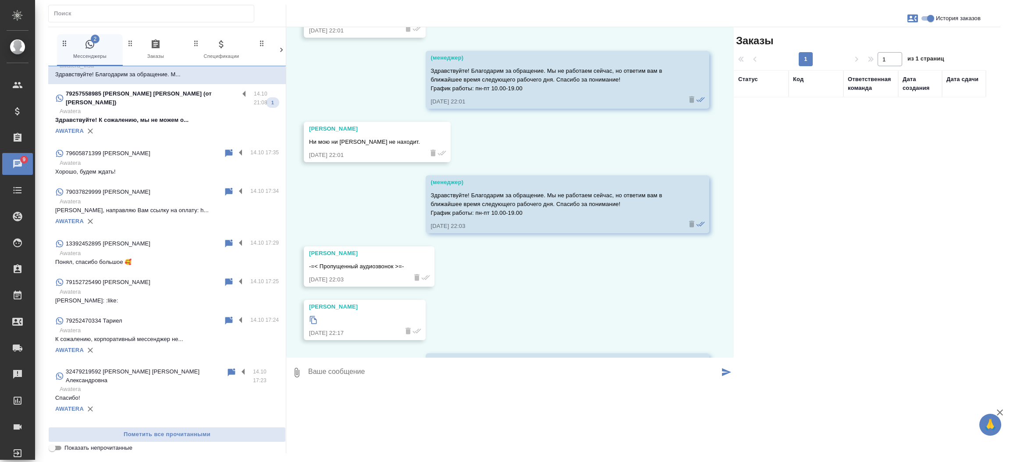
scroll to position [2182, 0]
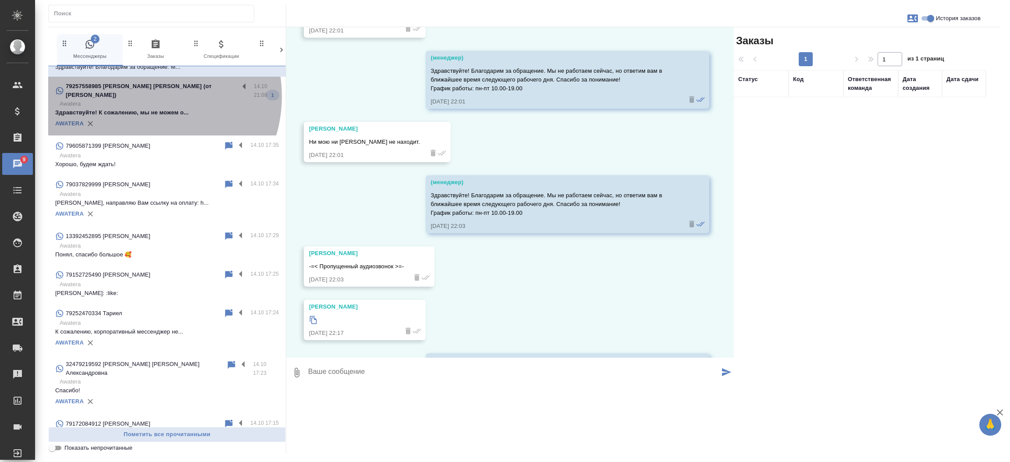
click at [143, 96] on p "79257558985 [PERSON_NAME] (от [PERSON_NAME])" at bounding box center [152, 91] width 173 height 18
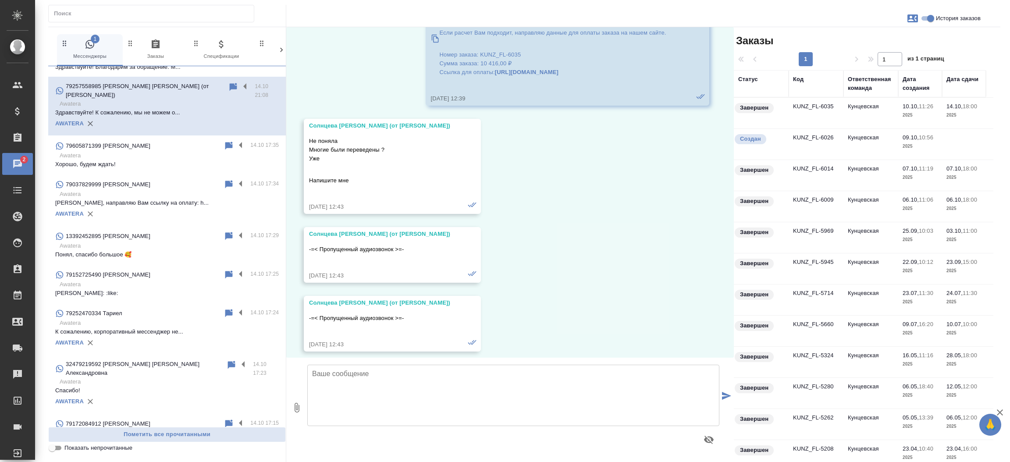
scroll to position [23858, 0]
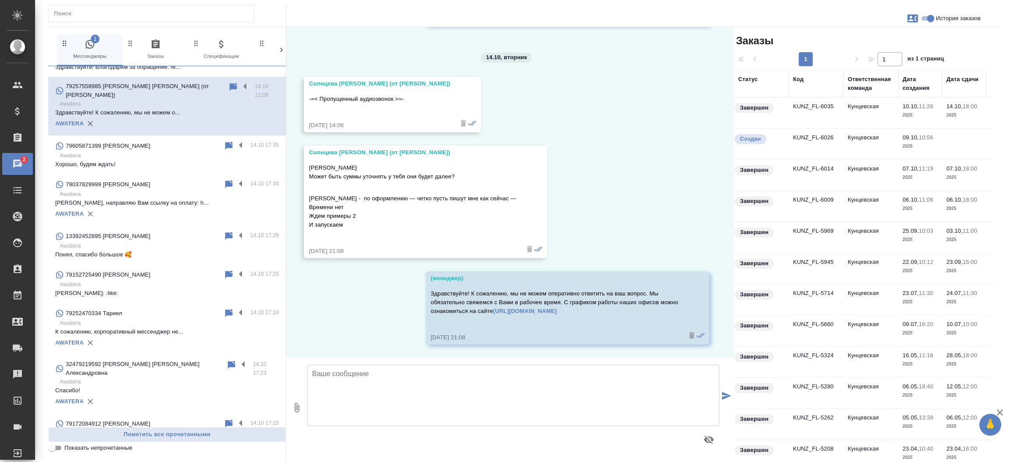
click at [808, 105] on td "KUNZ_FL-6035" at bounding box center [815, 113] width 55 height 31
drag, startPoint x: 808, startPoint y: 105, endPoint x: 577, endPoint y: 99, distance: 230.1
click at [808, 105] on td "KUNZ_FL-6035" at bounding box center [815, 113] width 55 height 31
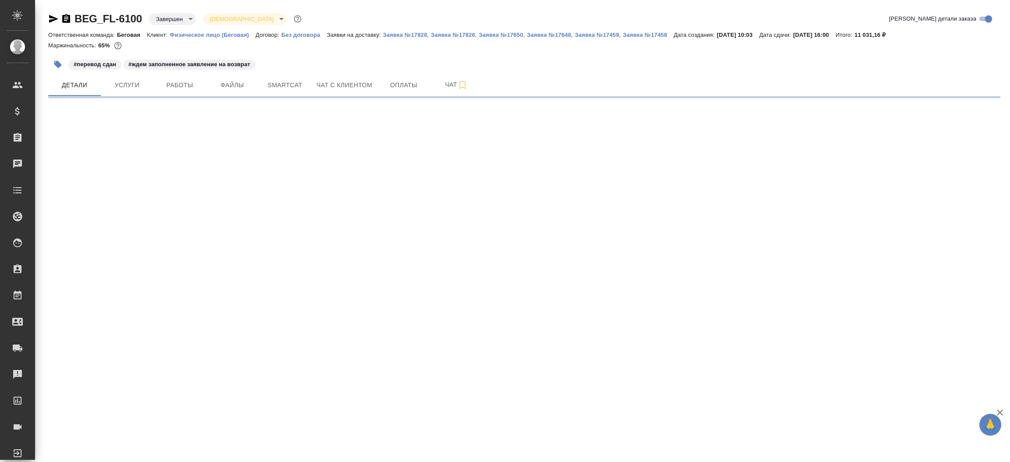
select select "RU"
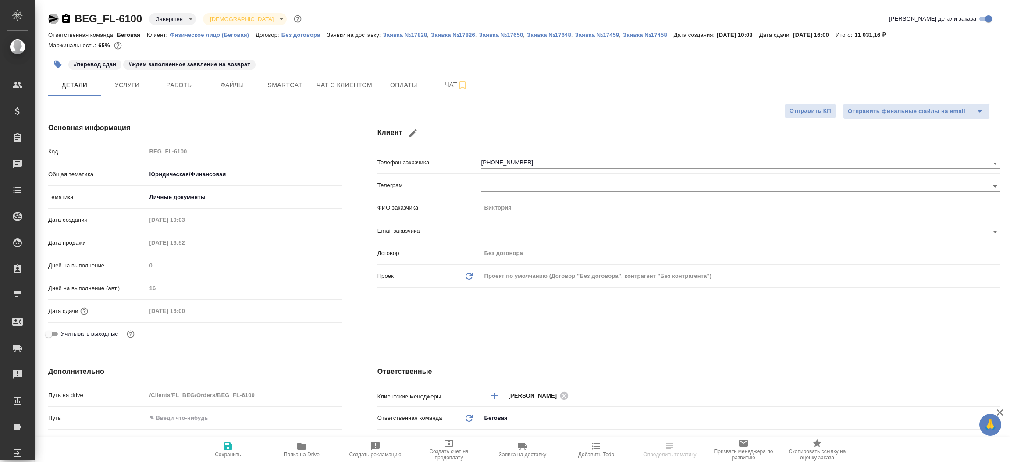
type textarea "x"
click at [54, 15] on icon "button" at bounding box center [53, 19] width 11 height 11
type textarea "x"
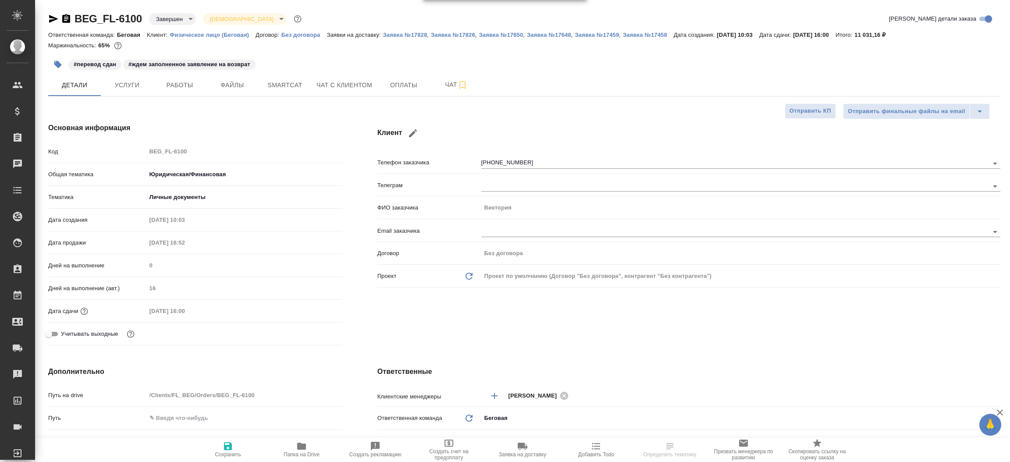
type textarea "x"
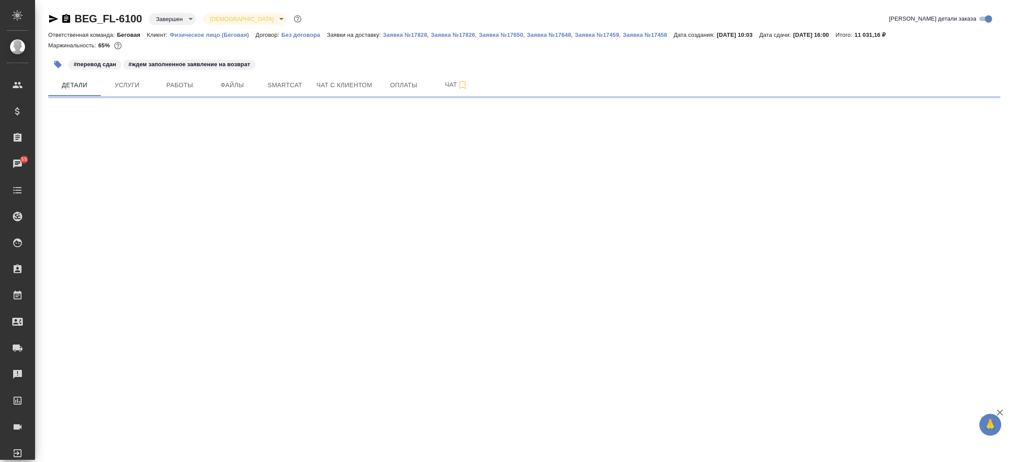
select select "RU"
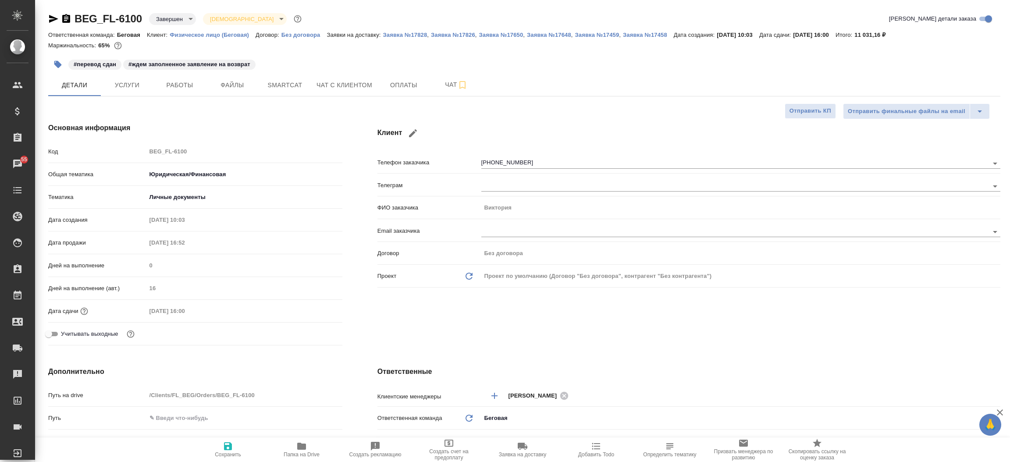
type textarea "x"
click at [545, 308] on div "Клиент Телефон заказчика [PHONE_NUMBER] Телеграм ФИО заказчика [PERSON_NAME] Em…" at bounding box center [689, 235] width 658 height 261
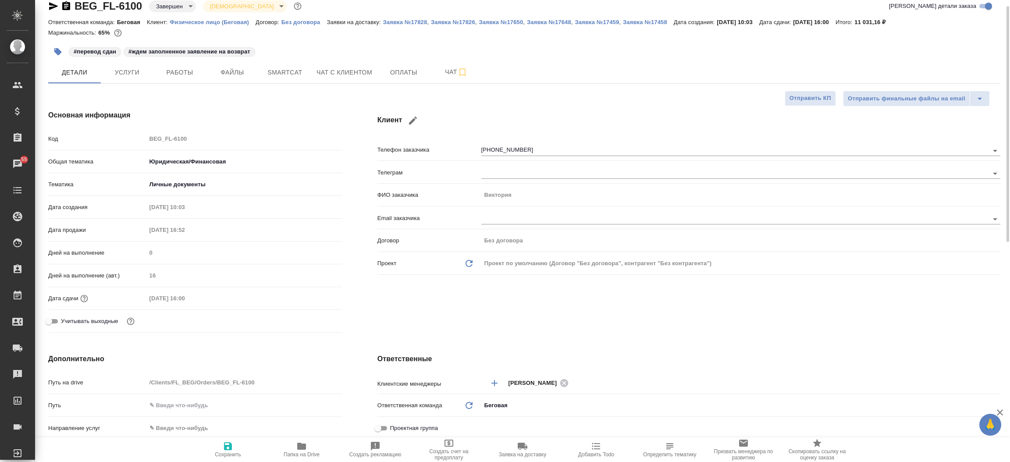
type textarea "x"
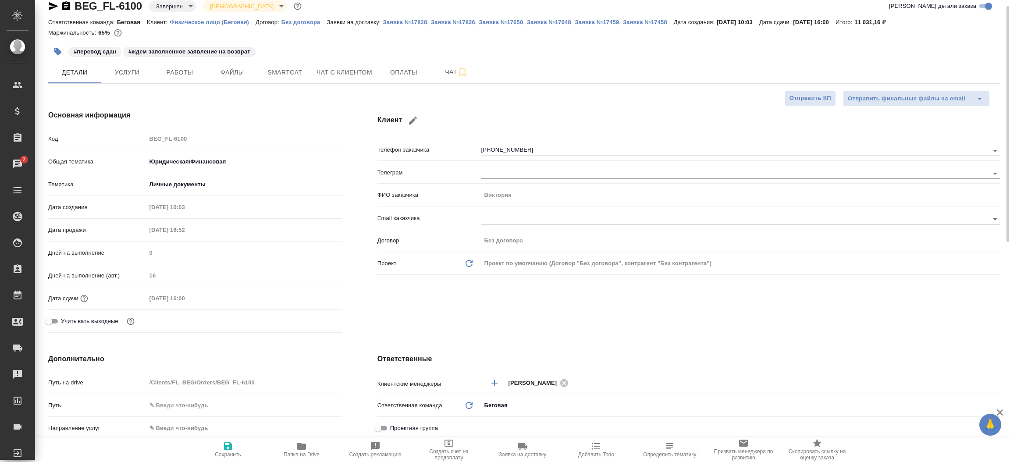
type textarea "x"
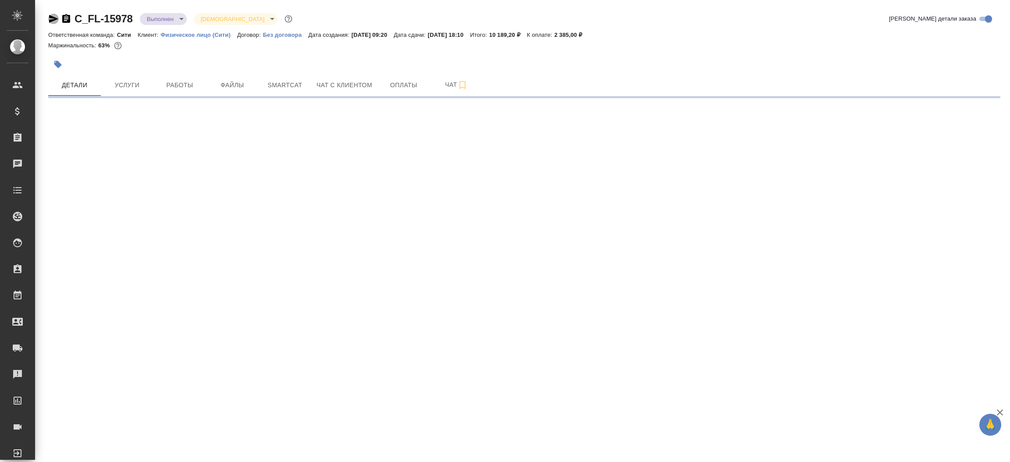
click at [49, 20] on icon "button" at bounding box center [53, 19] width 11 height 11
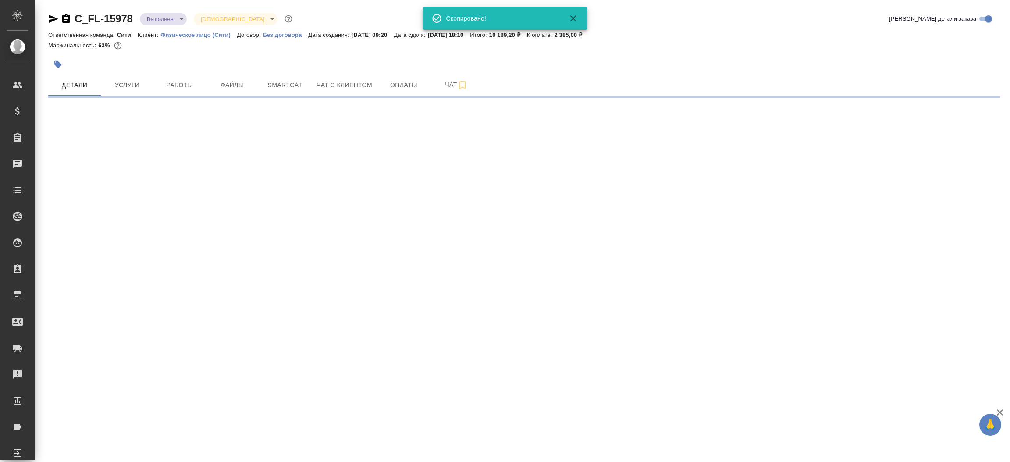
select select "RU"
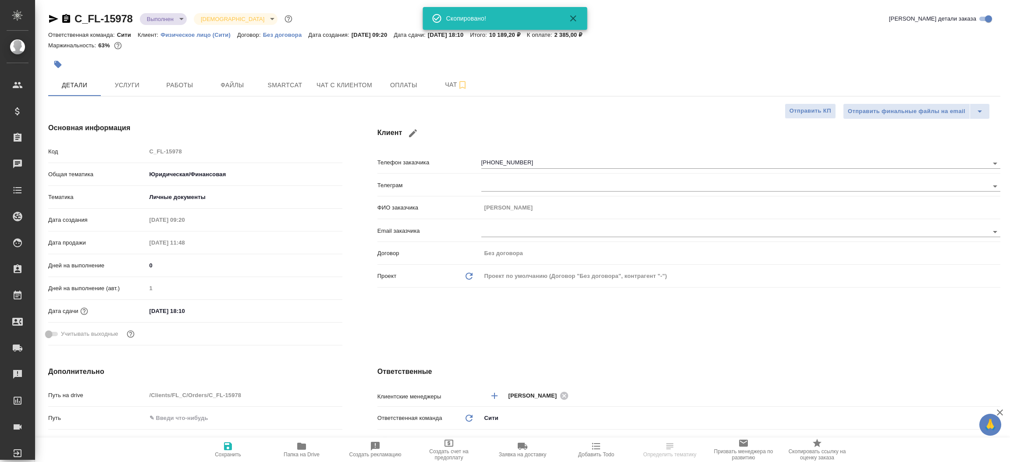
type textarea "x"
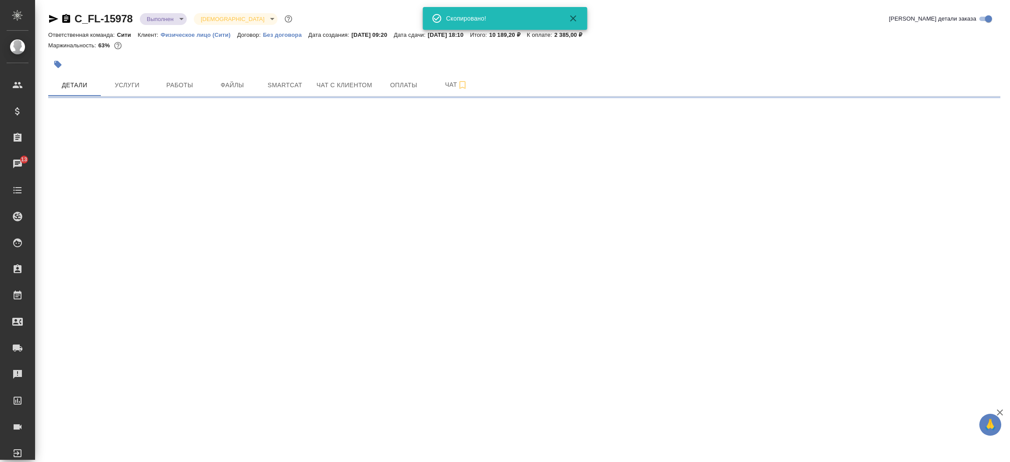
select select "RU"
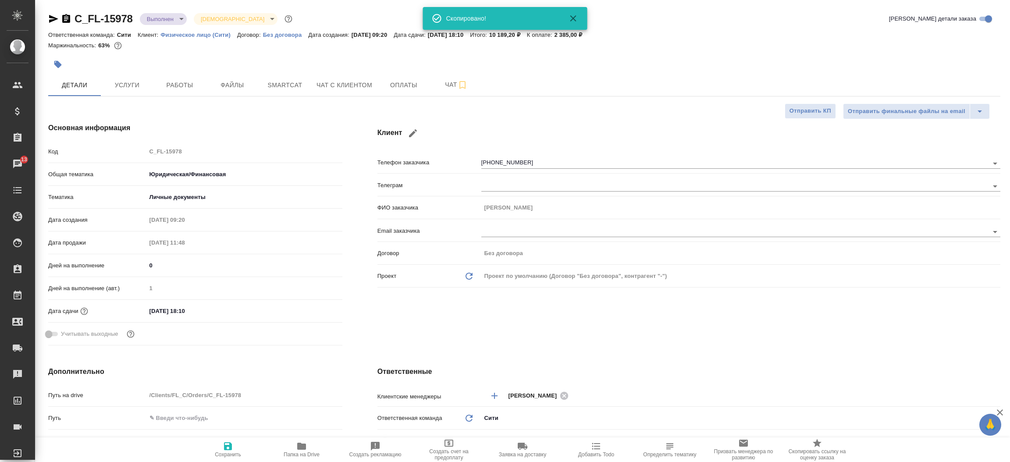
type textarea "x"
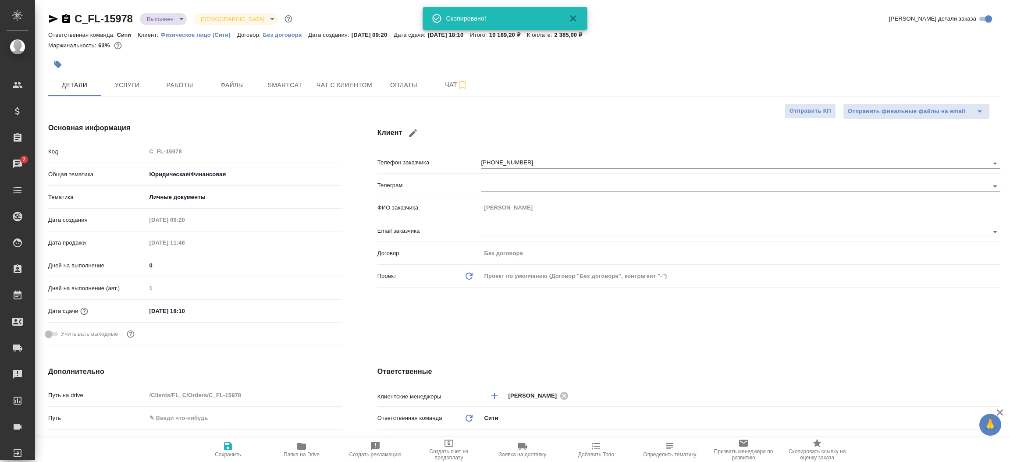
type textarea "x"
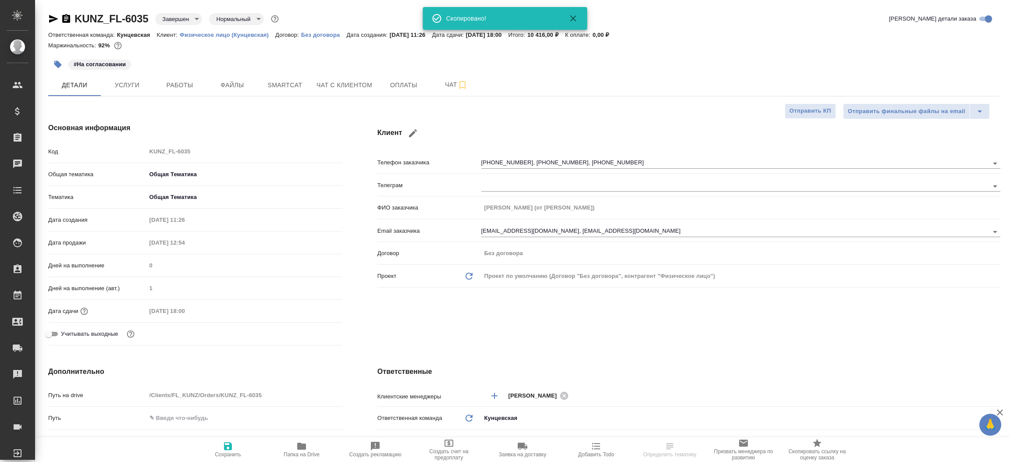
select select "RU"
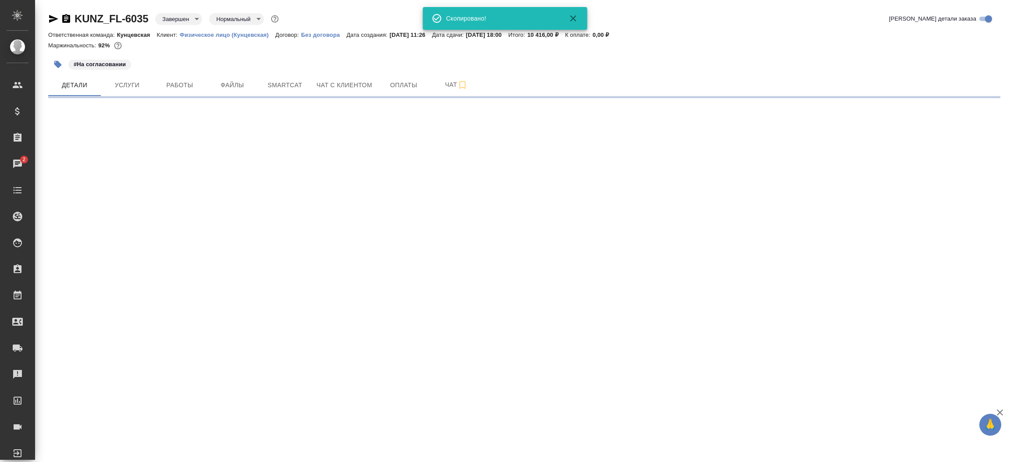
select select "RU"
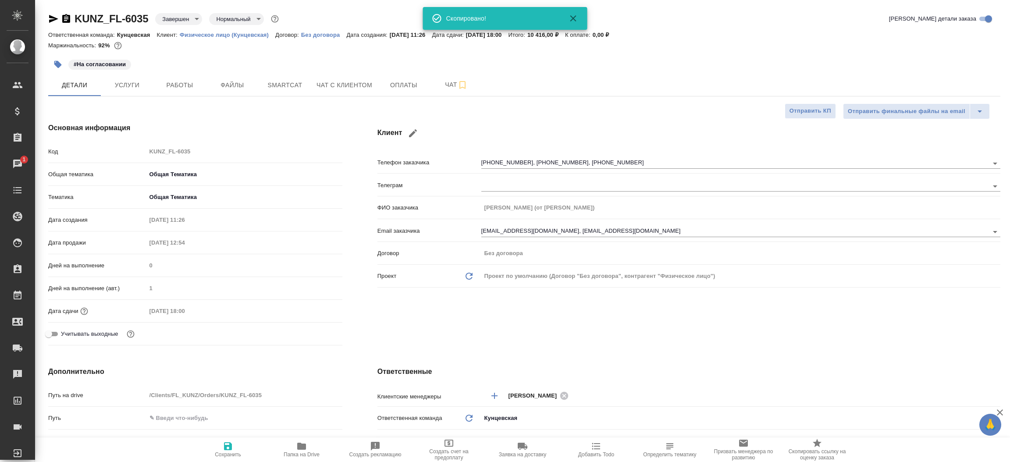
type textarea "x"
